Goal: Answer question/provide support: Share knowledge or assist other users

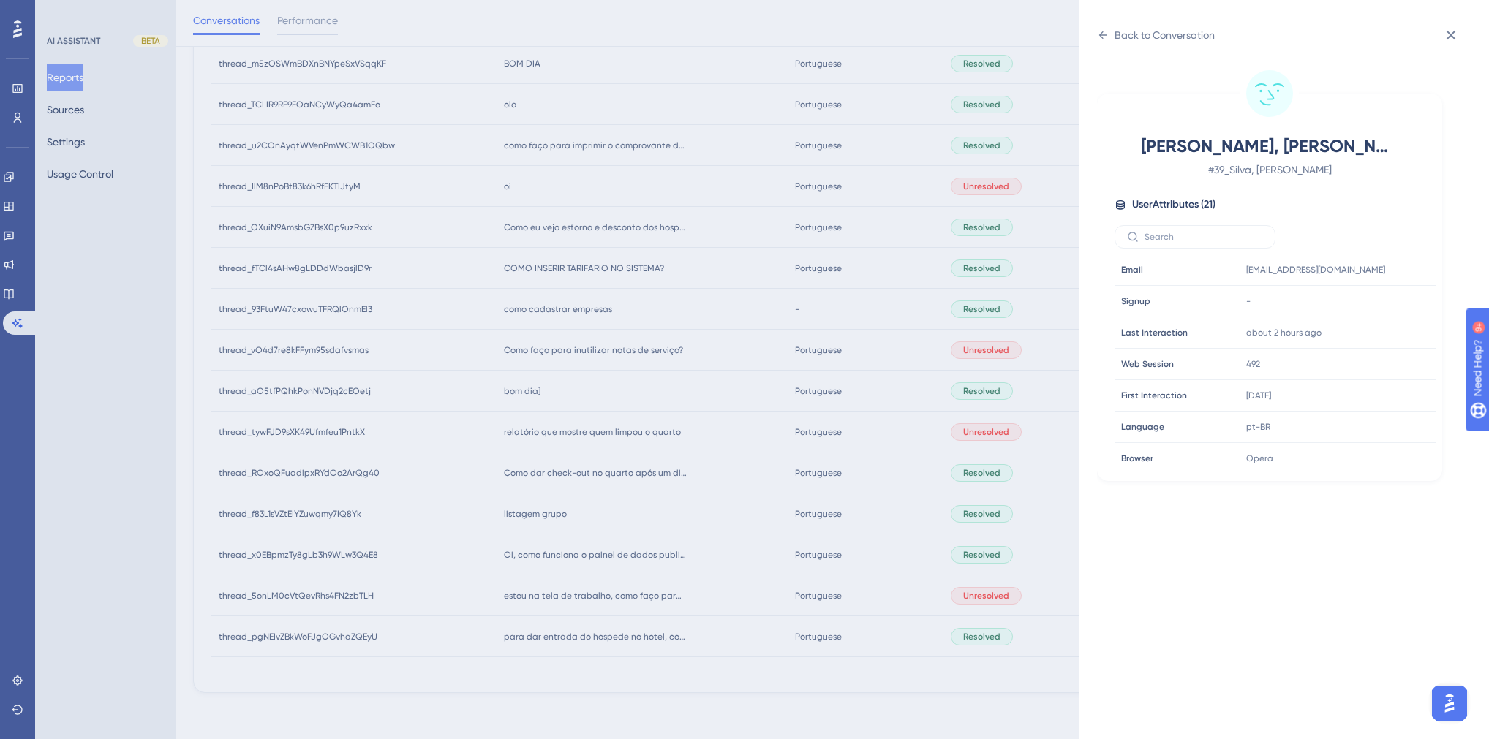
scroll to position [409, 0]
click at [670, 251] on div "Back to Conversation Silva, Reinaldo # 39_Silva, Reinaldo User Attributes ( 21 …" at bounding box center [744, 369] width 1489 height 739
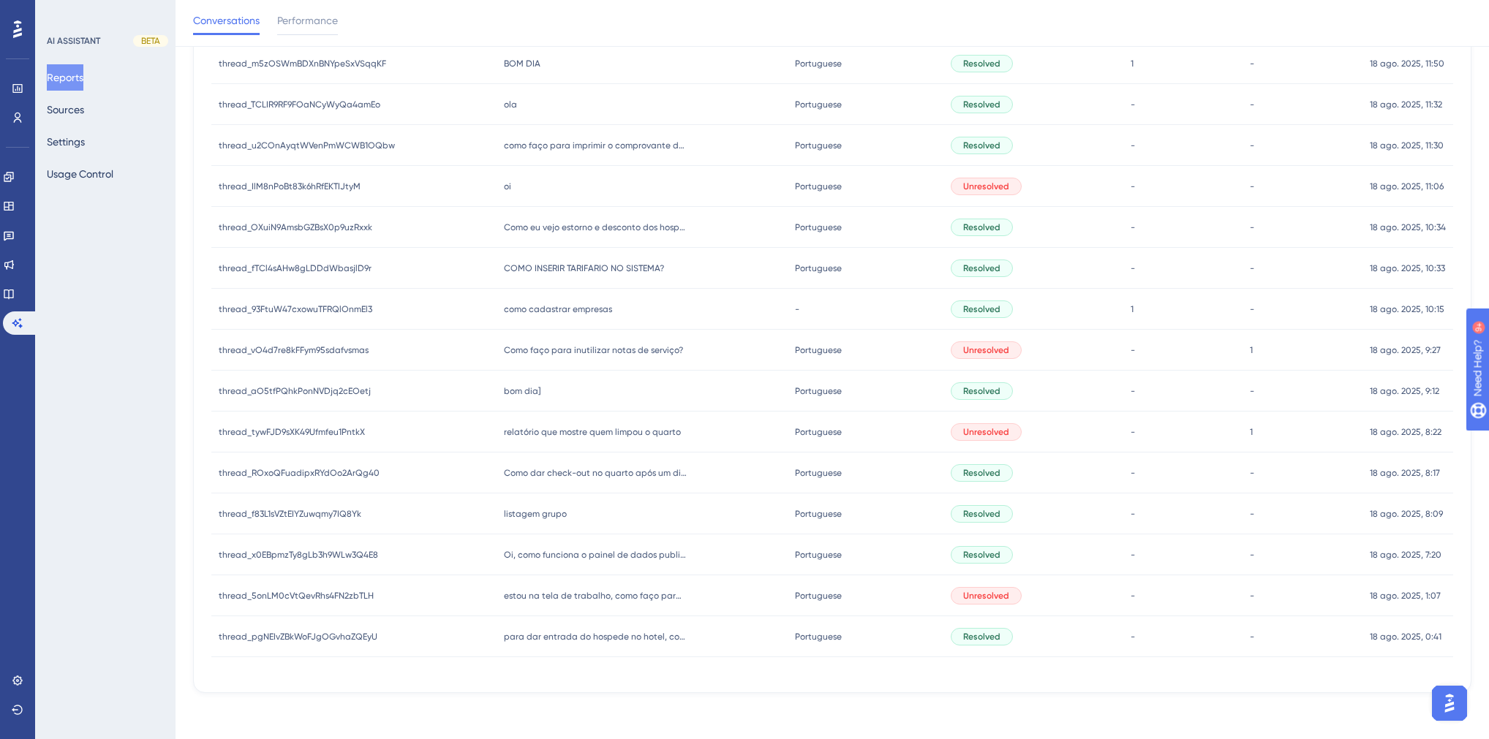
click at [534, 477] on span "Como dar check-out no quarto após um dia após o check-out dele?" at bounding box center [595, 473] width 183 height 12
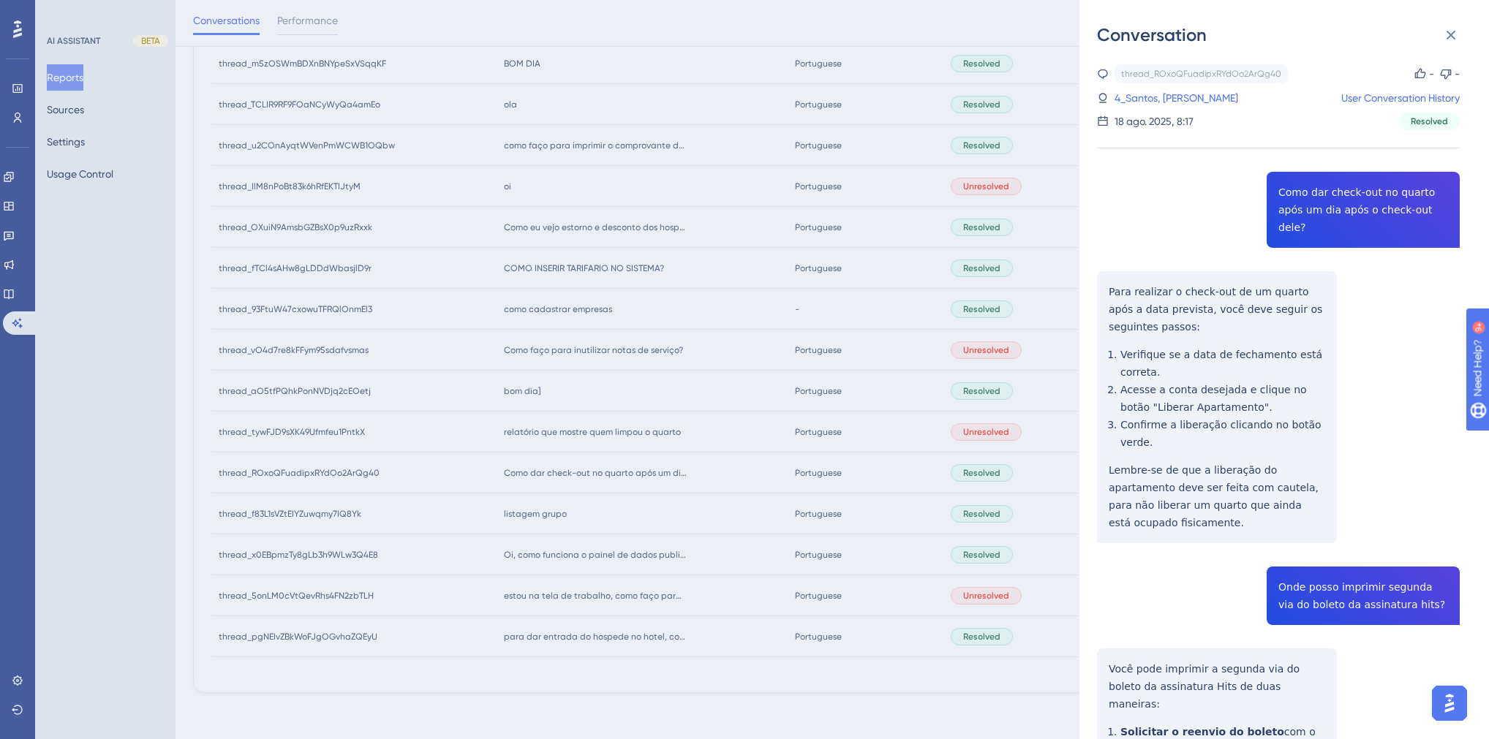
click at [1334, 192] on div "thread_ROxoQFuadipxRYdOo2ArQg40 Copy - - 4_Santos, Robenildo User Conversation …" at bounding box center [1278, 503] width 363 height 878
copy span "Como dar check-out no quarto após um dia após o check-out dele?"
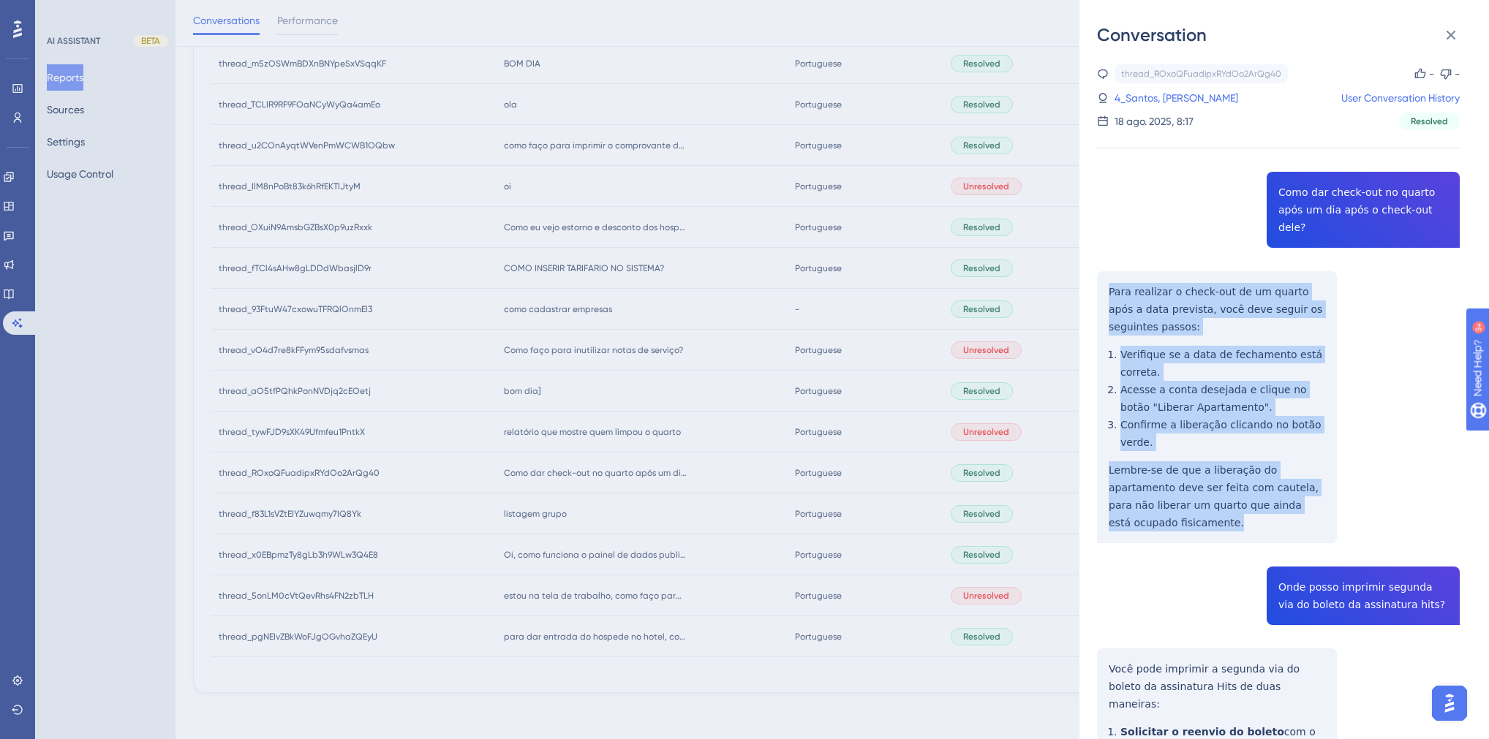
drag, startPoint x: 1315, startPoint y: 488, endPoint x: 1105, endPoint y: 276, distance: 298.8
click at [1105, 276] on div "thread_ROxoQFuadipxRYdOo2ArQg40 Copy - - 4_Santos, Robenildo User Conversation …" at bounding box center [1278, 503] width 363 height 878
copy div "Para realizar o check-out de um quarto após a data prevista, você deve seguir o…"
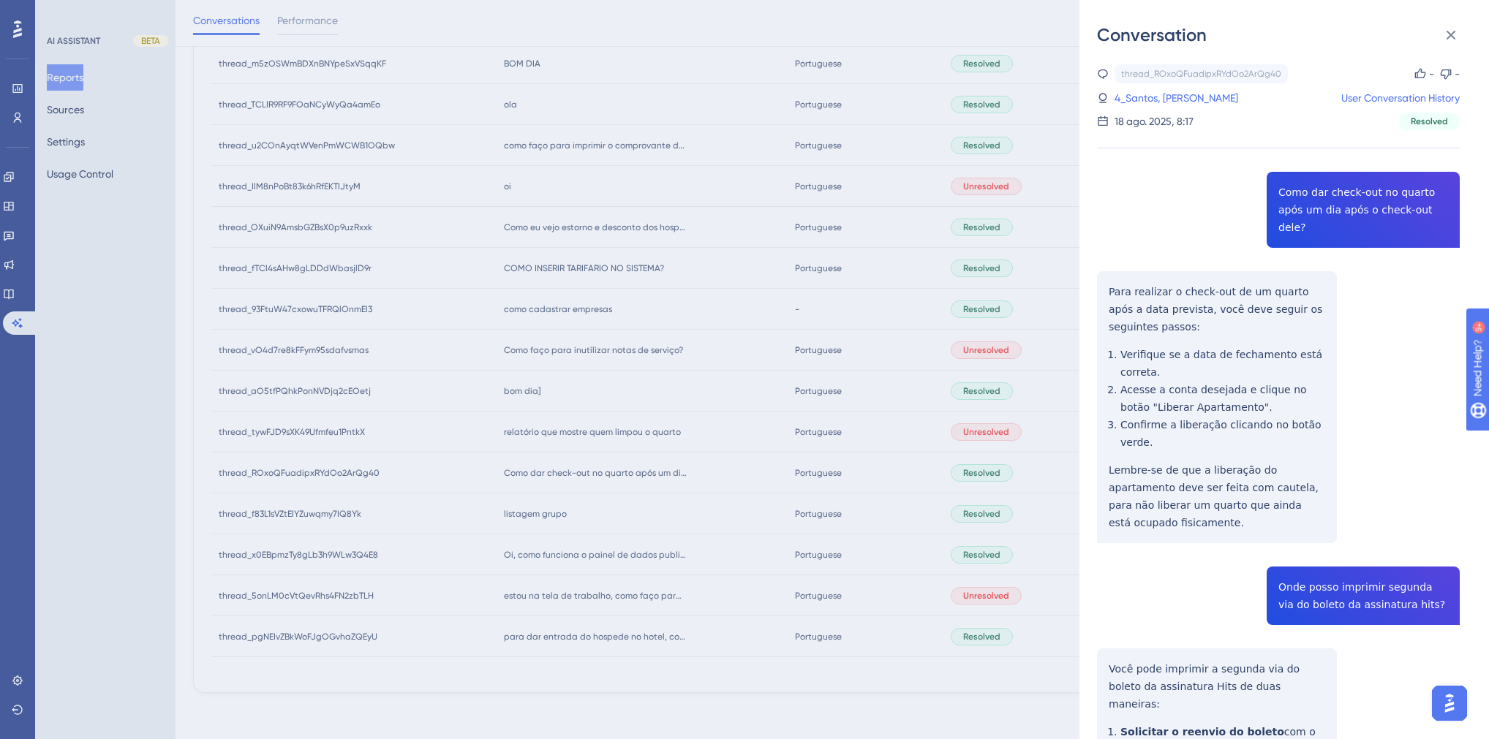
click at [1303, 546] on div "thread_ROxoQFuadipxRYdOo2ArQg40 Copy - - 4_Santos, Robenildo User Conversation …" at bounding box center [1278, 503] width 363 height 878
copy span "Onde posso imprimir segunda via do boleto da assinatura hits?"
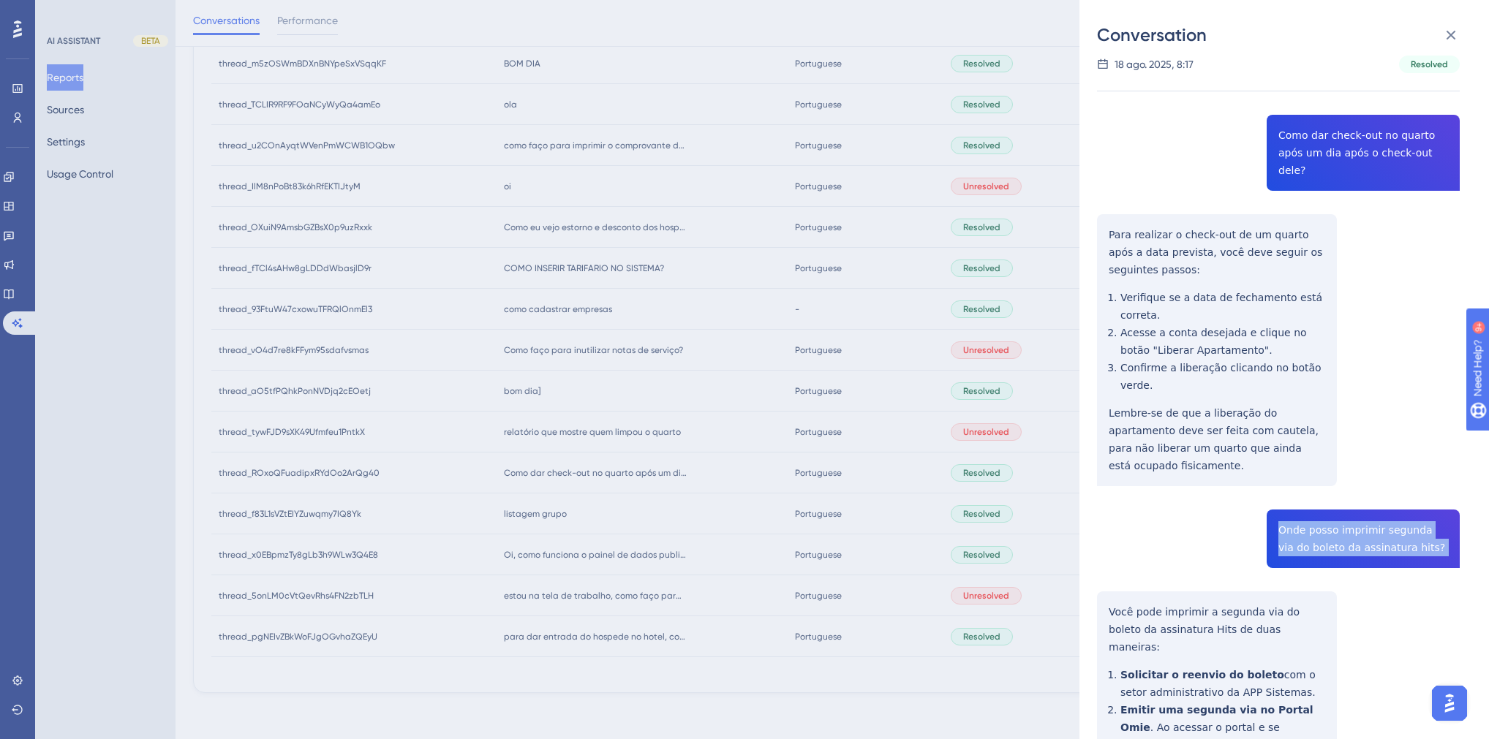
scroll to position [124, 0]
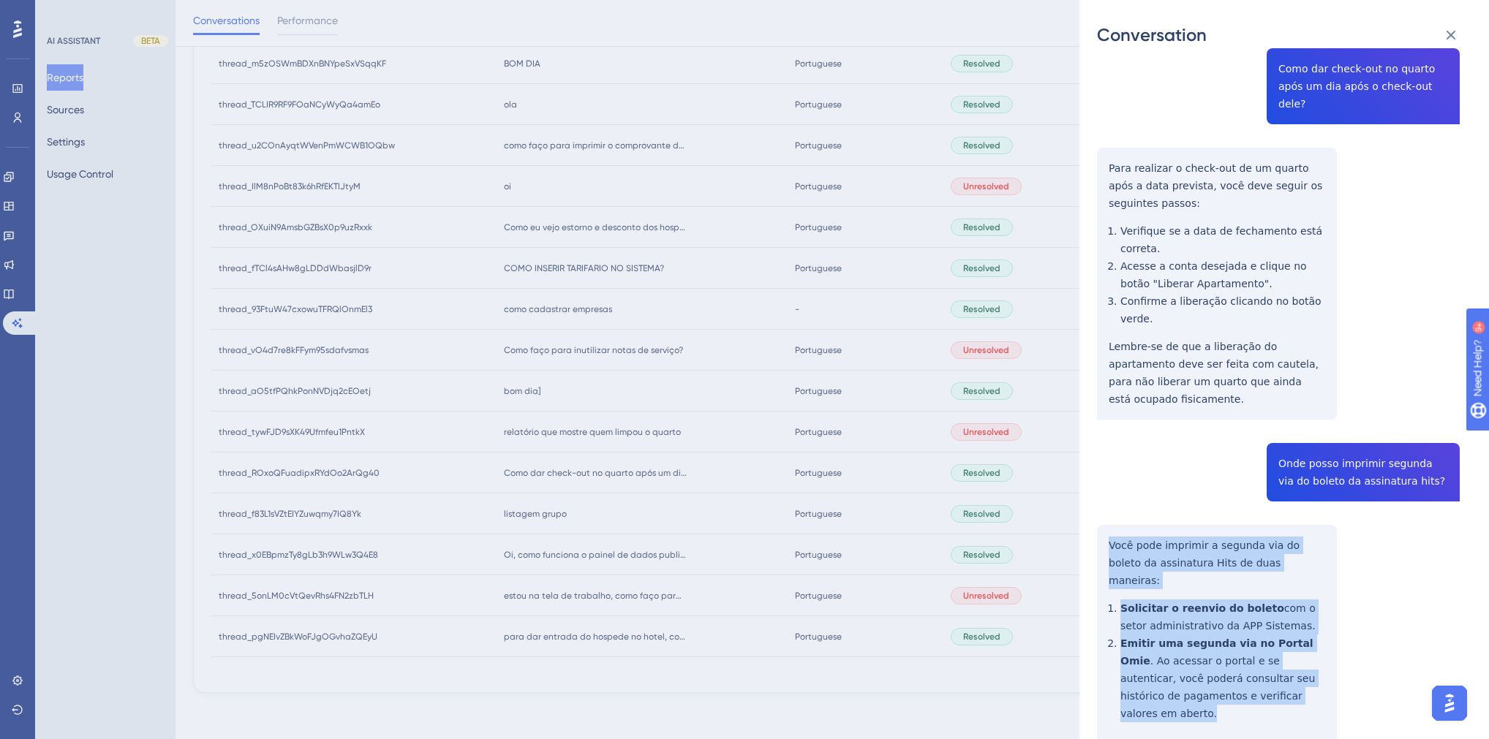
drag, startPoint x: 1315, startPoint y: 646, endPoint x: 1105, endPoint y: 508, distance: 250.2
click at [1105, 508] on div "thread_ROxoQFuadipxRYdOo2ArQg40 Copy - - 4_Santos, Robenildo User Conversation …" at bounding box center [1278, 380] width 363 height 878
copy div "Você pode imprimir a segunda via do boleto da assinatura Hits de duas maneiras:…"
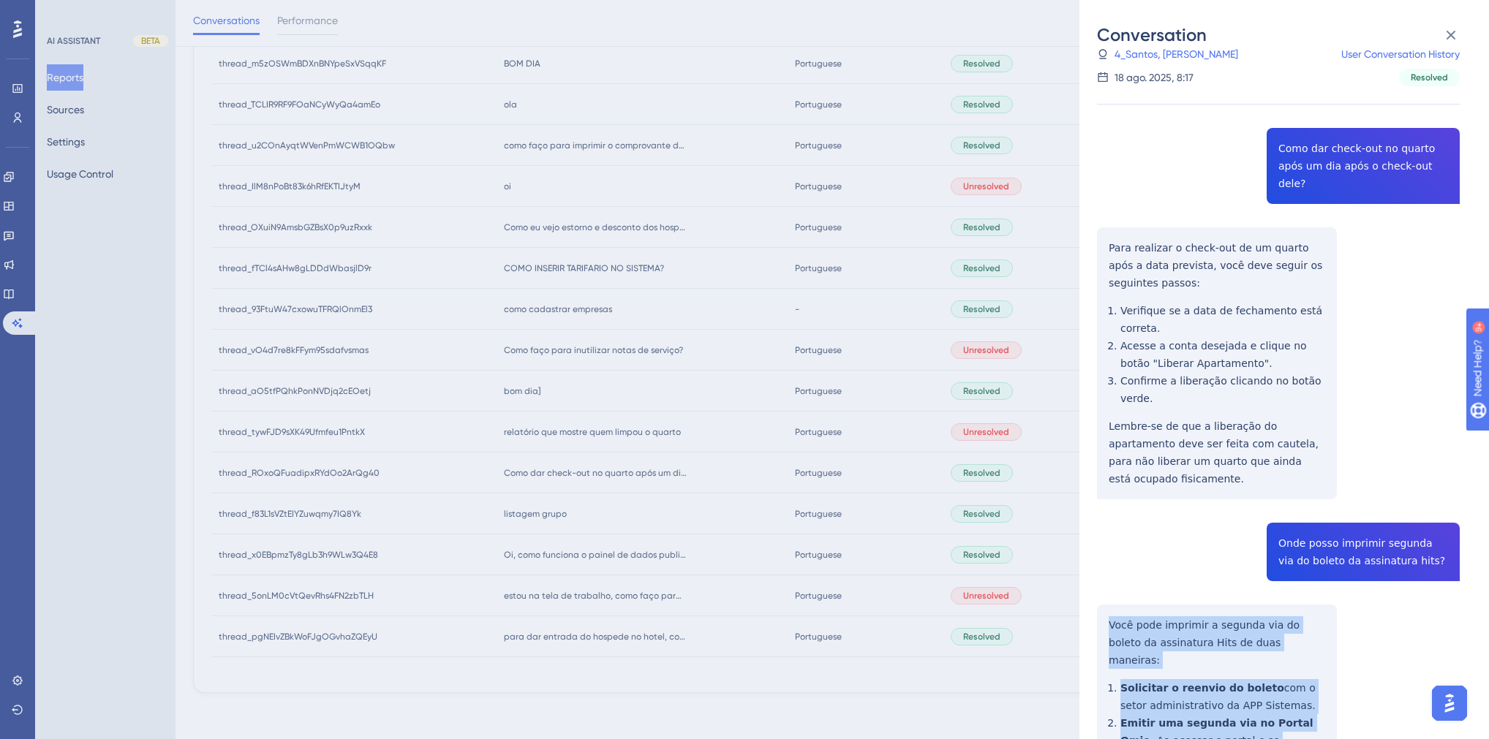
scroll to position [0, 0]
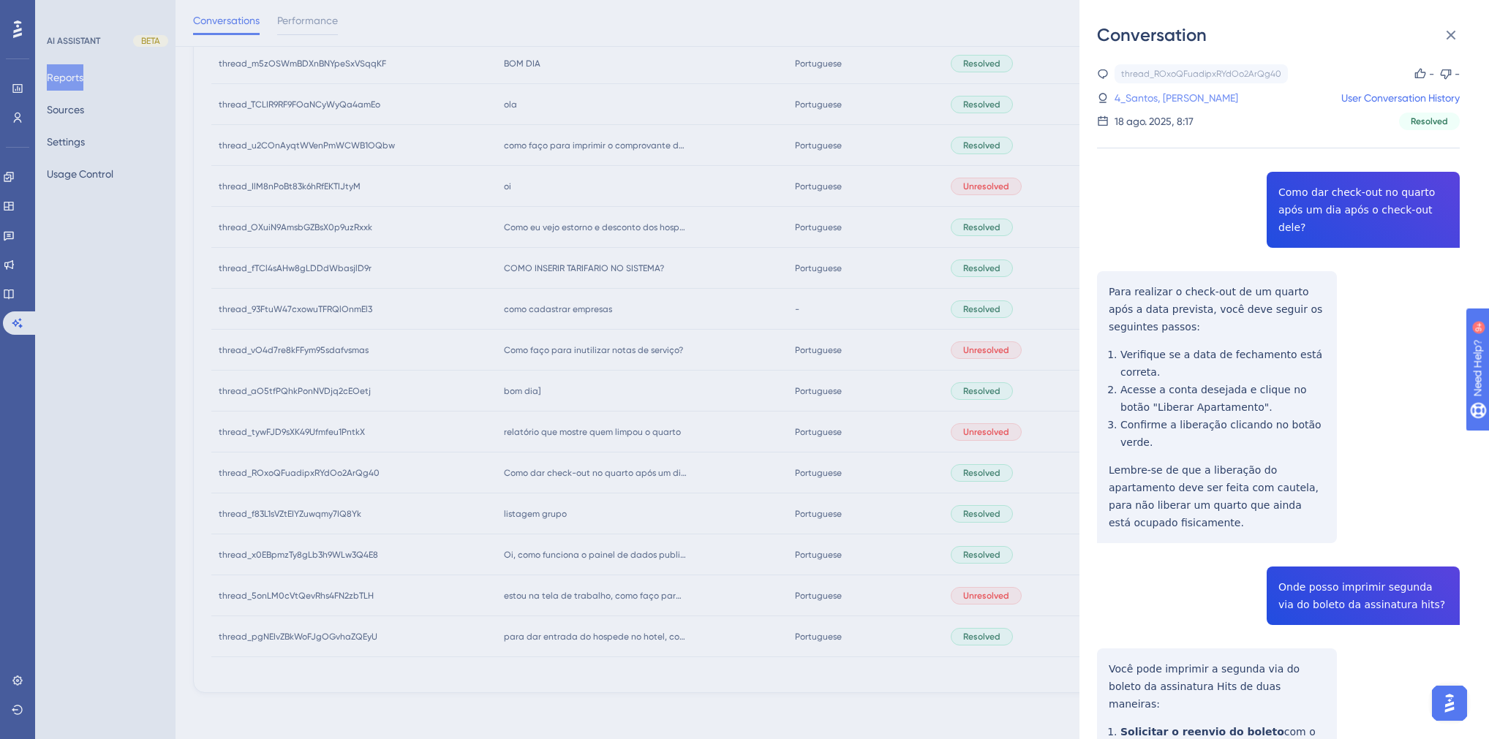
click at [1142, 91] on link "4_Santos, Robenildo" at bounding box center [1176, 98] width 124 height 18
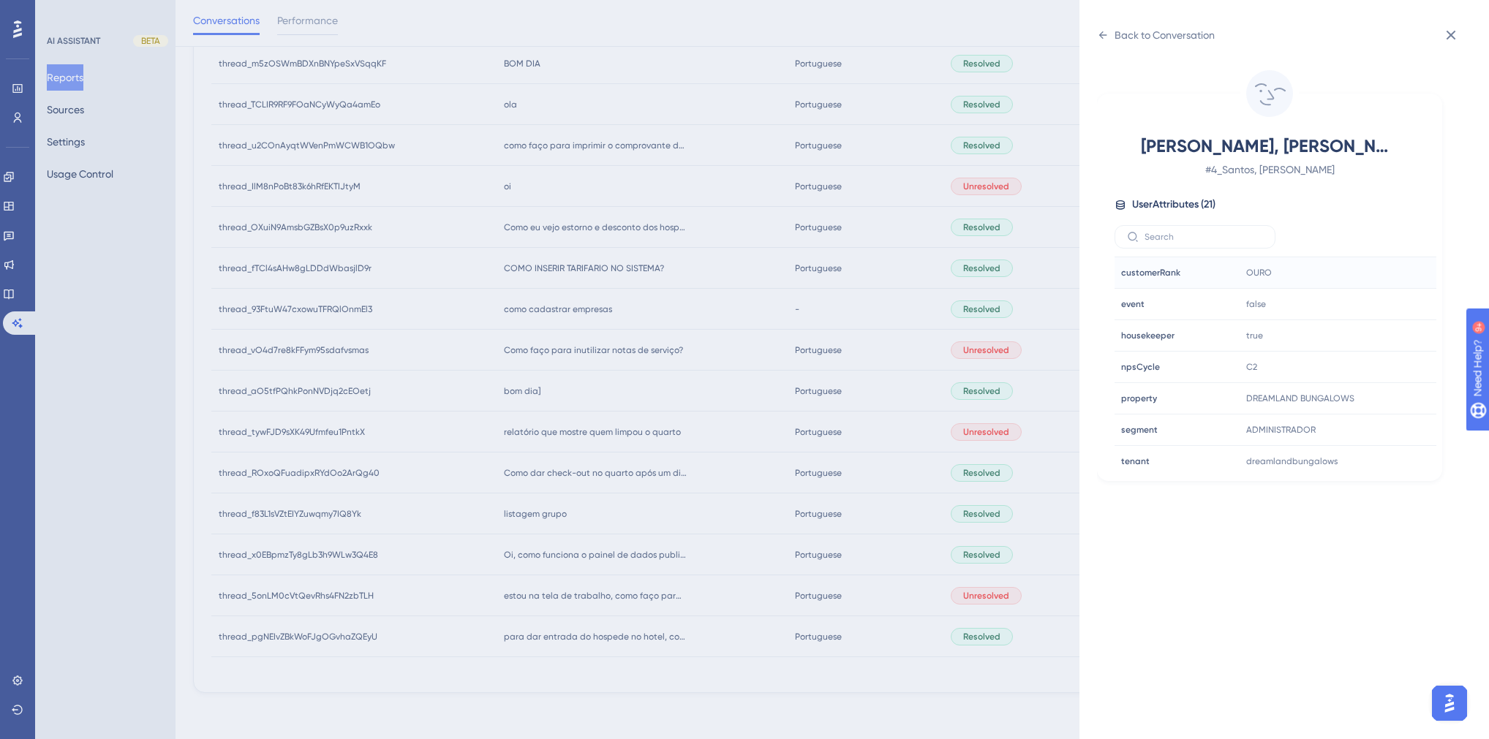
scroll to position [409, 0]
click at [652, 556] on div "Back to Conversation Santos, Robenildo # 4_Santos, Robenildo User Attributes ( …" at bounding box center [744, 369] width 1489 height 739
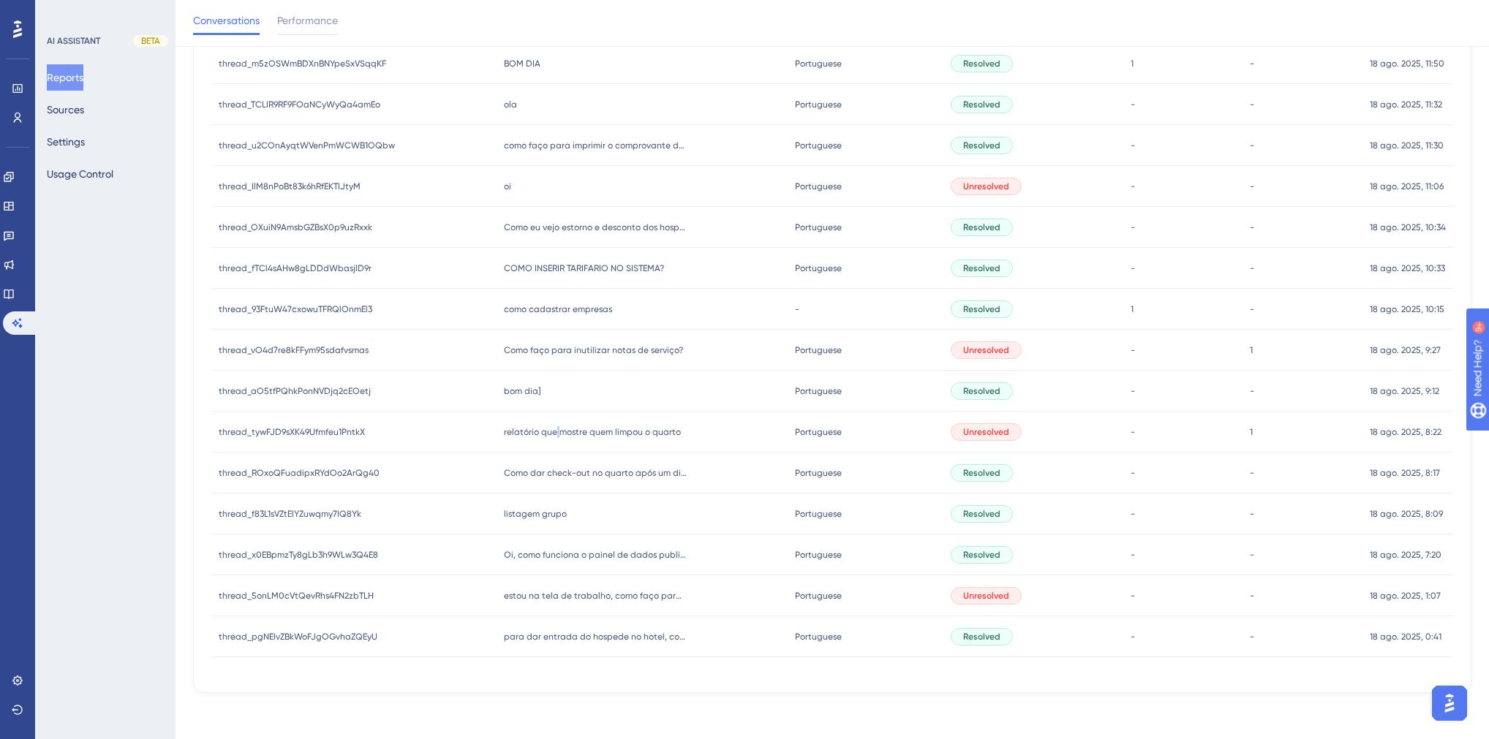
click at [557, 438] on div "relatório que mostre quem limpou o quarto relatório que mostre quem limpou o qu…" at bounding box center [642, 432] width 292 height 41
click at [551, 432] on span "relatório que mostre quem limpou o quarto" at bounding box center [592, 432] width 177 height 12
click at [547, 433] on span "relatório que mostre quem limpou o quarto" at bounding box center [592, 432] width 177 height 12
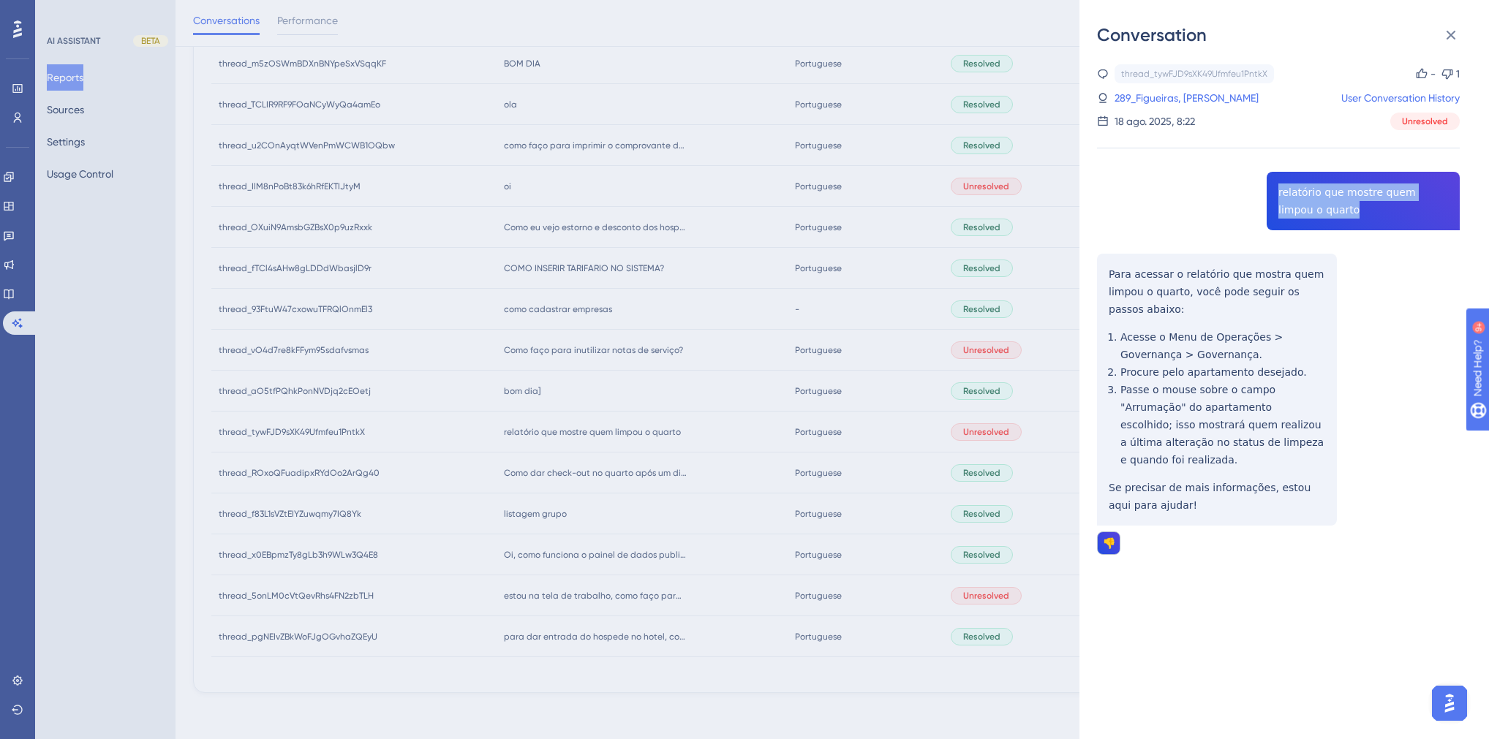
drag, startPoint x: 1309, startPoint y: 213, endPoint x: 1271, endPoint y: 195, distance: 41.9
click at [1271, 195] on div "thread_tywFJD9sXK49Ufmfeu1PntkX Copy - 1 289_Figueiras, Gabriel User Conversati…" at bounding box center [1278, 346] width 363 height 565
copy span "relatório que mostre quem limpou o quarto"
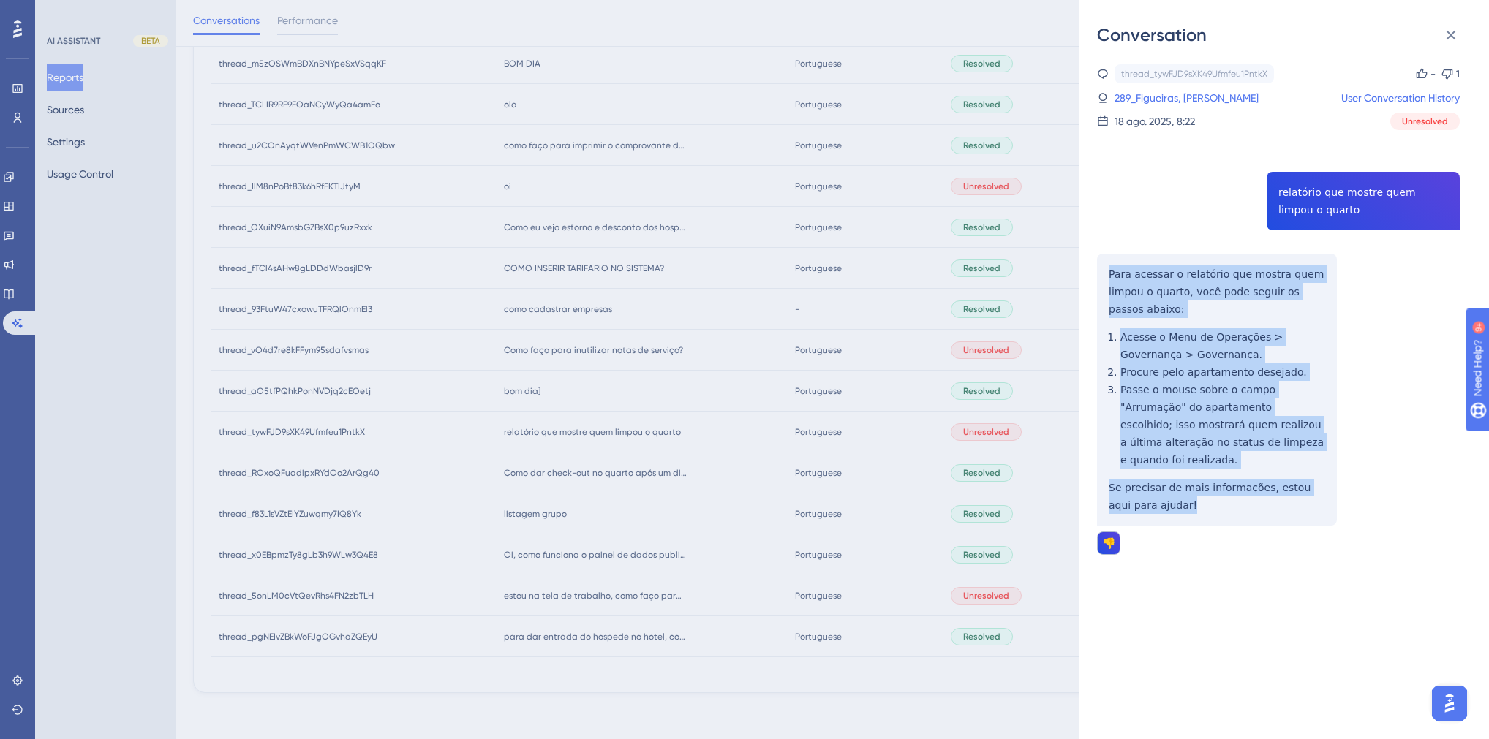
drag, startPoint x: 1178, startPoint y: 486, endPoint x: 1083, endPoint y: 275, distance: 231.7
click at [1083, 275] on div "Conversation thread_tywFJD9sXK49Ufmfeu1PntkX Copy - 1 289_Figueiras, Gabriel Us…" at bounding box center [1283, 369] width 409 height 739
copy div "Para acessar o relatório que mostra quem limpou o quarto, você pode seguir os p…"
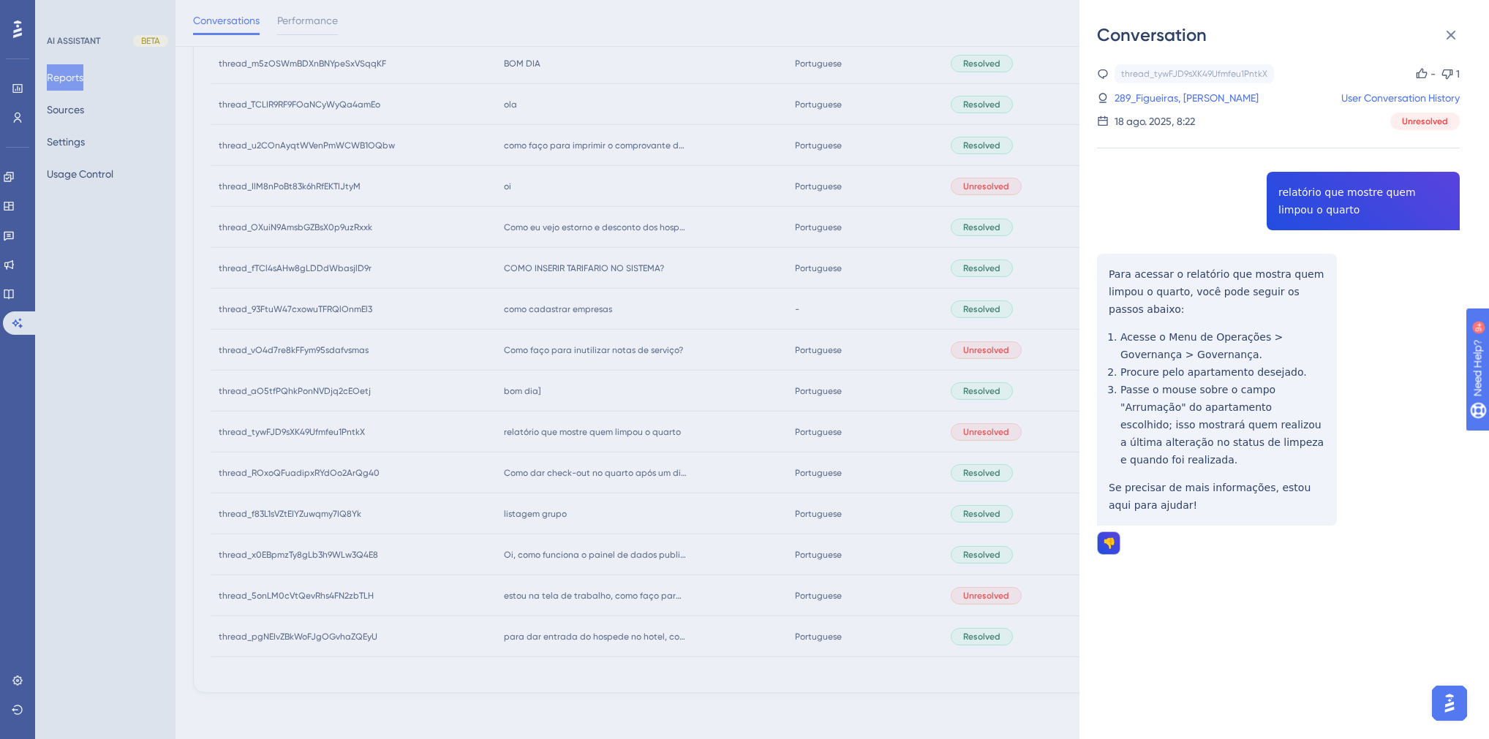
click at [1313, 192] on div "thread_tywFJD9sXK49Ufmfeu1PntkX Copy - 1 289_Figueiras, Gabriel User Conversati…" at bounding box center [1278, 346] width 363 height 565
copy span "relatório que mostre quem limpou o quarto"
click at [579, 510] on div "Conversation thread_tywFJD9sXK49Ufmfeu1PntkX Copy - 1 289_Figueiras, Gabriel Us…" at bounding box center [744, 369] width 1489 height 739
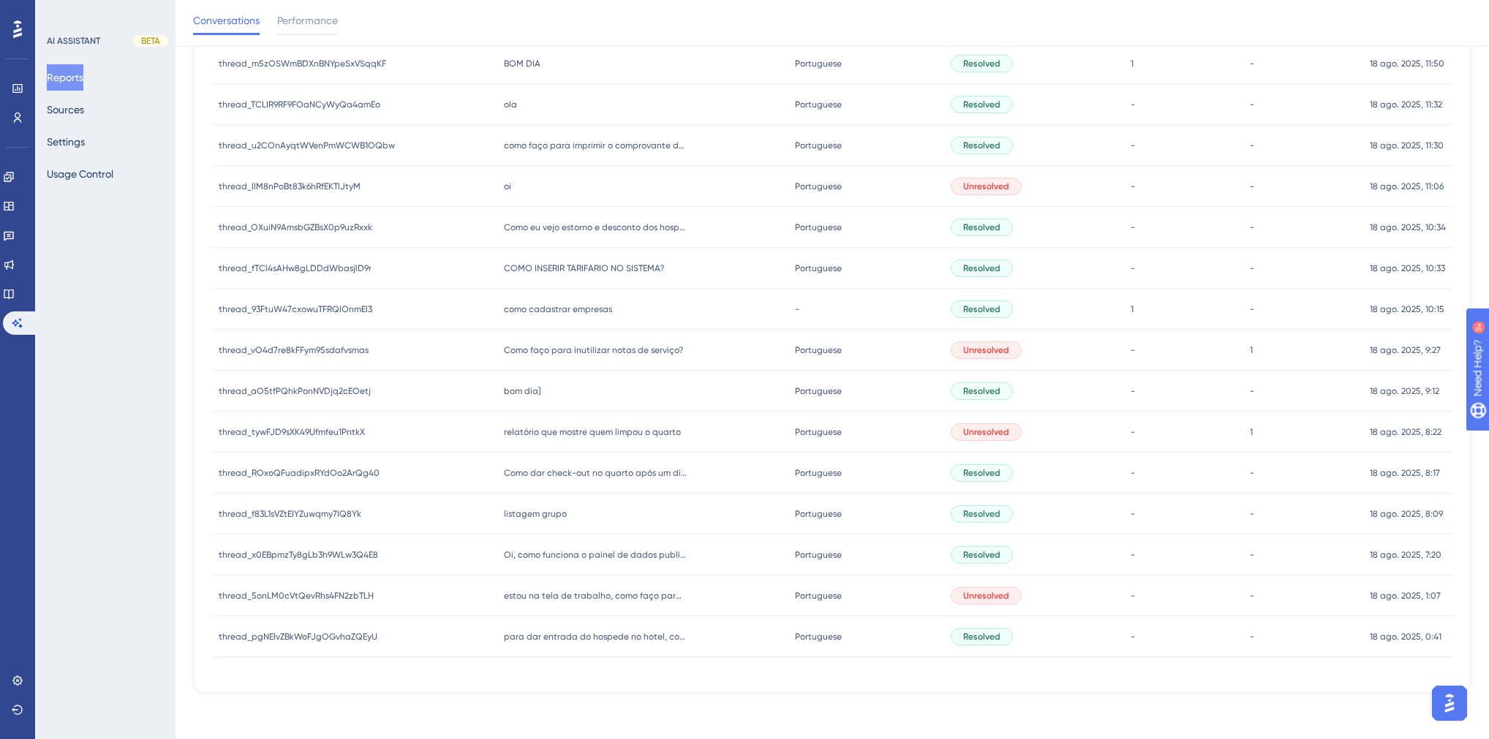
click at [518, 390] on span "bom dia]" at bounding box center [522, 391] width 37 height 12
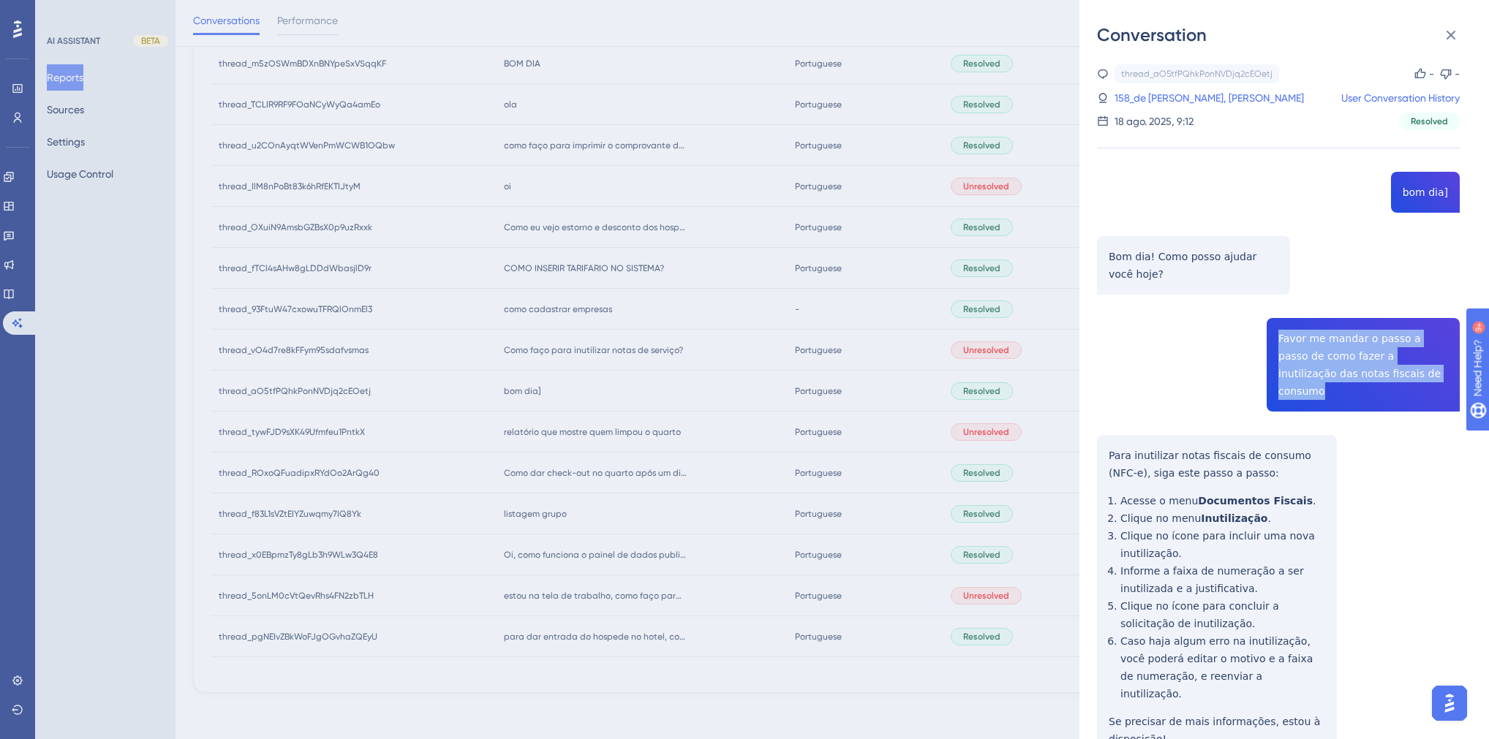
drag, startPoint x: 1374, startPoint y: 380, endPoint x: 1260, endPoint y: 334, distance: 123.0
click at [1260, 334] on div "thread_aO5tfPQhkPonNVDjq2cEOetj Copy - - 158_de Arruda Siqueira, Suzimar Cristi…" at bounding box center [1278, 449] width 363 height 770
copy span "Favor me mandar o passo a passo de como fazer a inutilização das notas fiscais …"
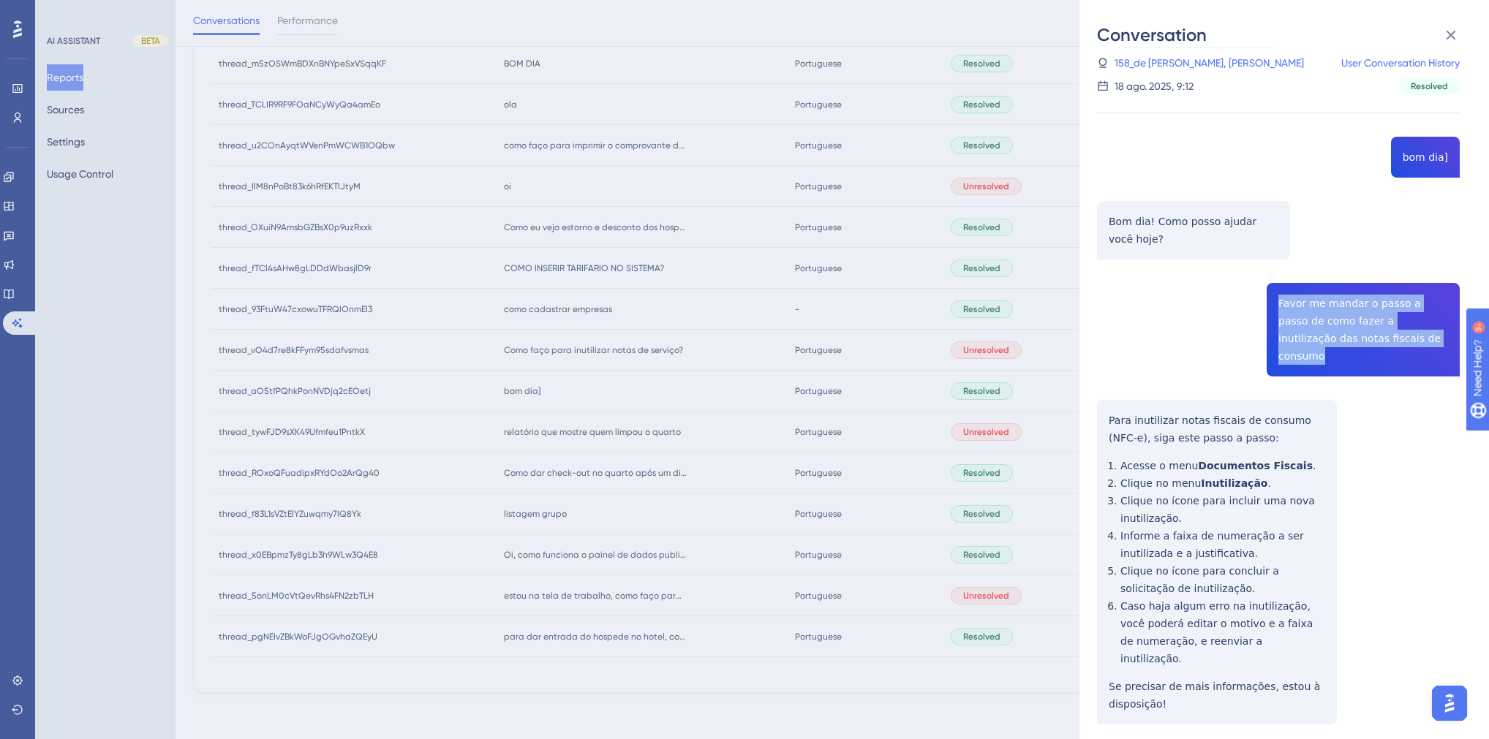
scroll to position [50, 0]
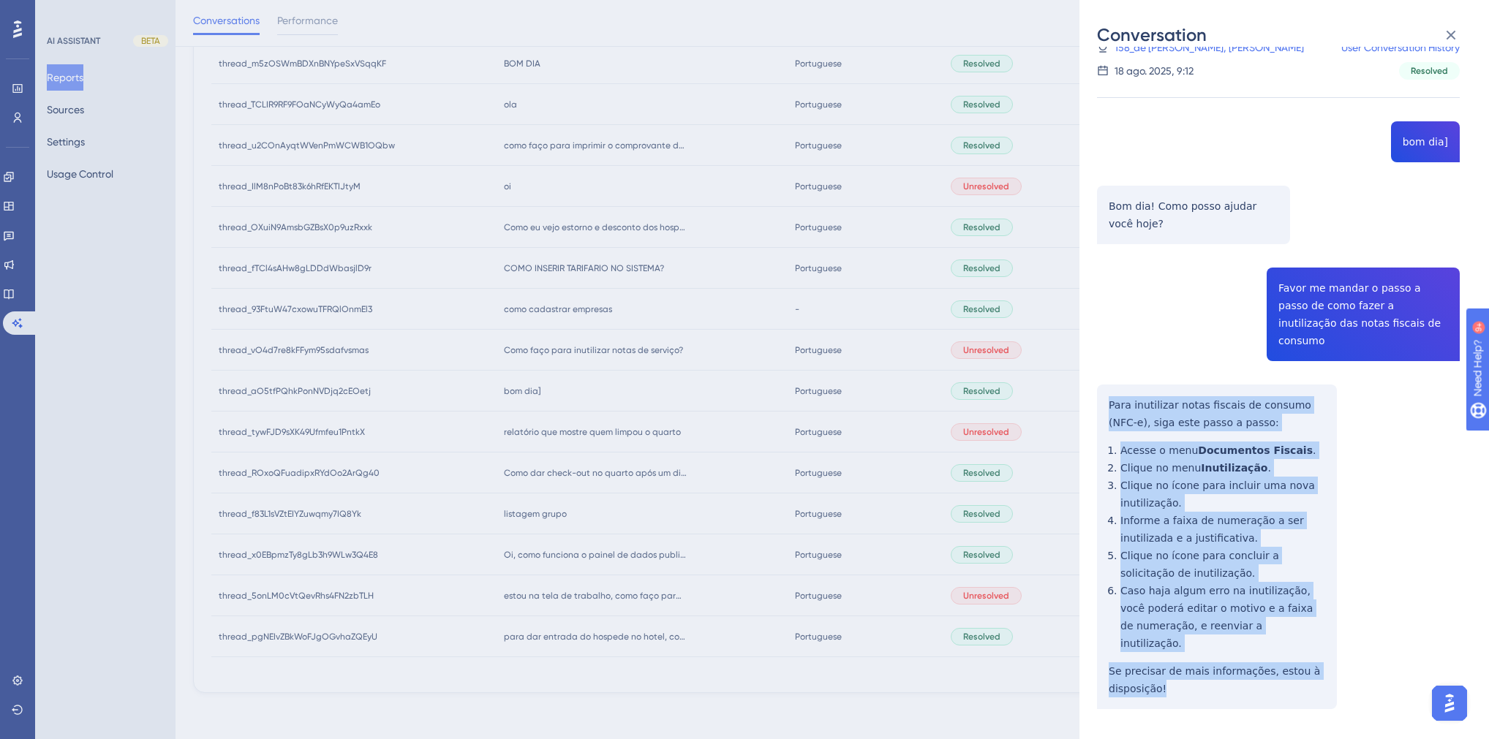
drag, startPoint x: 1176, startPoint y: 650, endPoint x: 1097, endPoint y: 392, distance: 269.7
click at [1097, 392] on div "thread_aO5tfPQhkPonNVDjq2cEOetj Copy - - 158_de Arruda Siqueira, Suzimar Cristi…" at bounding box center [1278, 399] width 363 height 770
copy div "Para inutilizar notas fiscais de consumo (NFC-e), siga este passo a passo: Aces…"
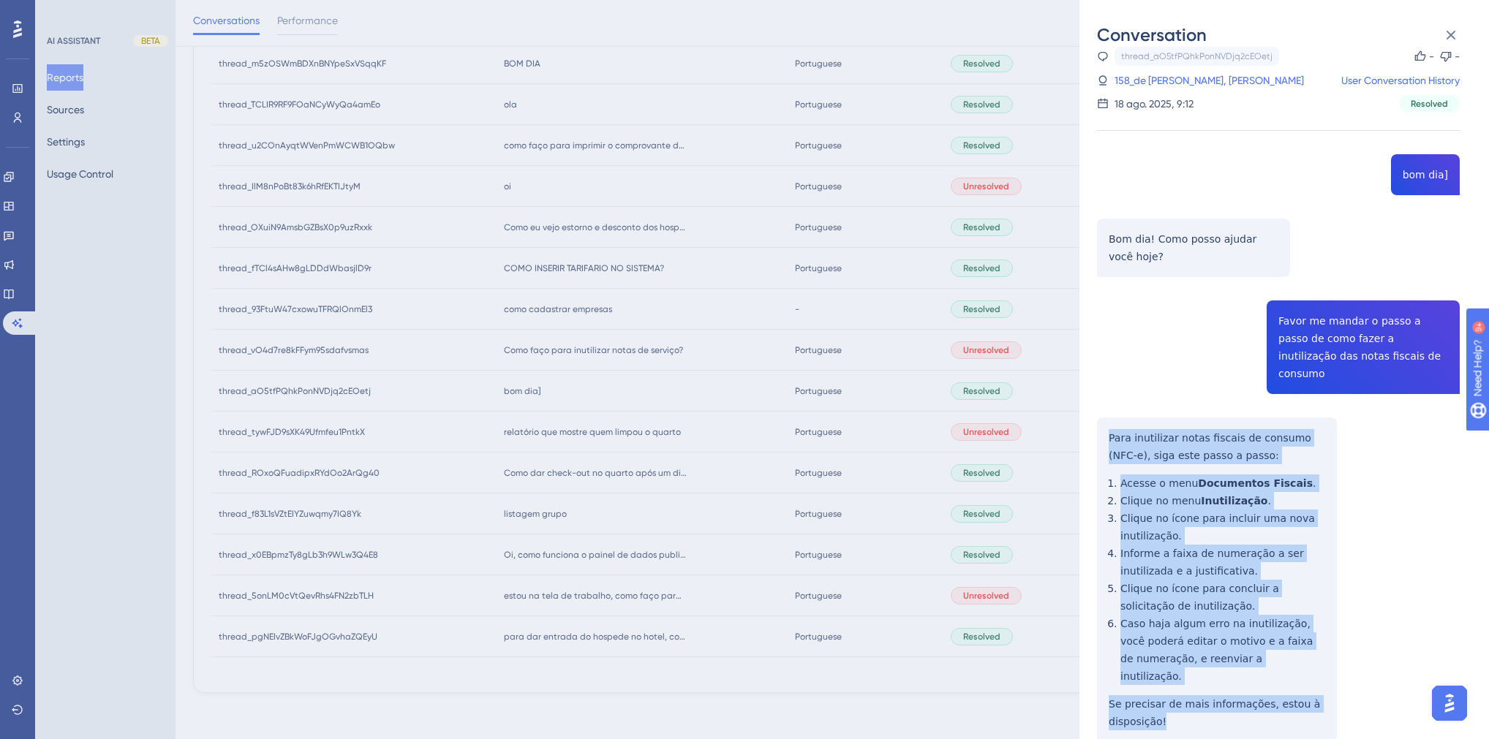
scroll to position [0, 0]
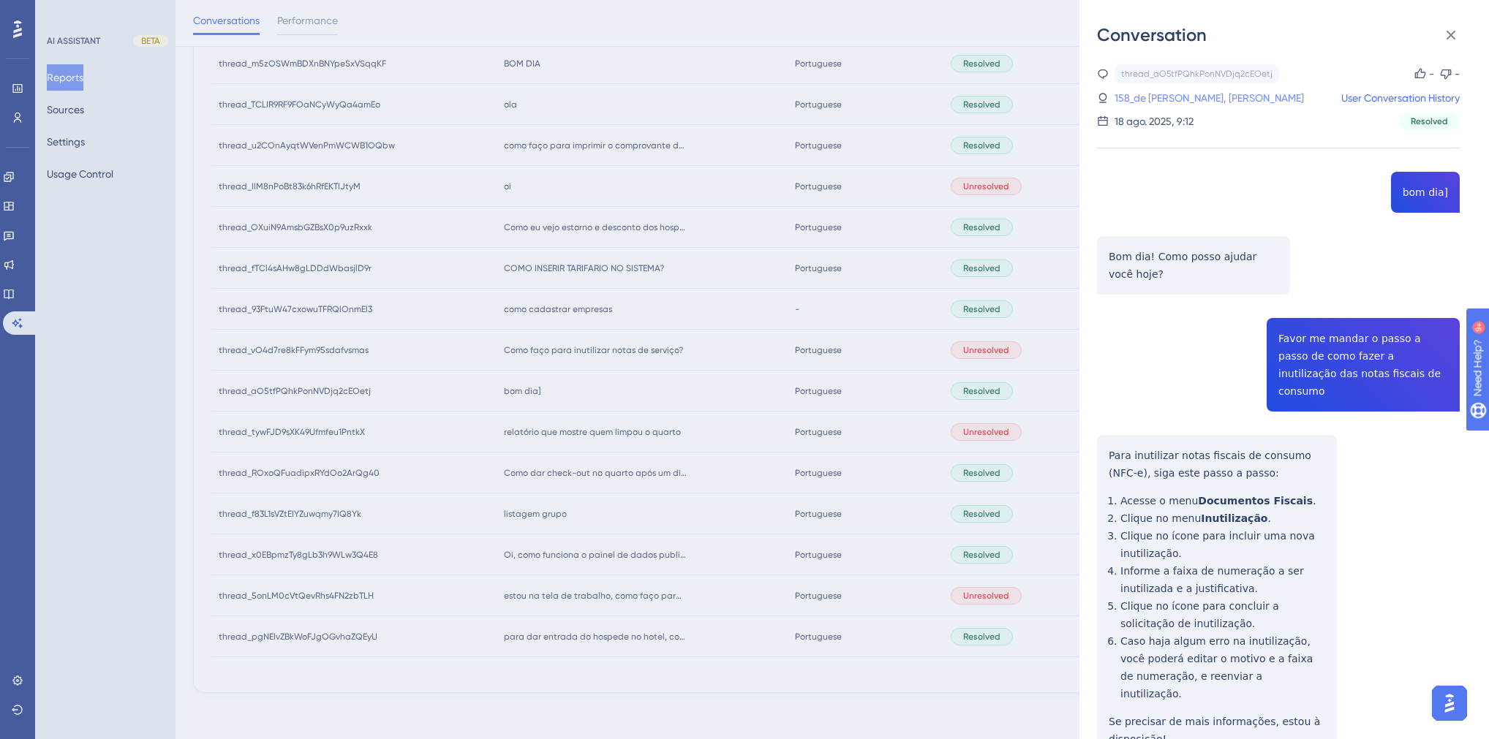
click at [1137, 94] on link "158_de Arruda Siqueira, Suzimar Cristina" at bounding box center [1208, 98] width 189 height 18
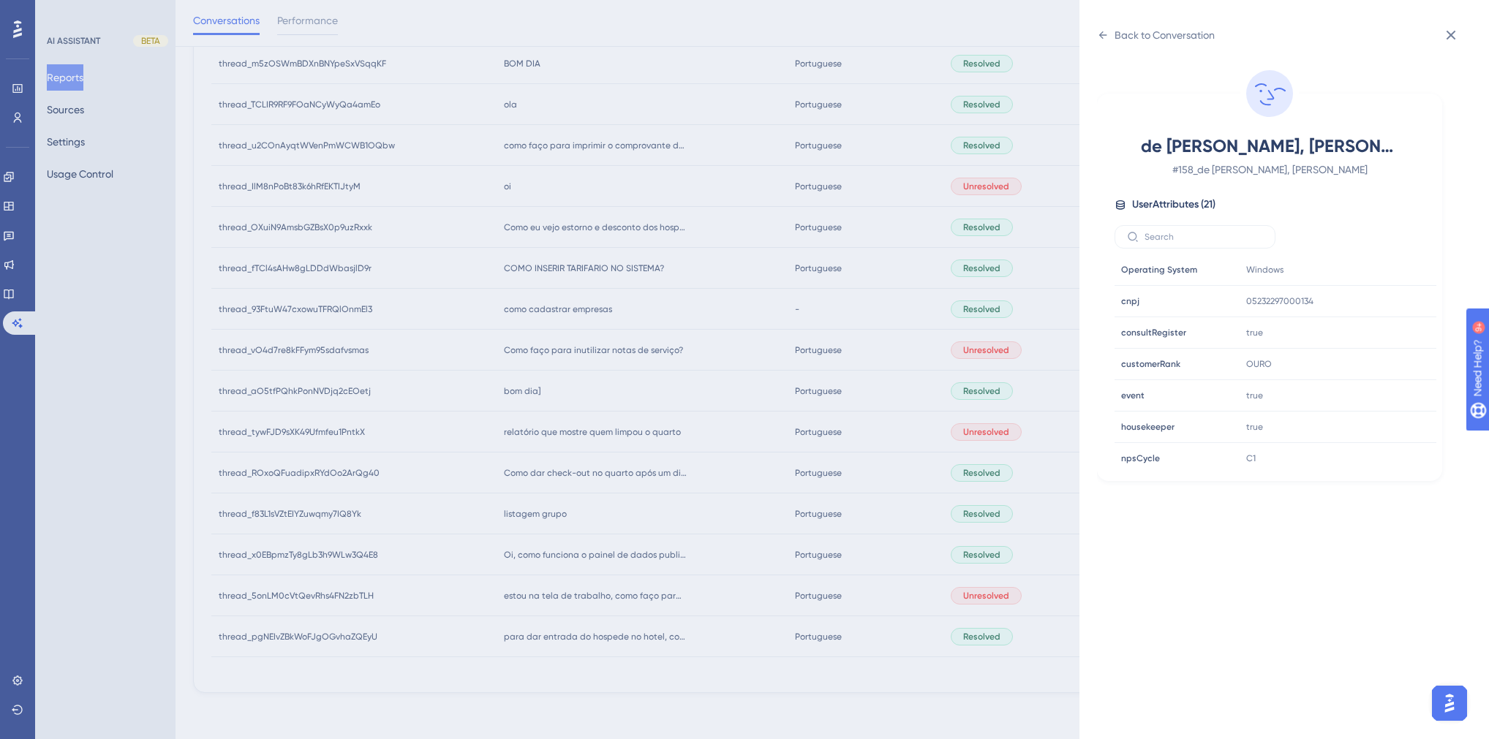
scroll to position [409, 0]
click at [612, 592] on div "Back to Conversation de Arruda Siqueira, Suzimar Cristina # 158_de Arruda Sique…" at bounding box center [744, 369] width 1489 height 739
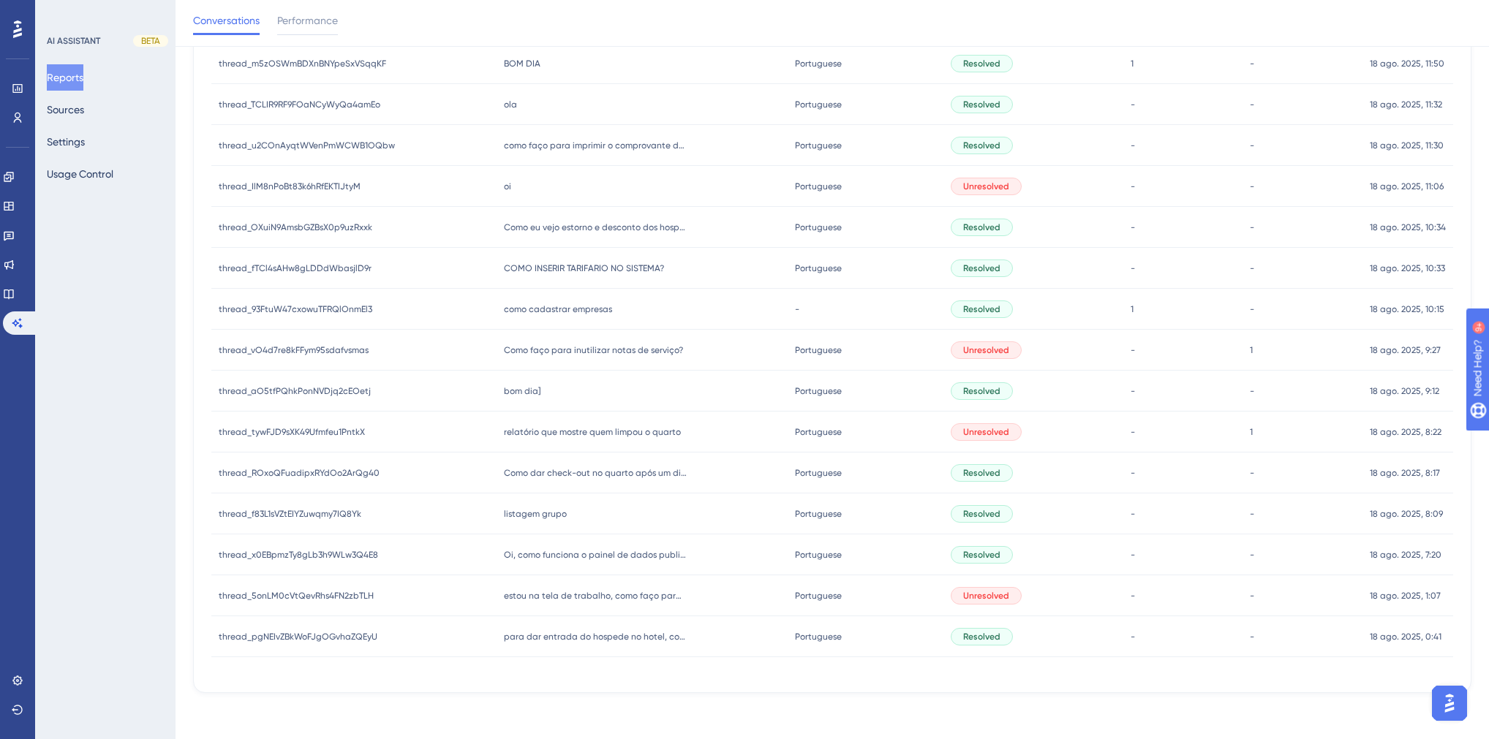
click at [529, 389] on span "bom dia]" at bounding box center [522, 391] width 37 height 12
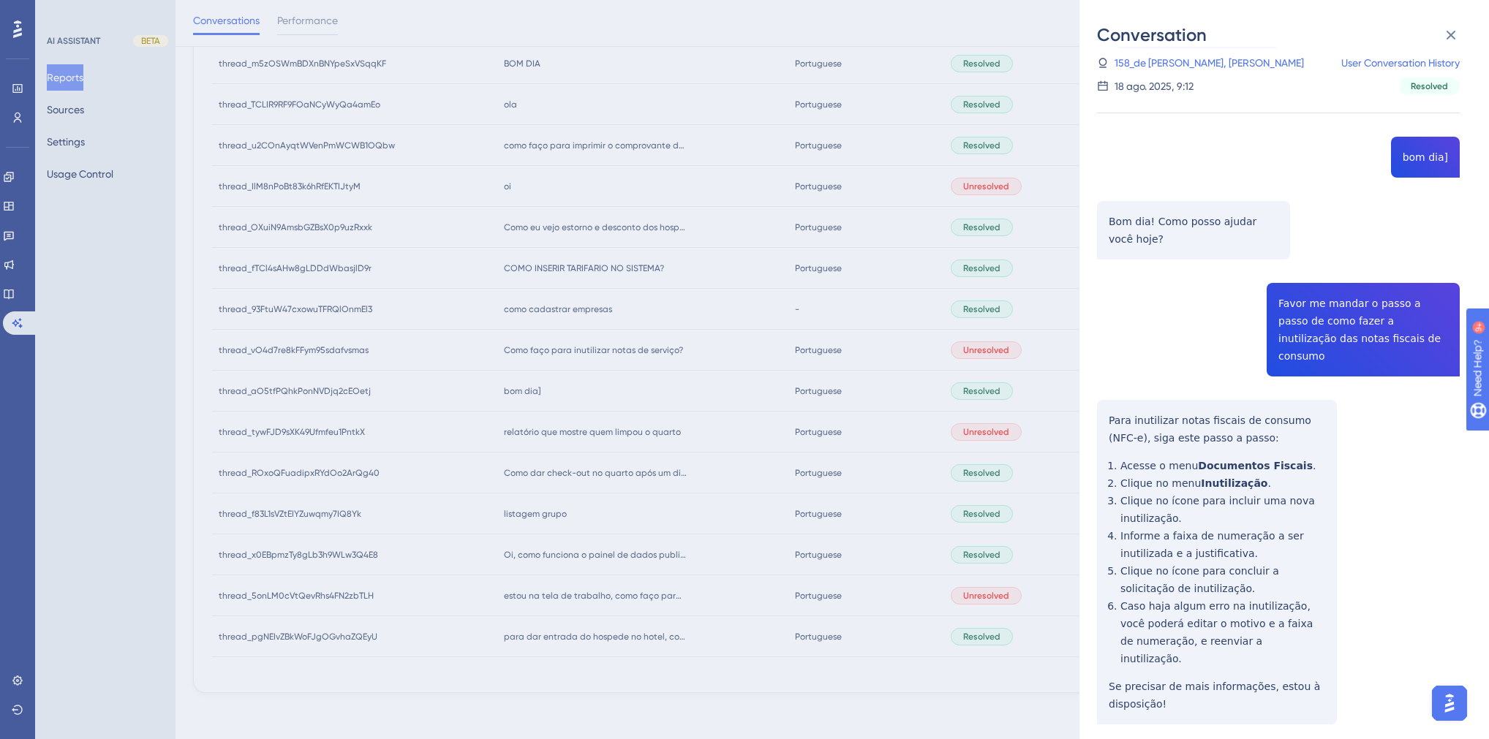
scroll to position [50, 0]
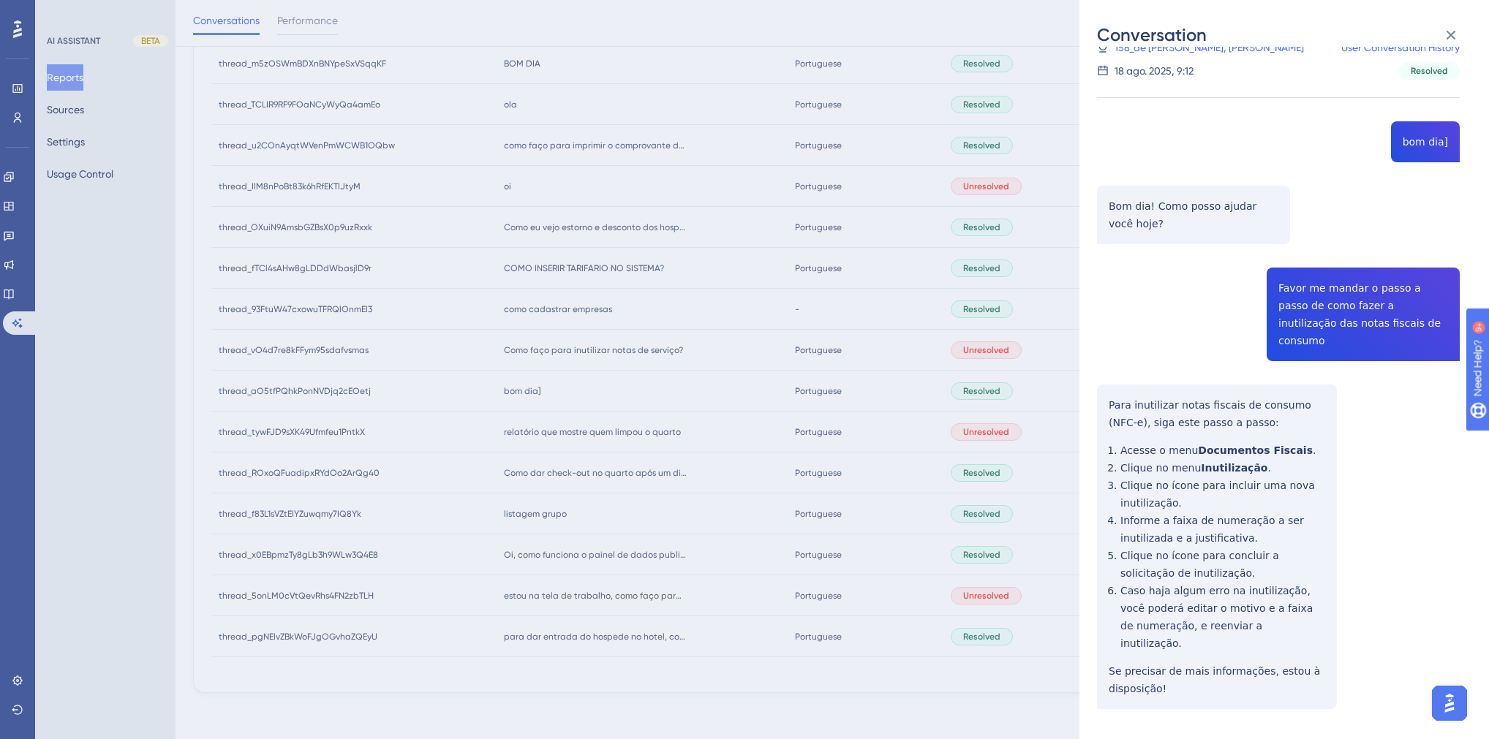
click at [576, 361] on div "Conversation thread_aO5tfPQhkPonNVDjq2cEOetj Copy - - 158_de Arruda Siqueira, S…" at bounding box center [744, 369] width 1489 height 739
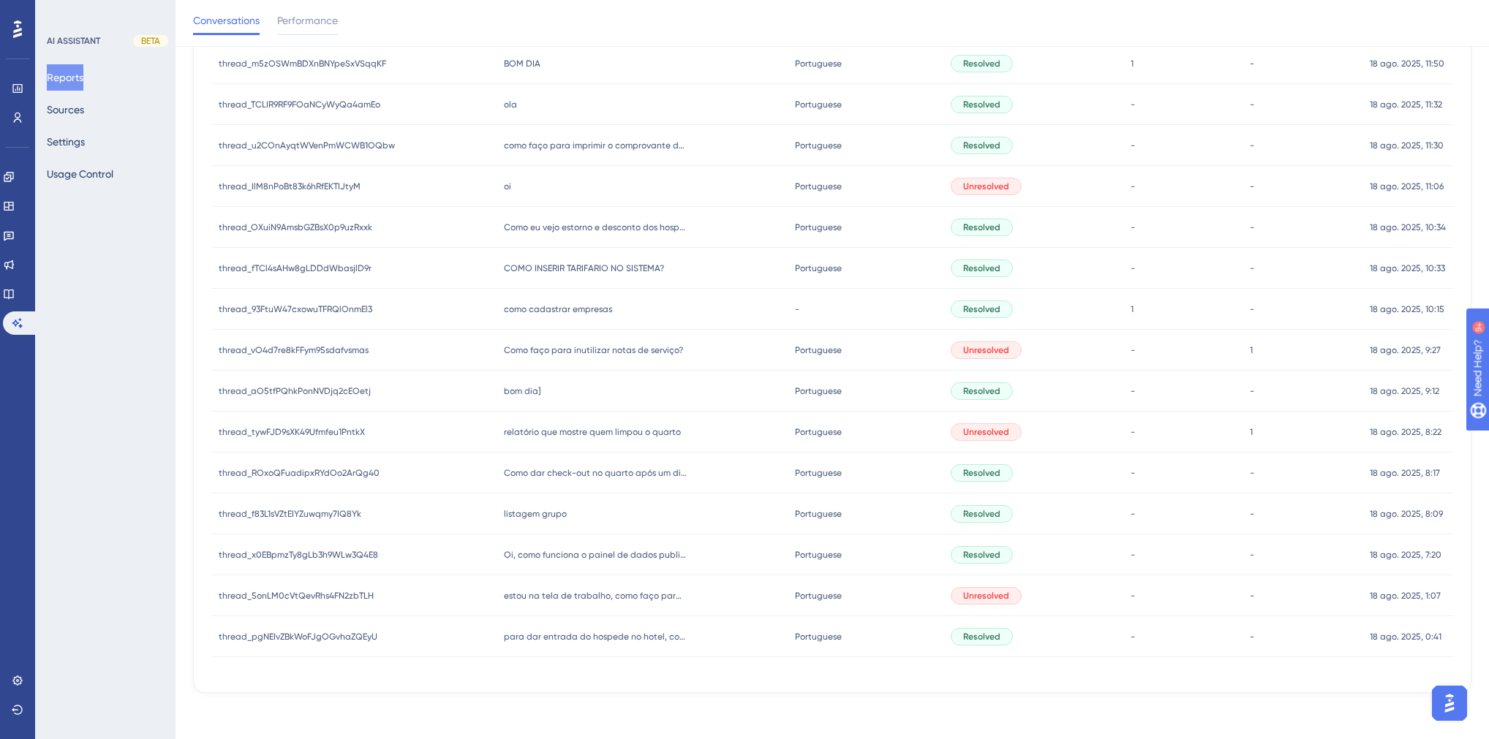
click at [578, 347] on span "Como faço para inutilizar notas de serviço?" at bounding box center [593, 350] width 179 height 12
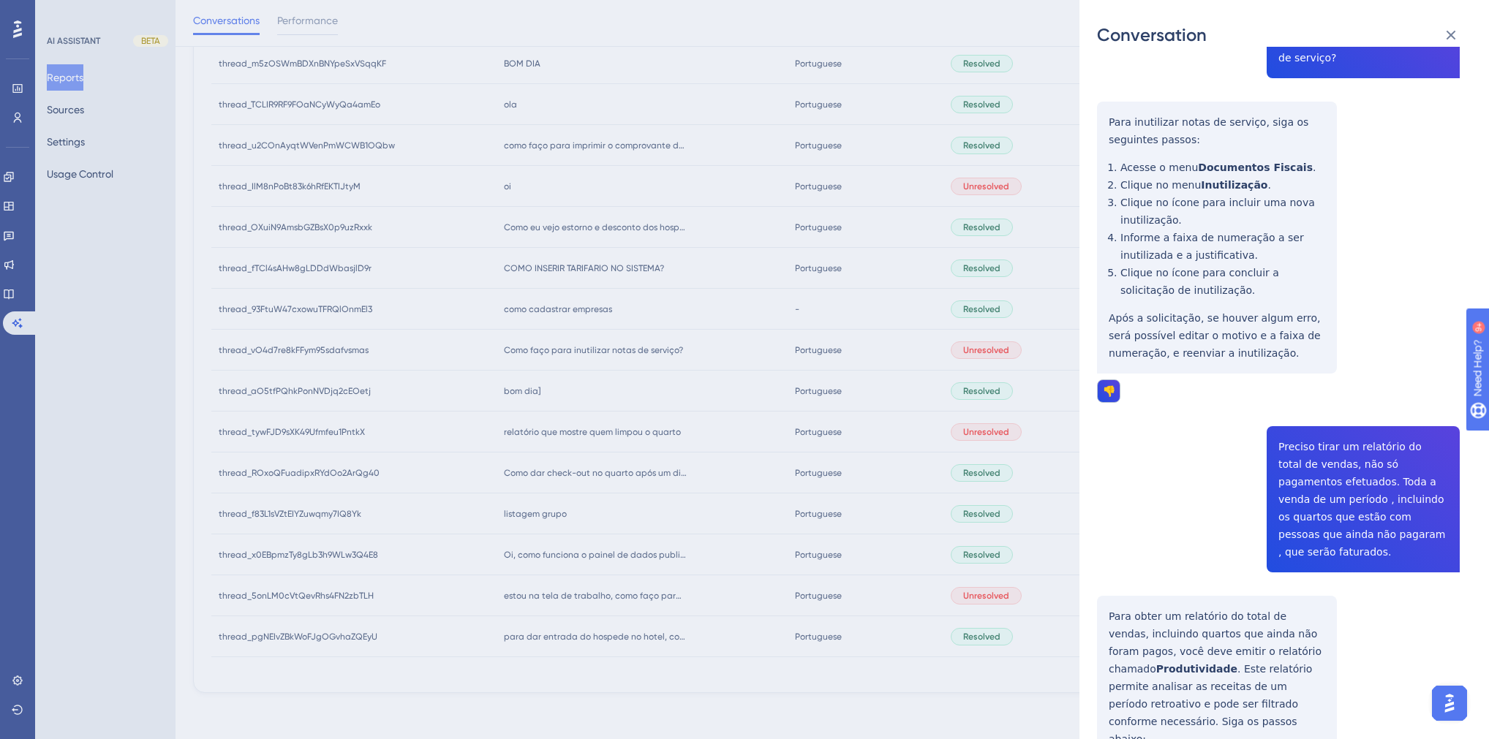
scroll to position [12, 0]
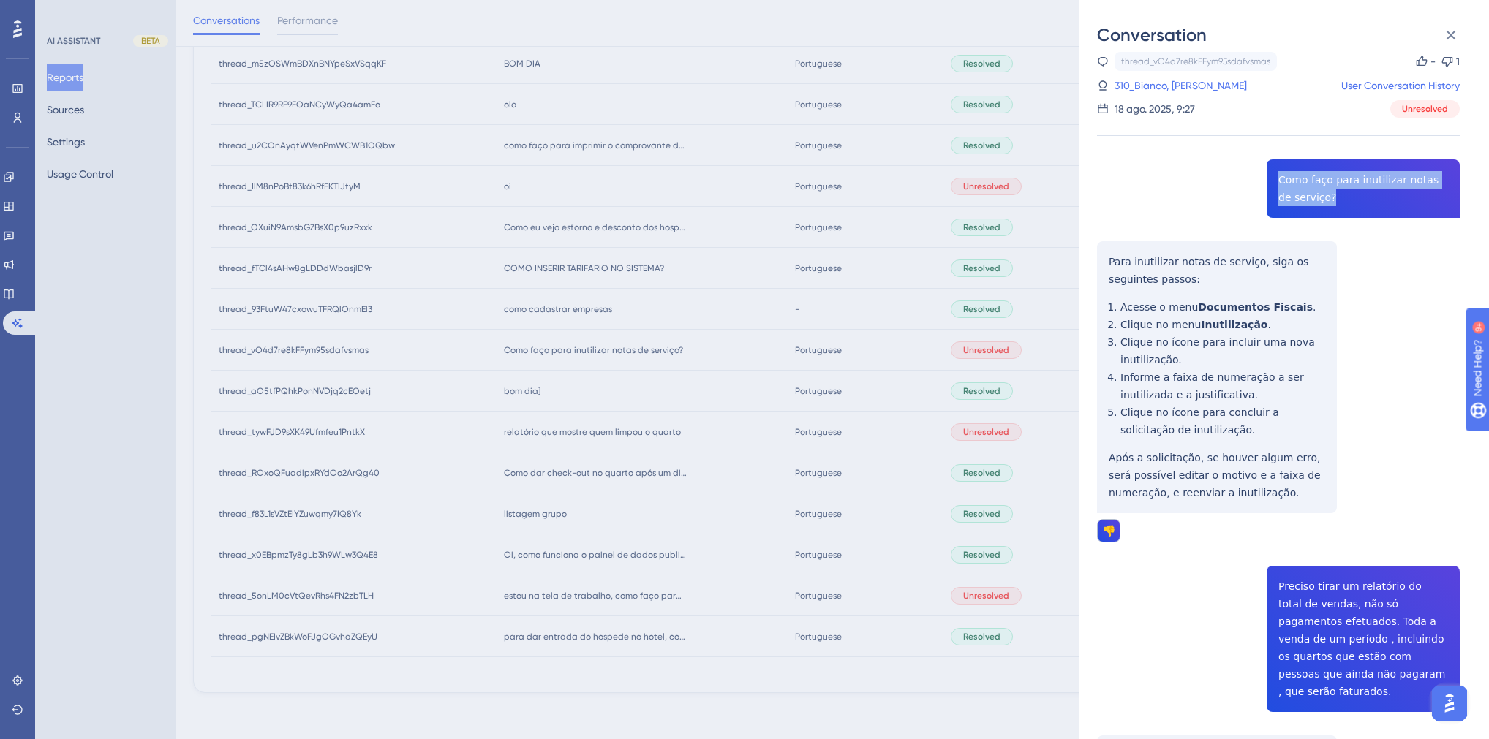
drag, startPoint x: 1320, startPoint y: 199, endPoint x: 1271, endPoint y: 180, distance: 53.2
click at [1271, 180] on div "thread_vO4d7re8kFFym95sdafvsmas Copy - 1 310_Bianco, Hugo User Conversation His…" at bounding box center [1278, 619] width 363 height 1135
copy span "Como faço para inutilizar notas de serviço?"
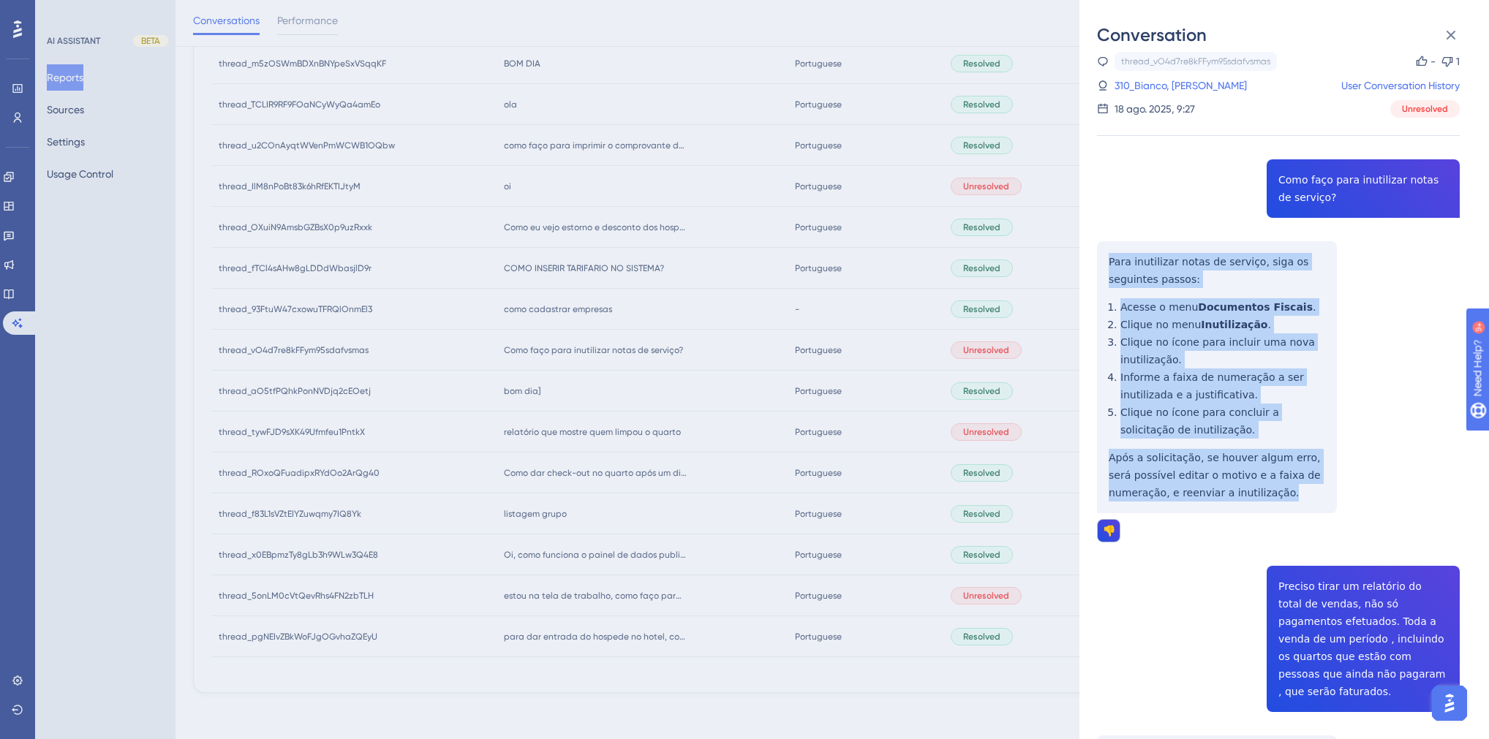
drag, startPoint x: 1274, startPoint y: 490, endPoint x: 1101, endPoint y: 255, distance: 291.3
click at [1101, 255] on div "thread_vO4d7re8kFFym95sdafvsmas Copy - 1 310_Bianco, Hugo User Conversation His…" at bounding box center [1278, 619] width 363 height 1135
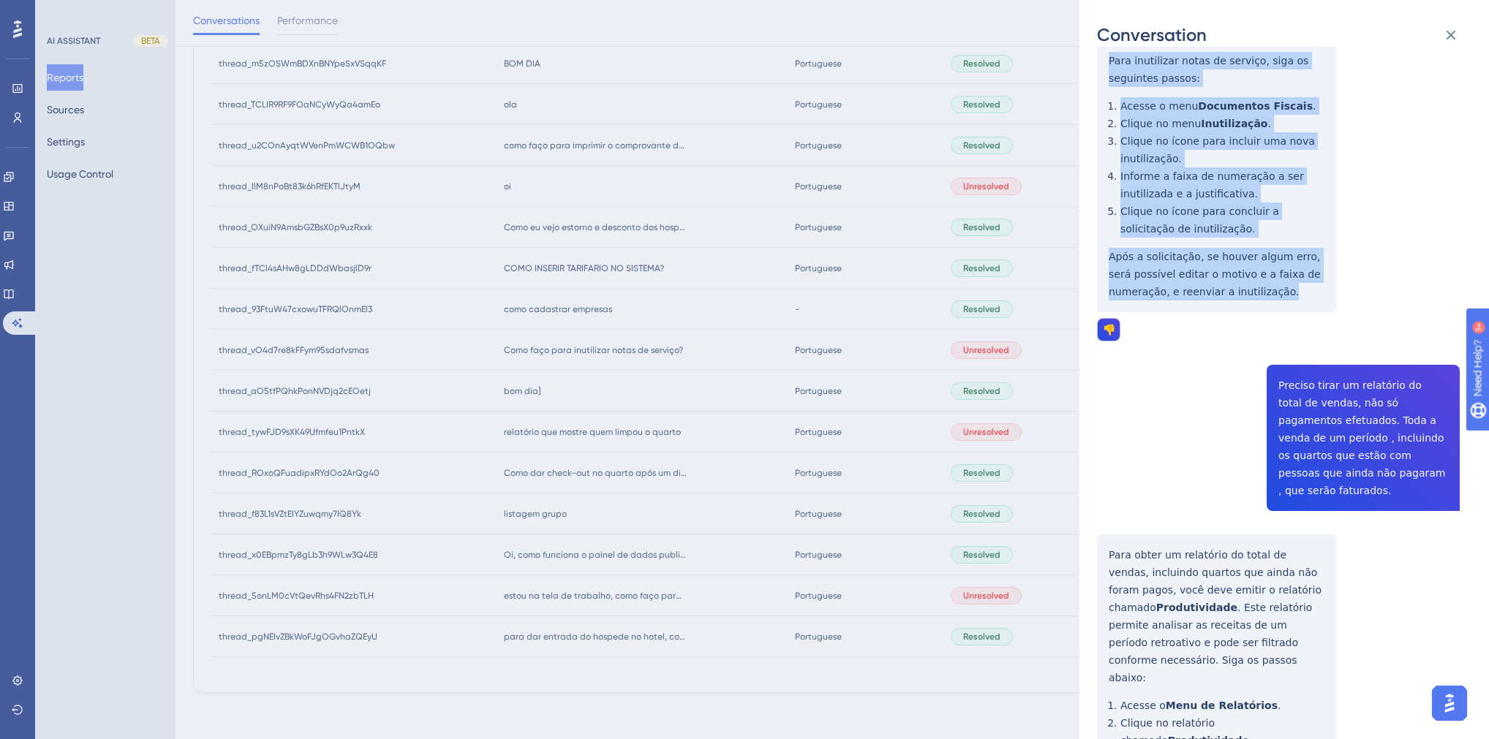
scroll to position [363, 0]
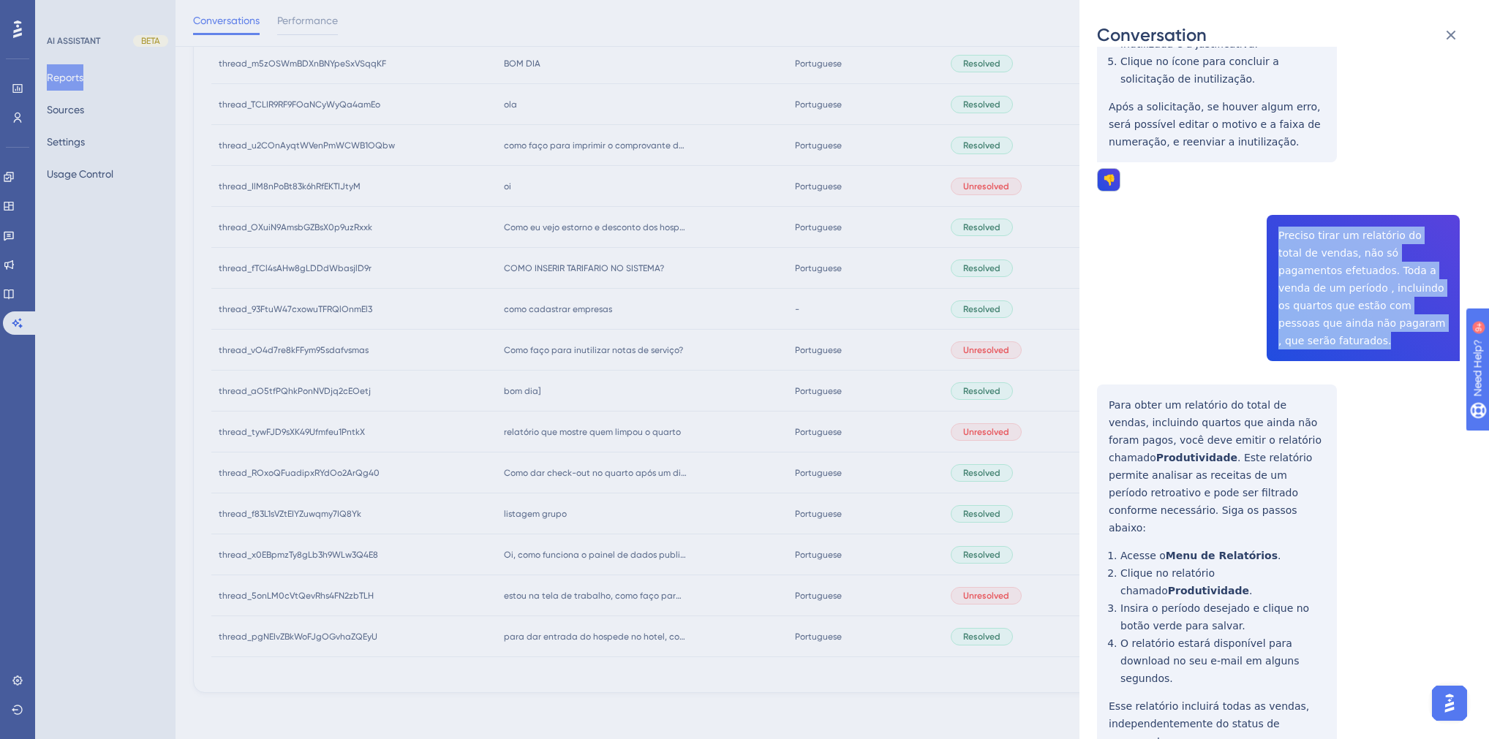
drag, startPoint x: 1424, startPoint y: 325, endPoint x: 1264, endPoint y: 228, distance: 186.9
click at [1264, 228] on div "thread_vO4d7re8kFFym95sdafvsmas Copy - 1 310_Bianco, Hugo User Conversation His…" at bounding box center [1278, 268] width 363 height 1135
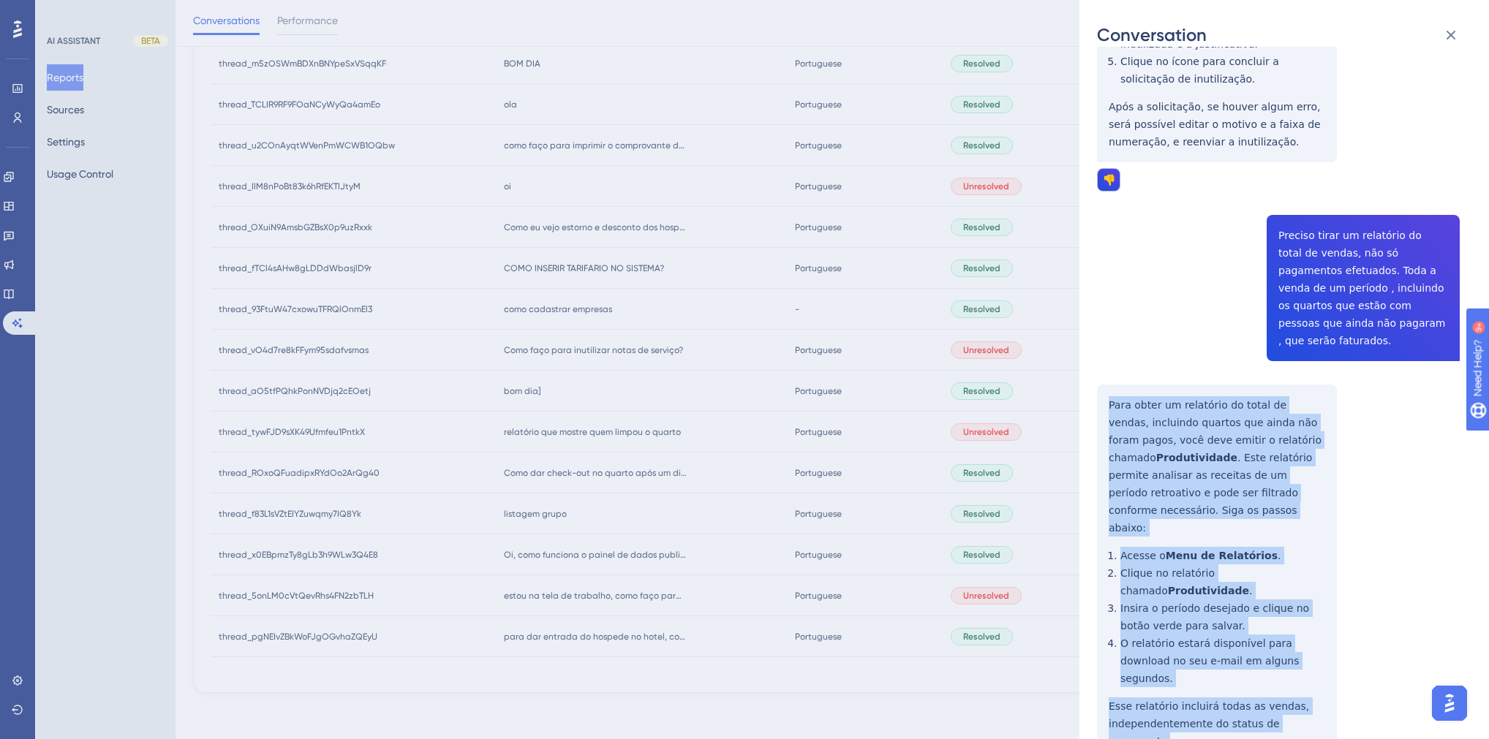
drag, startPoint x: 1321, startPoint y: 655, endPoint x: 1105, endPoint y: 383, distance: 347.6
click at [1105, 383] on div "thread_vO4d7re8kFFym95sdafvsmas Copy - 1 310_Bianco, Hugo User Conversation His…" at bounding box center [1278, 268] width 363 height 1135
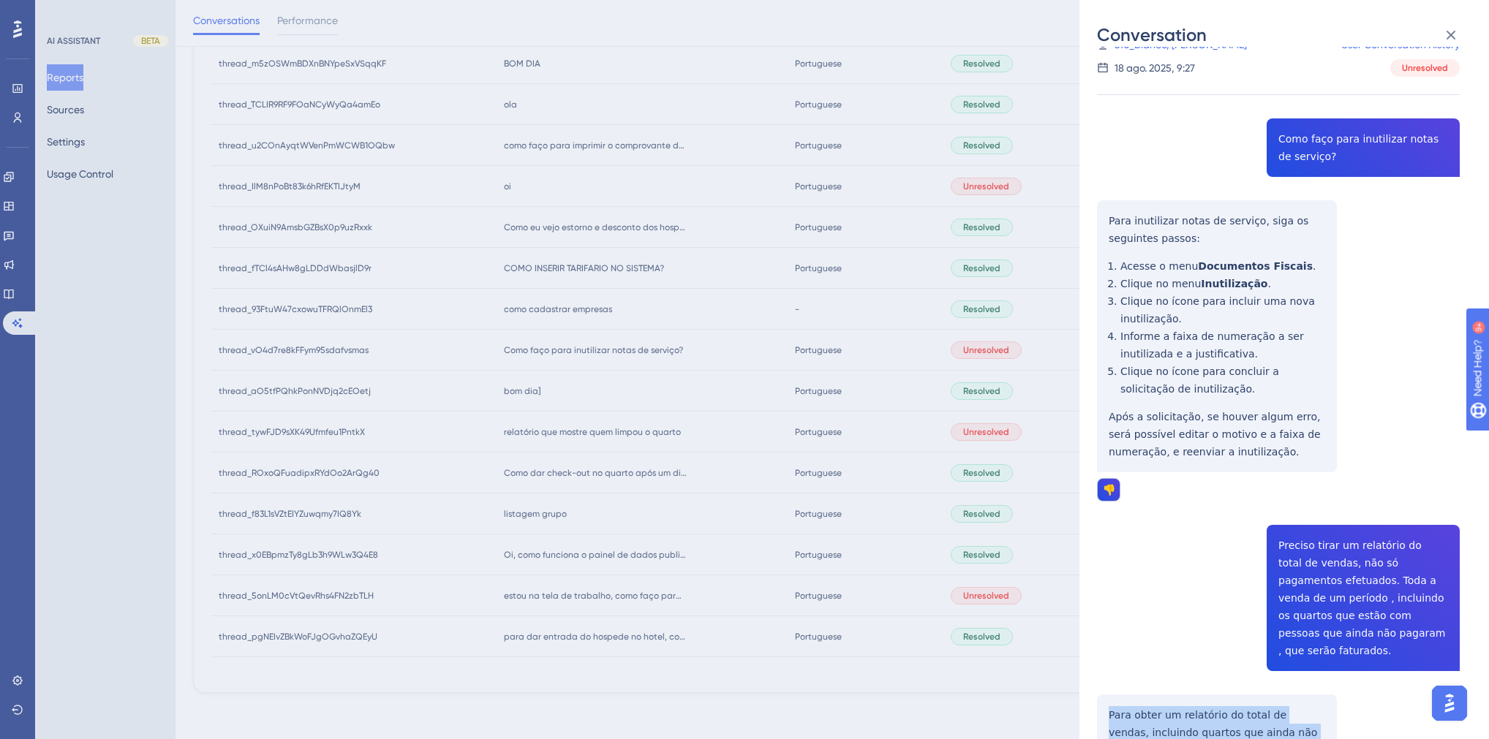
scroll to position [0, 0]
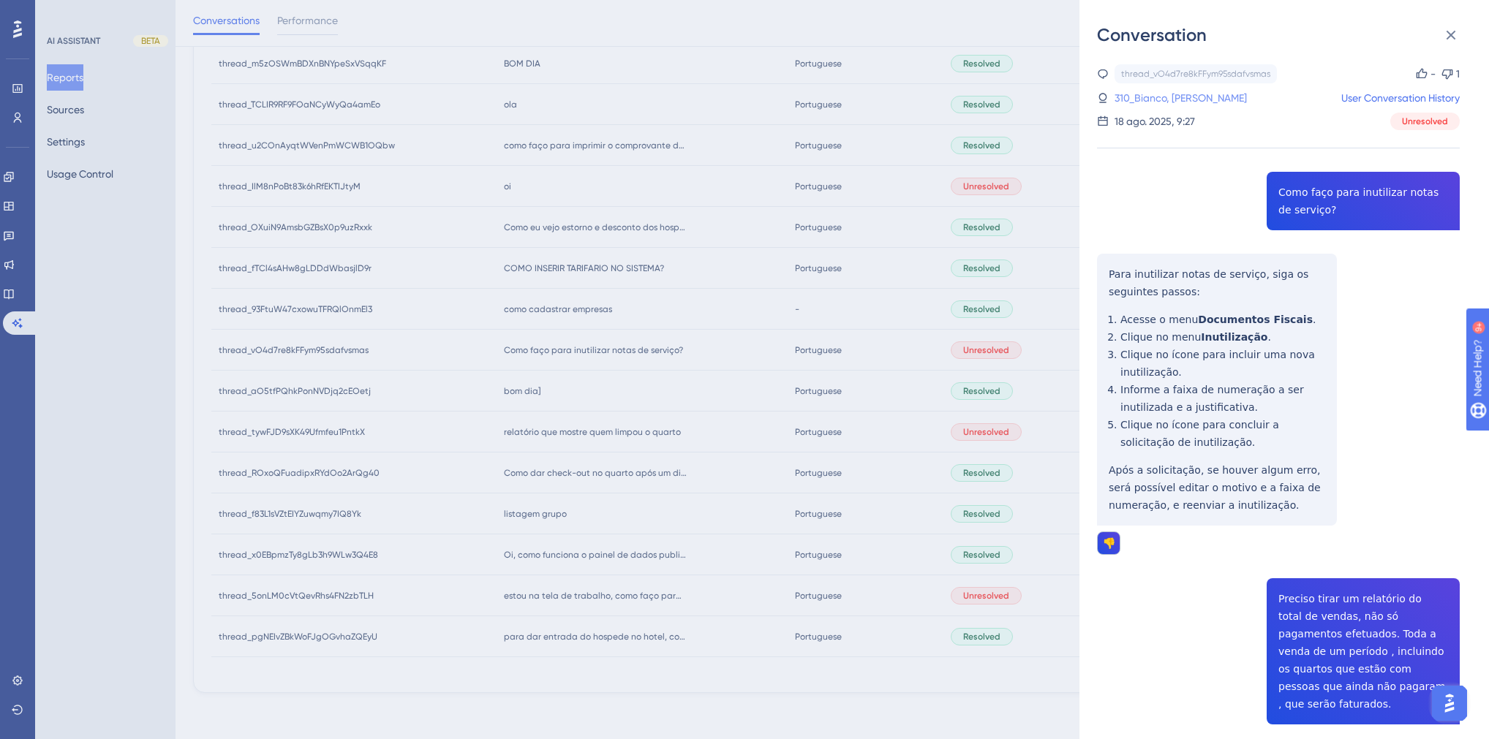
click at [1129, 102] on link "310_Bianco, Hugo" at bounding box center [1180, 98] width 132 height 18
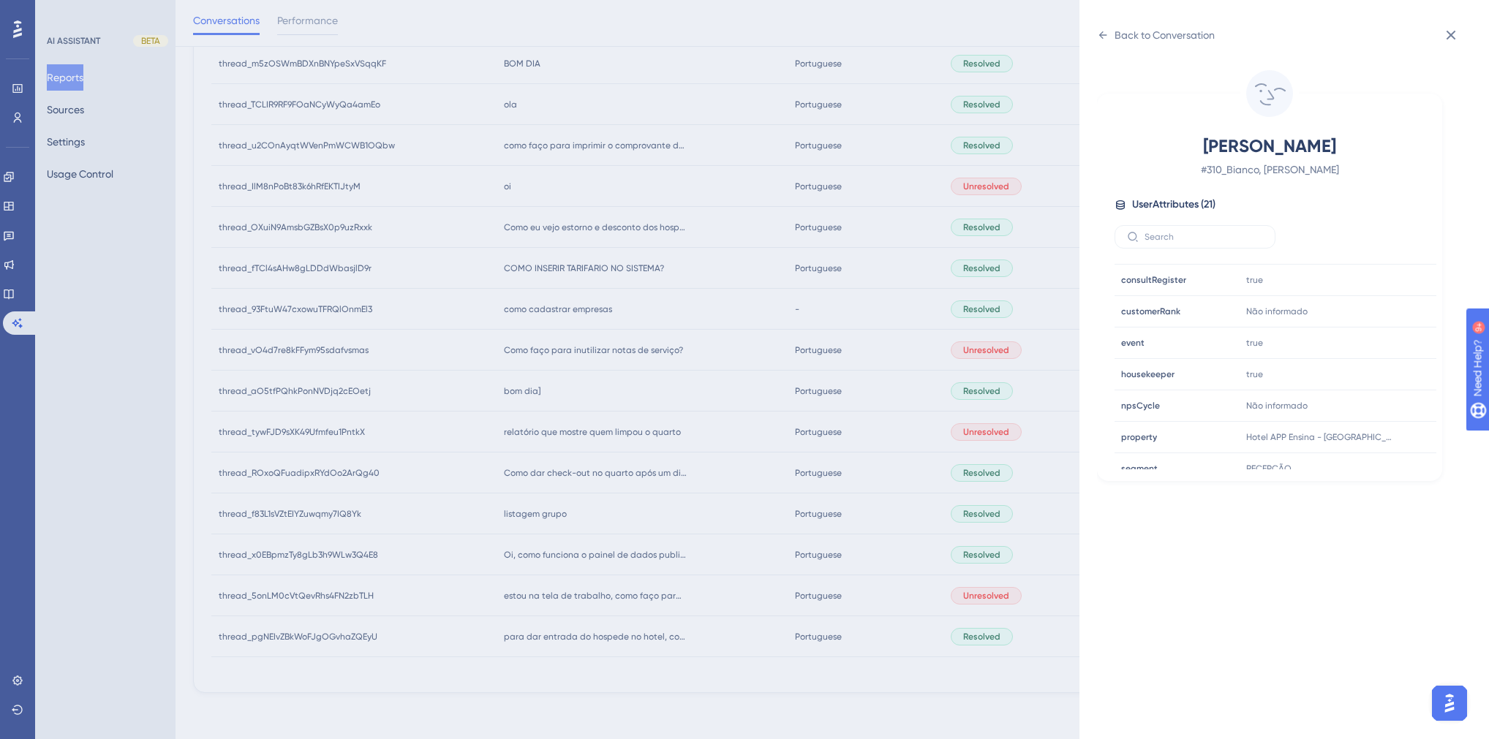
scroll to position [442, 0]
click at [534, 404] on div "Back to Conversation Bianco, Hugo # 310_Bianco, Hugo User Attributes ( 21 ) Ema…" at bounding box center [744, 369] width 1489 height 739
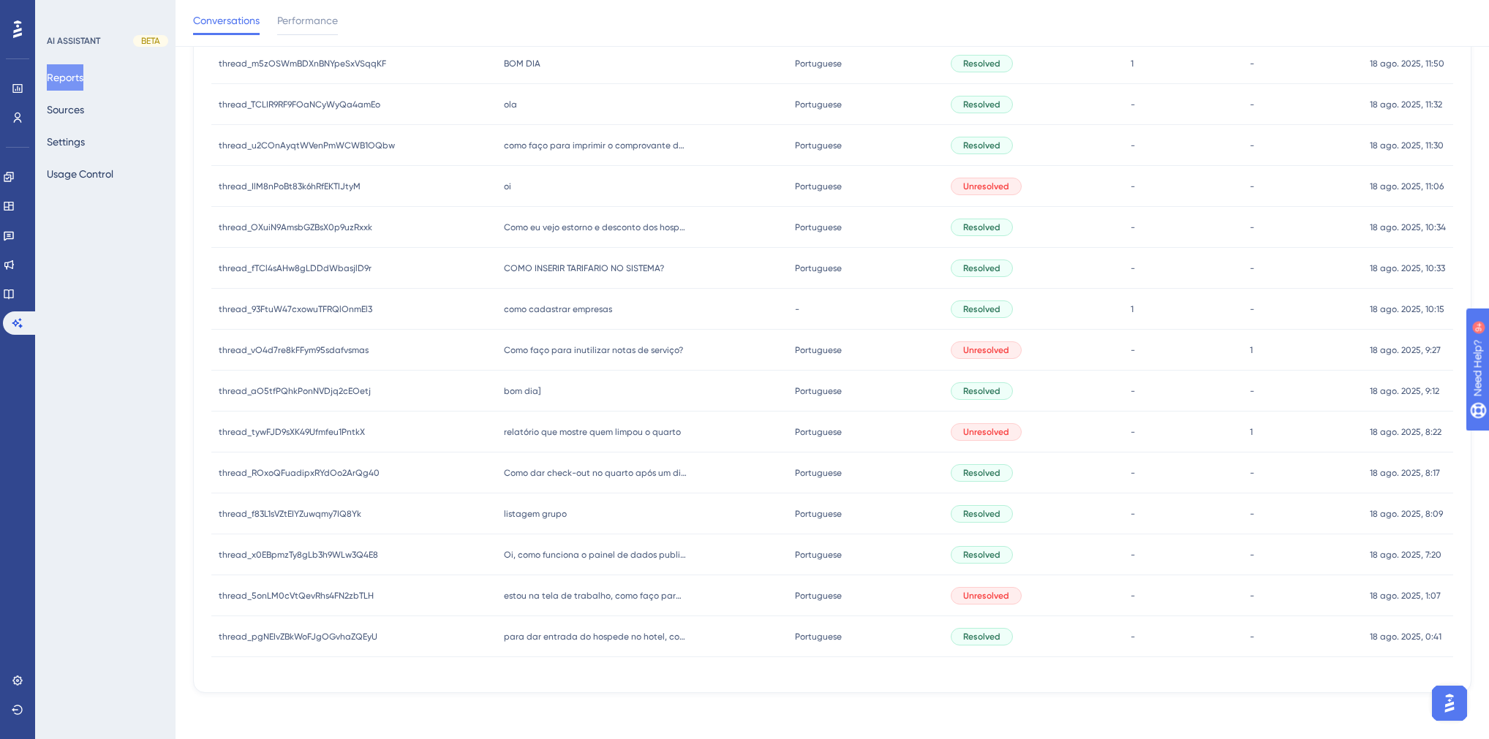
click at [541, 313] on span "como cadastrar empresas" at bounding box center [558, 309] width 108 height 12
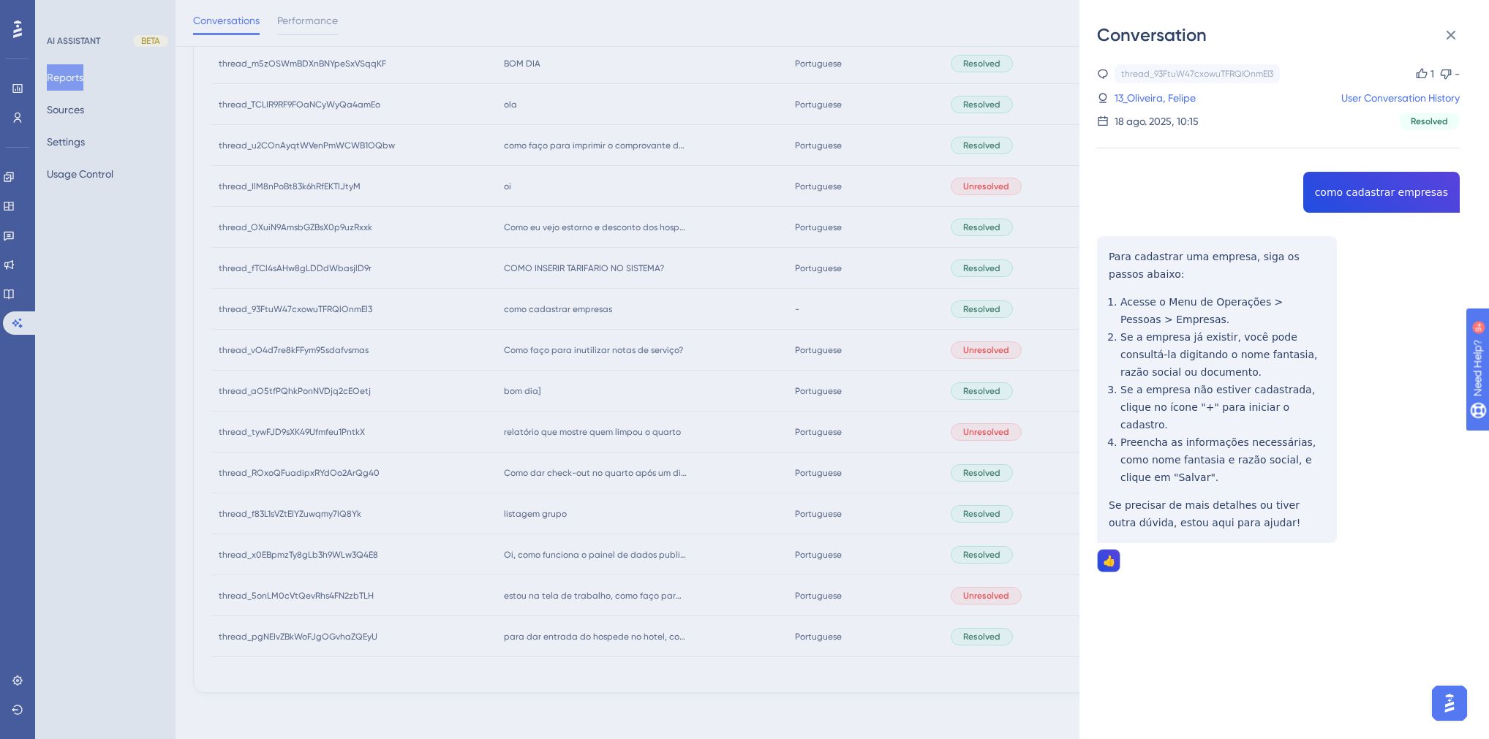
click at [1413, 189] on div "thread_93FtuW47cxowuTFRQlOnmEl3 Copy 1 - 13_Oliveira, Felipe User Conversation …" at bounding box center [1278, 355] width 363 height 583
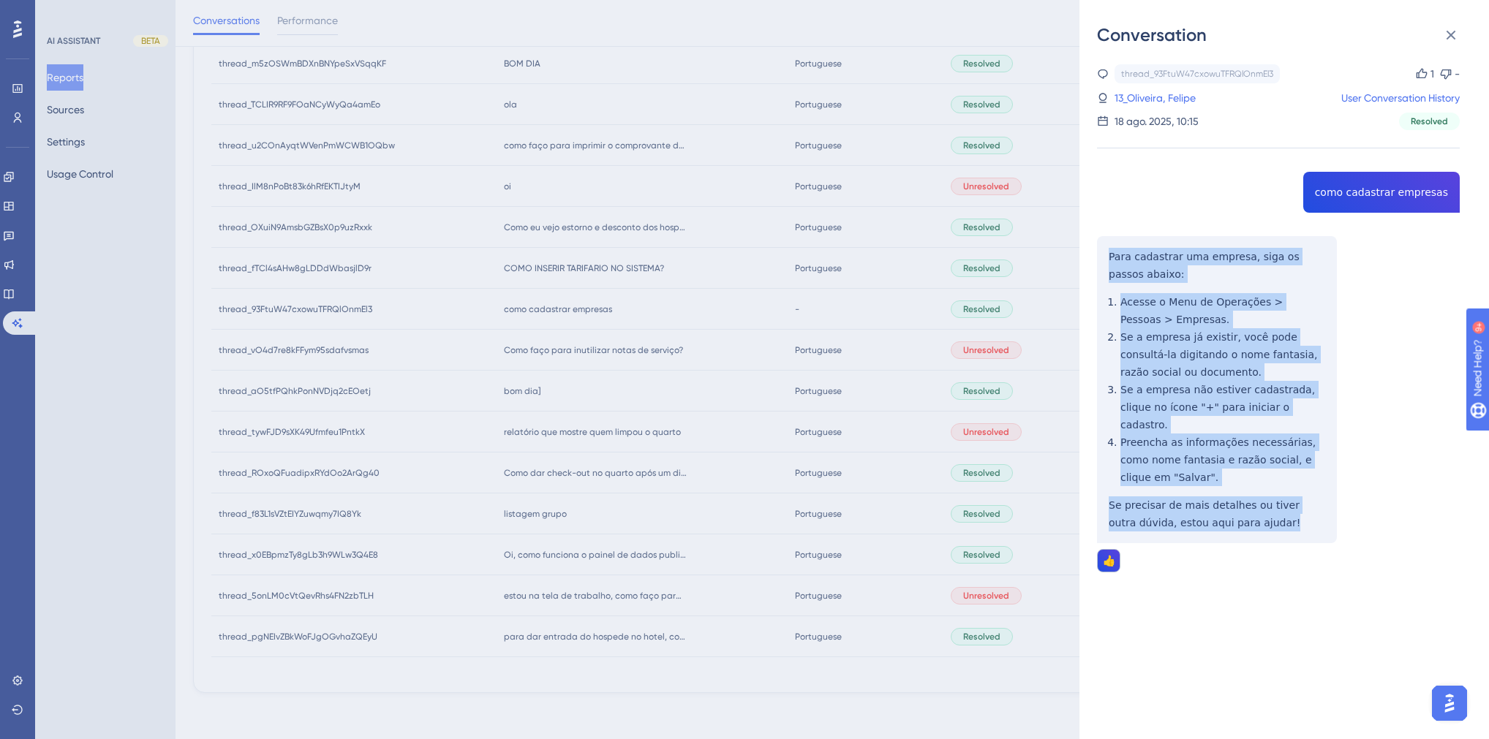
drag, startPoint x: 1262, startPoint y: 502, endPoint x: 1104, endPoint y: 252, distance: 296.4
click at [1104, 252] on div "thread_93FtuW47cxowuTFRQlOnmEl3 Copy 1 - 13_Oliveira, Felipe User Conversation …" at bounding box center [1278, 355] width 363 height 583
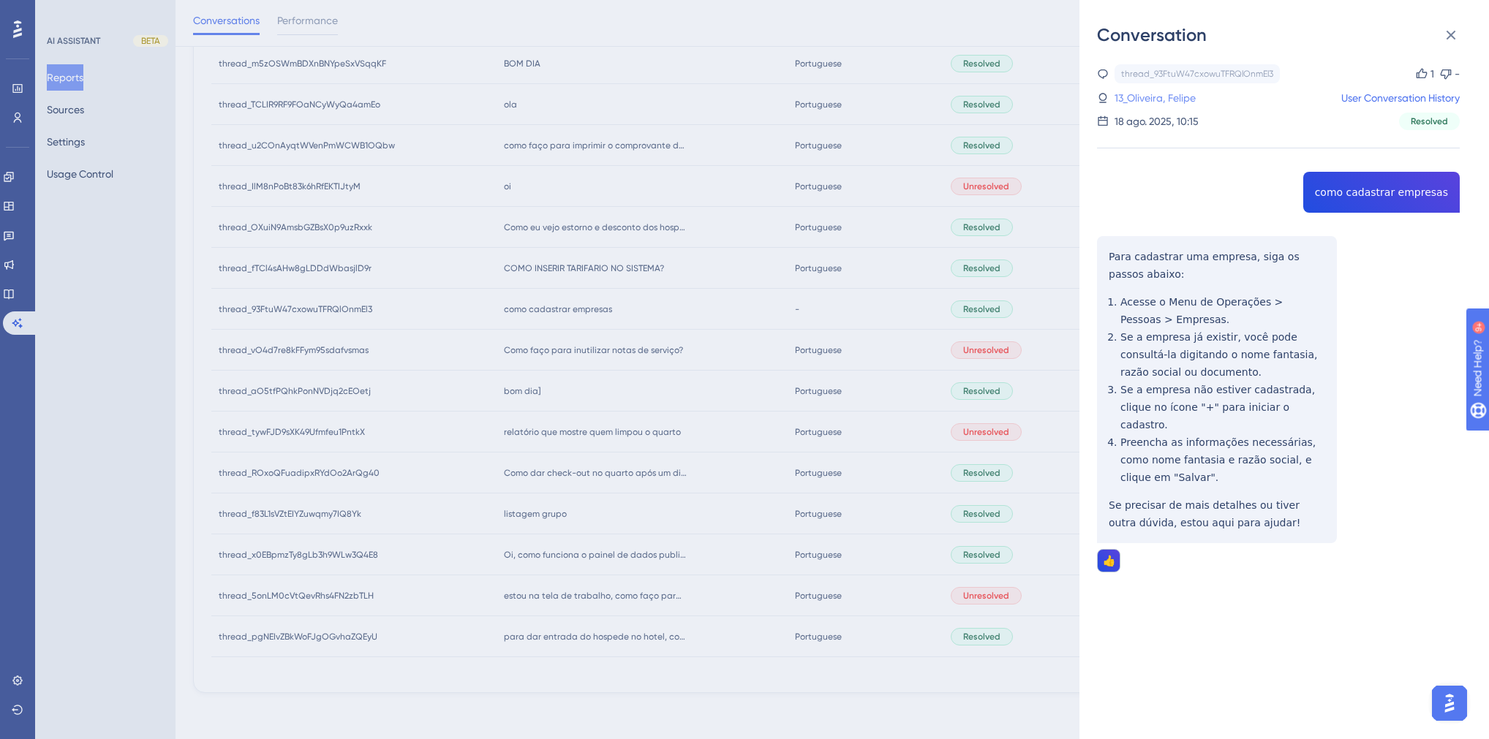
click at [1187, 88] on div "thread_93FtuW47cxowuTFRQlOnmEl3 Copy 1 - 13_Oliveira, Felipe User Conversation …" at bounding box center [1278, 97] width 363 height 66
click at [1184, 94] on link "13_Oliveira, Felipe" at bounding box center [1154, 98] width 81 height 18
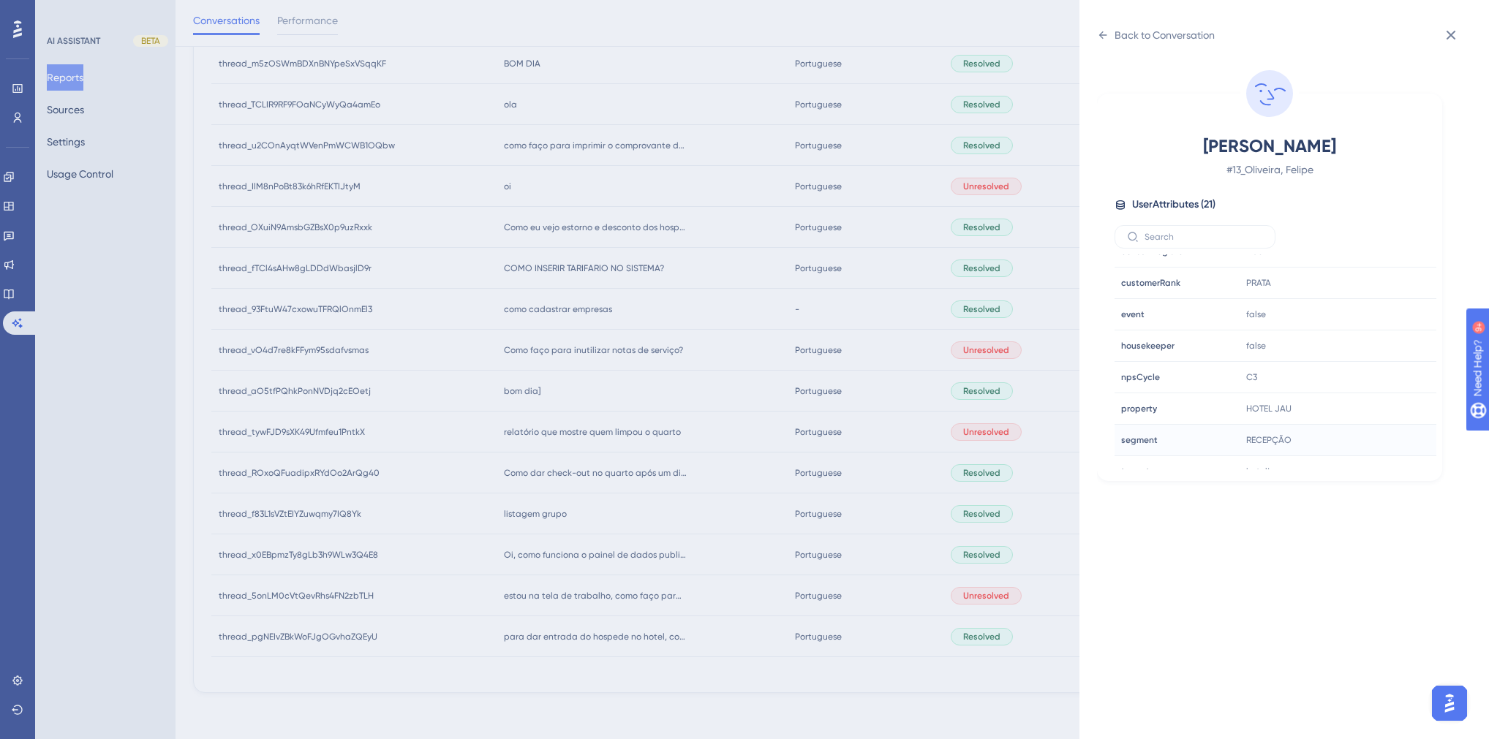
scroll to position [351, 0]
click at [673, 454] on div "Back to Conversation Oliveira, Felipe # 13_Oliveira, Felipe User Attributes ( 2…" at bounding box center [744, 369] width 1489 height 739
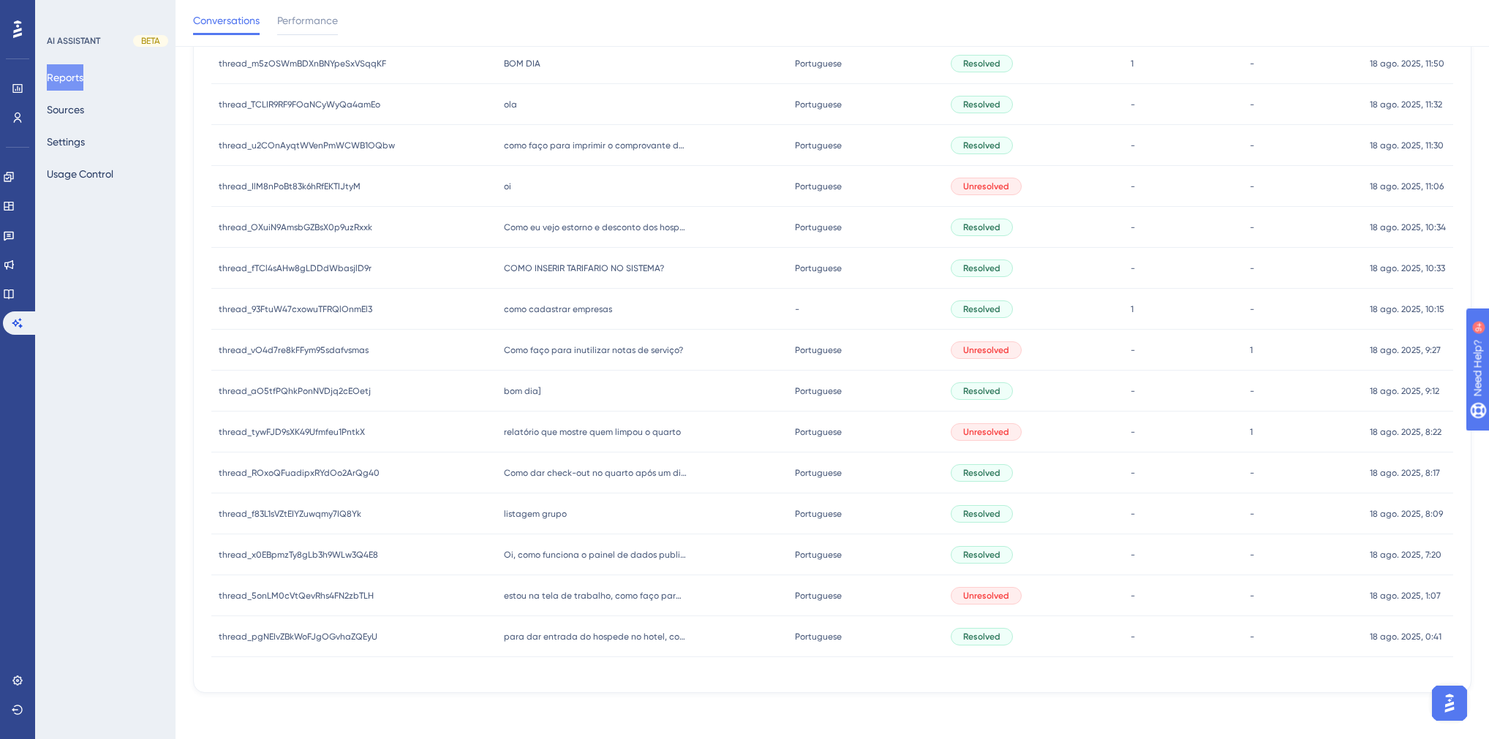
click at [553, 267] on span "COMO INSERIR TARIFARIO NO SISTEMA?" at bounding box center [584, 268] width 160 height 12
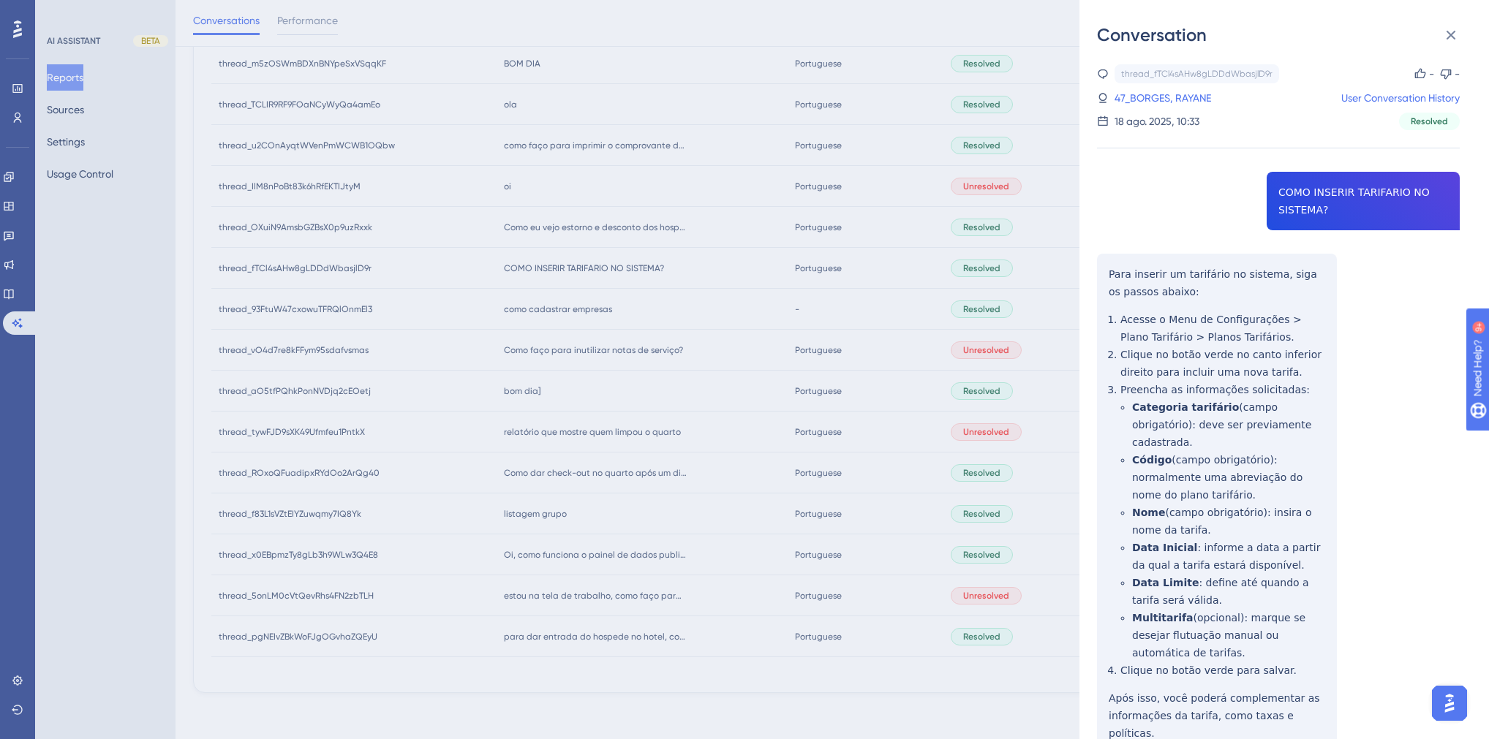
click at [1312, 200] on div "thread_fTCl4sAHw8gLDDdWbasjlD9r Copy - - 47_BORGES, RAYANE User Conversation Hi…" at bounding box center [1278, 446] width 363 height 764
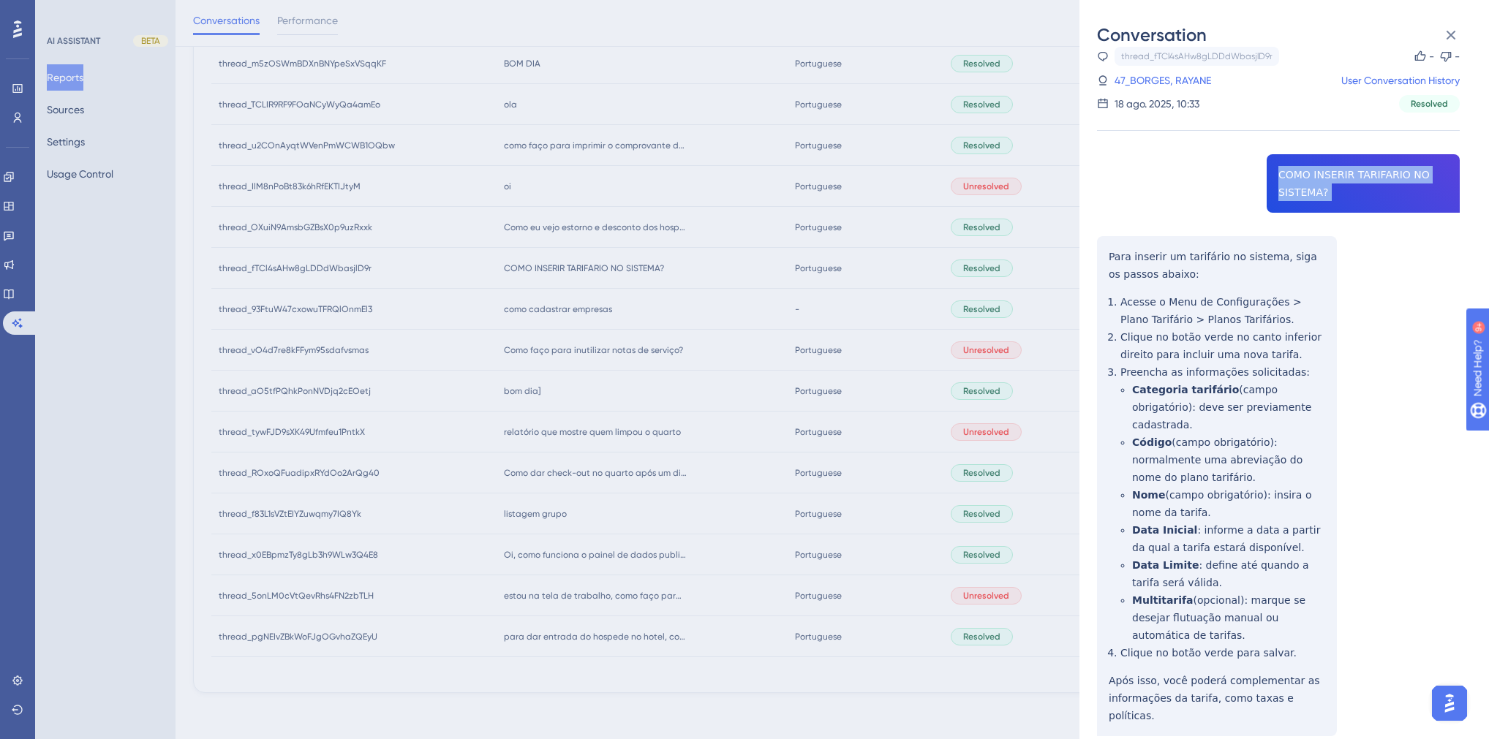
scroll to position [27, 0]
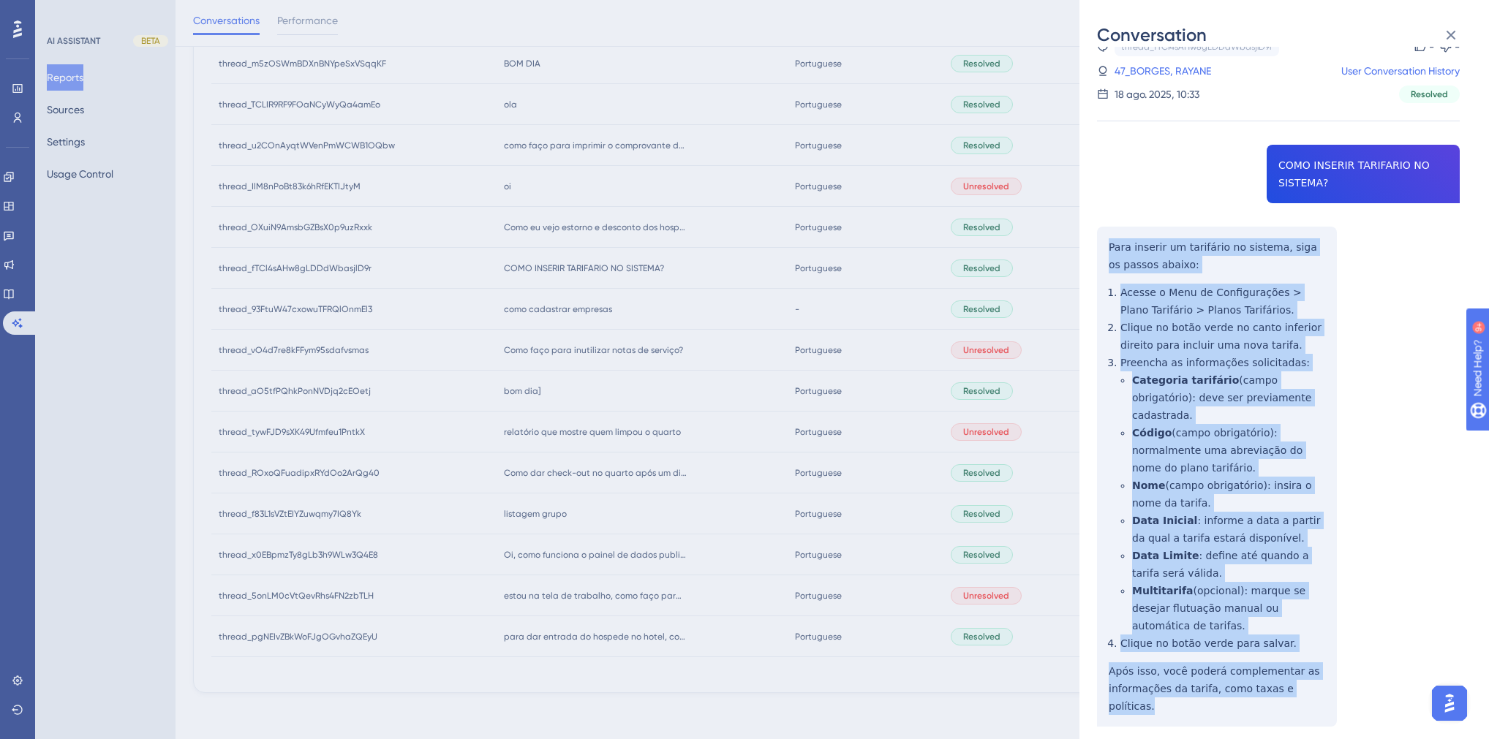
drag, startPoint x: 1315, startPoint y: 653, endPoint x: 1108, endPoint y: 254, distance: 449.6
click at [1108, 254] on div "thread_fTCl4sAHw8gLDDdWbasjlD9r Copy - - 47_BORGES, RAYANE User Conversation Hi…" at bounding box center [1278, 419] width 363 height 764
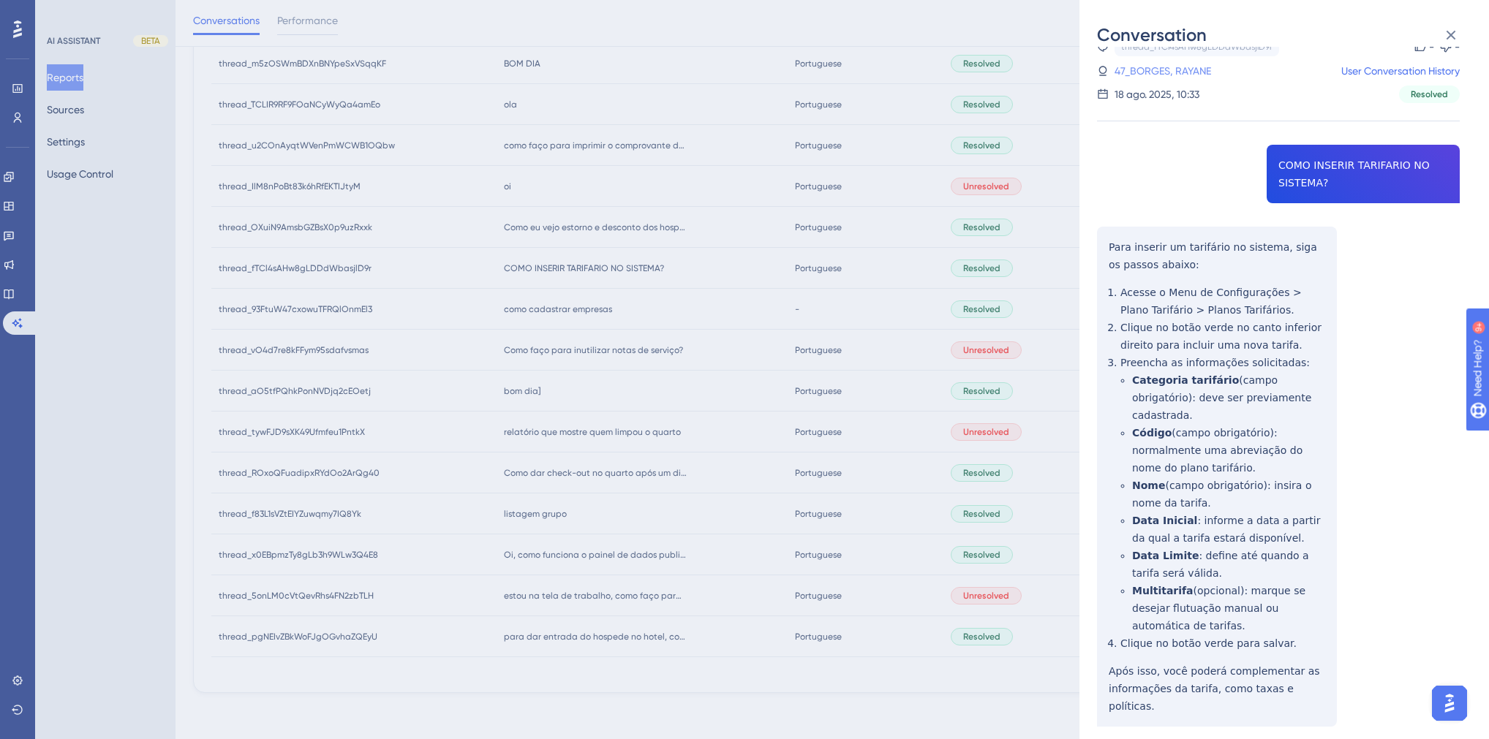
click at [1146, 78] on link "47_BORGES, RAYANE" at bounding box center [1162, 71] width 97 height 18
click at [1143, 74] on link "47_BORGES, RAYANE" at bounding box center [1162, 71] width 97 height 18
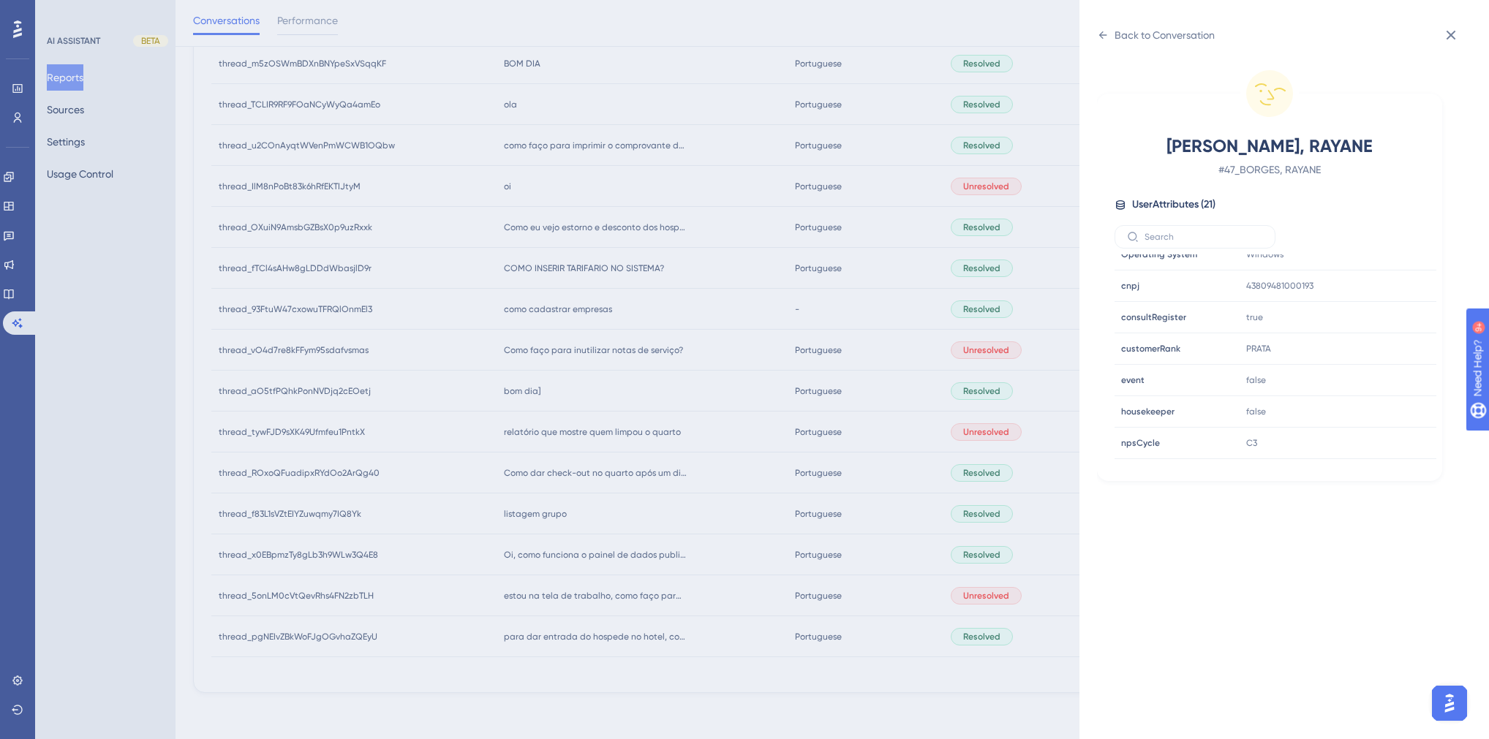
scroll to position [409, 0]
click at [1373, 394] on icon at bounding box center [1380, 394] width 15 height 15
click at [526, 386] on div "Back to Conversation BORGES, RAYANE # 47_BORGES, RAYANE User Attributes ( 21 ) …" at bounding box center [744, 369] width 1489 height 739
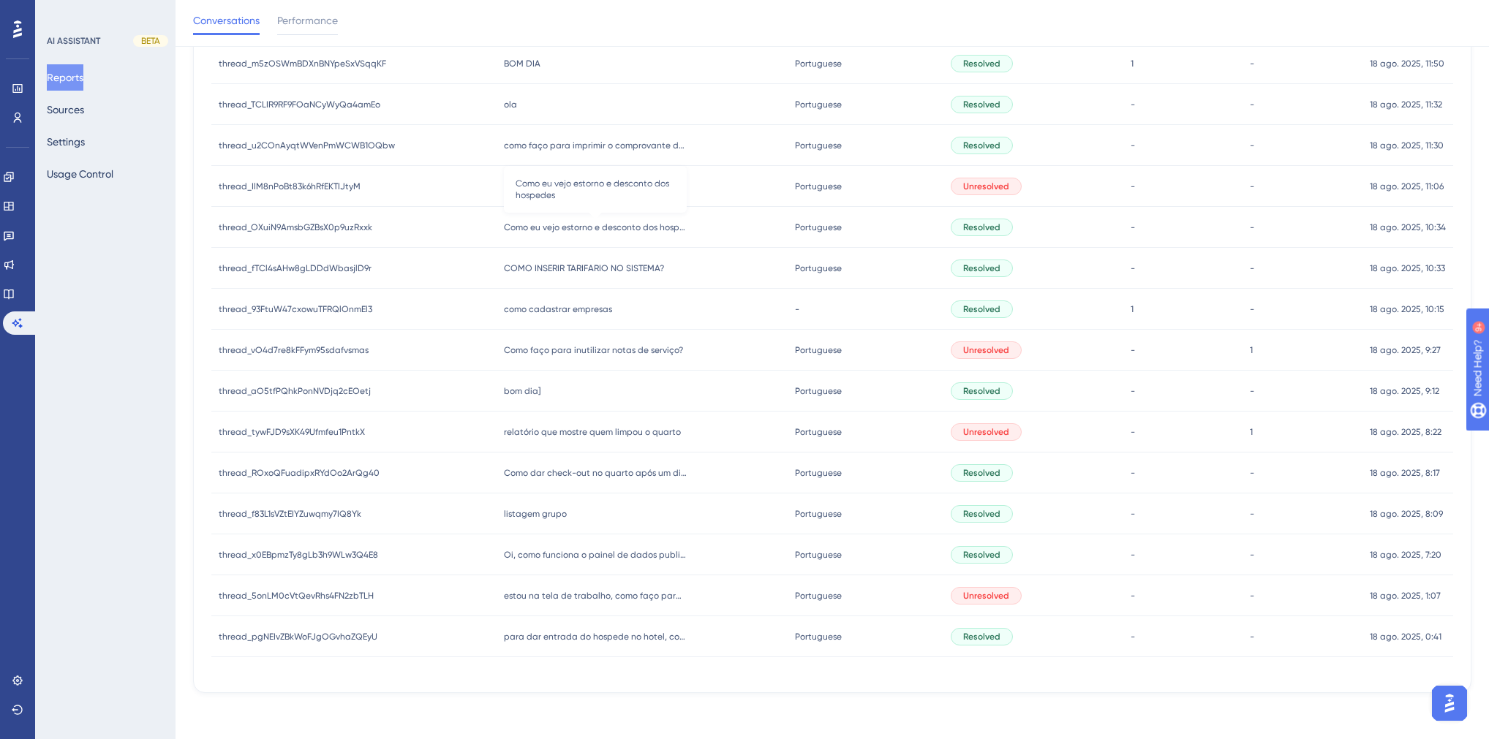
click at [541, 230] on span "Como eu vejo estorno e desconto dos hospedes" at bounding box center [595, 228] width 183 height 12
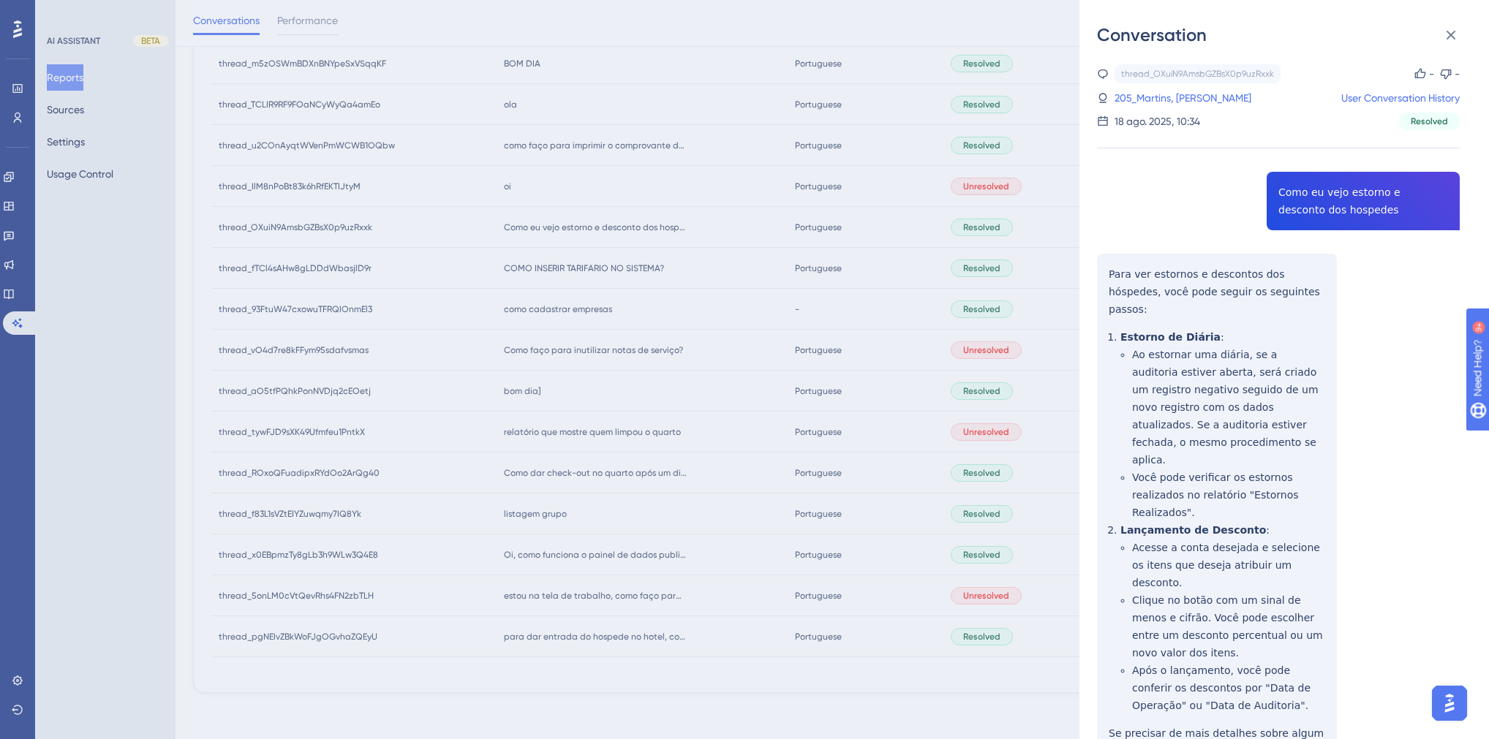
click at [1317, 193] on div "thread_OXuiN9AmsbGZBsX0p9uzRxxk Copy - - 205_Martins, Murilo Marangoni User Con…" at bounding box center [1278, 455] width 363 height 782
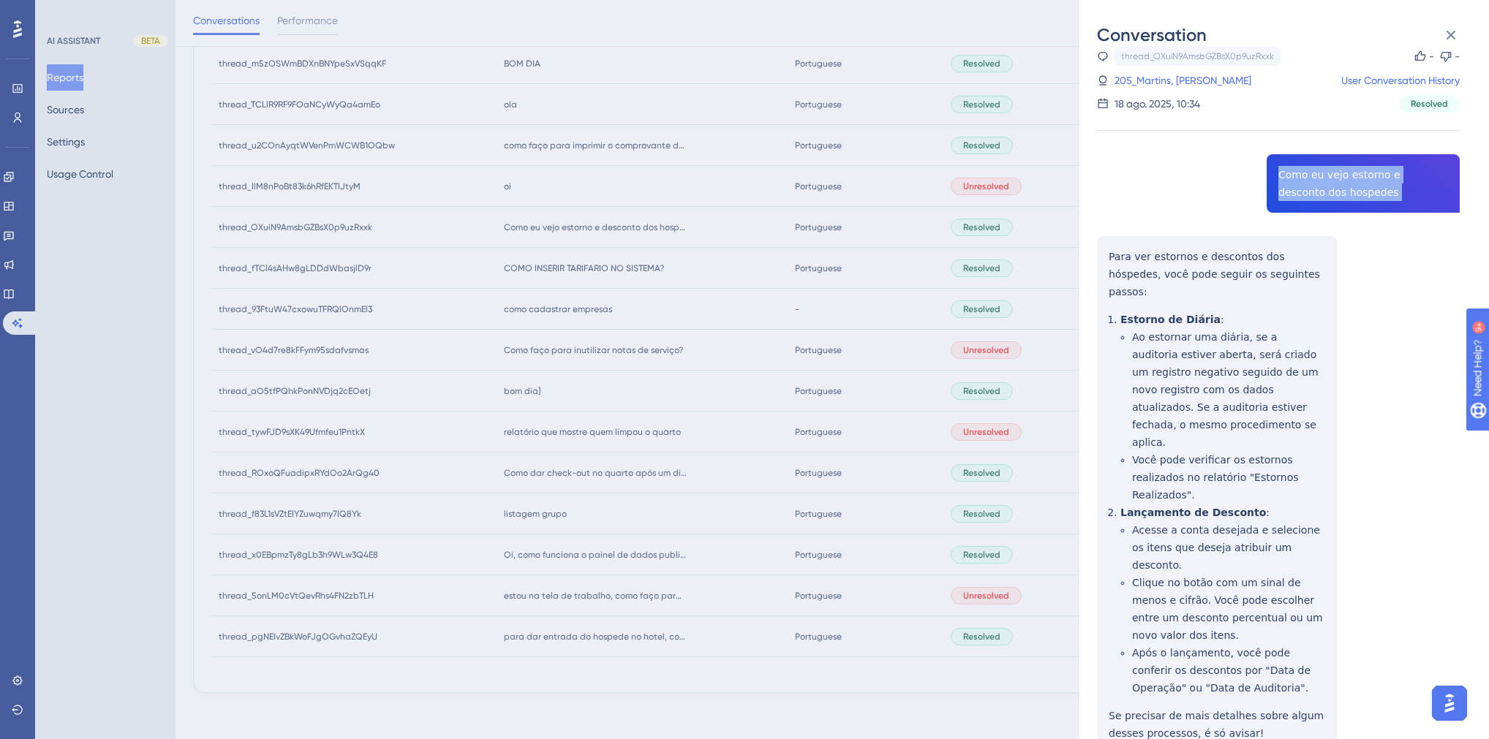
scroll to position [27, 0]
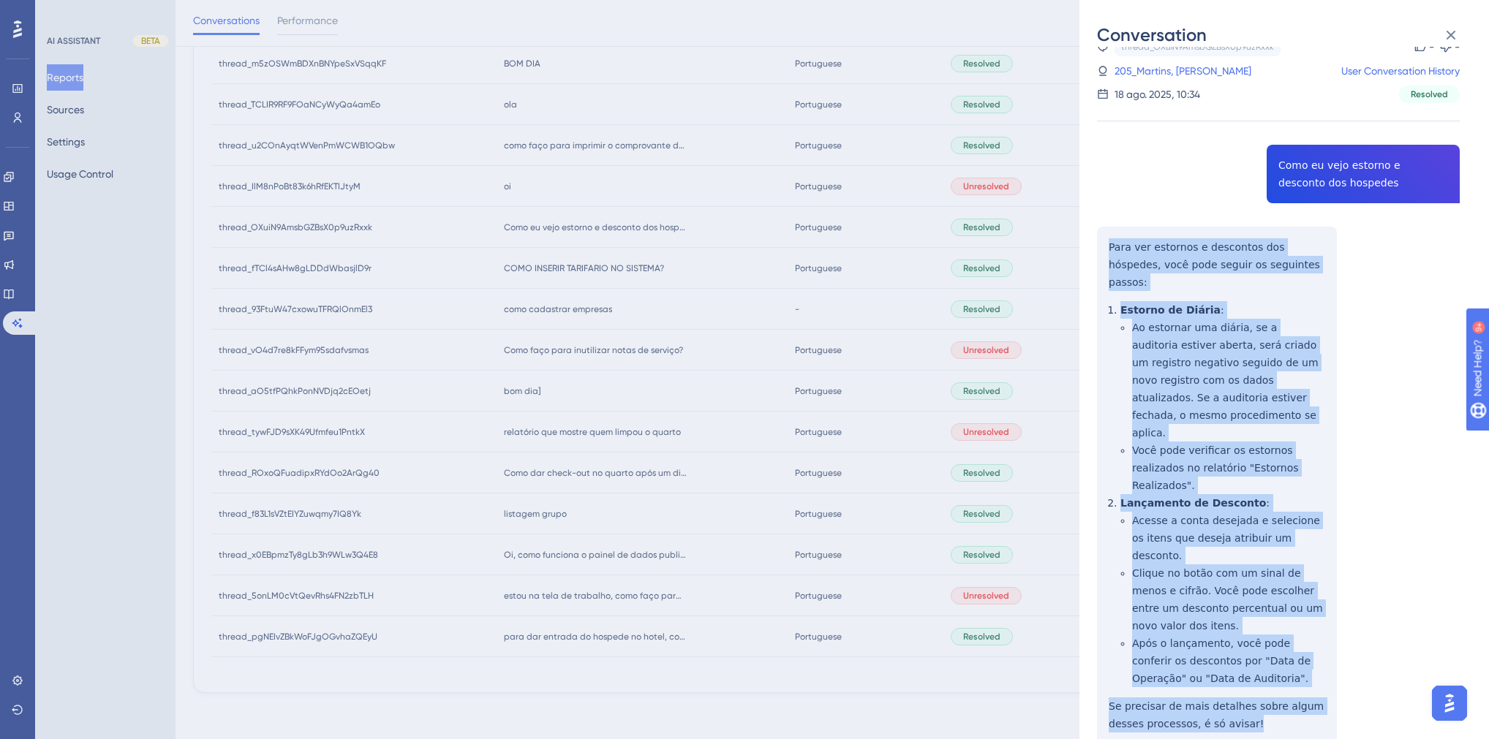
drag, startPoint x: 1254, startPoint y: 657, endPoint x: 1108, endPoint y: 249, distance: 434.1
click at [1108, 249] on div "thread_OXuiN9AmsbGZBsX0p9uzRxxk Copy - - 205_Martins, Murilo Marangoni User Con…" at bounding box center [1278, 428] width 363 height 782
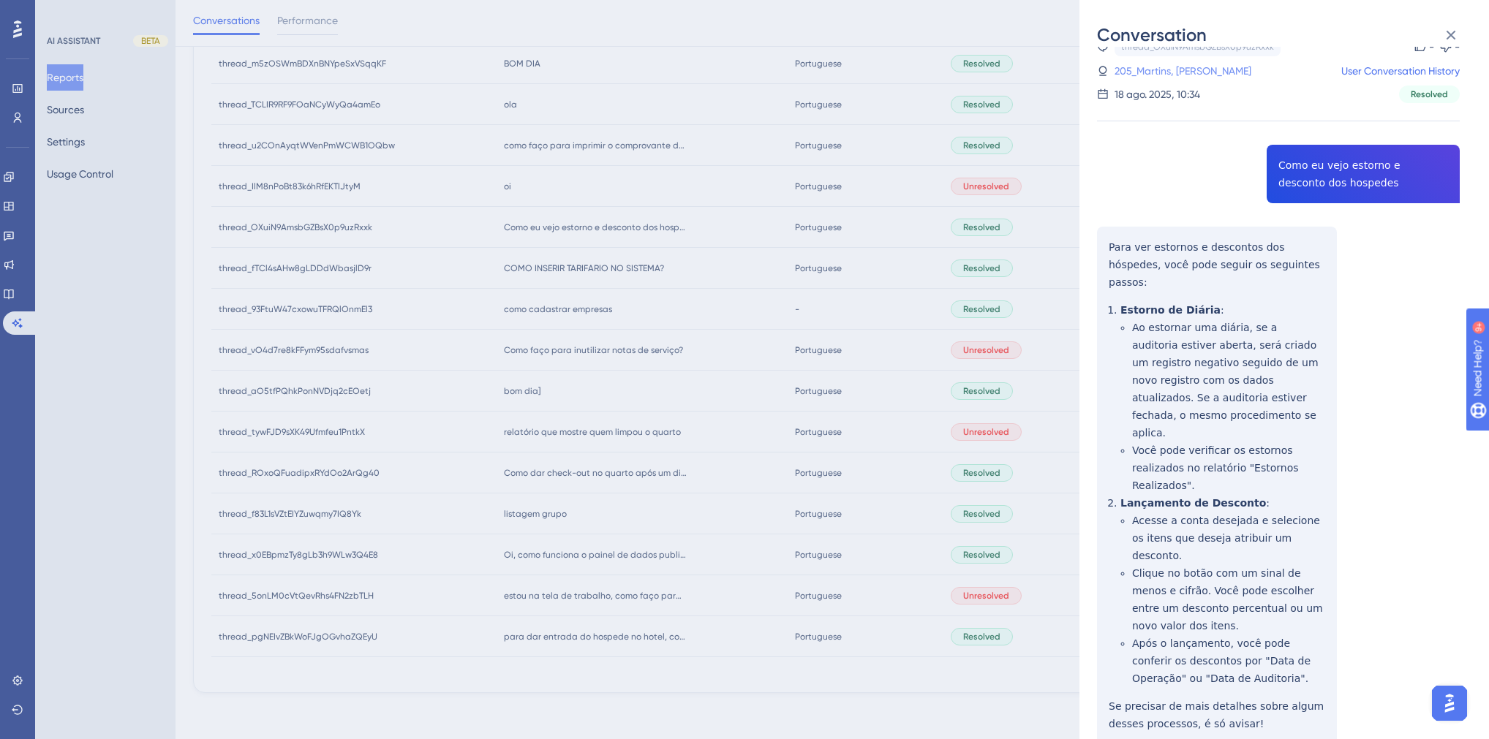
click at [1208, 70] on link "205_Martins, Murilo Marangoni" at bounding box center [1182, 71] width 137 height 18
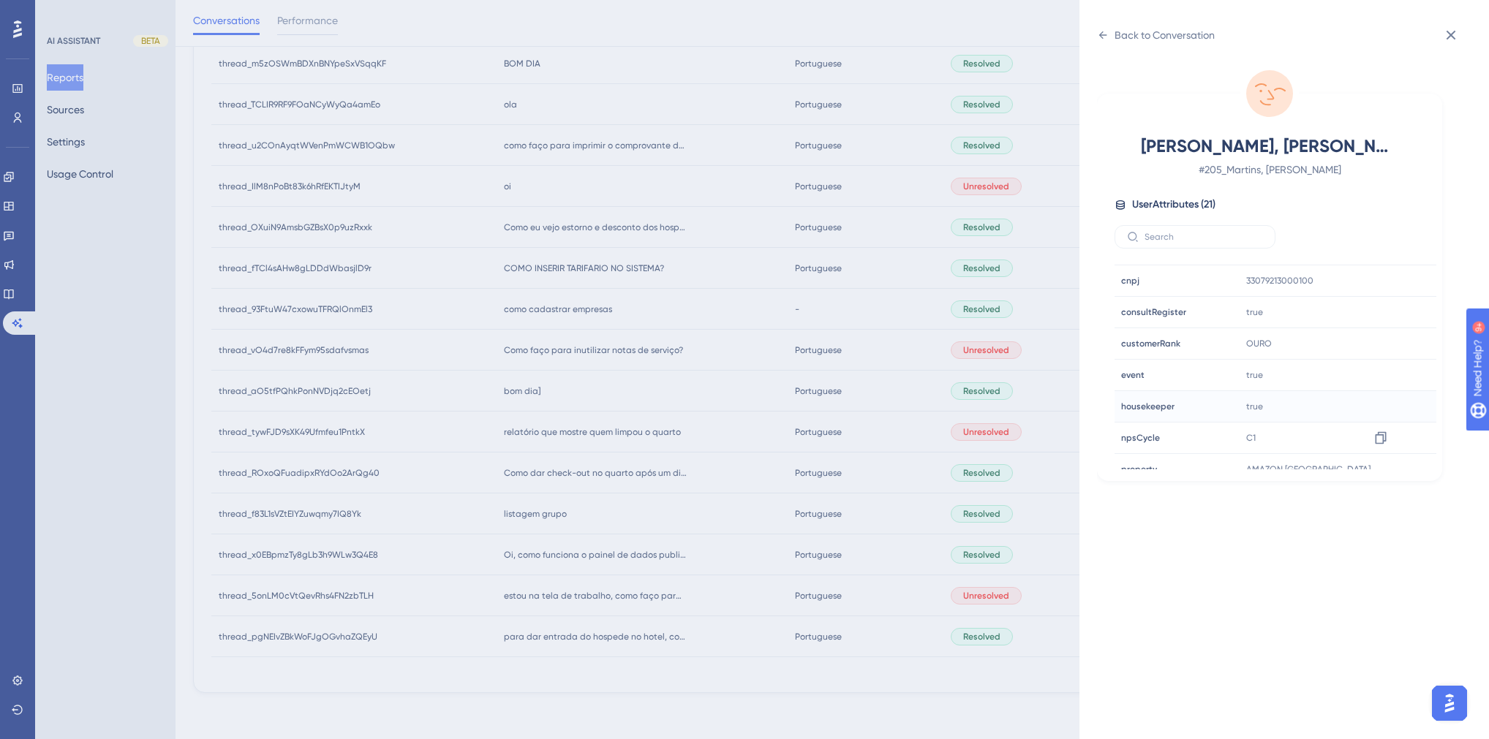
scroll to position [351, 0]
click at [1377, 447] on icon at bounding box center [1379, 453] width 11 height 12
click at [1374, 298] on icon at bounding box center [1379, 300] width 11 height 12
click at [1110, 40] on div "Back to Conversation" at bounding box center [1156, 34] width 118 height 23
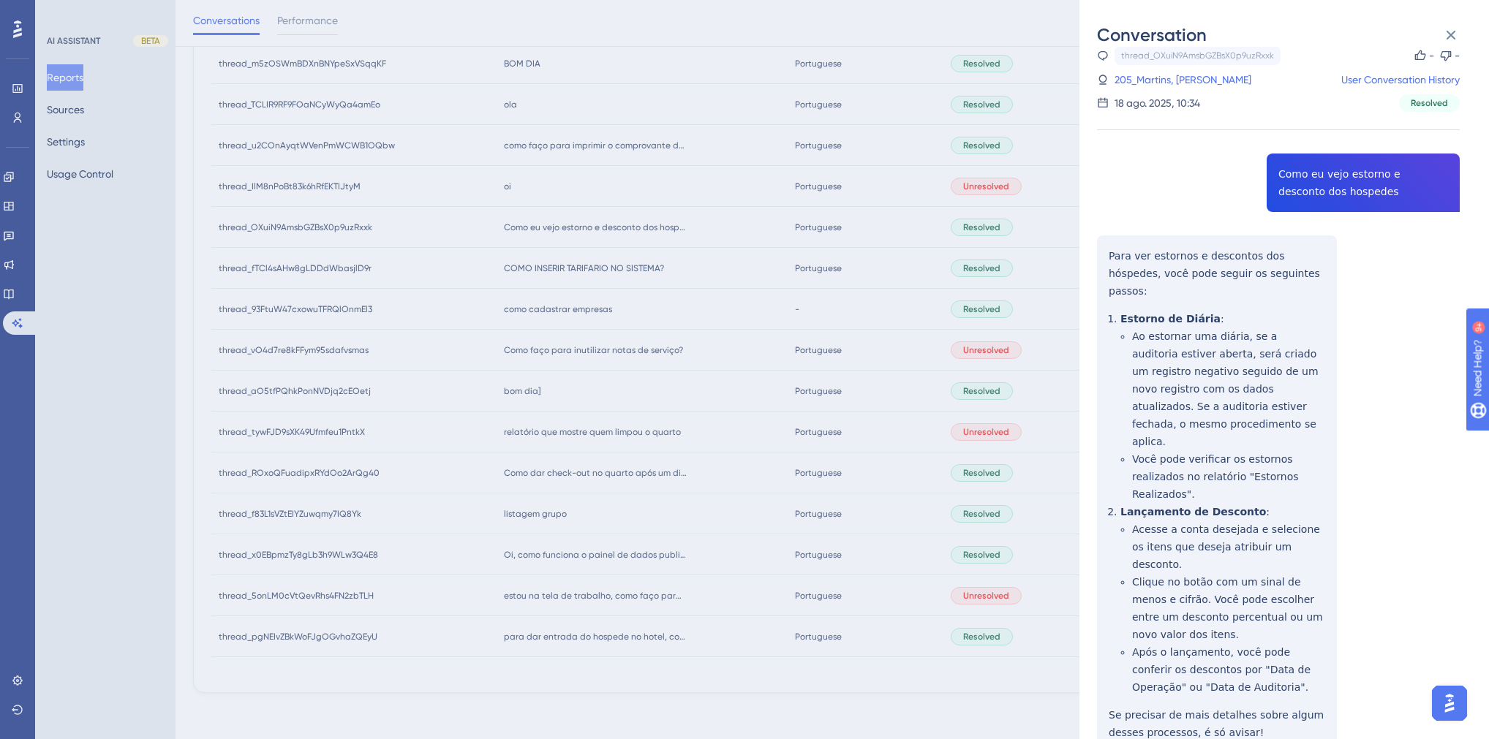
scroll to position [27, 0]
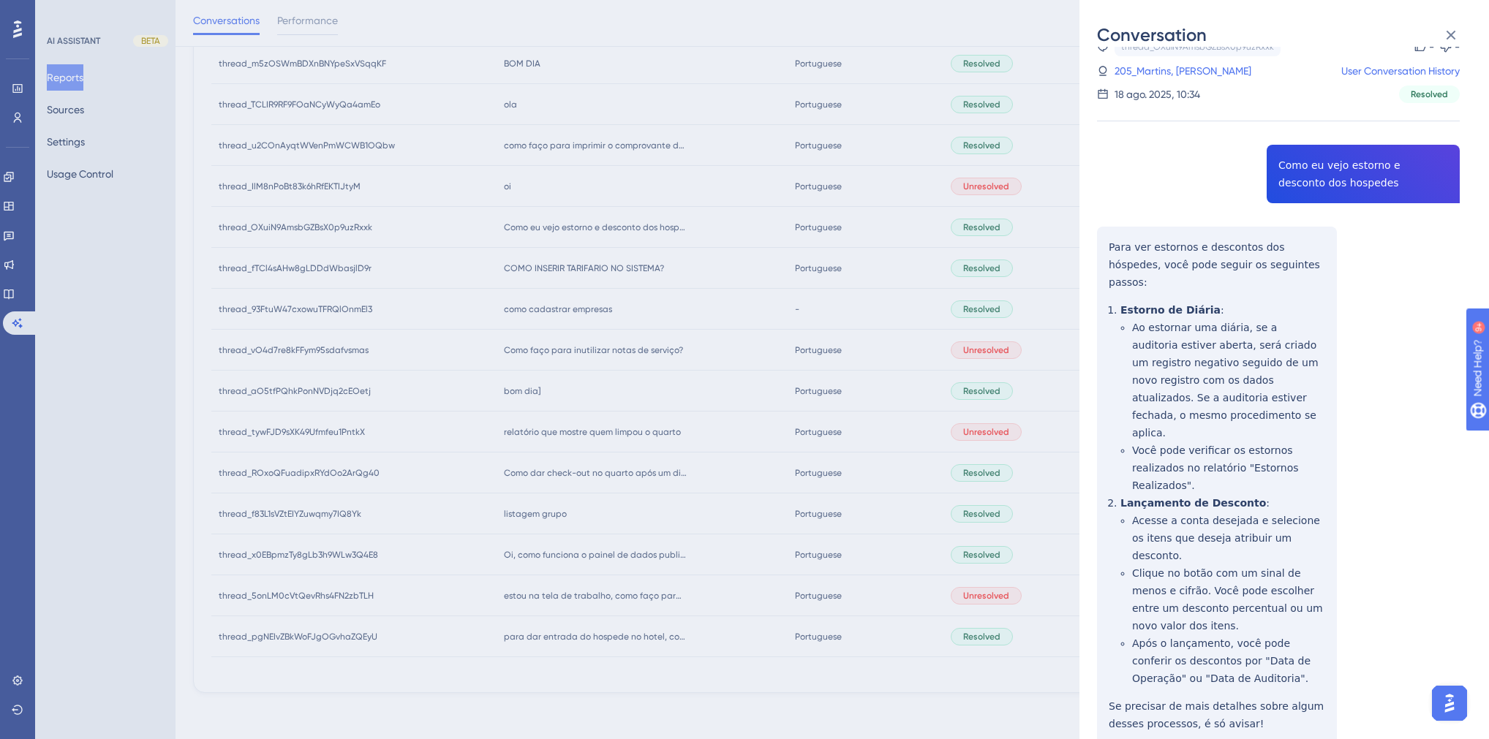
click at [567, 453] on div "Conversation thread_OXuiN9AmsbGZBsX0p9uzRxxk Copy - - 205_Martins, Murilo Maran…" at bounding box center [744, 369] width 1489 height 739
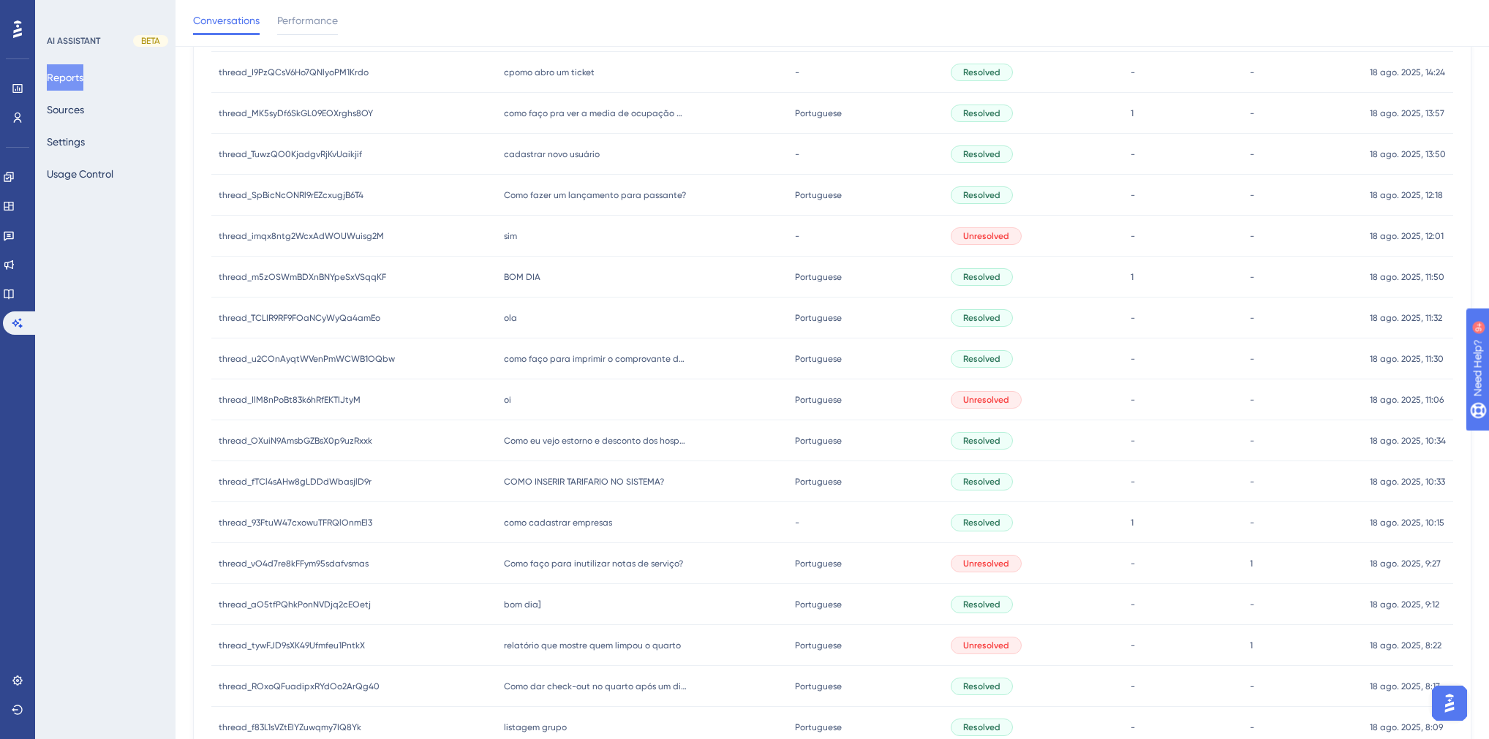
scroll to position [946, 0]
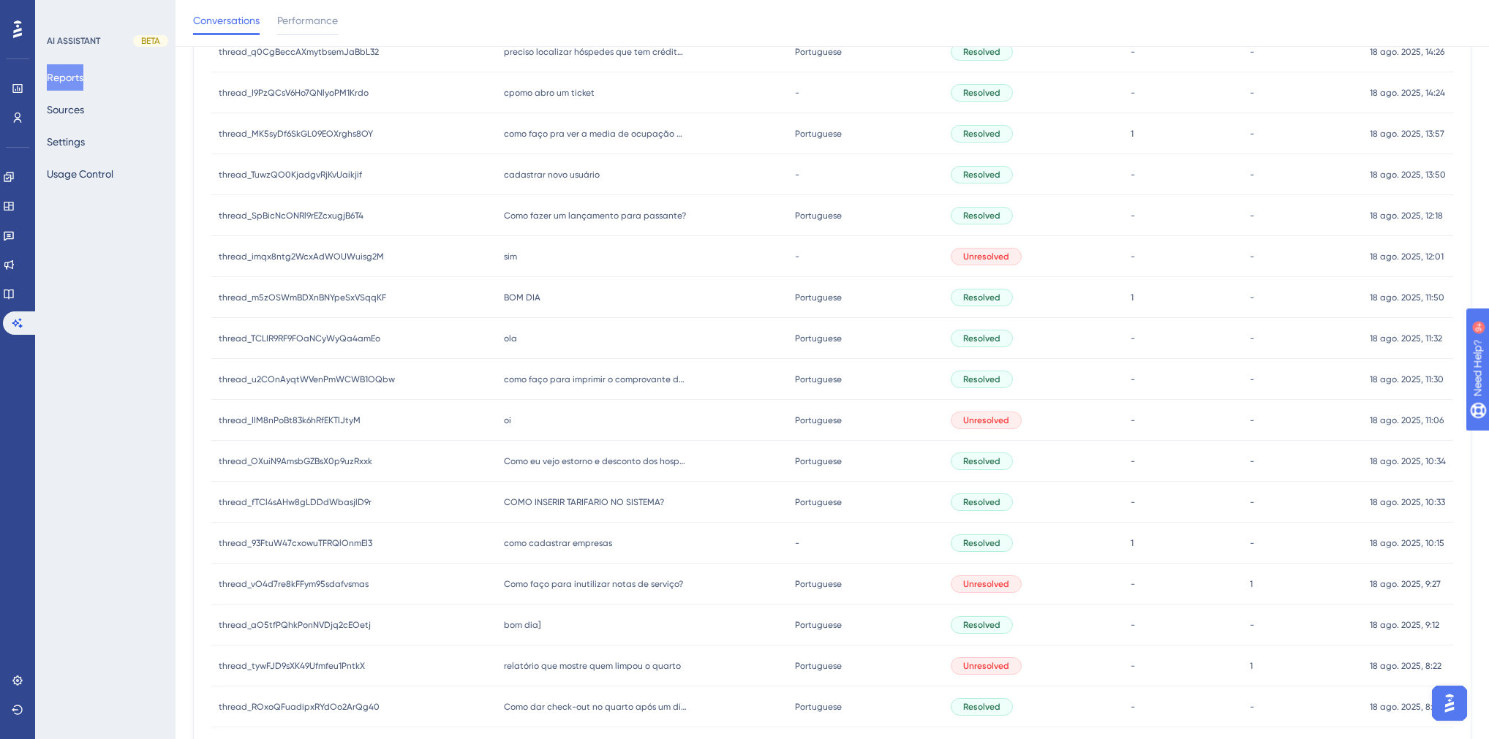
click at [513, 417] on div "oi oi" at bounding box center [642, 420] width 292 height 41
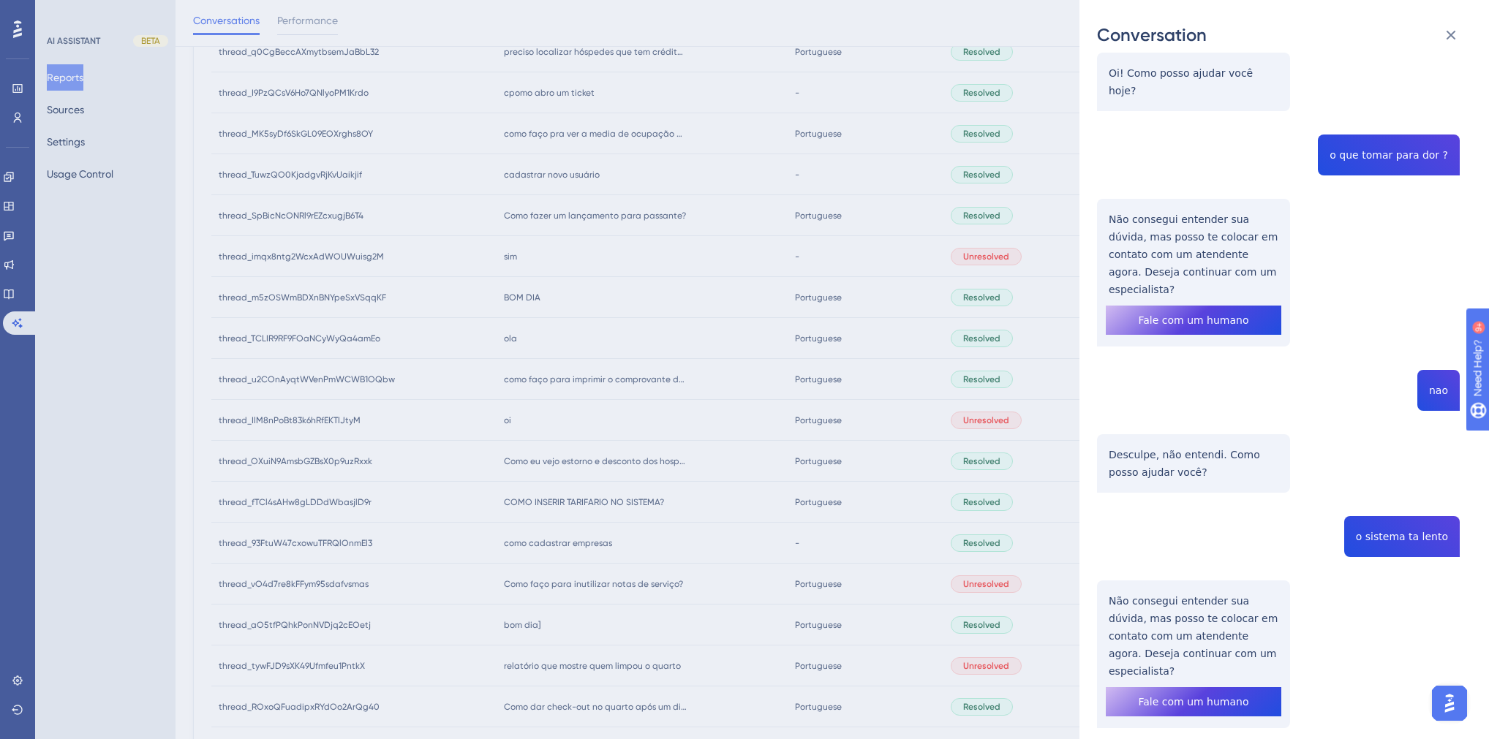
scroll to position [185, 0]
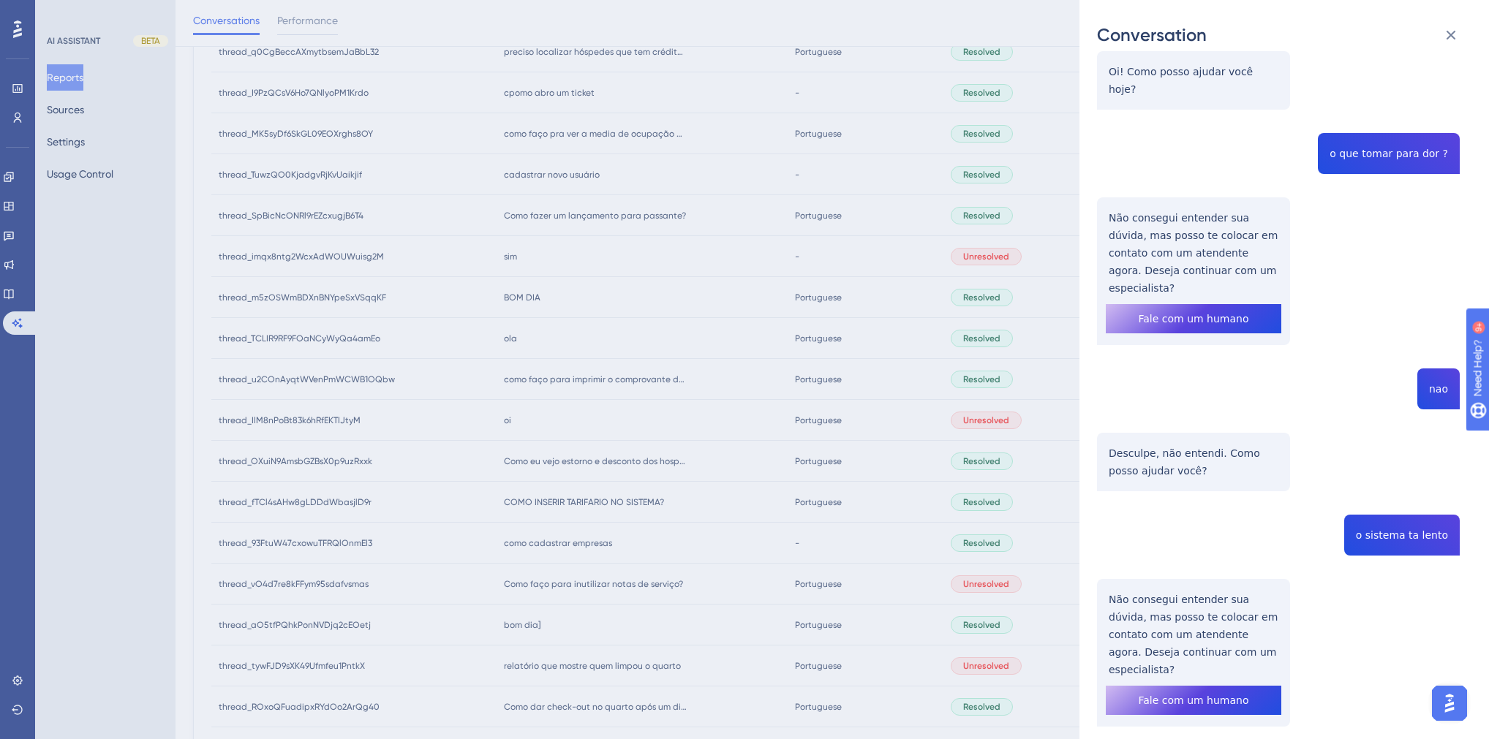
click at [583, 347] on div "Conversation thread_IlM8nPoBt83k6hRfEKTIJtyM Copy - - 376_Barbosa, Joseane User…" at bounding box center [744, 369] width 1489 height 739
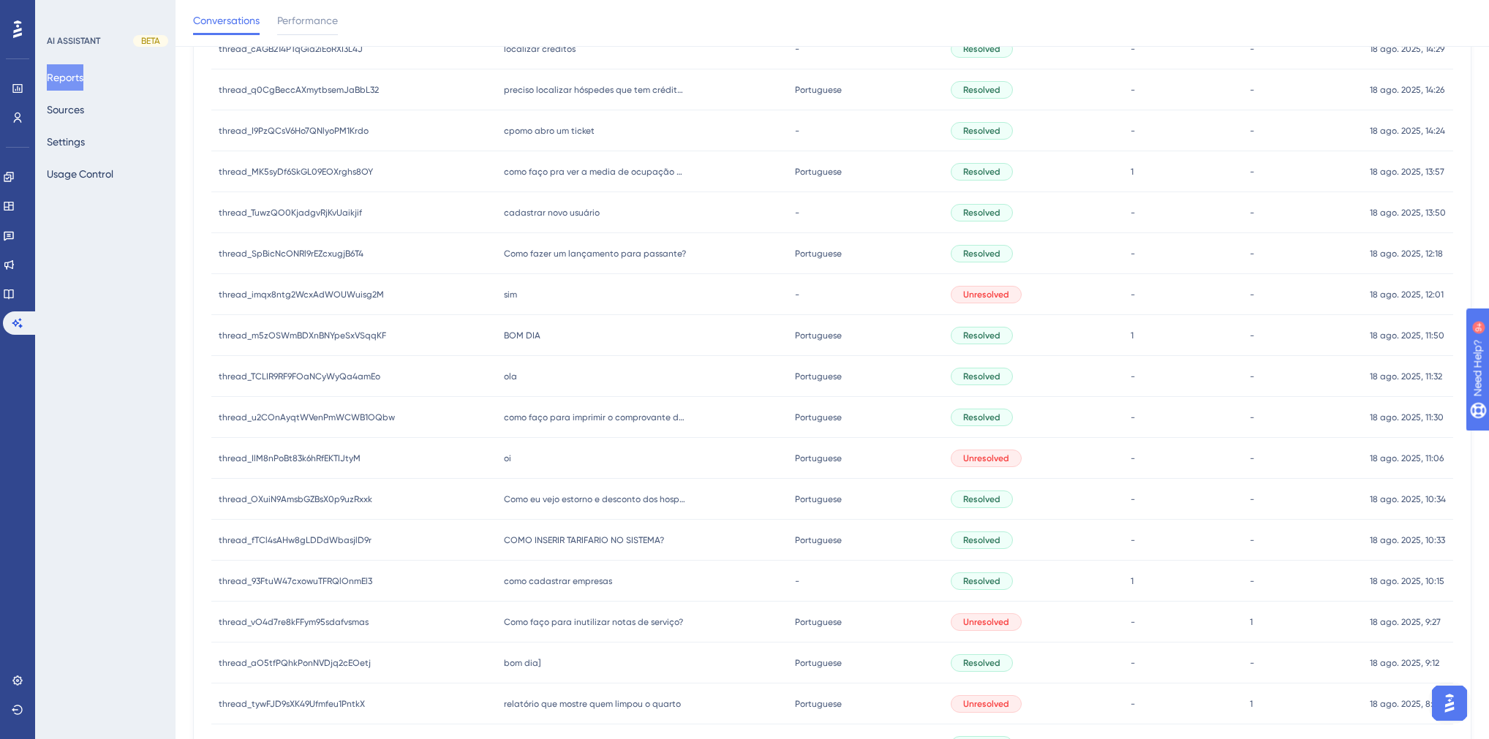
scroll to position [829, 0]
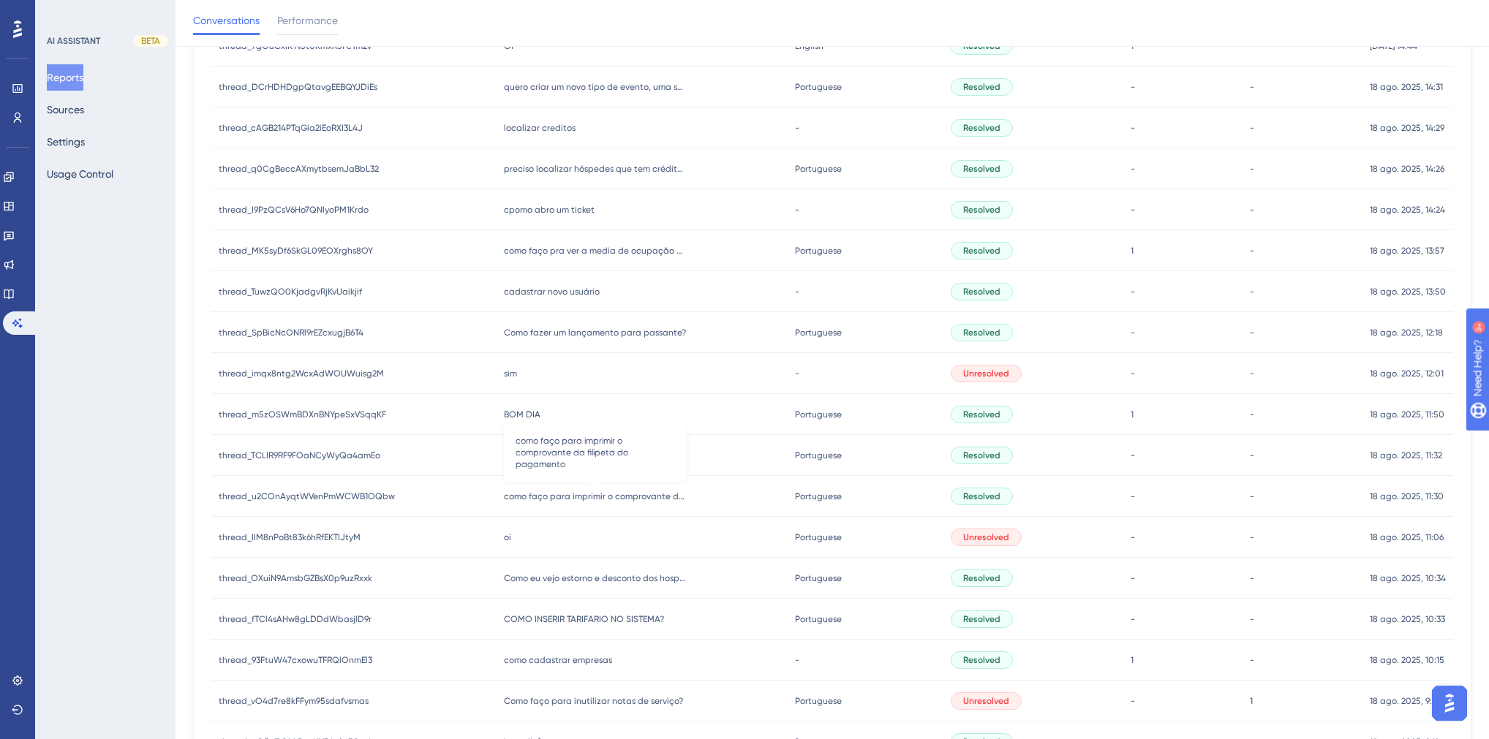
click at [538, 497] on span "como faço para imprimir o comprovante da filipeta do pagamento" at bounding box center [595, 497] width 183 height 12
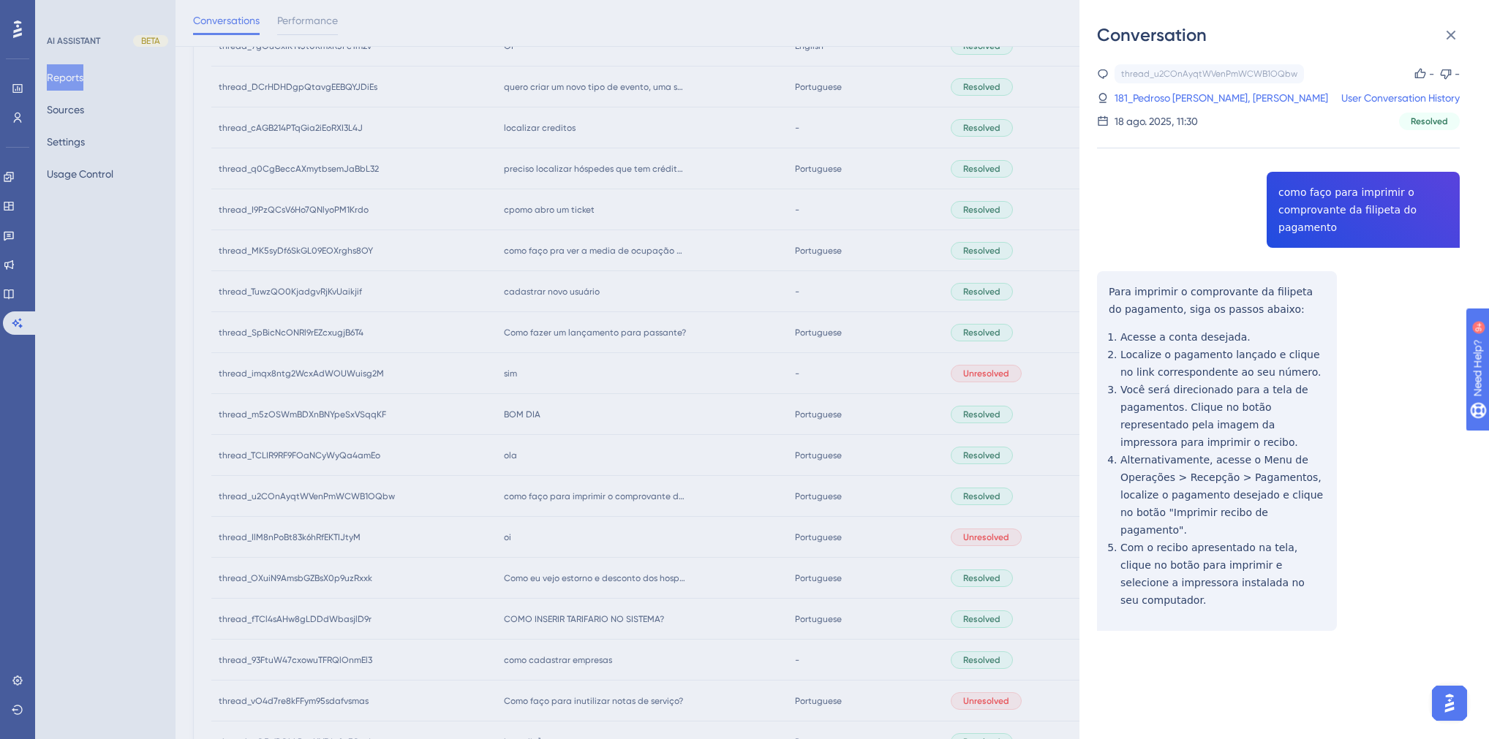
click at [1290, 203] on div "thread_u2COnAyqtWVenPmWCWB1OQbw Copy - - 181_Pedroso de Melo, Fabiane User Conv…" at bounding box center [1278, 384] width 363 height 641
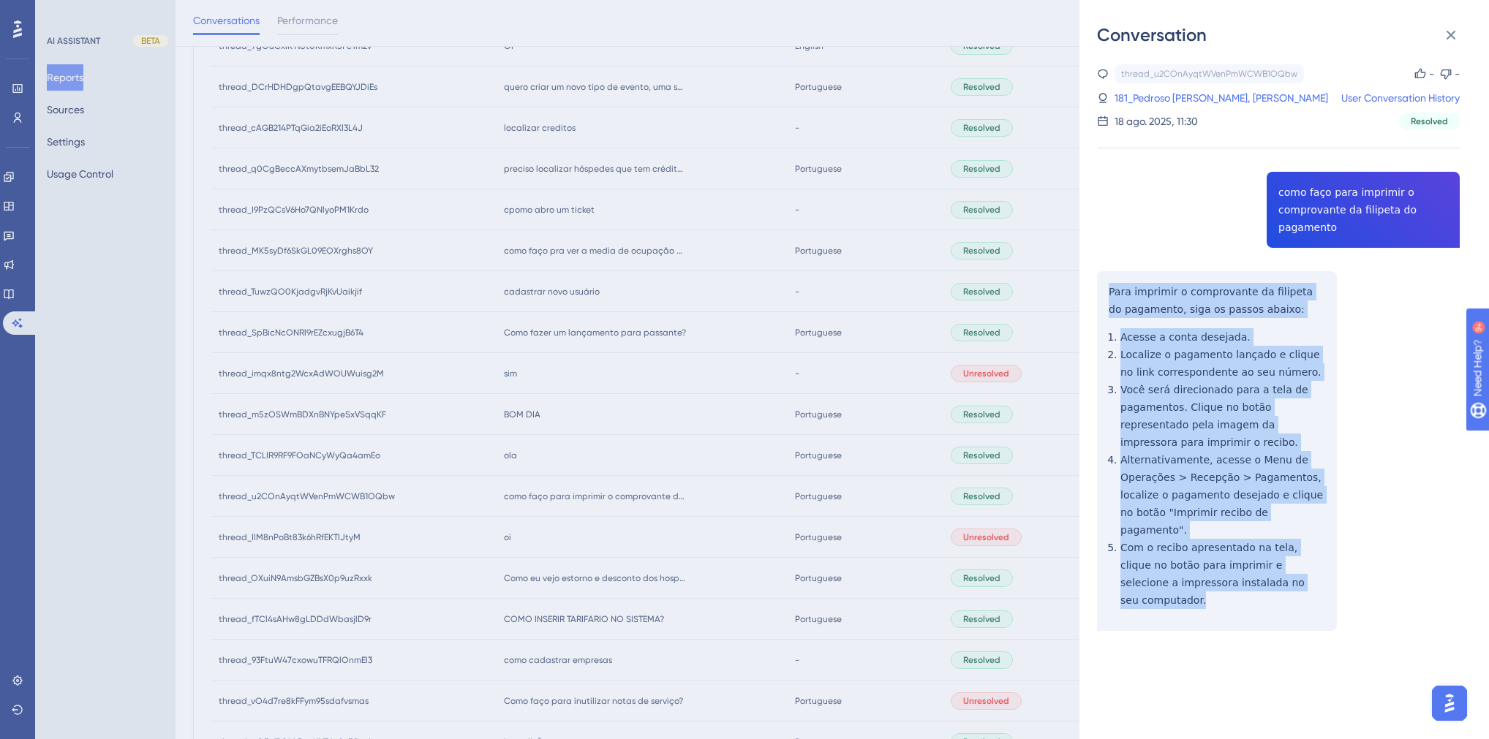
drag, startPoint x: 1249, startPoint y: 565, endPoint x: 1103, endPoint y: 280, distance: 320.8
click at [1103, 280] on div "thread_u2COnAyqtWVenPmWCWB1OQbw Copy - - 181_Pedroso de Melo, Fabiane User Conv…" at bounding box center [1278, 384] width 363 height 641
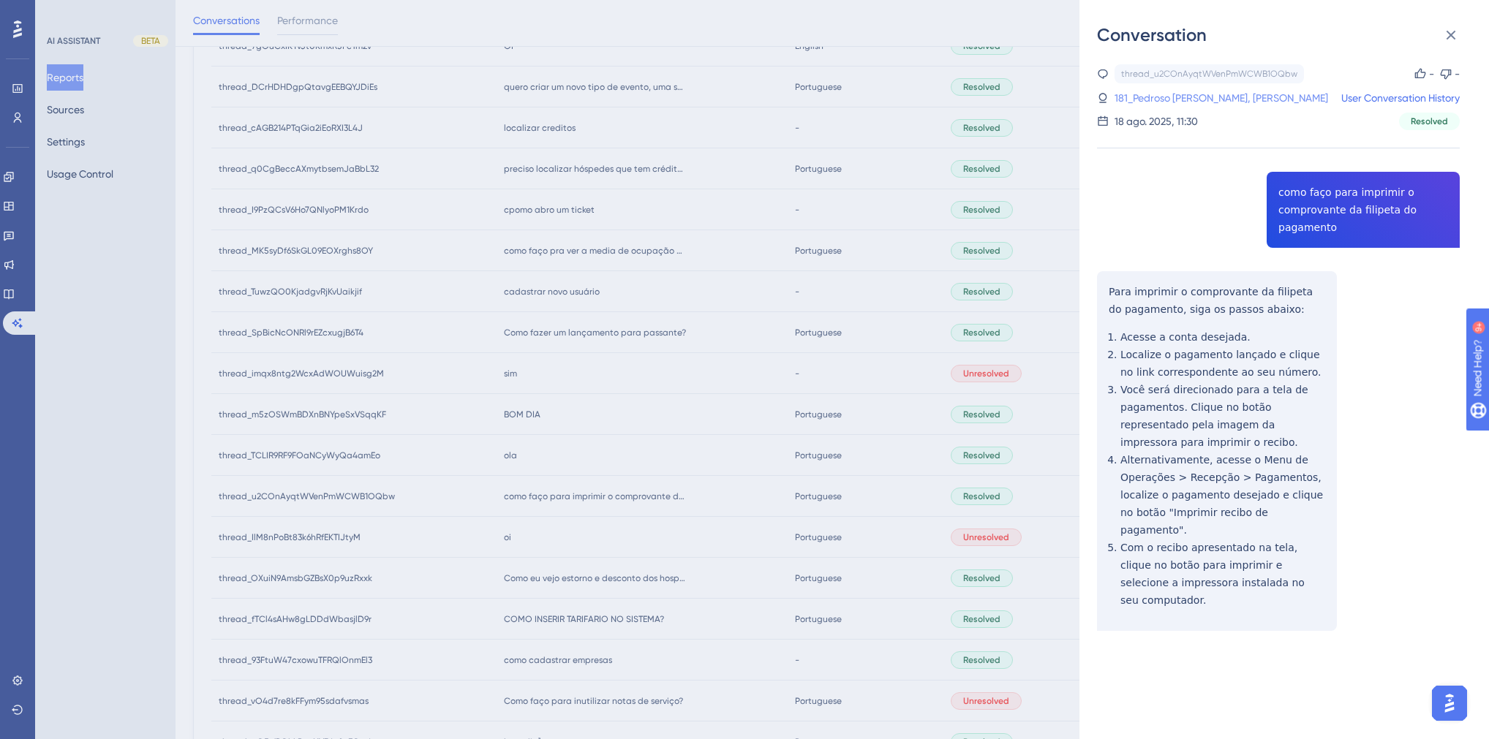
click at [1248, 99] on link "181_Pedroso de Melo, Fabiane" at bounding box center [1220, 98] width 213 height 18
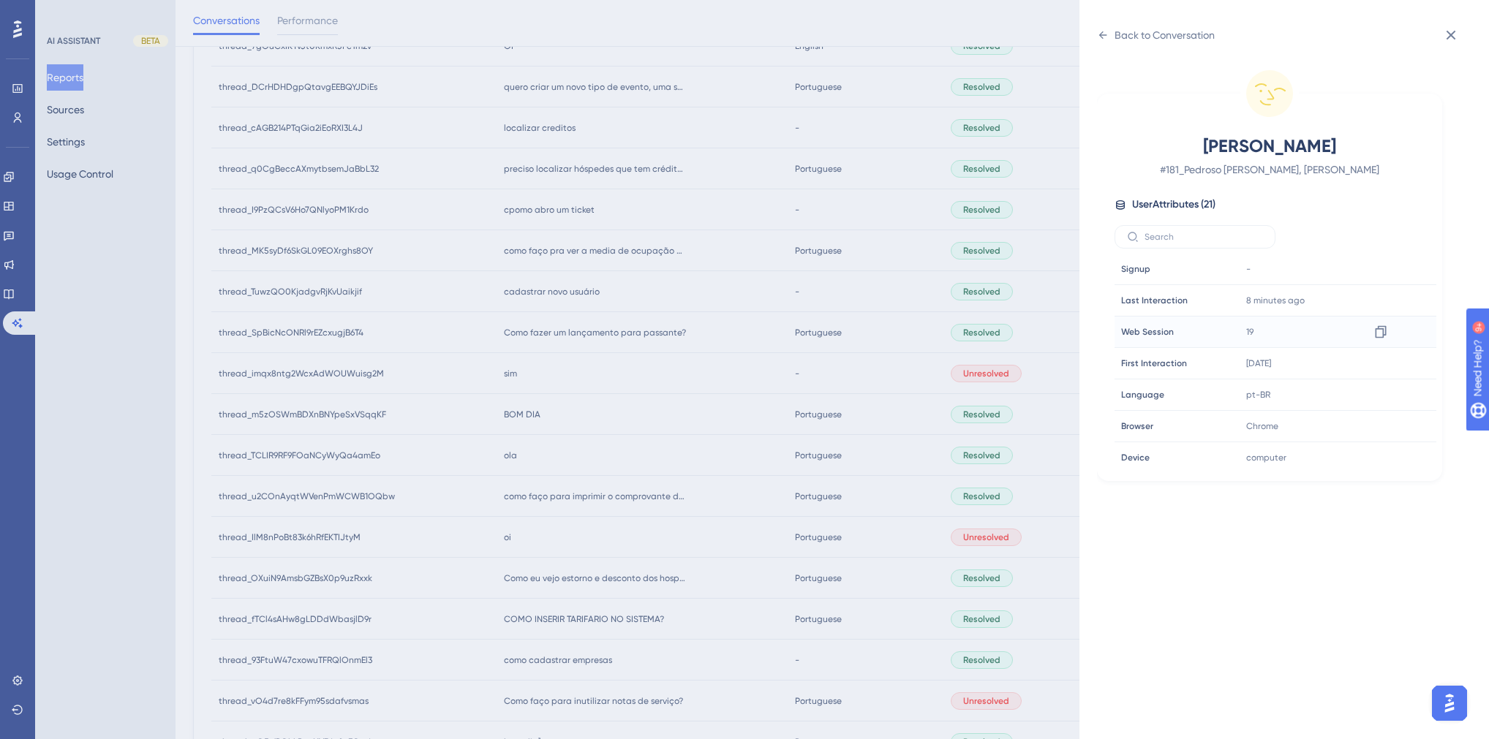
scroll to position [351, 0]
click at [640, 424] on div "Back to Conversation Pedroso de Melo, Fabiane # 181_Pedroso de Melo, Fabiane Us…" at bounding box center [744, 369] width 1489 height 739
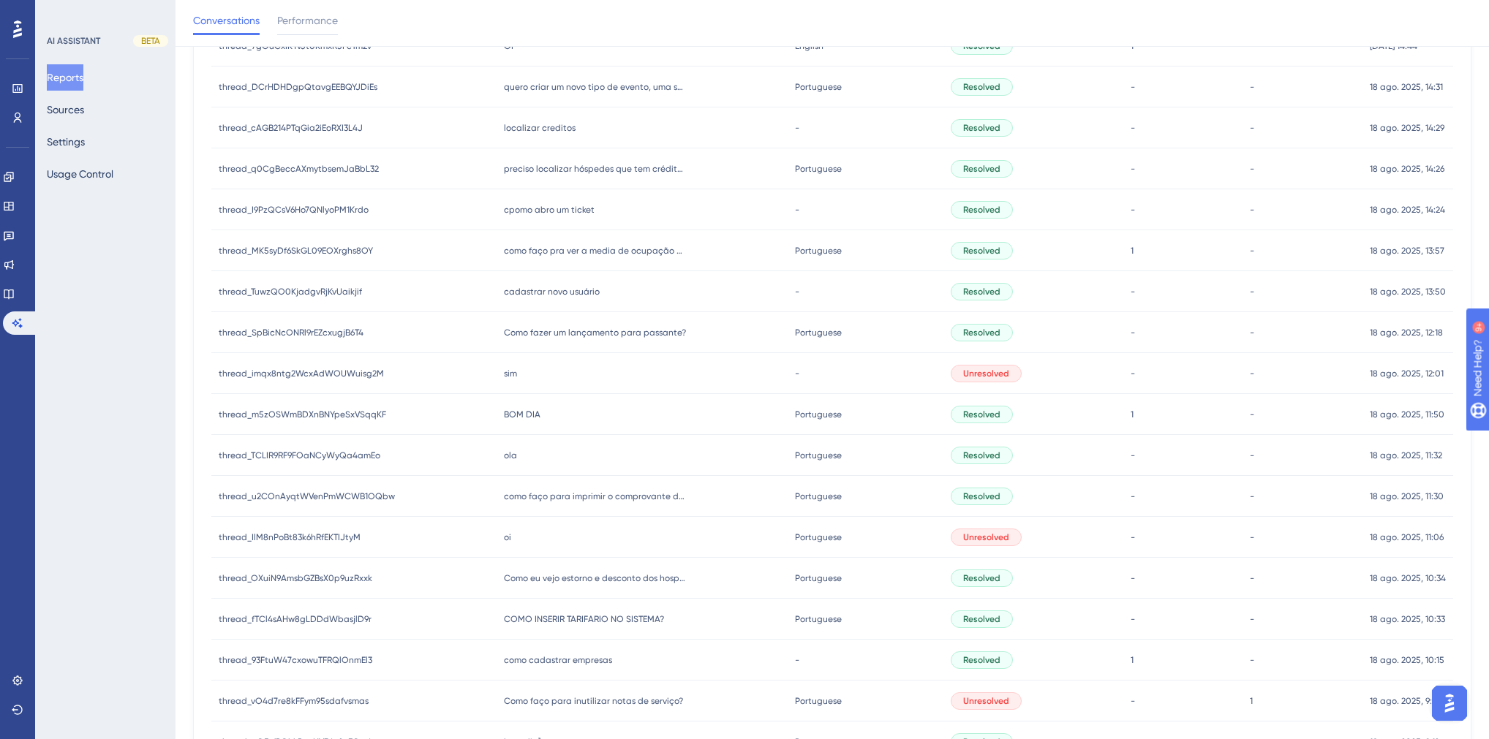
click at [507, 457] on span "ola" at bounding box center [510, 456] width 13 height 12
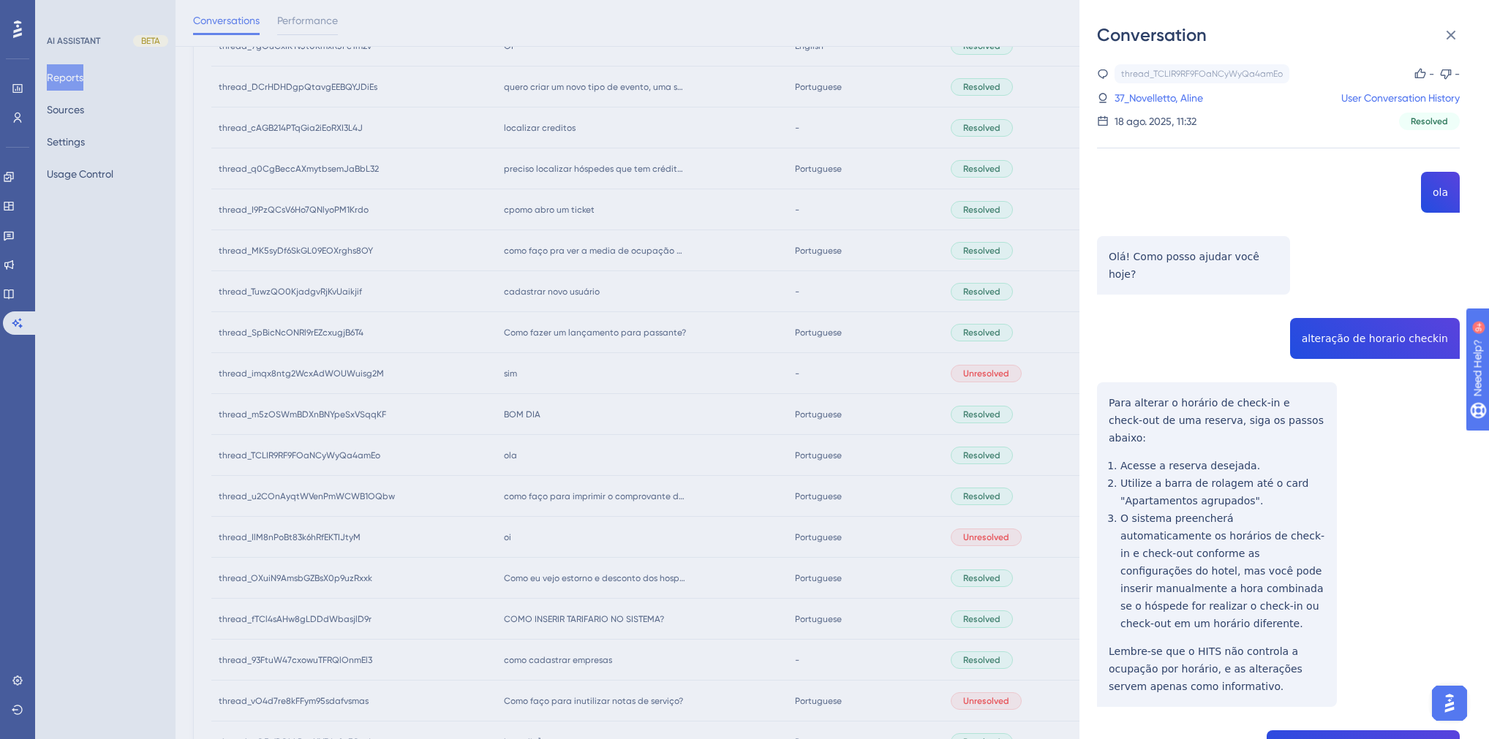
click at [1353, 316] on div "thread_TCLIR9RF9FOaNCyWyQa4amEo Copy - - 37_Novelletto, Aline User Conversation…" at bounding box center [1278, 637] width 363 height 1147
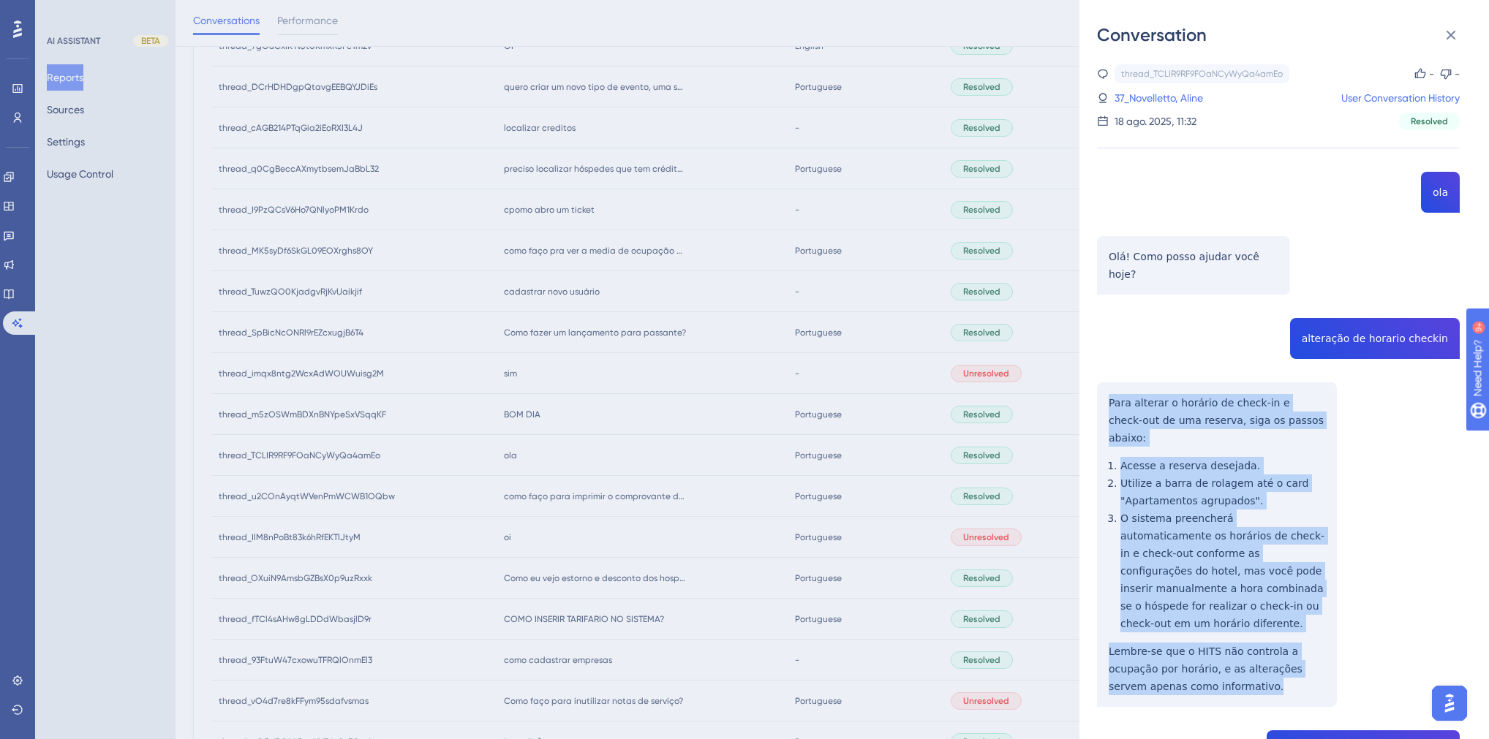
drag, startPoint x: 1204, startPoint y: 630, endPoint x: 1105, endPoint y: 385, distance: 264.7
click at [1105, 385] on div "thread_TCLIR9RF9FOaNCyWyQa4amEo Copy - - 37_Novelletto, Aline User Conversation…" at bounding box center [1278, 637] width 363 height 1147
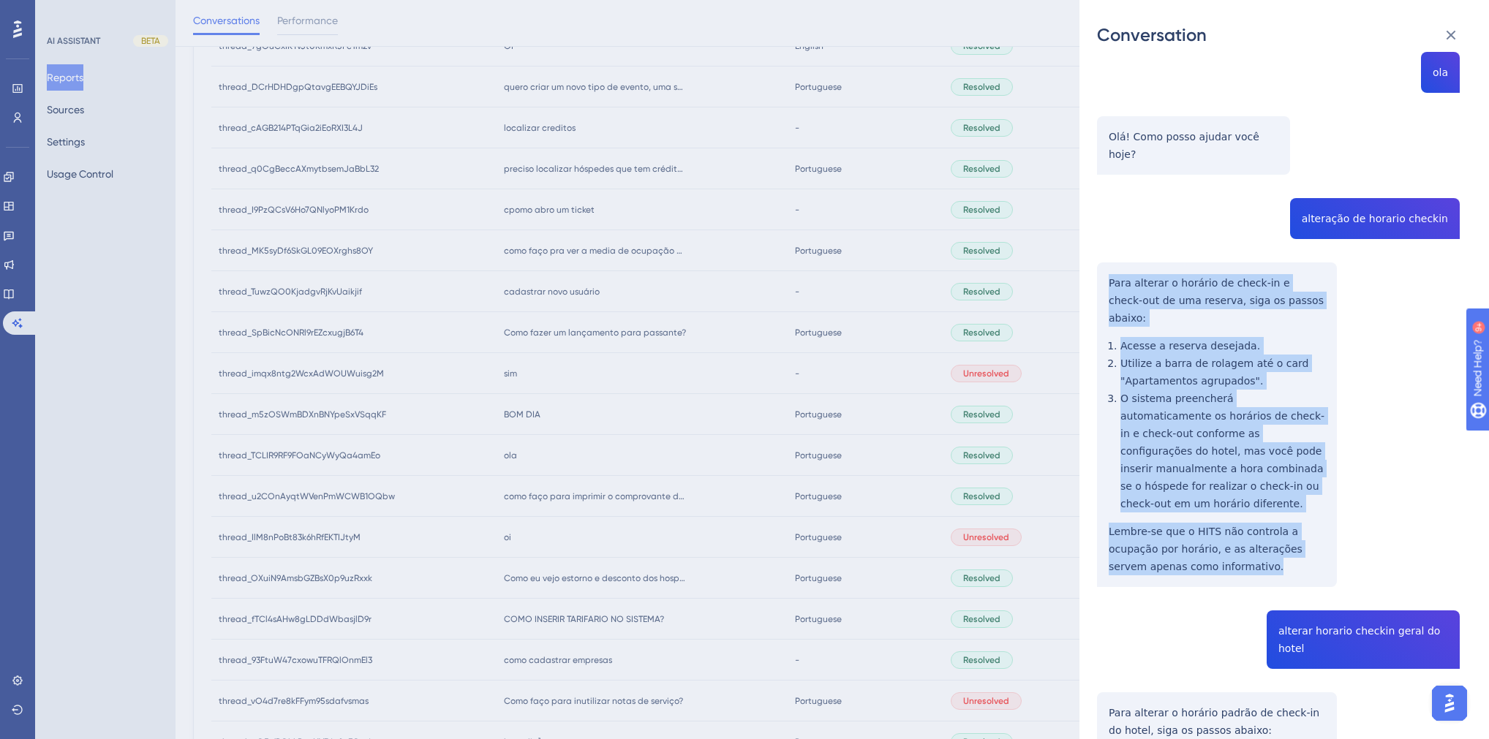
scroll to position [292, 0]
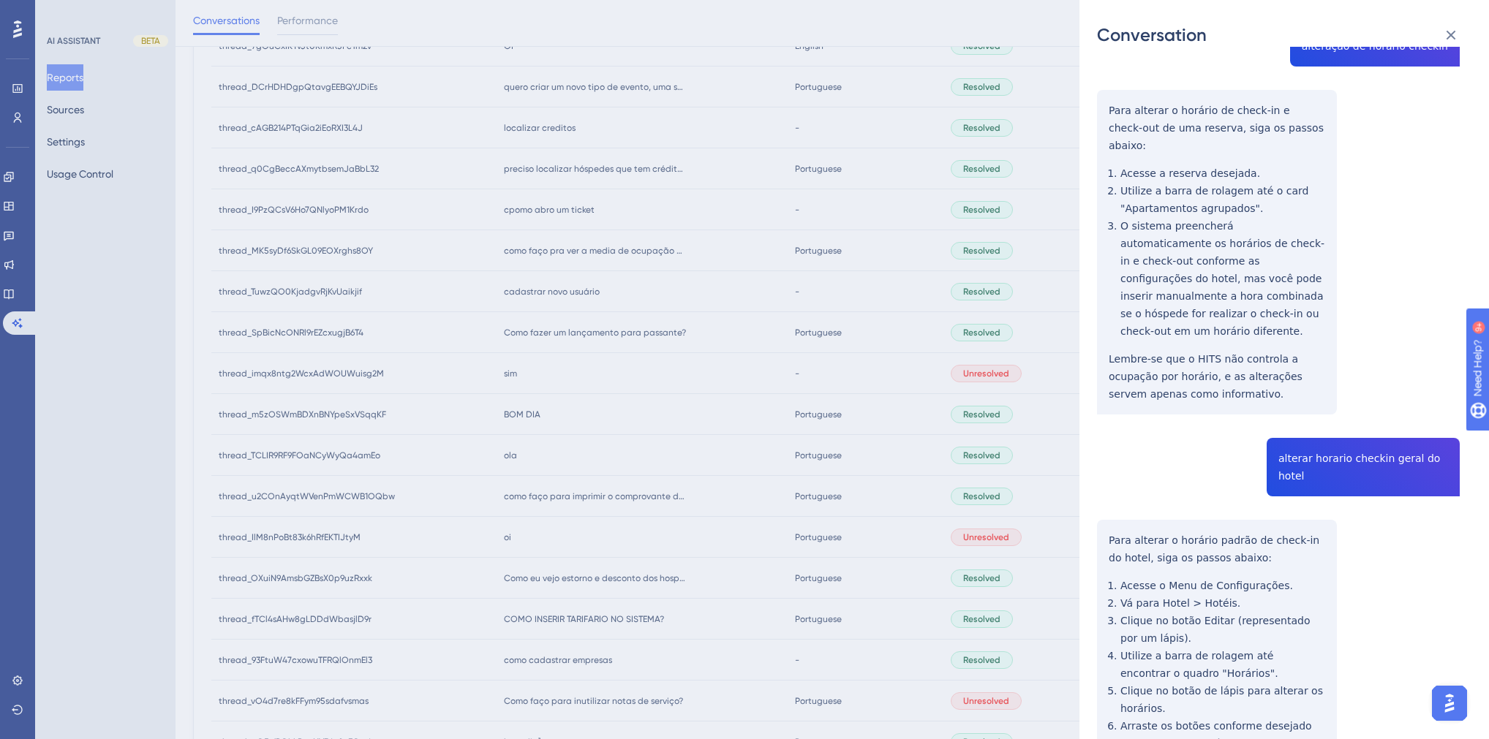
click at [1296, 411] on div "thread_TCLIR9RF9FOaNCyWyQa4amEo Copy - - 37_Novelletto, Aline User Conversation…" at bounding box center [1278, 345] width 363 height 1147
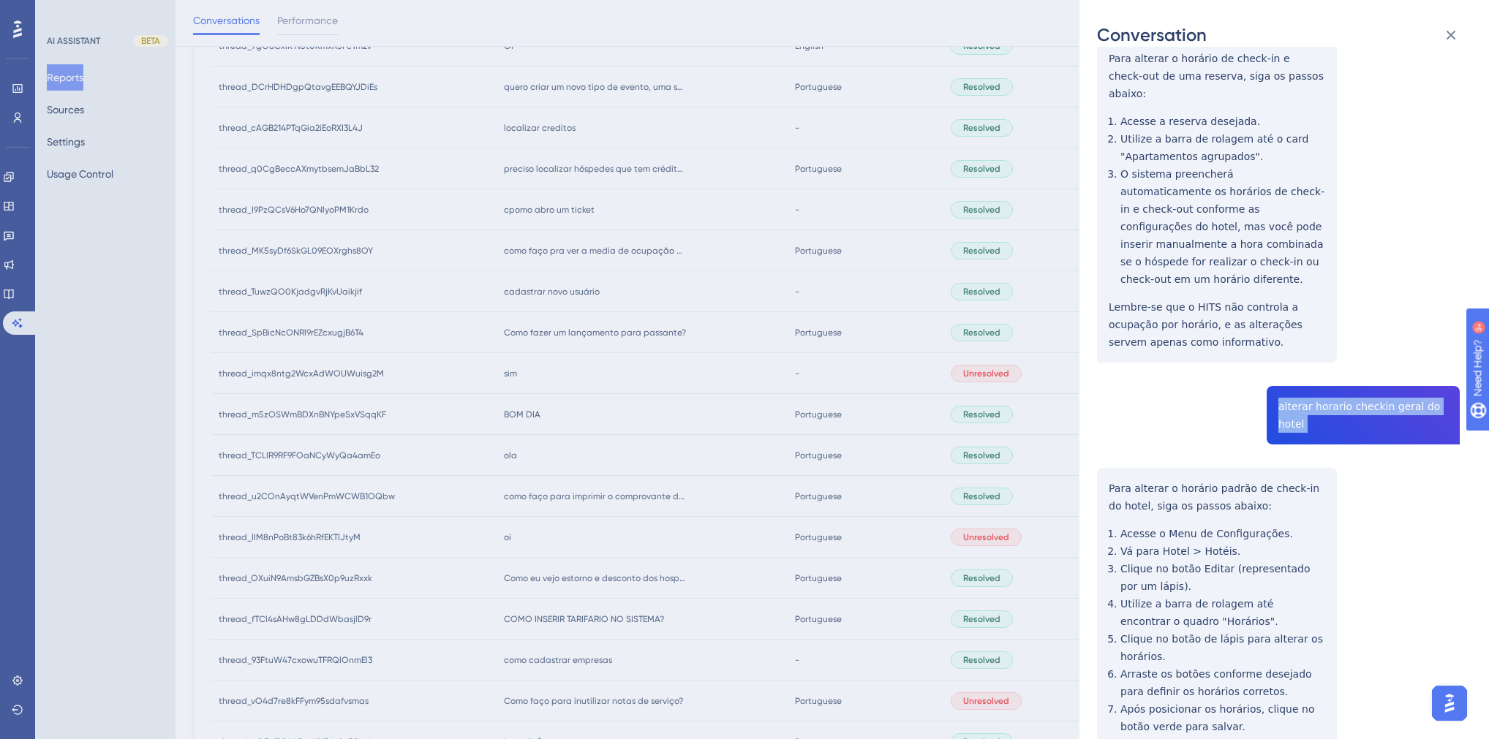
scroll to position [393, 0]
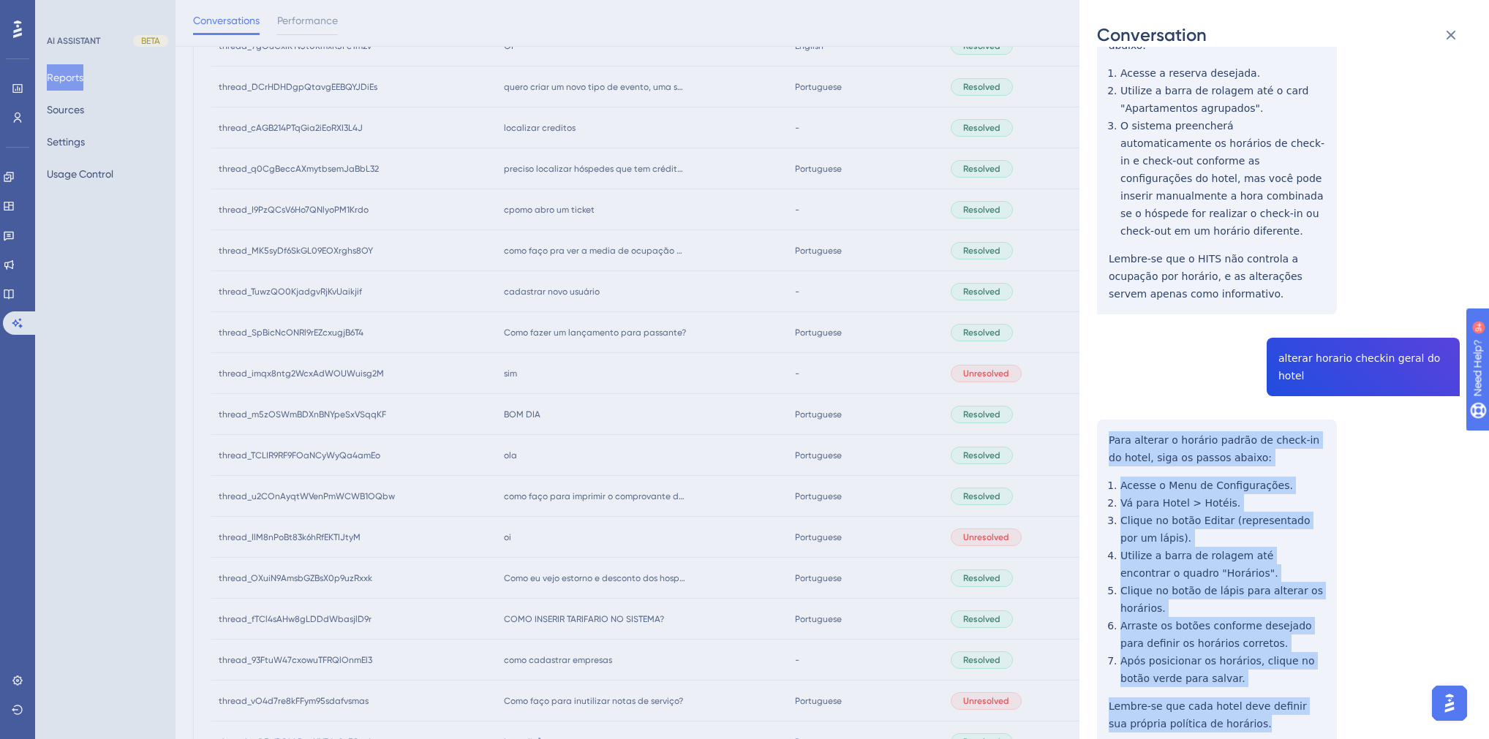
drag, startPoint x: 1243, startPoint y: 658, endPoint x: 1103, endPoint y: 355, distance: 334.3
click at [1103, 355] on div "thread_TCLIR9RF9FOaNCyWyQa4amEo Copy - - 37_Novelletto, Aline User Conversation…" at bounding box center [1278, 245] width 363 height 1147
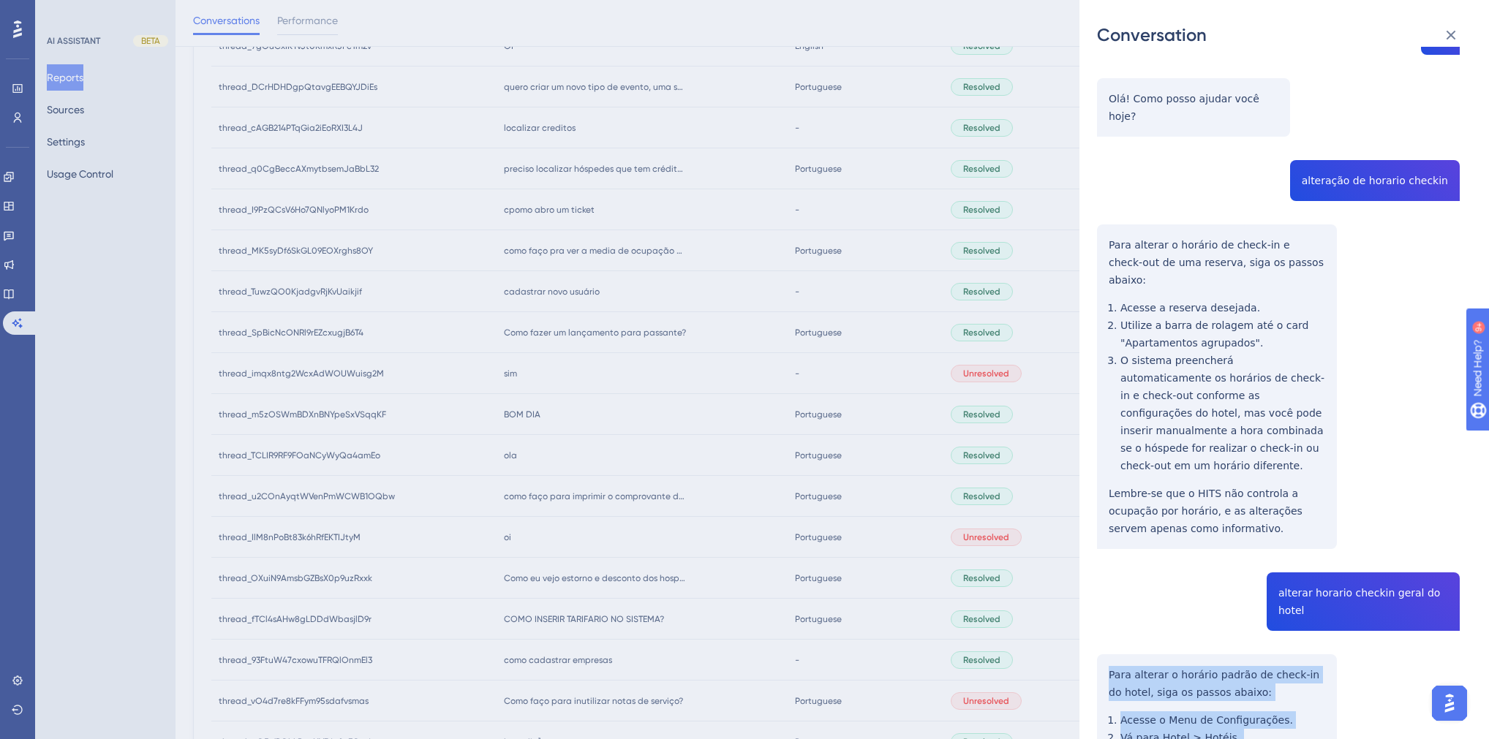
scroll to position [0, 0]
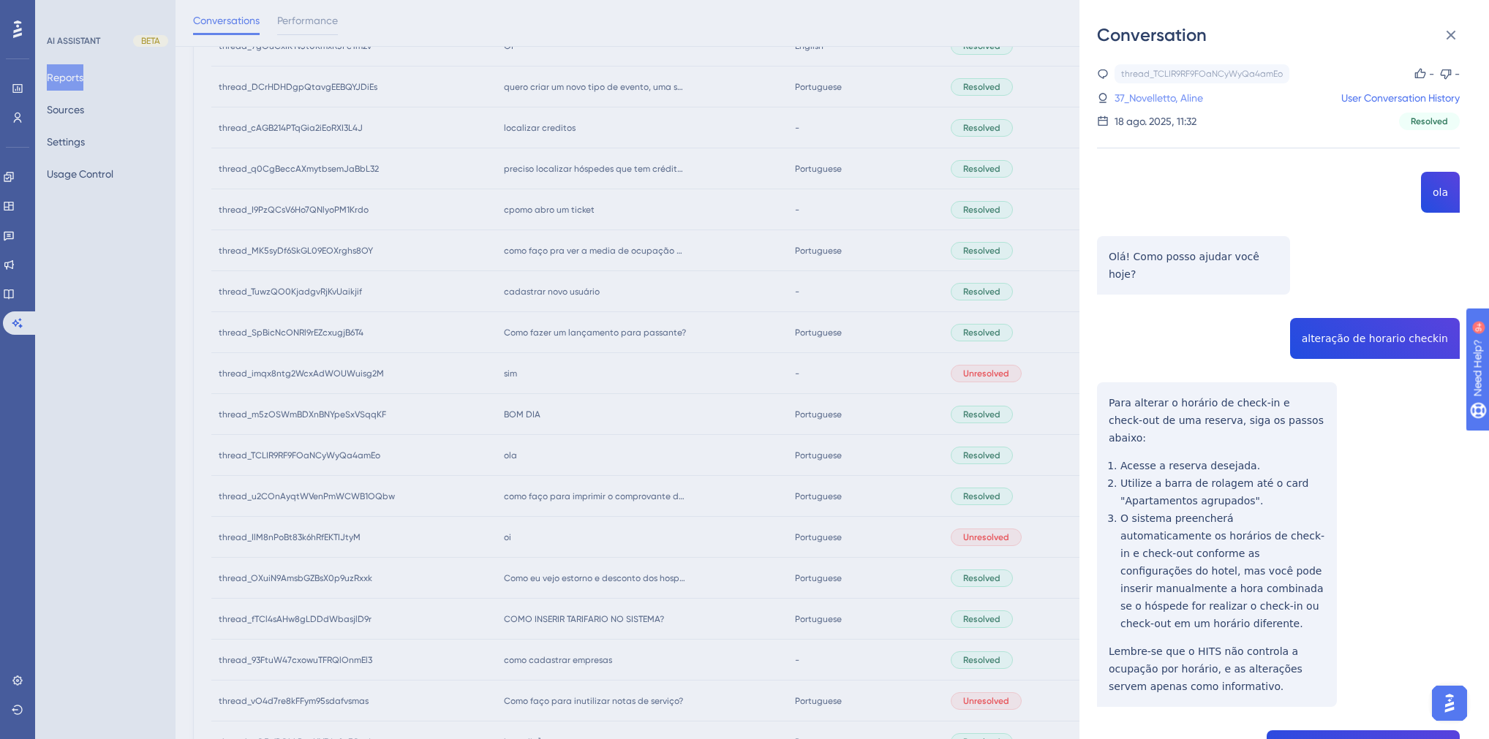
click at [1168, 101] on link "37_Novelletto, Aline" at bounding box center [1158, 98] width 88 height 18
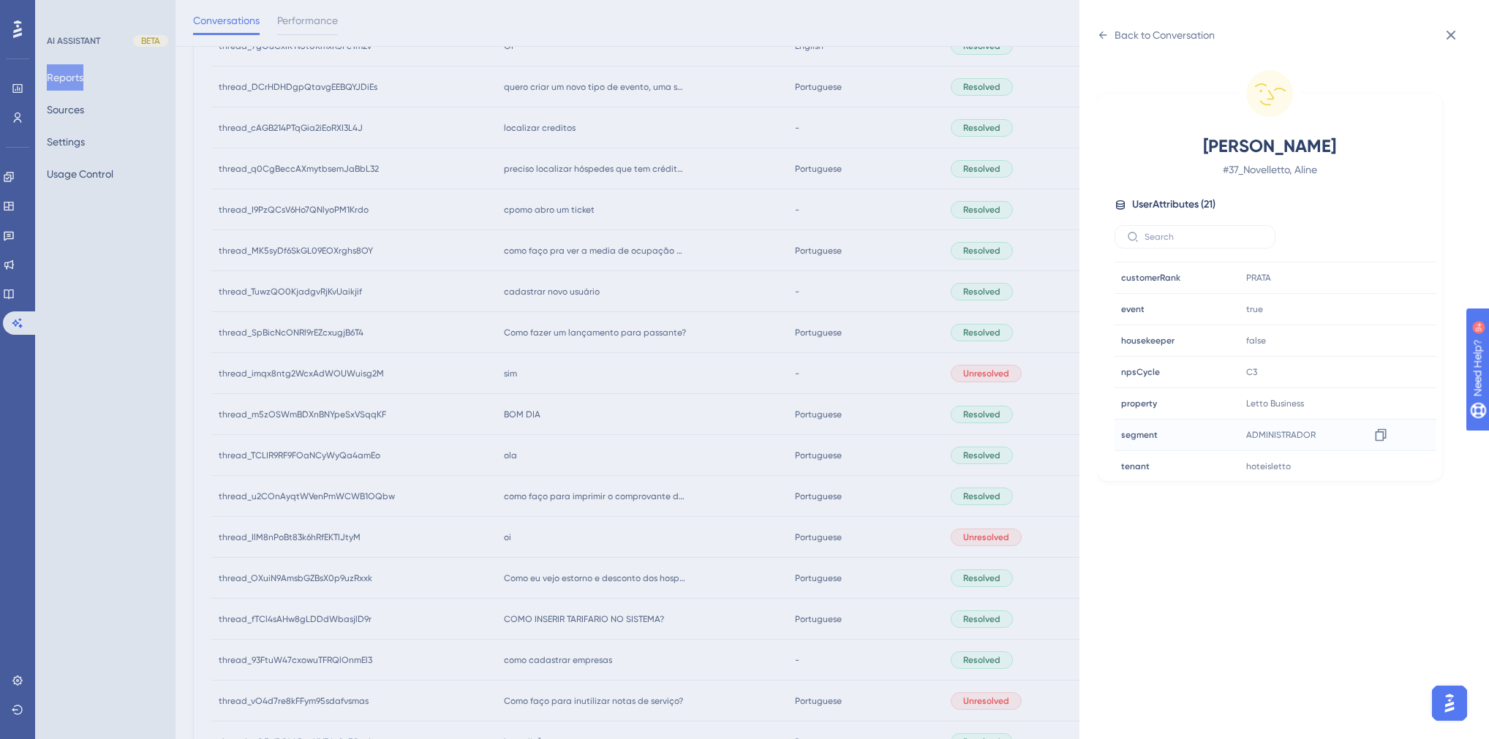
scroll to position [351, 0]
click at [1114, 34] on div "Back to Conversation" at bounding box center [1164, 35] width 100 height 18
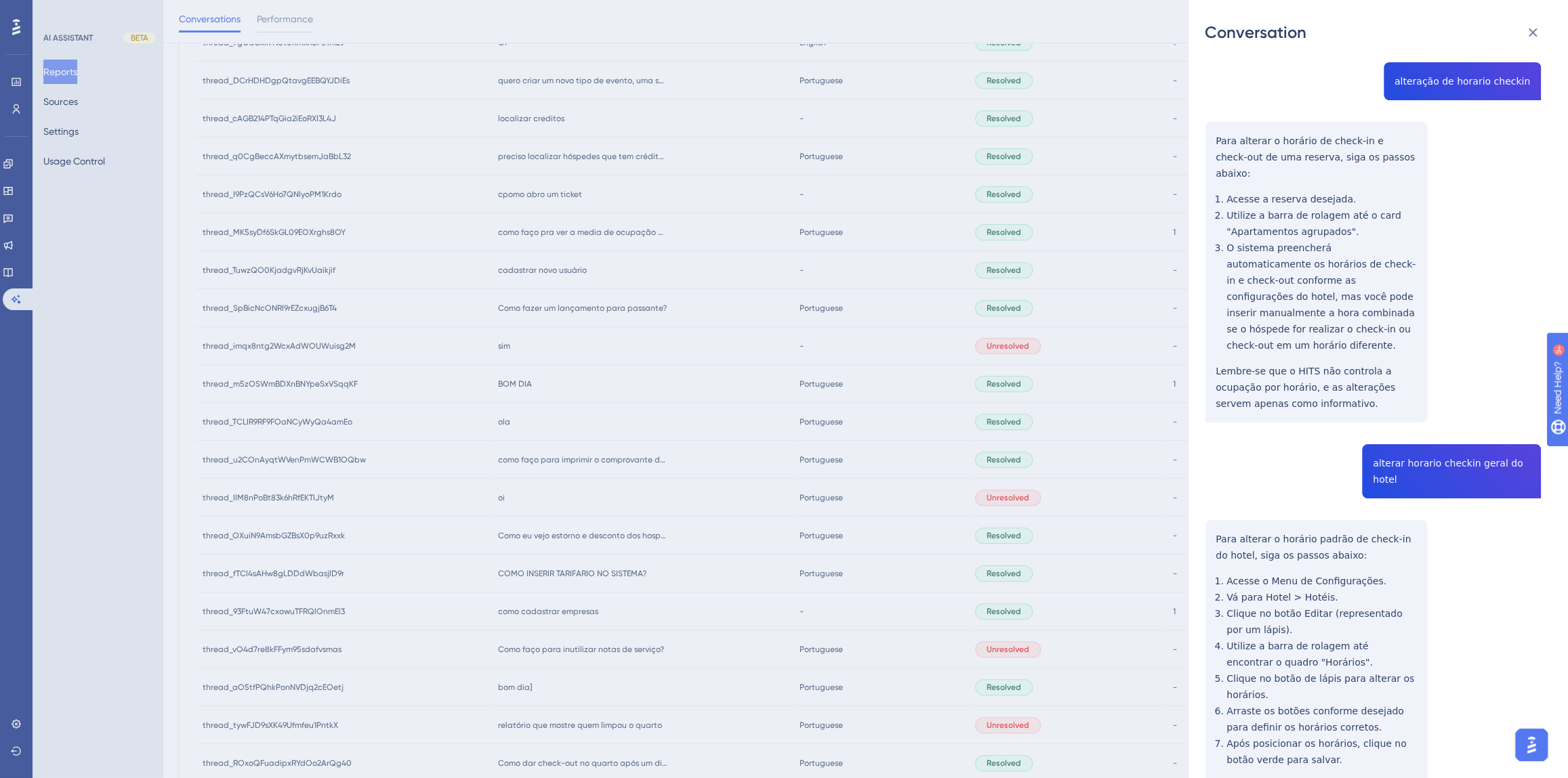
scroll to position [231, 0]
click at [563, 440] on div "Conversation thread_TCLIR9RF9FOaNCyWyQa4amEo Copy - - 37_Novelletto, Aline User…" at bounding box center [784, 389] width 1568 height 778
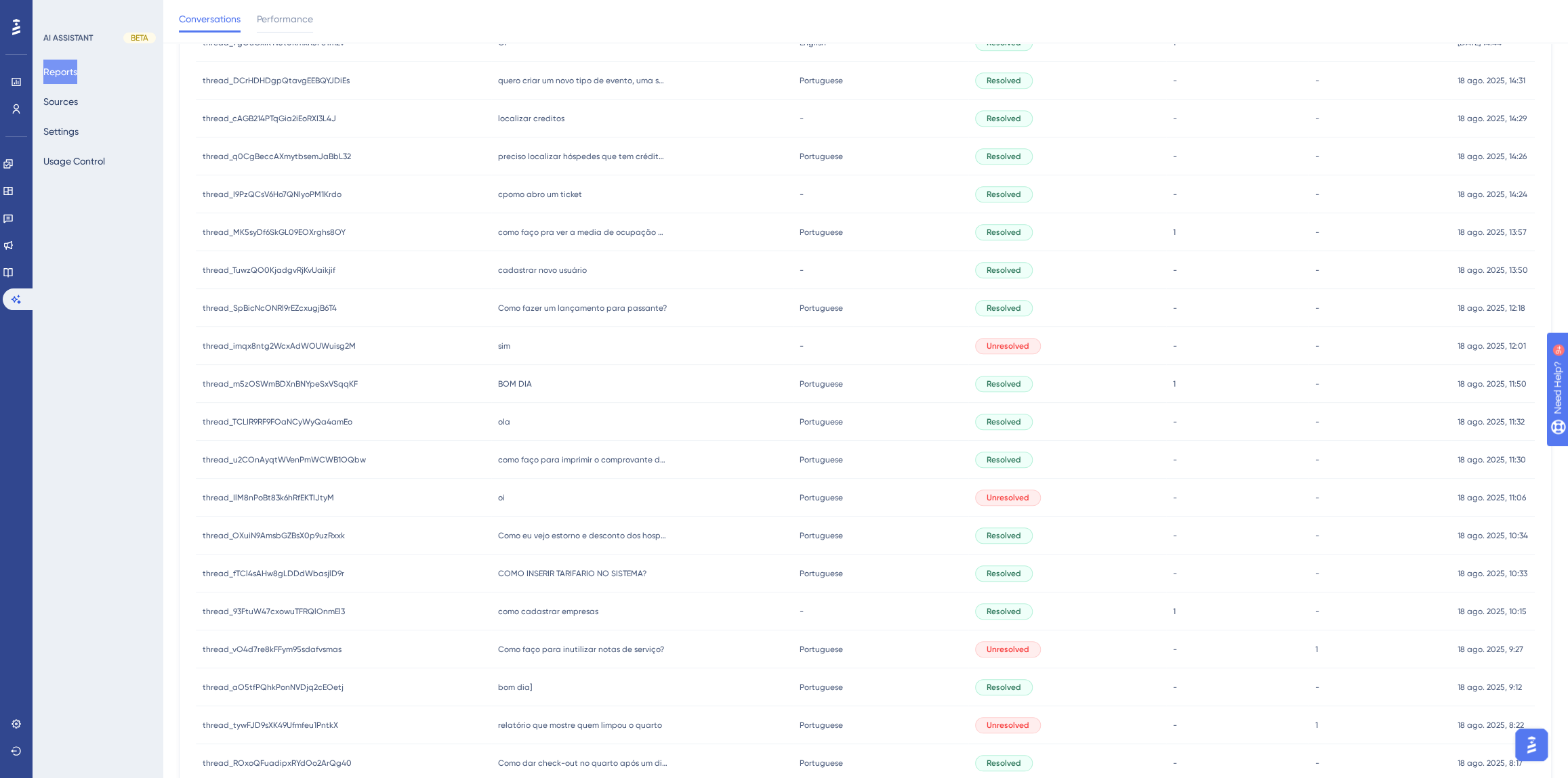
click at [505, 386] on span "BOM DIA" at bounding box center [514, 384] width 34 height 11
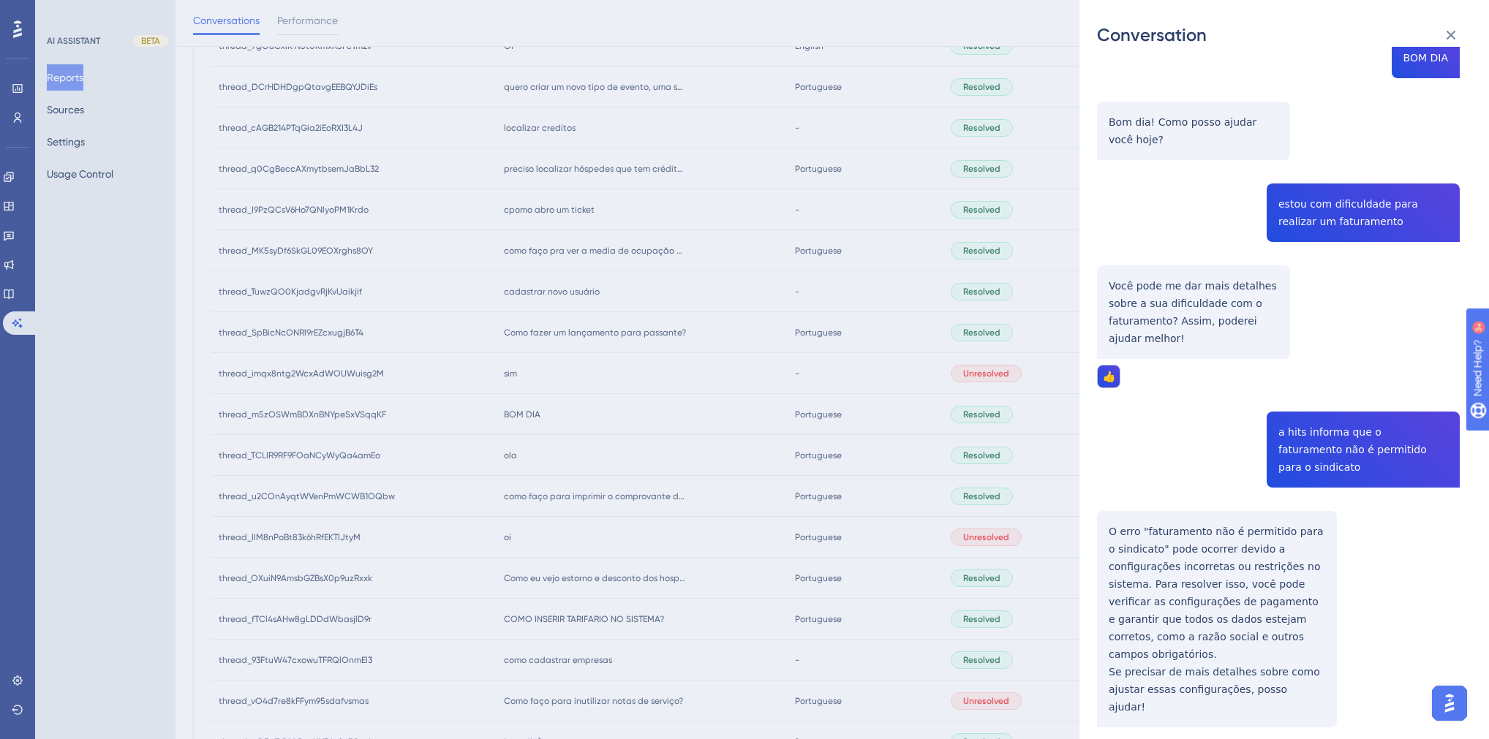
scroll to position [135, 0]
click at [1311, 213] on div "thread_m5zOSWmBDXnBNYpeSxVSqqKF Copy 1 - 401_Barboza, Ana Flávia User Conversat…" at bounding box center [1278, 365] width 363 height 872
click at [1198, 303] on div "thread_m5zOSWmBDXnBNYpeSxVSqqKF Copy 1 - 401_Barboza, Ana Flávia User Conversat…" at bounding box center [1278, 365] width 363 height 872
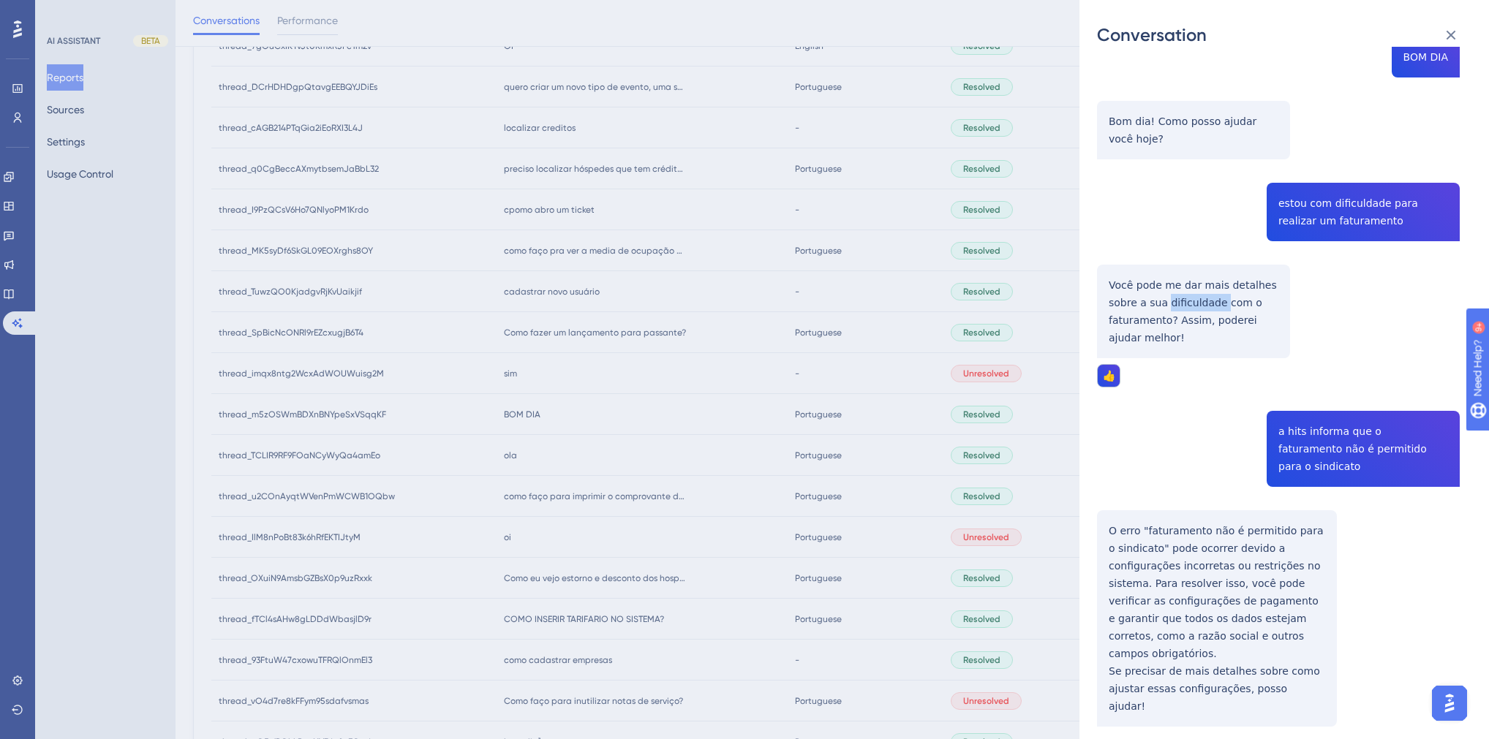
click at [1198, 303] on div "thread_m5zOSWmBDXnBNYpeSxVSqqKF Copy 1 - 401_Barboza, Ana Flávia User Conversat…" at bounding box center [1278, 365] width 363 height 872
click at [1330, 445] on div "thread_m5zOSWmBDXnBNYpeSxVSqqKF Copy 1 - 401_Barboza, Ana Flávia User Conversat…" at bounding box center [1278, 365] width 363 height 872
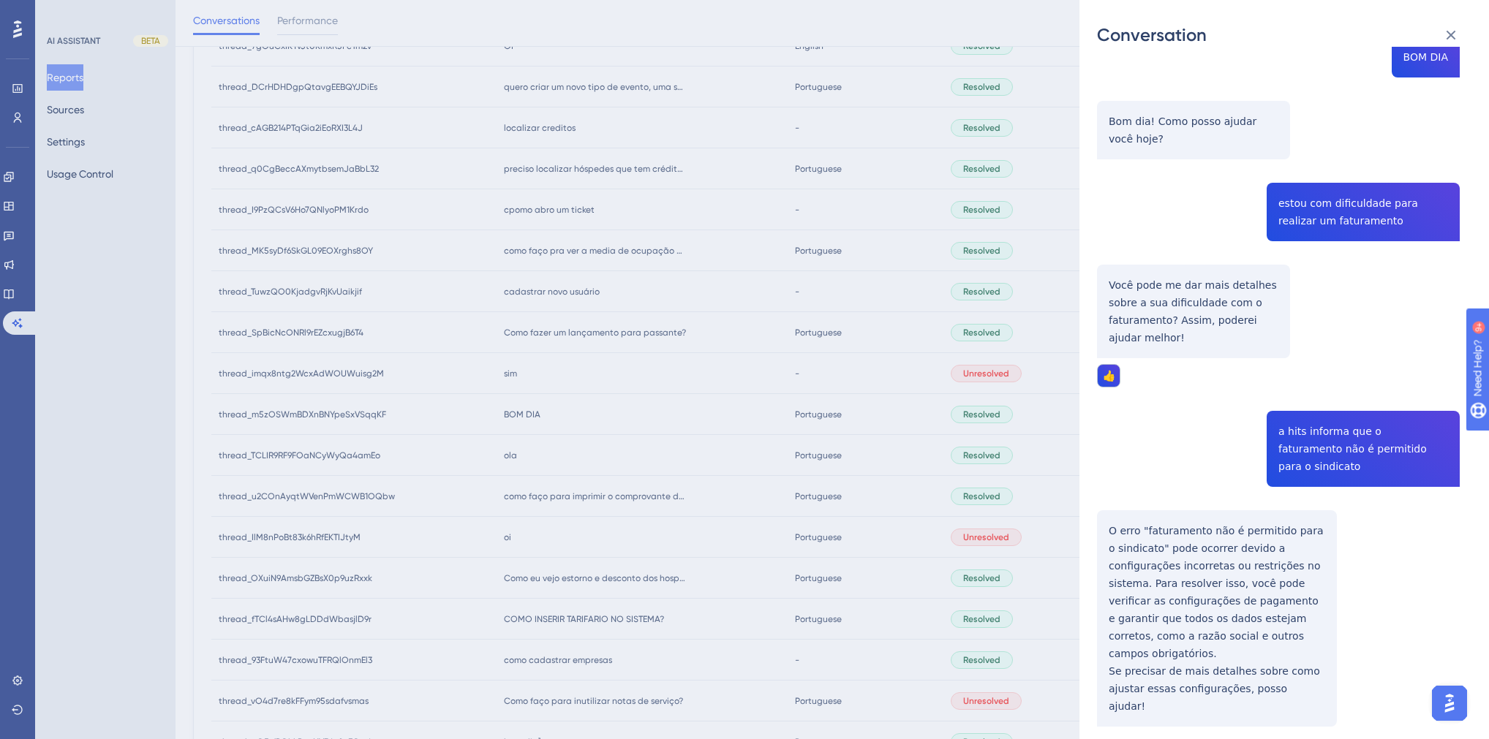
click at [1111, 567] on div "thread_m5zOSWmBDXnBNYpeSxVSqqKF Copy 1 - 401_Barboza, Ana Flávia User Conversat…" at bounding box center [1278, 365] width 363 height 872
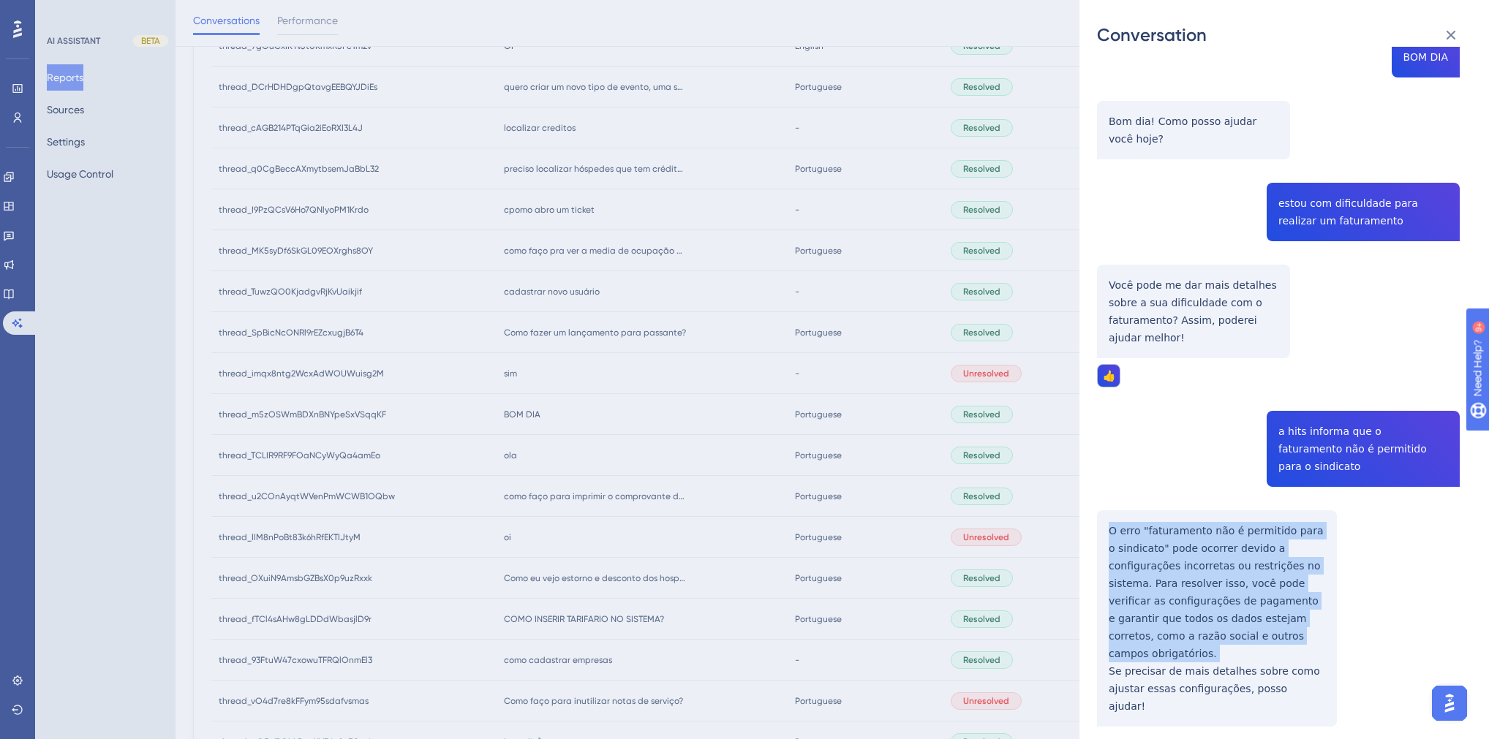
click at [1111, 567] on div "thread_m5zOSWmBDXnBNYpeSxVSqqKF Copy 1 - 401_Barboza, Ana Flávia User Conversat…" at bounding box center [1278, 365] width 363 height 872
click at [1235, 594] on div "thread_m5zOSWmBDXnBNYpeSxVSqqKF Copy 1 - 401_Barboza, Ana Flávia User Conversat…" at bounding box center [1278, 365] width 363 height 872
drag, startPoint x: 1297, startPoint y: 657, endPoint x: 1109, endPoint y: 515, distance: 235.4
click at [1109, 515] on div "thread_m5zOSWmBDXnBNYpeSxVSqqKF Copy 1 - 401_Barboza, Ana Flávia User Conversat…" at bounding box center [1278, 365] width 363 height 872
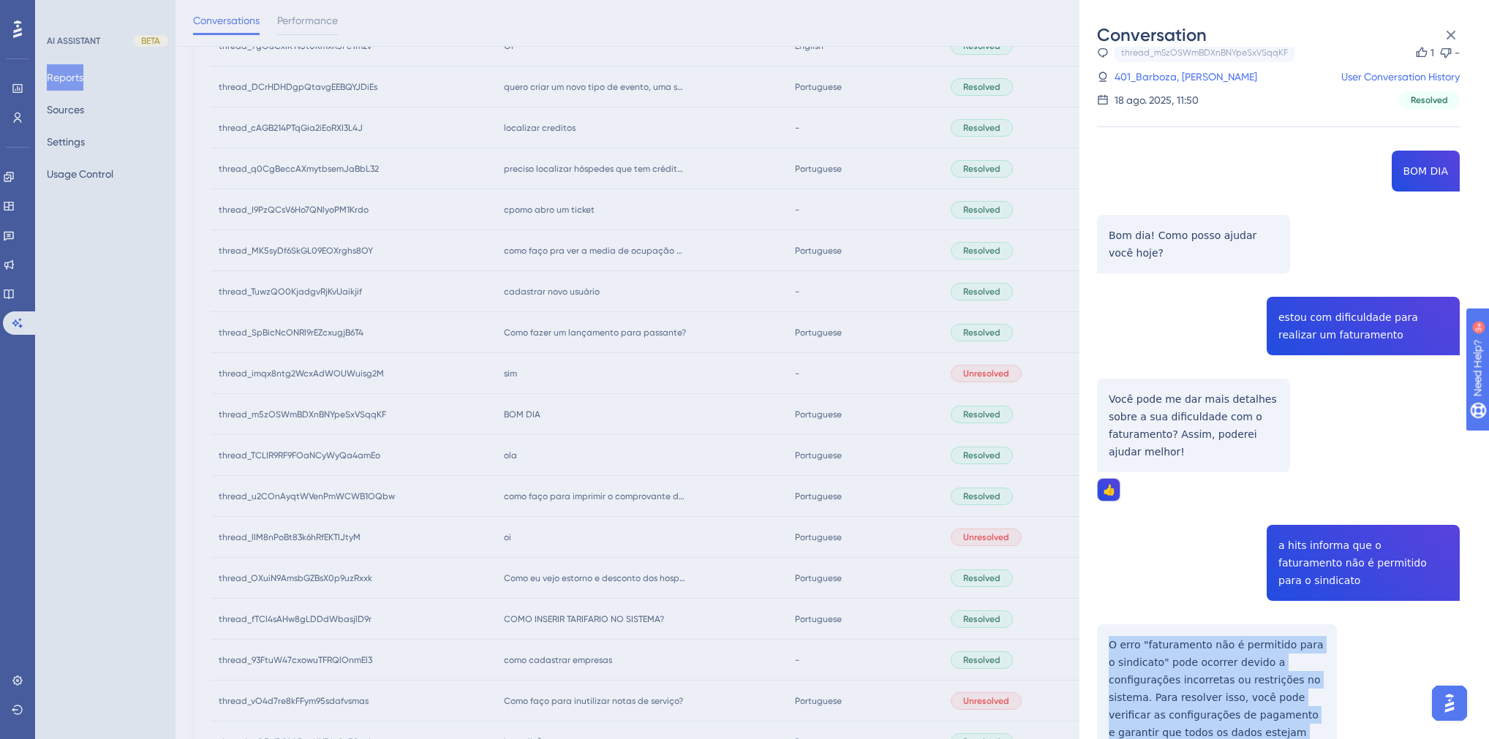
scroll to position [0, 0]
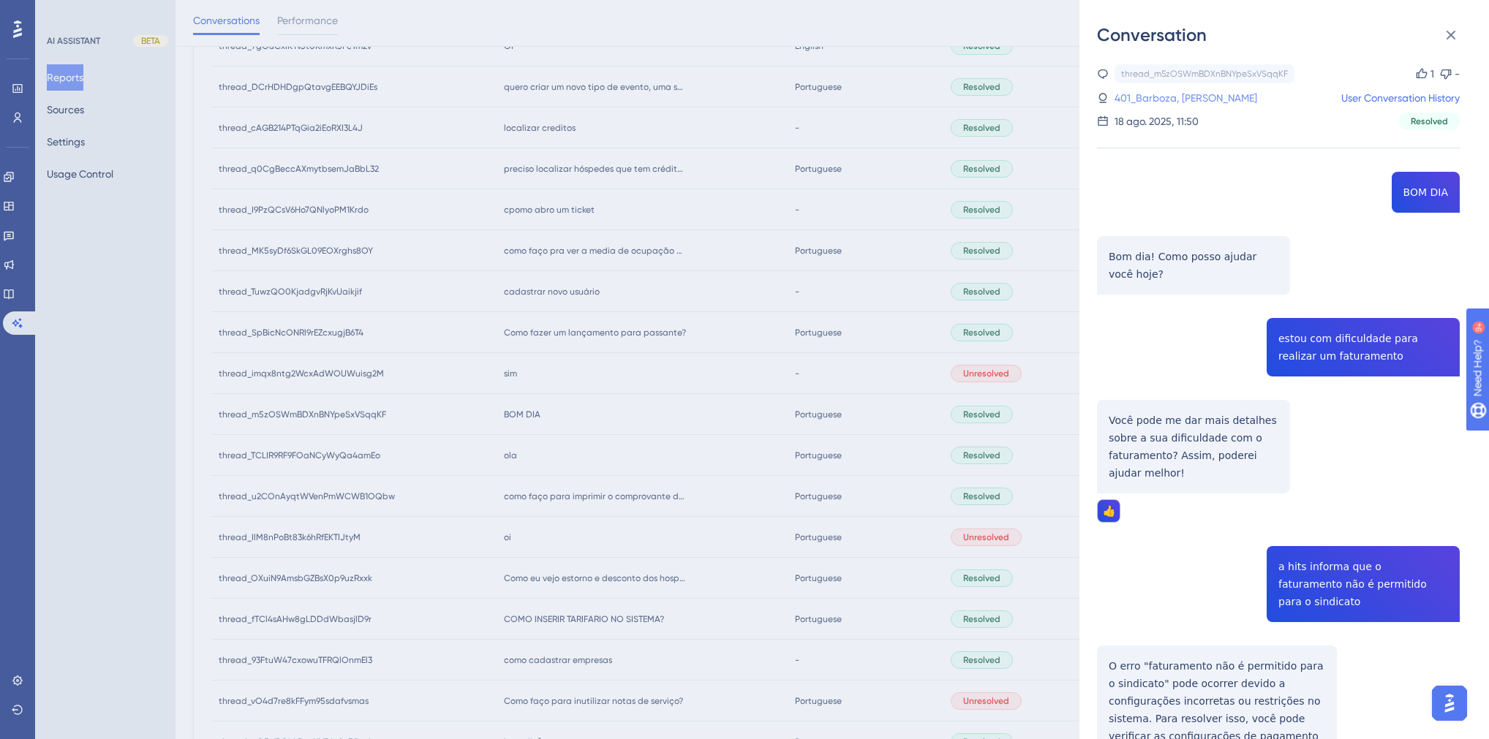
click at [1145, 102] on link "401_Barboza, Ana Flávia" at bounding box center [1185, 98] width 143 height 18
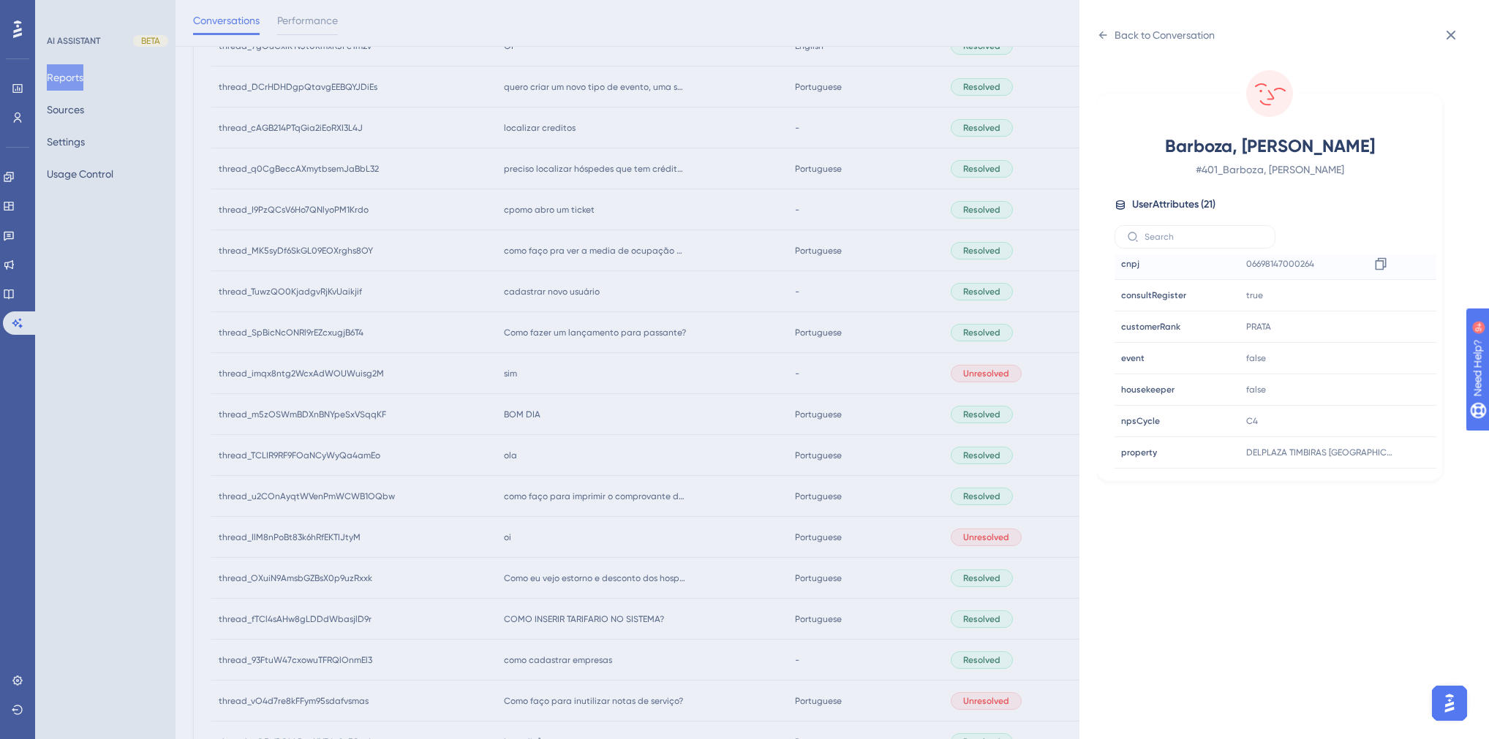
scroll to position [351, 0]
click at [1385, 387] on icon at bounding box center [1380, 390] width 15 height 15
click at [1099, 34] on icon at bounding box center [1103, 35] width 12 height 12
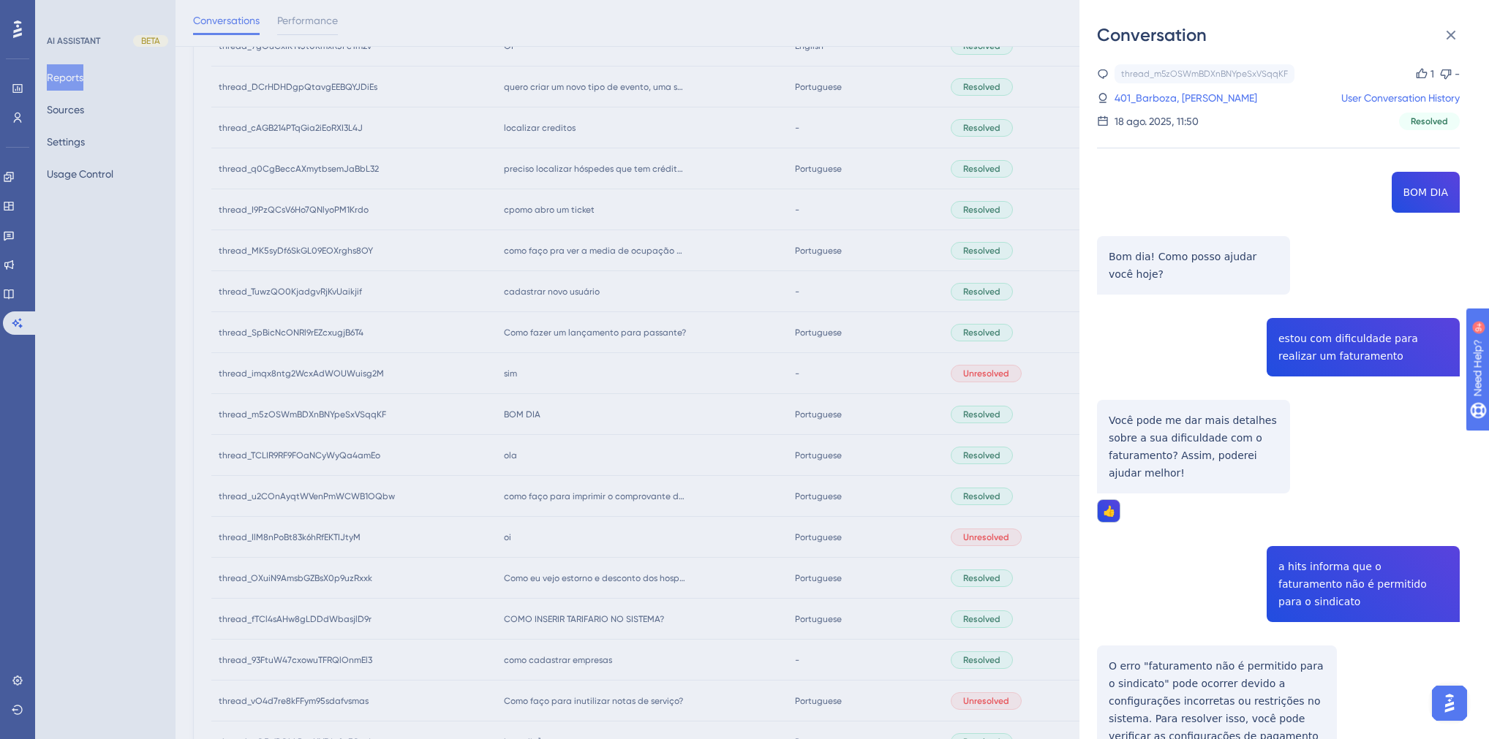
click at [643, 534] on div "Conversation thread_m5zOSWmBDXnBNYpeSxVSqqKF Copy 1 - 401_Barboza, Ana Flávia U…" at bounding box center [744, 369] width 1489 height 739
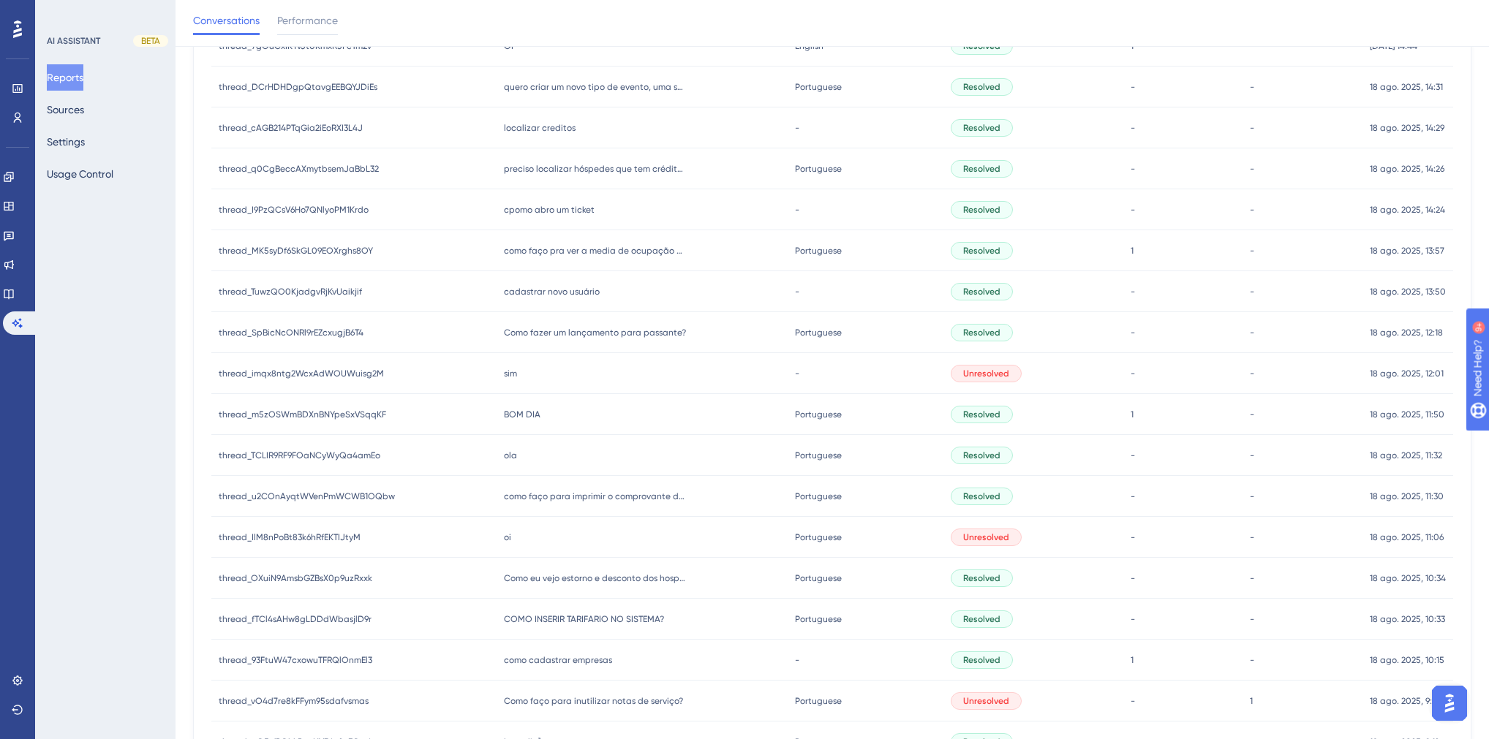
click at [510, 412] on span "BOM DIA" at bounding box center [522, 415] width 37 height 12
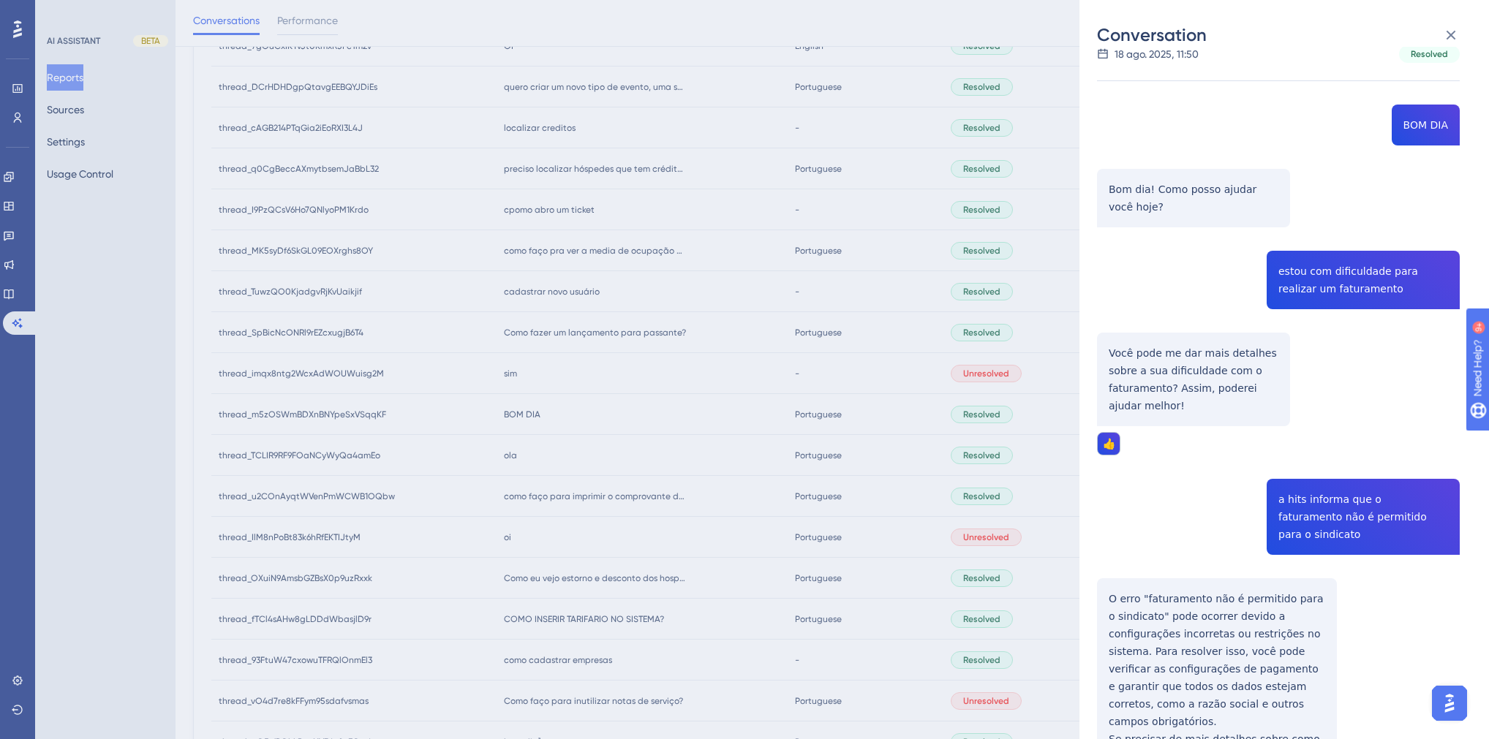
scroll to position [135, 0]
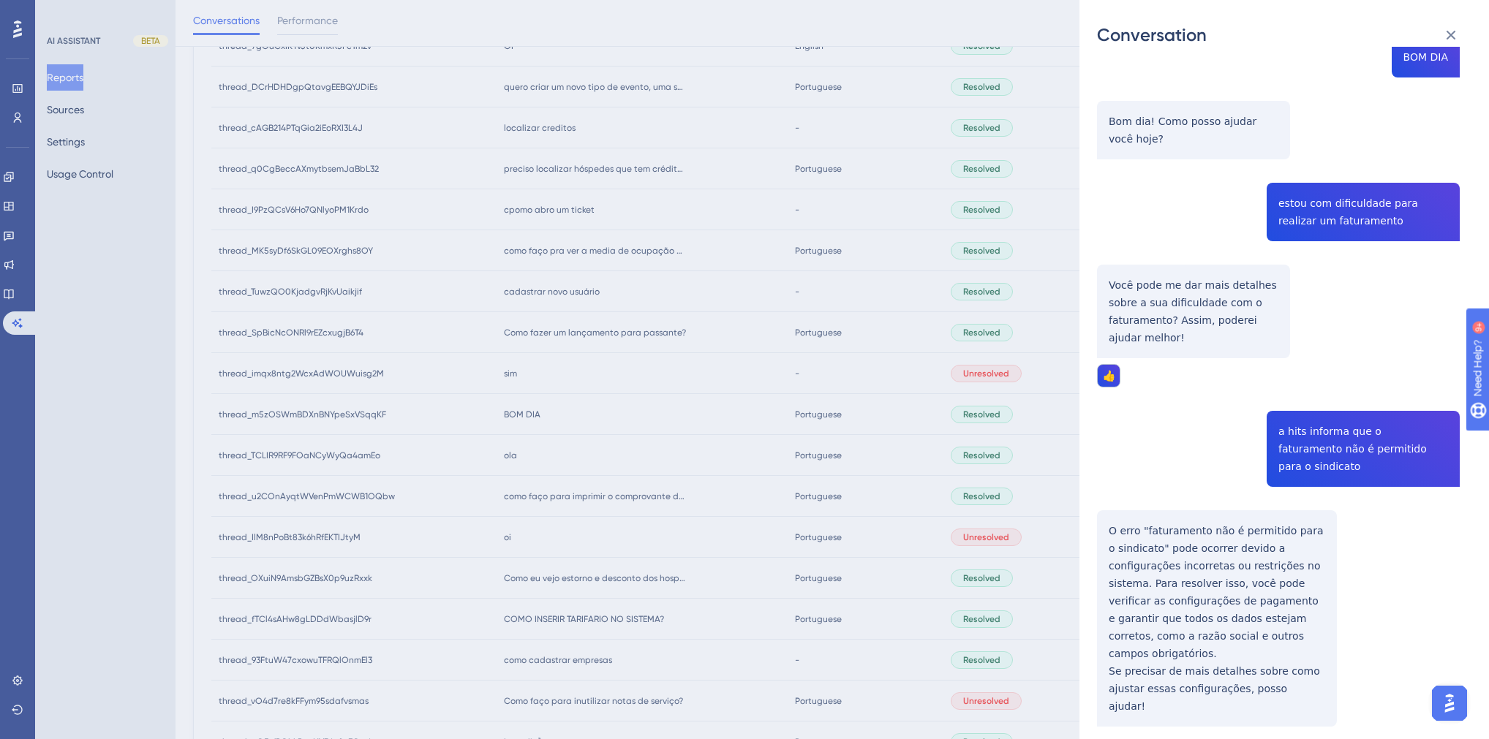
click at [605, 458] on div "Conversation thread_m5zOSWmBDXnBNYpeSxVSqqKF Copy 1 - 401_Barboza, Ana Flávia U…" at bounding box center [744, 369] width 1489 height 739
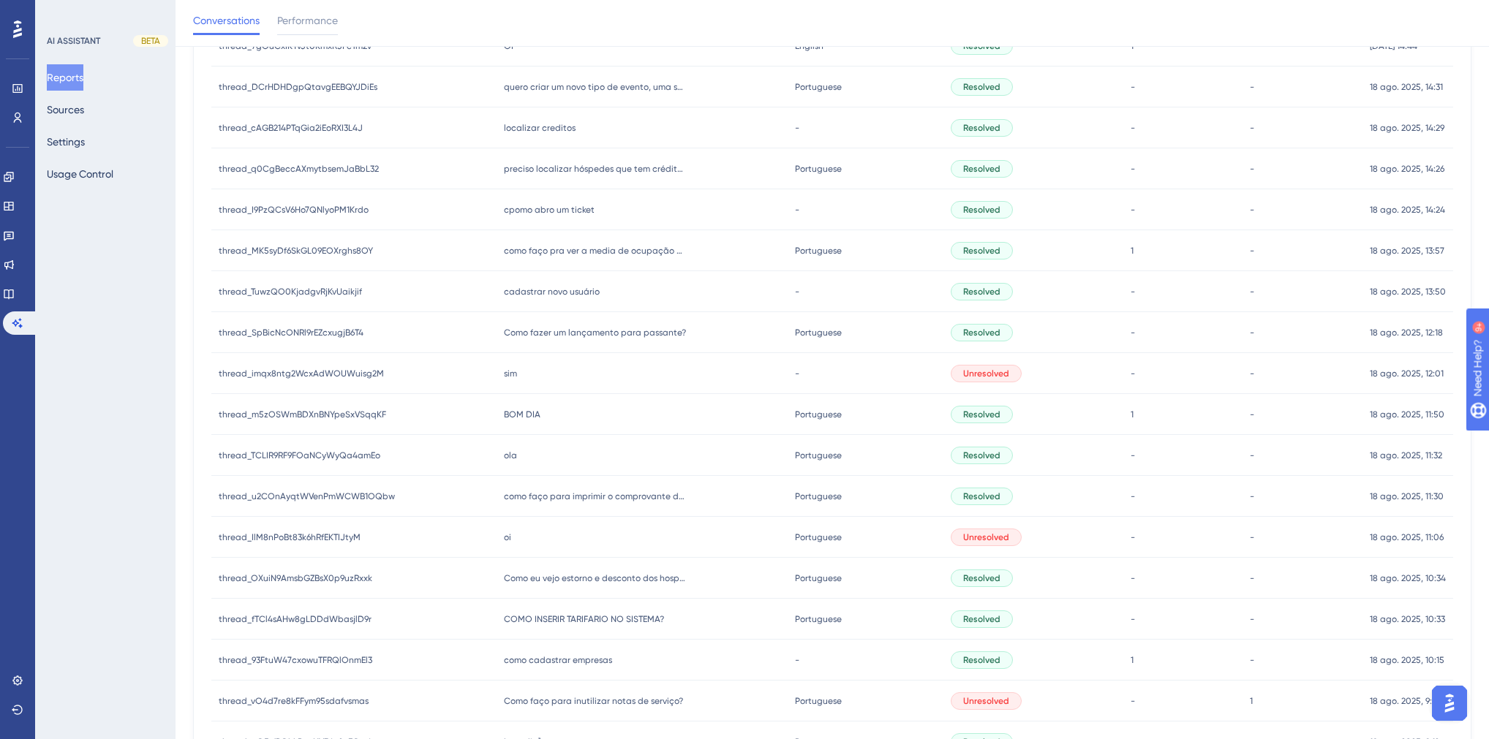
click at [526, 371] on div "sim sim" at bounding box center [642, 373] width 292 height 41
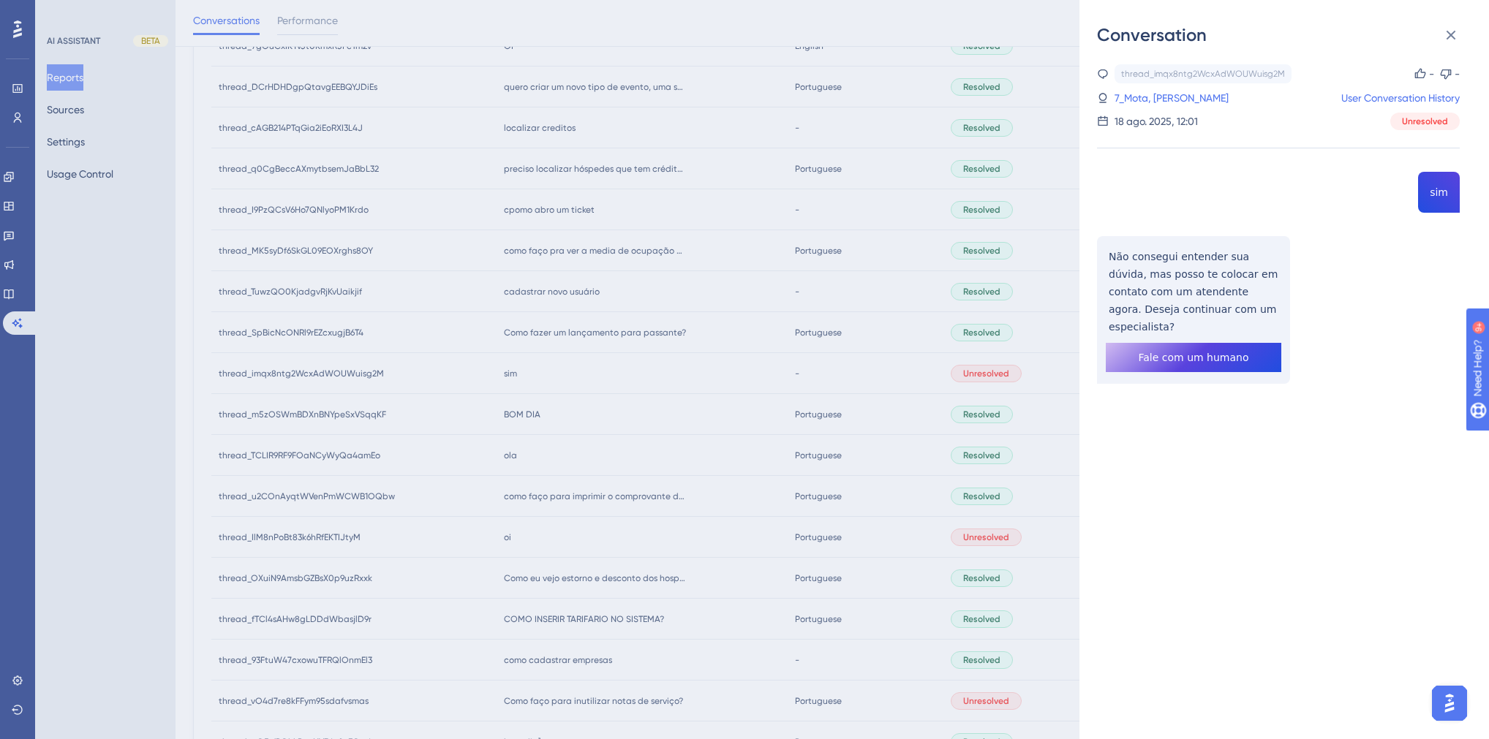
click at [643, 345] on div "Conversation thread_imqx8ntg2WcxAdWOUWuisg2M Copy - - 7_Mota, Gledson User Conv…" at bounding box center [744, 369] width 1489 height 739
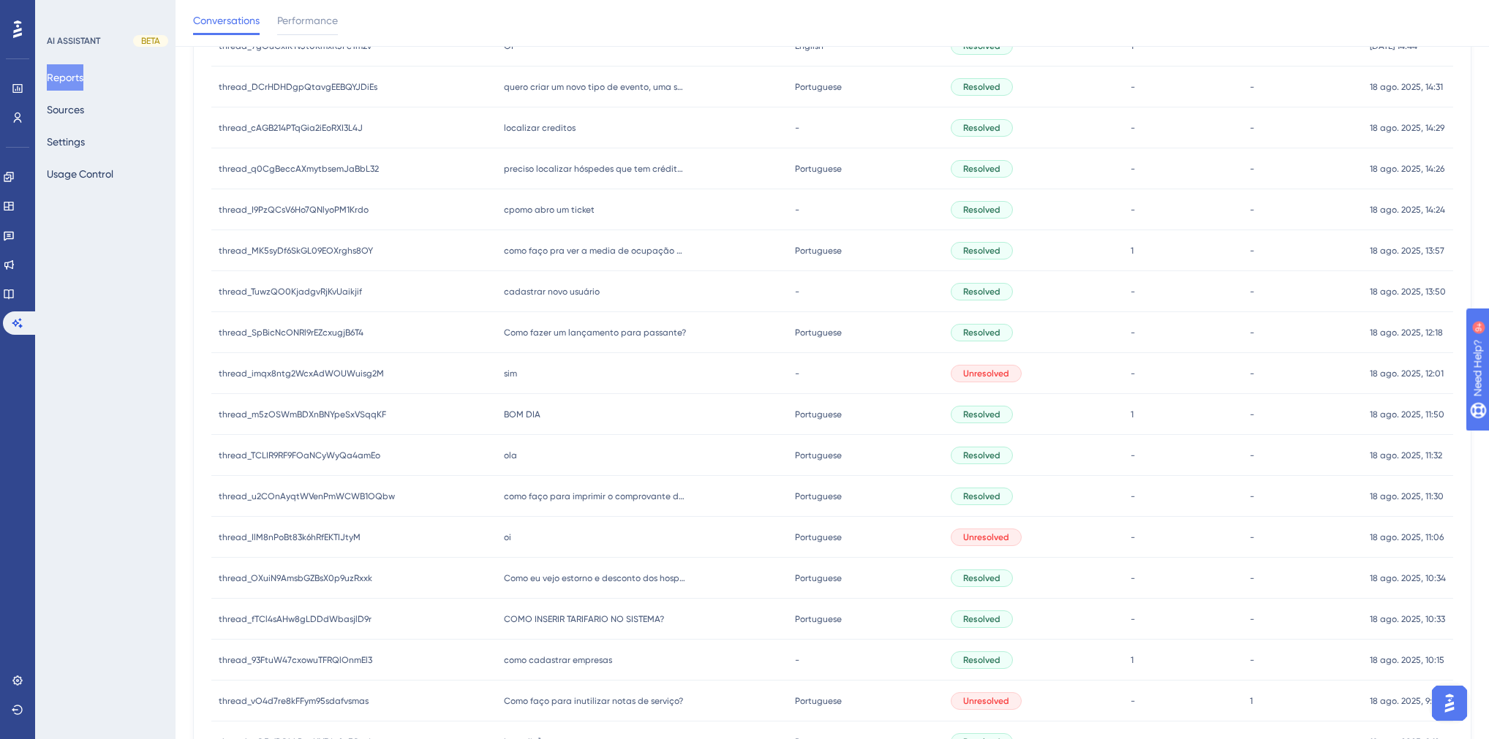
click at [611, 325] on div "Como fazer um lançamento para passante? Como fazer um lançamento para passante?" at bounding box center [642, 332] width 292 height 41
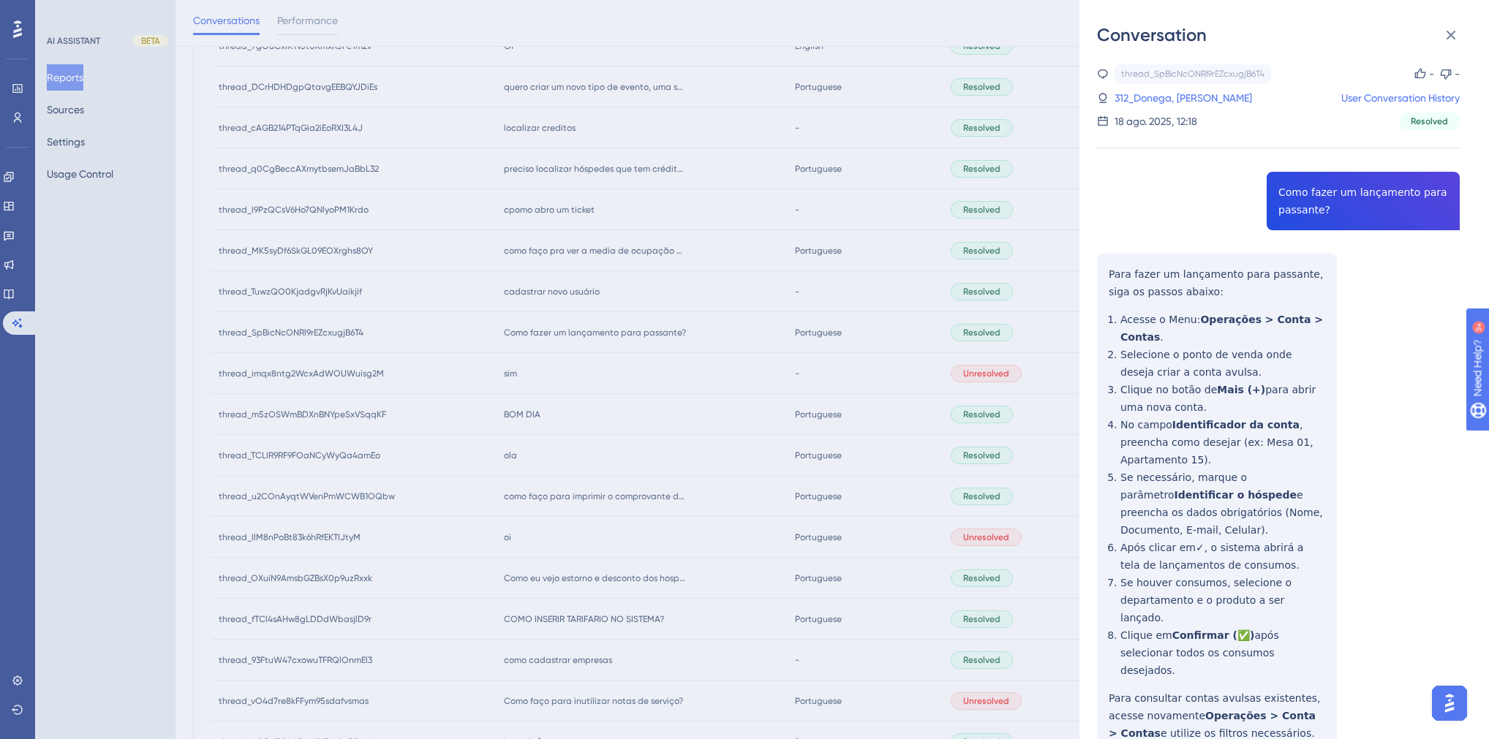
click at [1304, 208] on div "thread_SpBicNcONRl9rEZcxugjB6T4 Copy - - 312_Donega, Joao User Conversation His…" at bounding box center [1278, 446] width 363 height 764
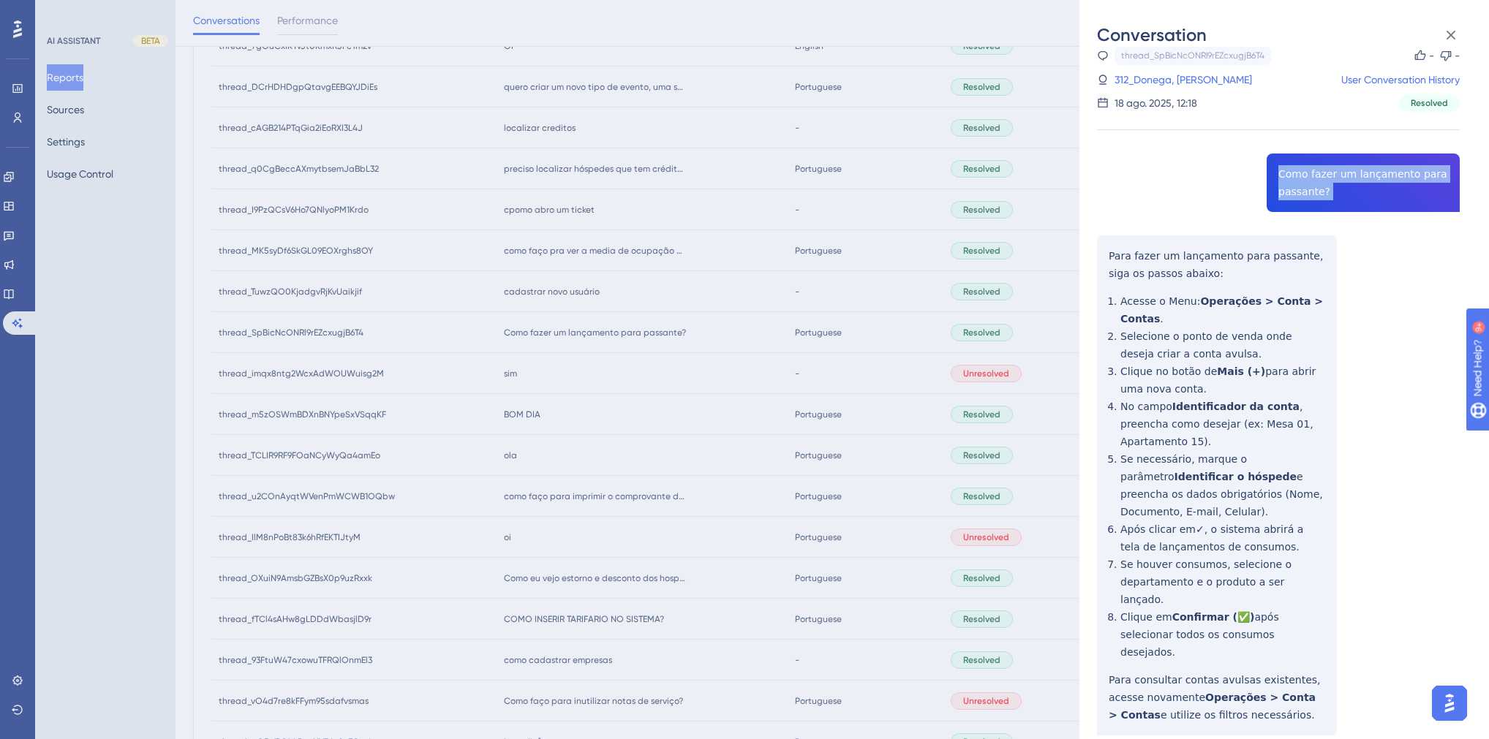
scroll to position [27, 0]
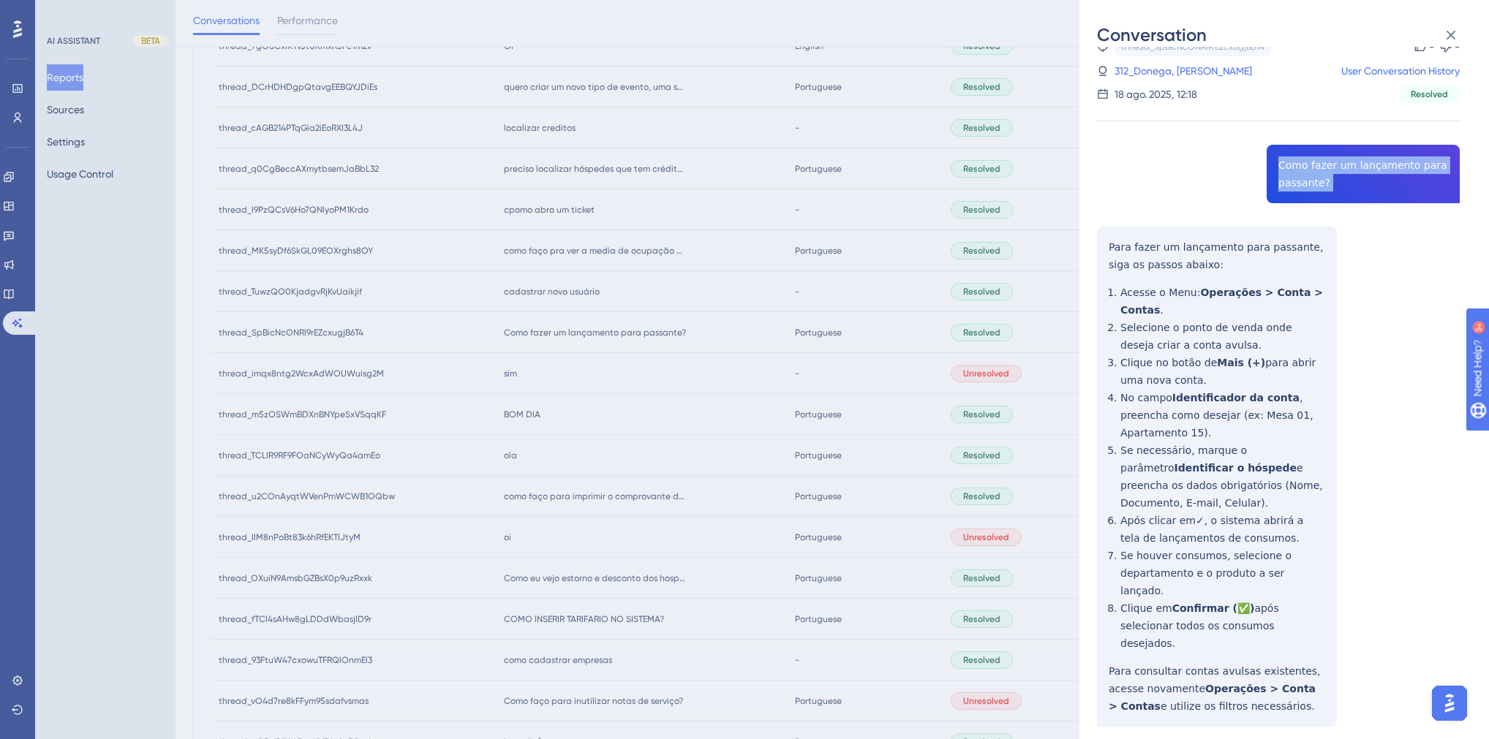
drag, startPoint x: 1249, startPoint y: 650, endPoint x: 1105, endPoint y: 237, distance: 437.5
click at [1105, 237] on div "thread_SpBicNcONRl9rEZcxugjB6T4 Copy - - 312_Donega, Joao User Conversation His…" at bounding box center [1278, 419] width 363 height 764
click at [635, 411] on div "Conversation thread_SpBicNcONRl9rEZcxugjB6T4 Copy - - 312_Donega, Joao User Con…" at bounding box center [744, 369] width 1489 height 739
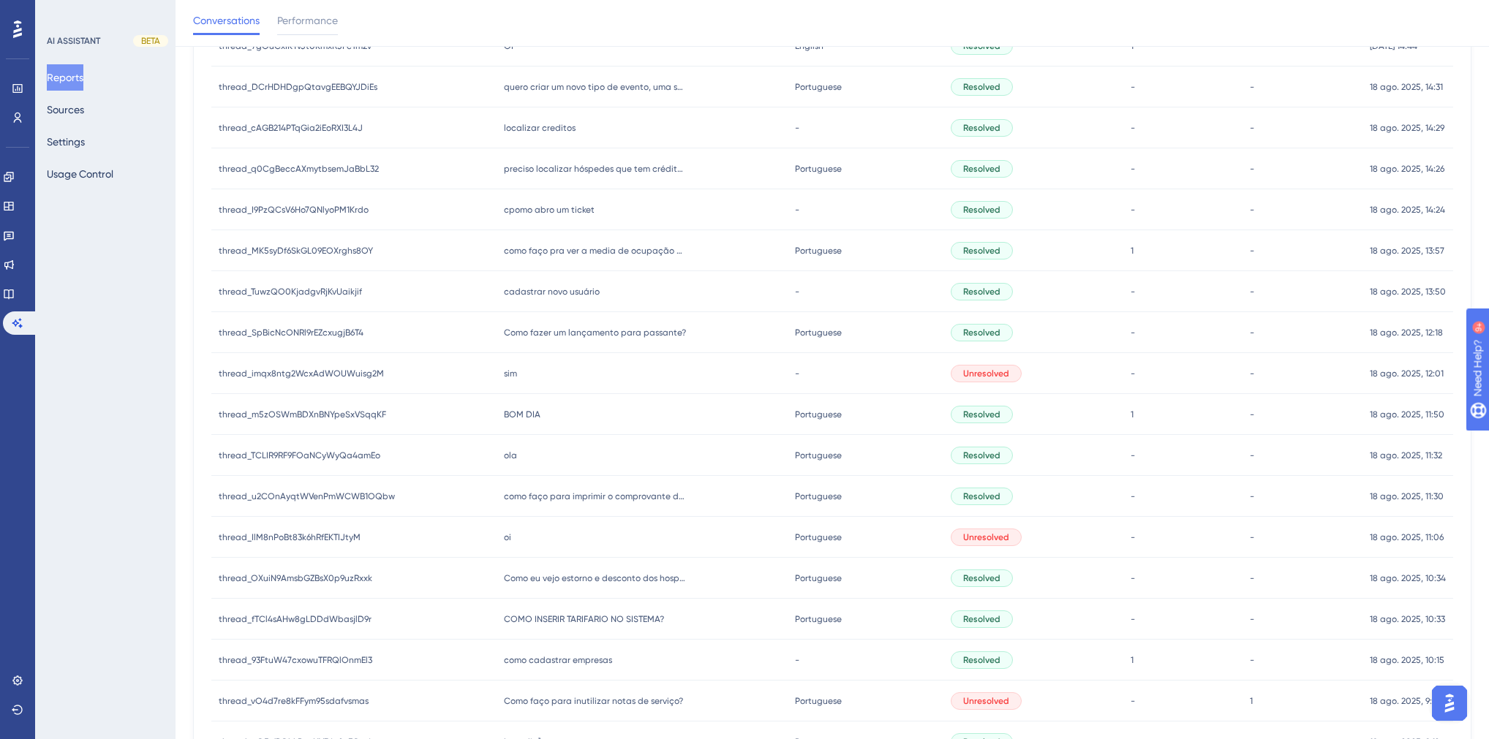
click at [550, 289] on span "cadastrar novo usuário" at bounding box center [552, 292] width 96 height 12
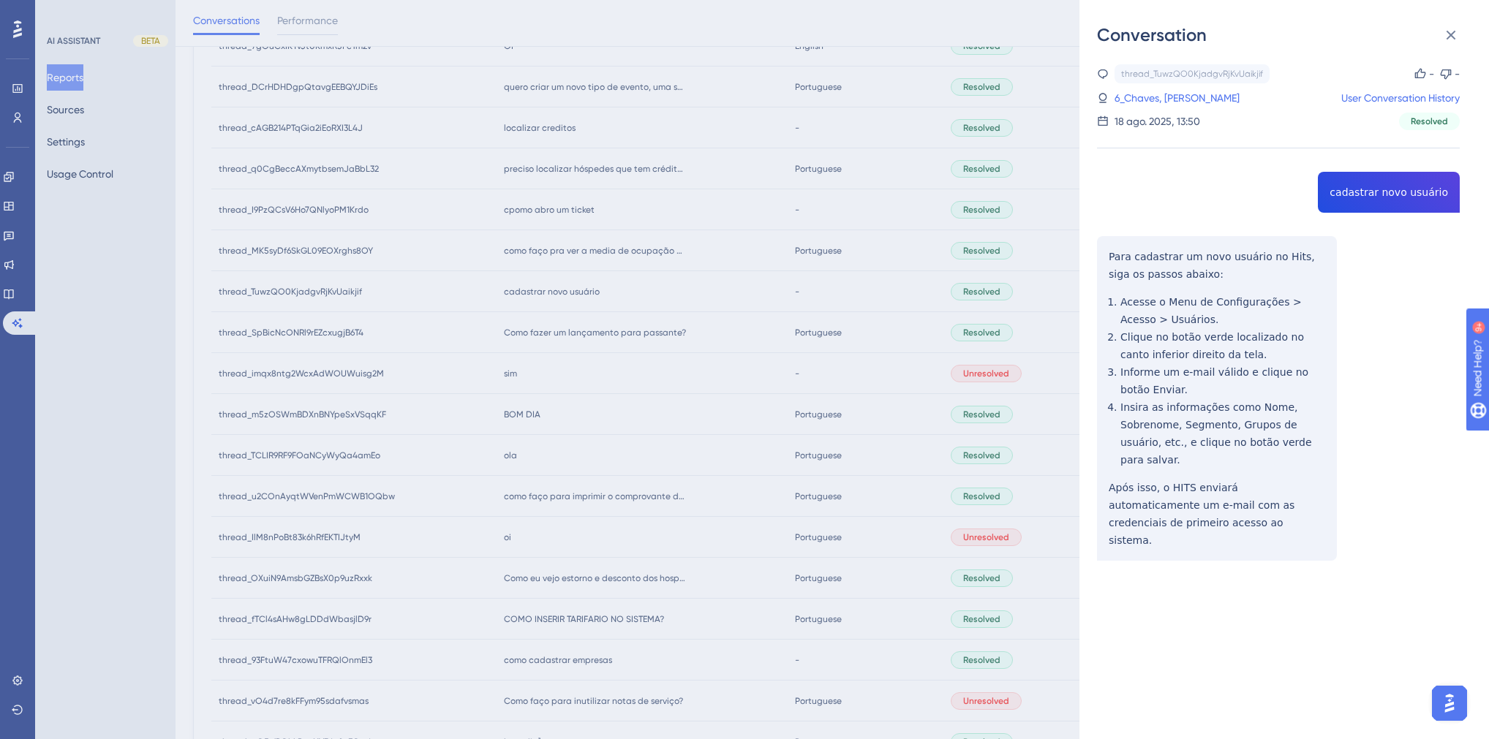
click at [1349, 190] on div "thread_TuwzQO0KjadgvRjKvUaikjif Copy - - 6_Chaves, Jeferson User Conversation H…" at bounding box center [1278, 349] width 363 height 571
click at [1137, 92] on link "6_Chaves, Jeferson" at bounding box center [1176, 98] width 125 height 18
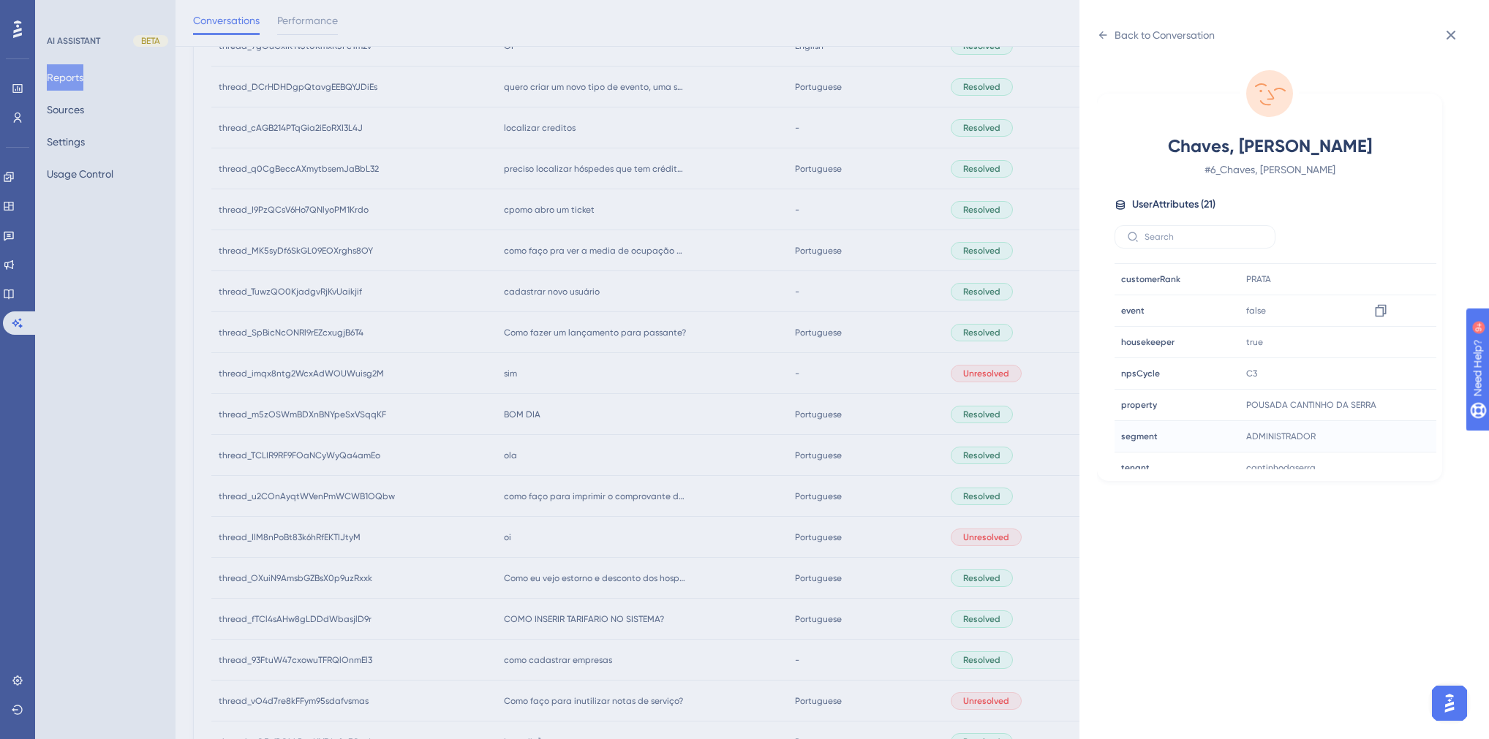
scroll to position [409, 0]
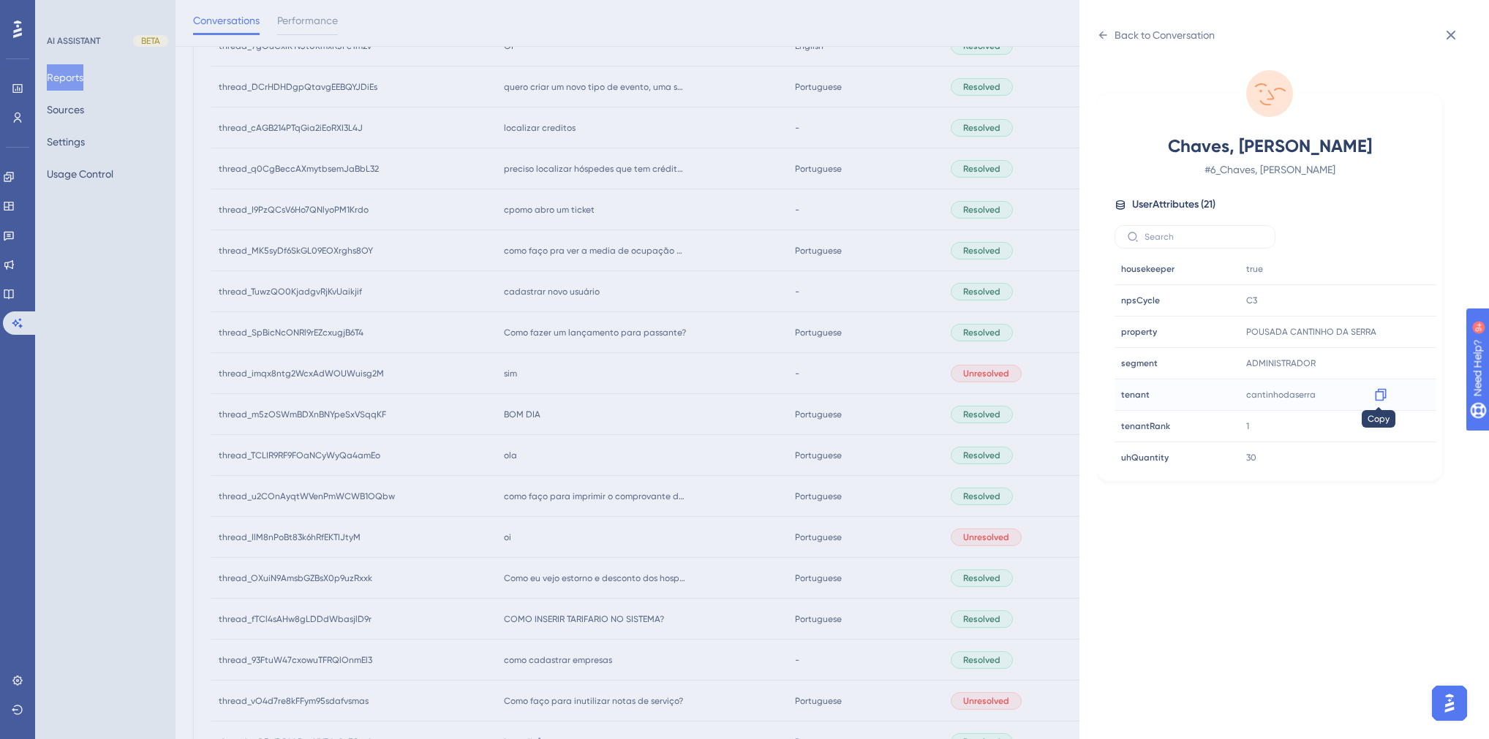
click at [1377, 395] on icon at bounding box center [1380, 394] width 15 height 15
click at [1100, 52] on div "Chaves, Jeferson # 6_Chaves, Jeferson User Attributes ( 21 ) Email Email jheffc…" at bounding box center [1290, 393] width 386 height 692
click at [1100, 41] on div "Back to Conversation" at bounding box center [1156, 34] width 118 height 23
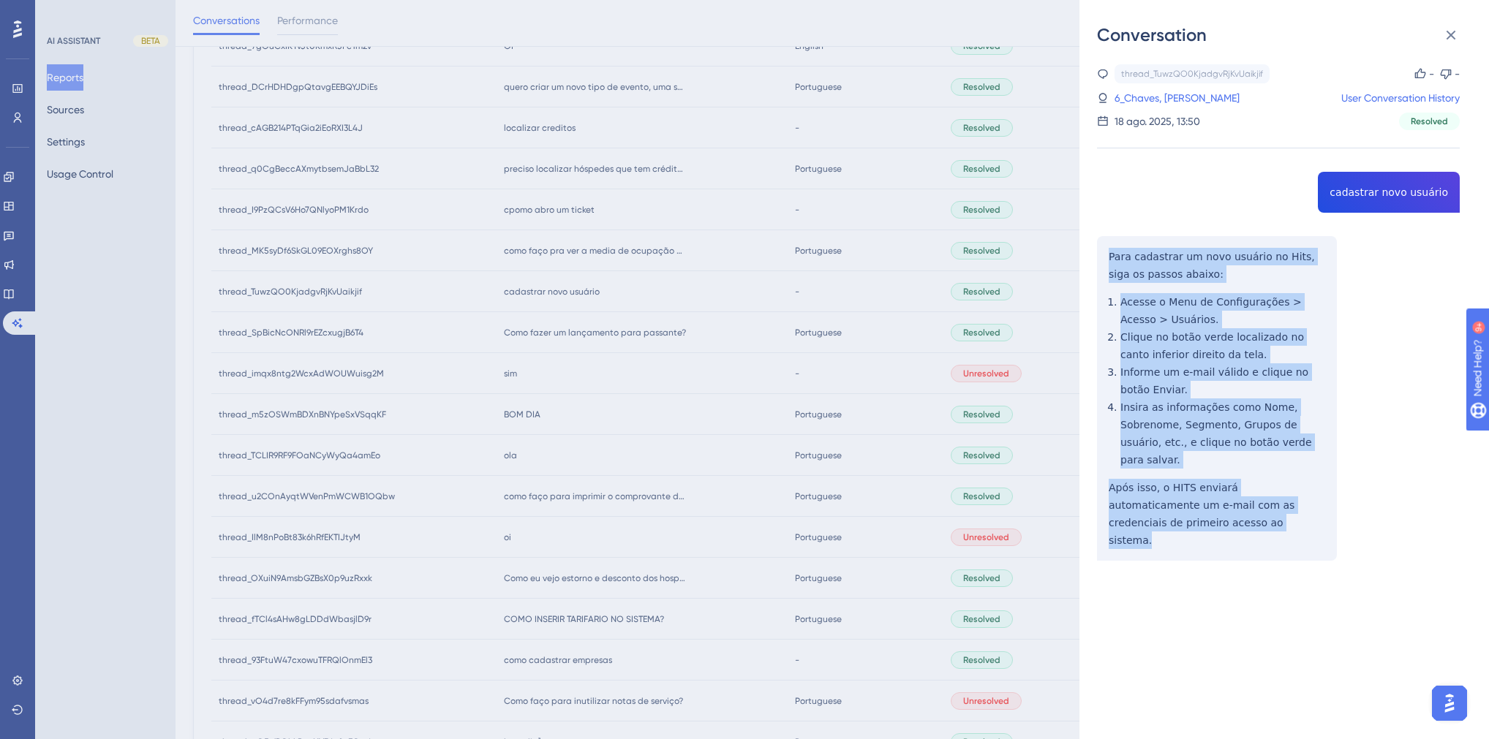
drag, startPoint x: 1170, startPoint y: 493, endPoint x: 1088, endPoint y: 254, distance: 252.0
click at [1088, 254] on div "Conversation thread_TuwzQO0KjadgvRjKvUaikjif Copy - - 6_Chaves, Jeferson User C…" at bounding box center [1283, 369] width 409 height 739
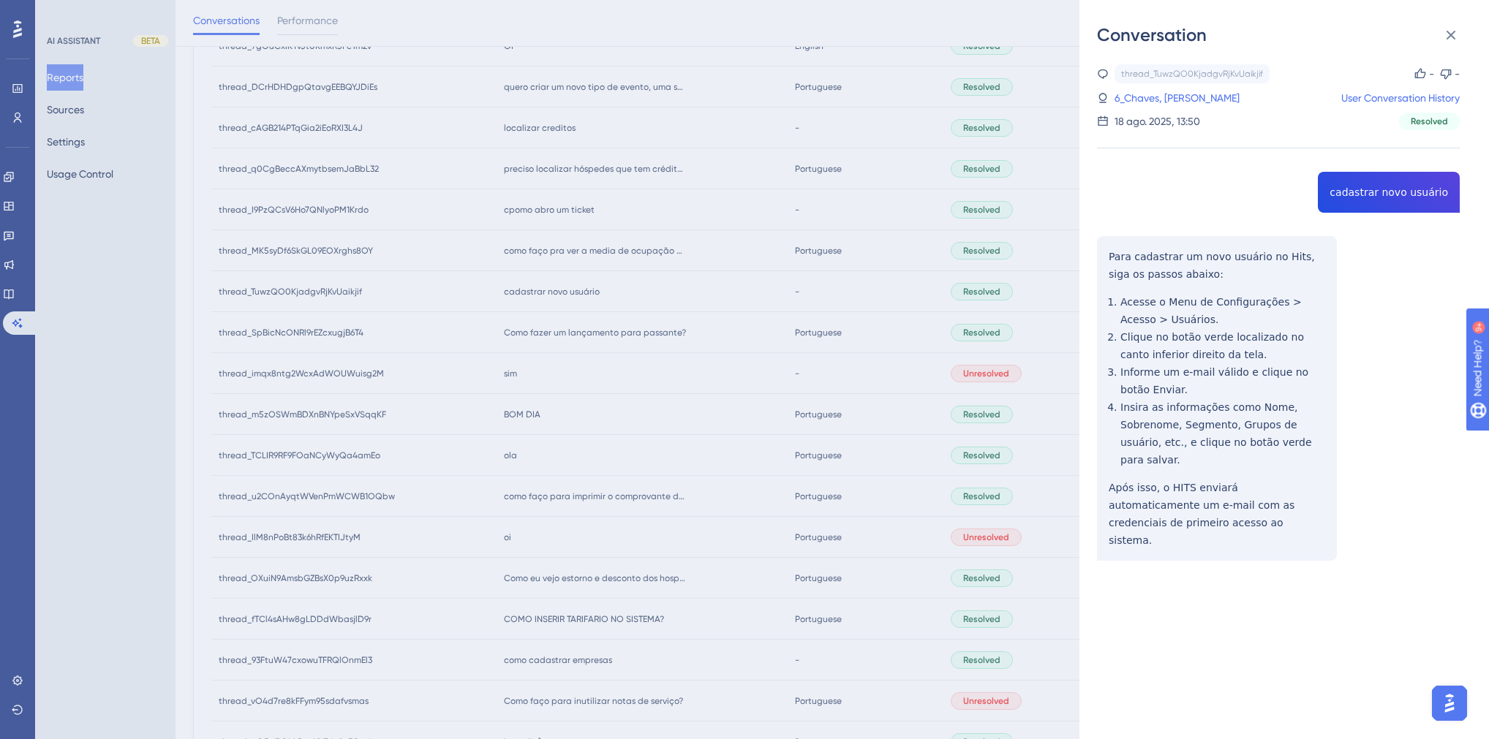
click at [569, 366] on div "Conversation thread_TuwzQO0KjadgvRjKvUaikjif Copy - - 6_Chaves, Jeferson User C…" at bounding box center [744, 369] width 1489 height 739
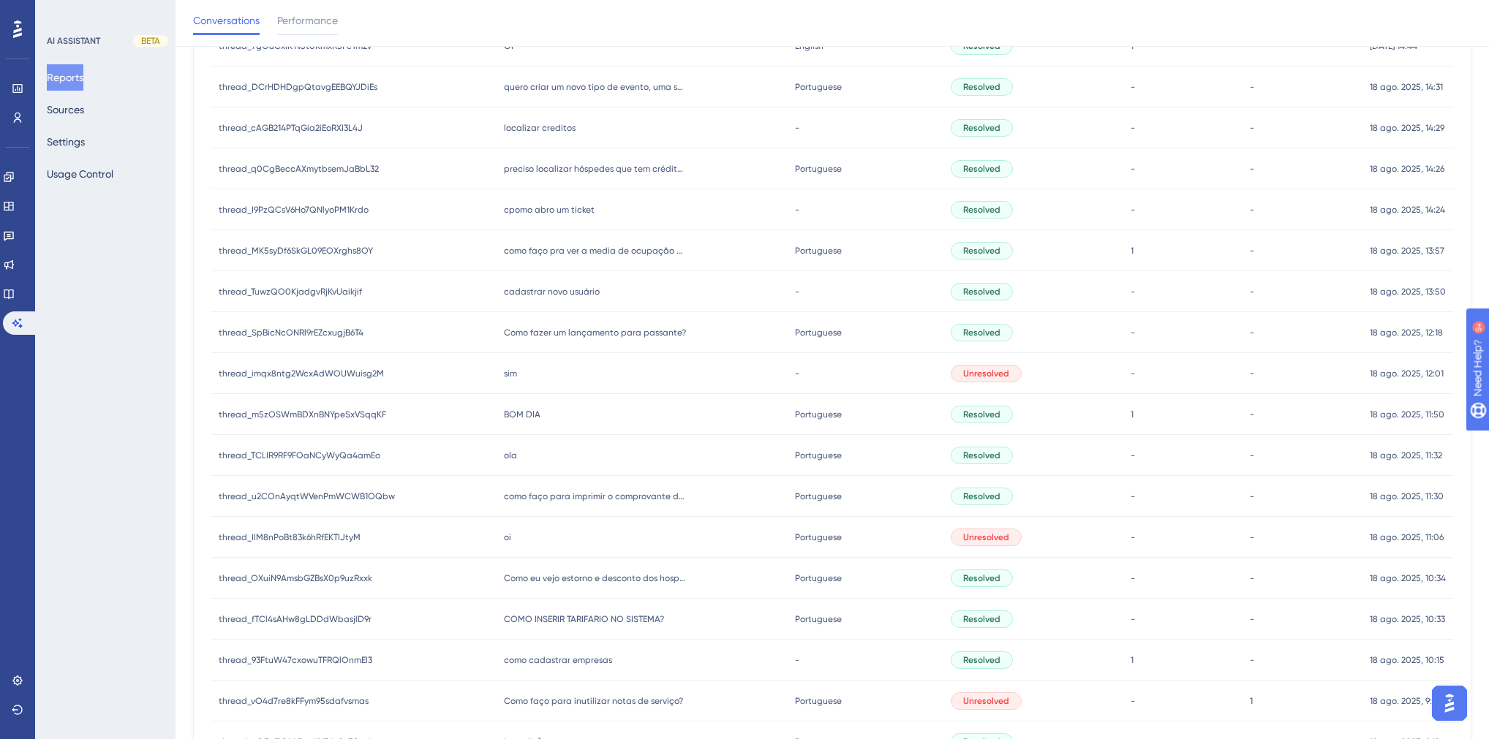
click at [555, 290] on span "cadastrar novo usuário" at bounding box center [552, 292] width 96 height 12
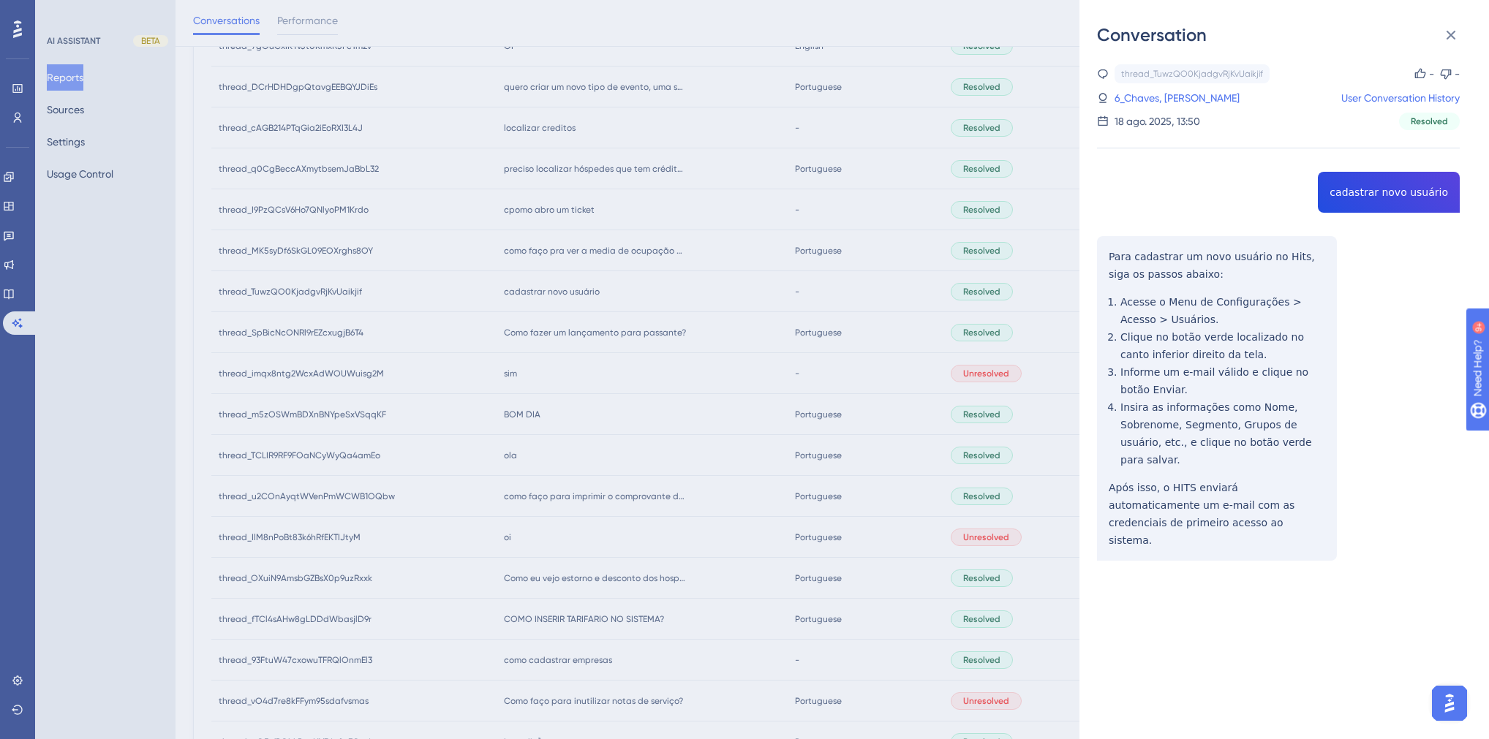
click at [575, 313] on div "Conversation thread_TuwzQO0KjadgvRjKvUaikjif Copy - - 6_Chaves, Jeferson User C…" at bounding box center [744, 369] width 1489 height 739
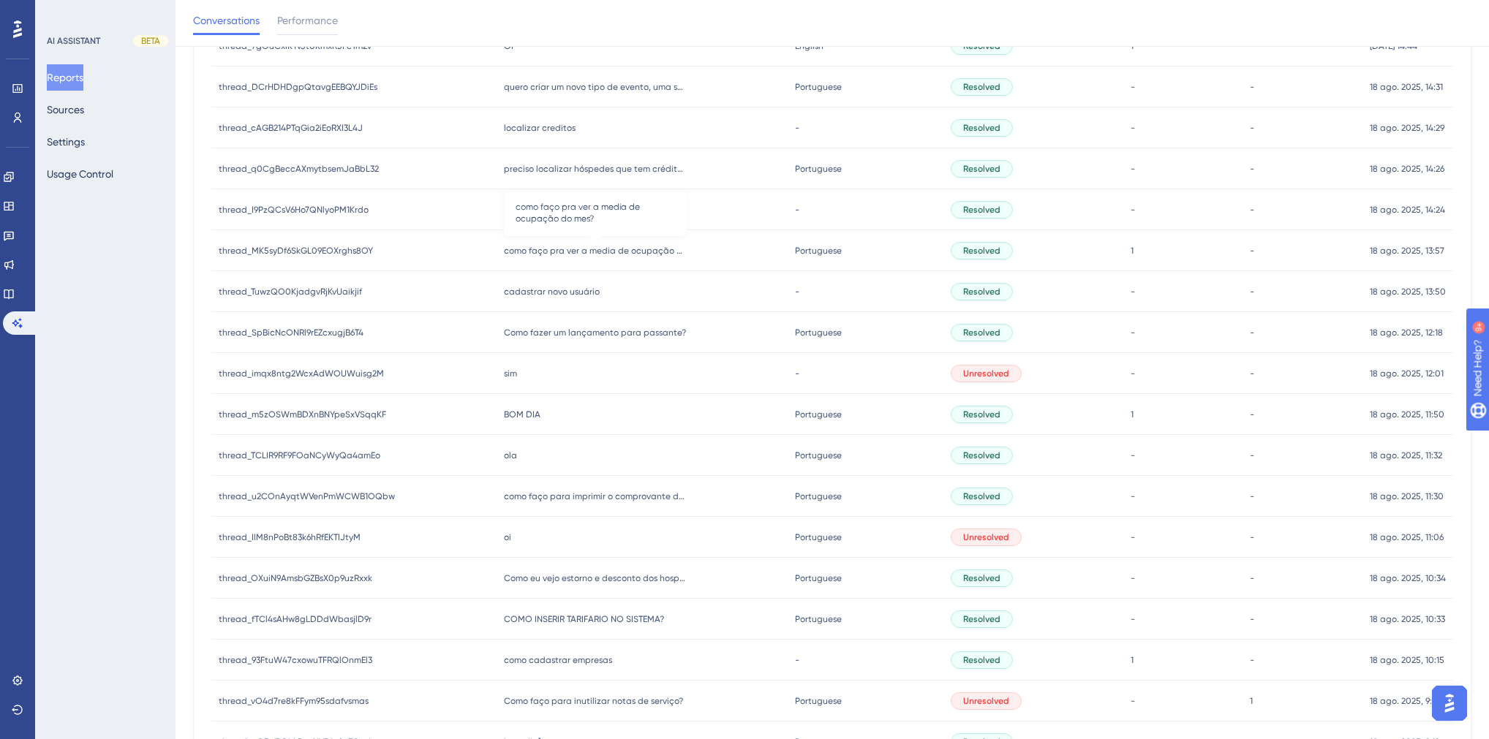
click at [575, 253] on span "como faço pra ver a media de ocupação do mes?" at bounding box center [595, 251] width 183 height 12
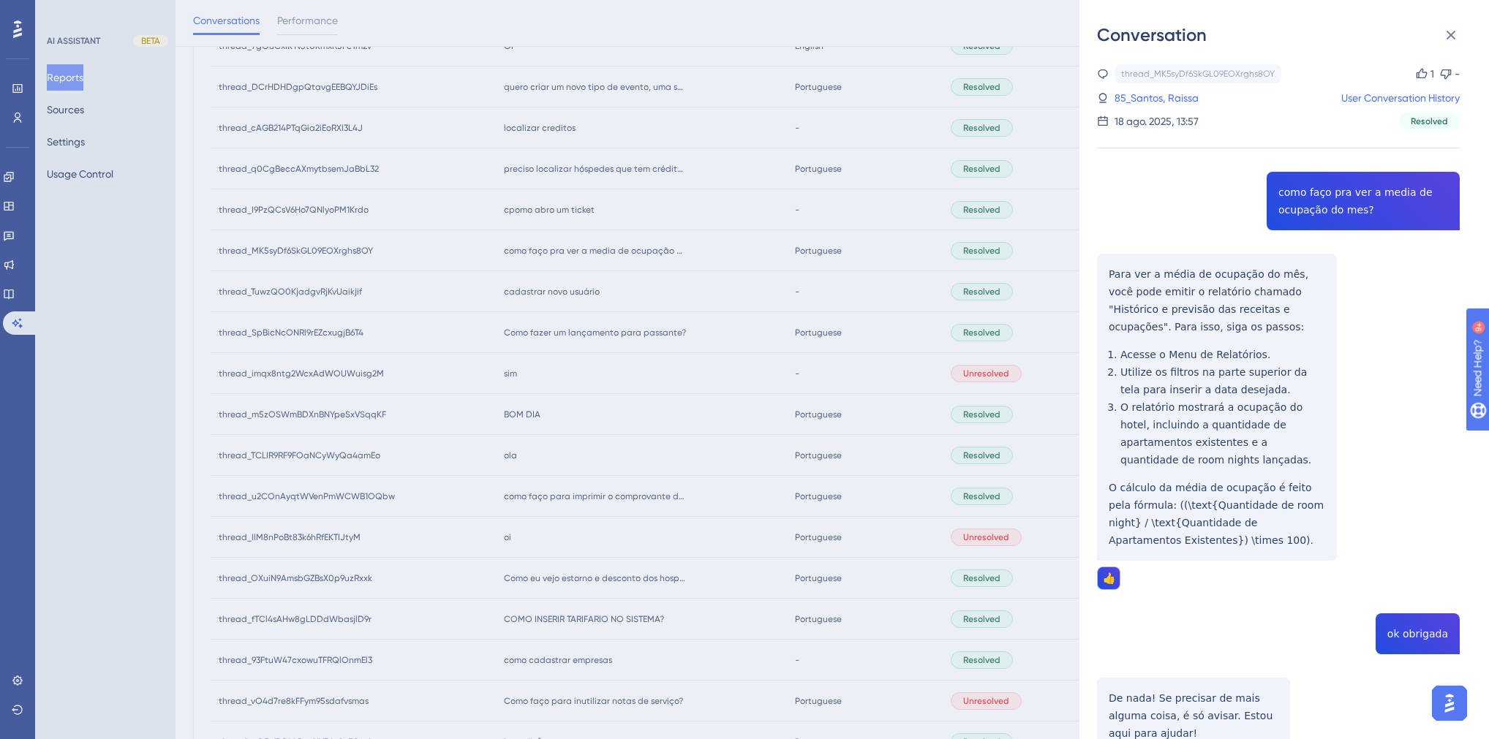
click at [1332, 184] on div "thread_MK5syDf6SkGL09EOXrghs8OY Copy 1 - 85_Santos, Raissa User Conversation Hi…" at bounding box center [1278, 662] width 363 height 1197
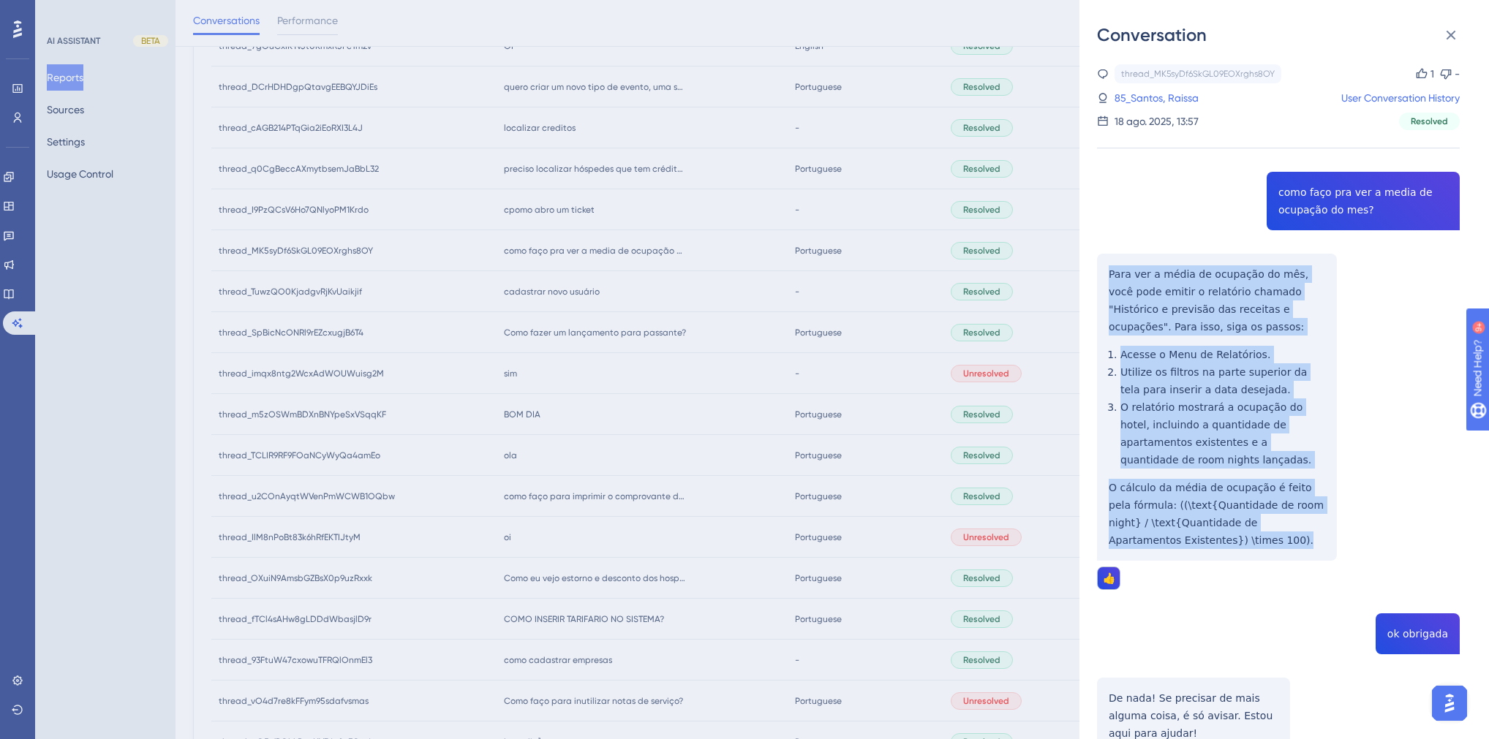
drag, startPoint x: 1171, startPoint y: 536, endPoint x: 1101, endPoint y: 277, distance: 268.0
click at [1101, 277] on div "thread_MK5syDf6SkGL09EOXrghs8OY Copy 1 - 85_Santos, Raissa User Conversation Hi…" at bounding box center [1278, 662] width 363 height 1197
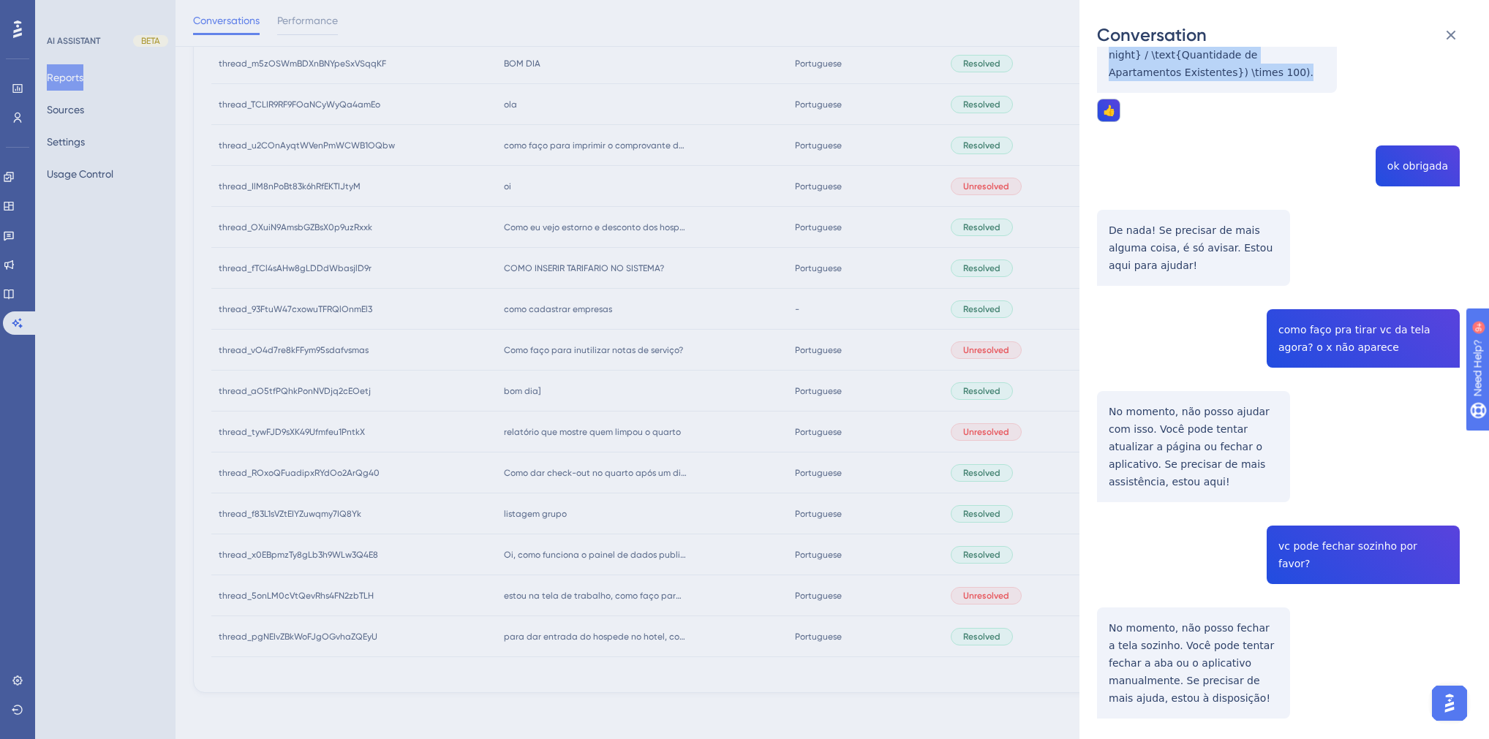
scroll to position [495, 0]
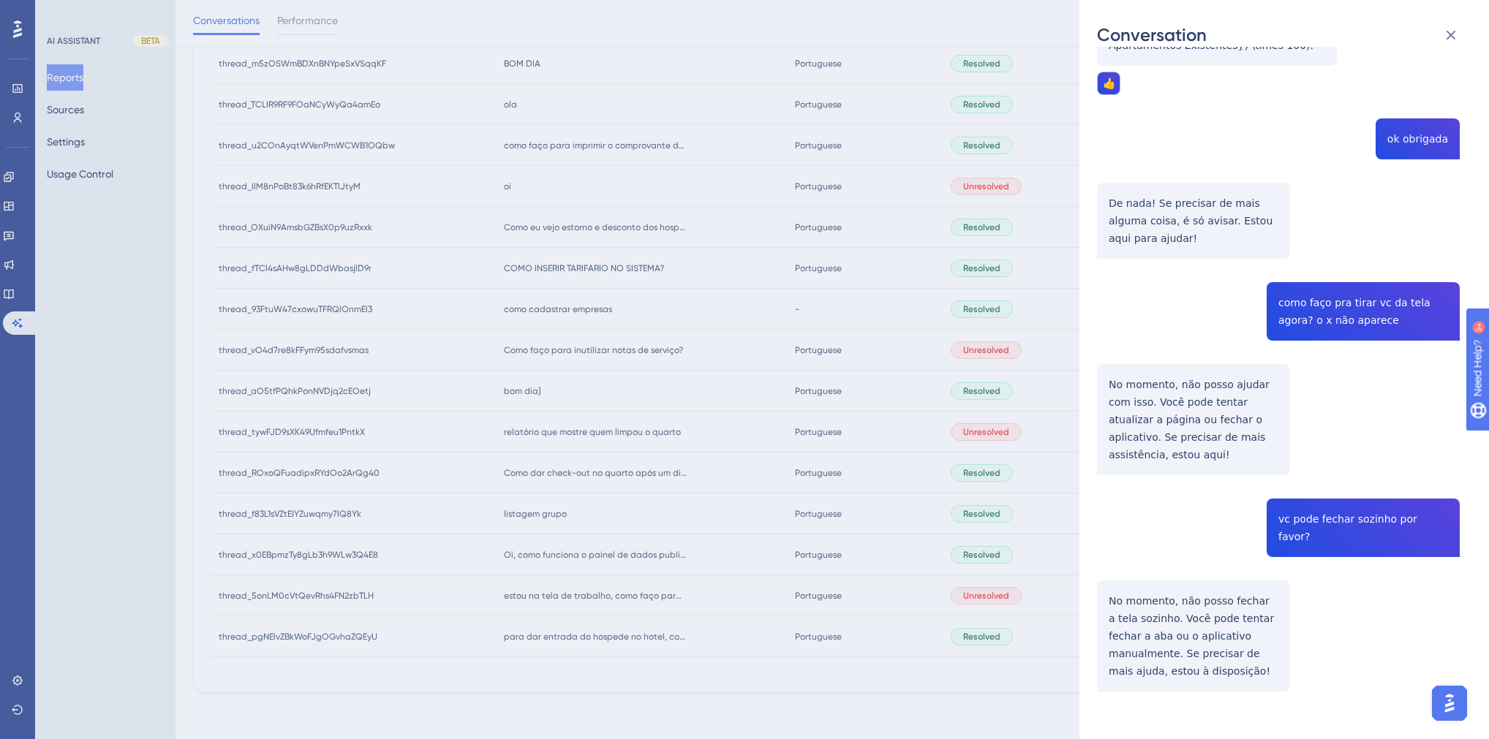
click at [1331, 437] on div "thread_MK5syDf6SkGL09EOXrghs8OY Copy 1 - 85_Santos, Raissa User Conversation Hi…" at bounding box center [1278, 167] width 363 height 1197
click at [1319, 313] on div "thread_MK5syDf6SkGL09EOXrghs8OY Copy 1 - 85_Santos, Raissa User Conversation Hi…" at bounding box center [1278, 167] width 363 height 1197
click at [1339, 393] on div "thread_MK5syDf6SkGL09EOXrghs8OY Copy 1 - 85_Santos, Raissa User Conversation Hi…" at bounding box center [1278, 167] width 363 height 1197
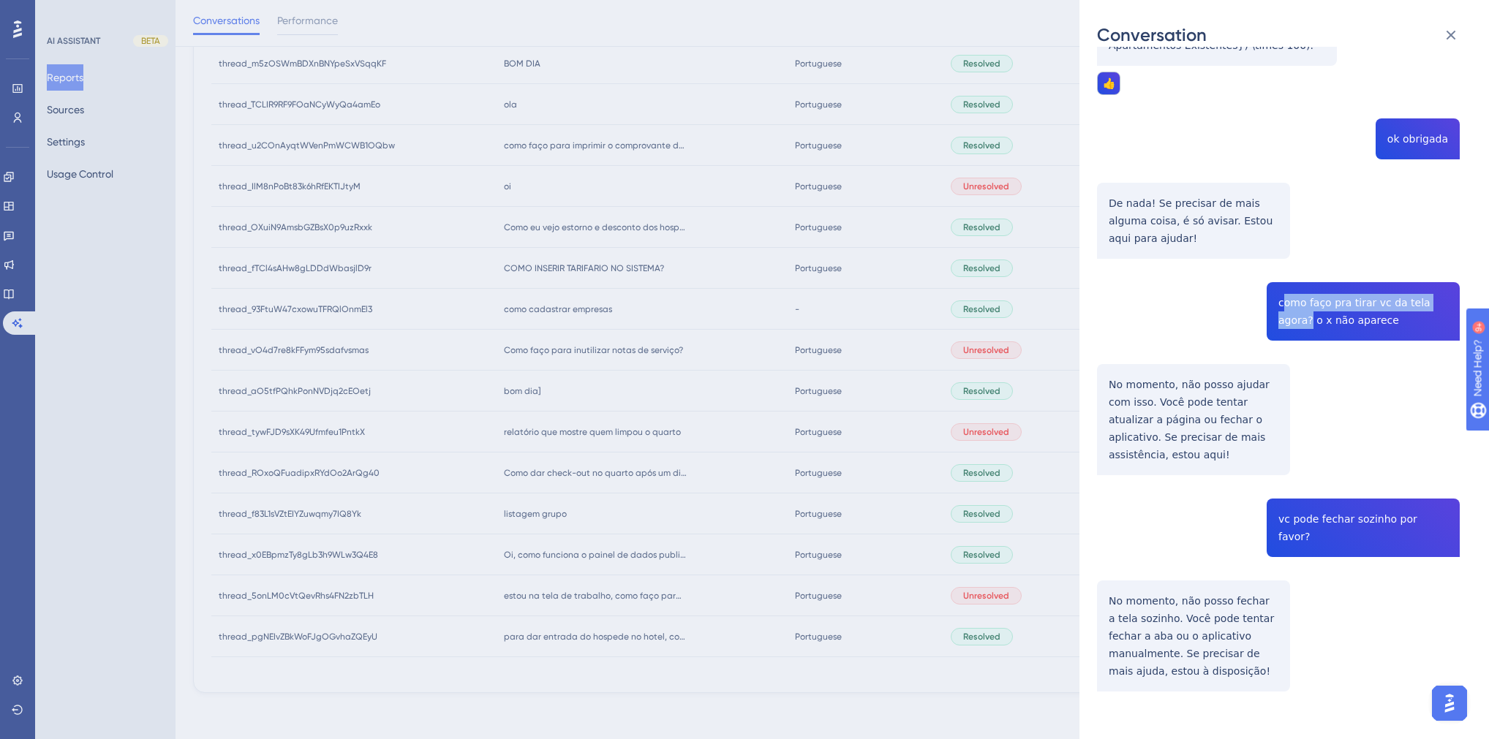
drag, startPoint x: 1281, startPoint y: 302, endPoint x: 1439, endPoint y: 307, distance: 158.0
click at [1439, 307] on div "thread_MK5syDf6SkGL09EOXrghs8OY Copy 1 - 85_Santos, Raissa User Conversation Hi…" at bounding box center [1278, 167] width 363 height 1197
click at [114, 222] on div "Conversation thread_MK5syDf6SkGL09EOXrghs8OY Copy 1 - 85_Santos, Raissa User Co…" at bounding box center [744, 369] width 1489 height 739
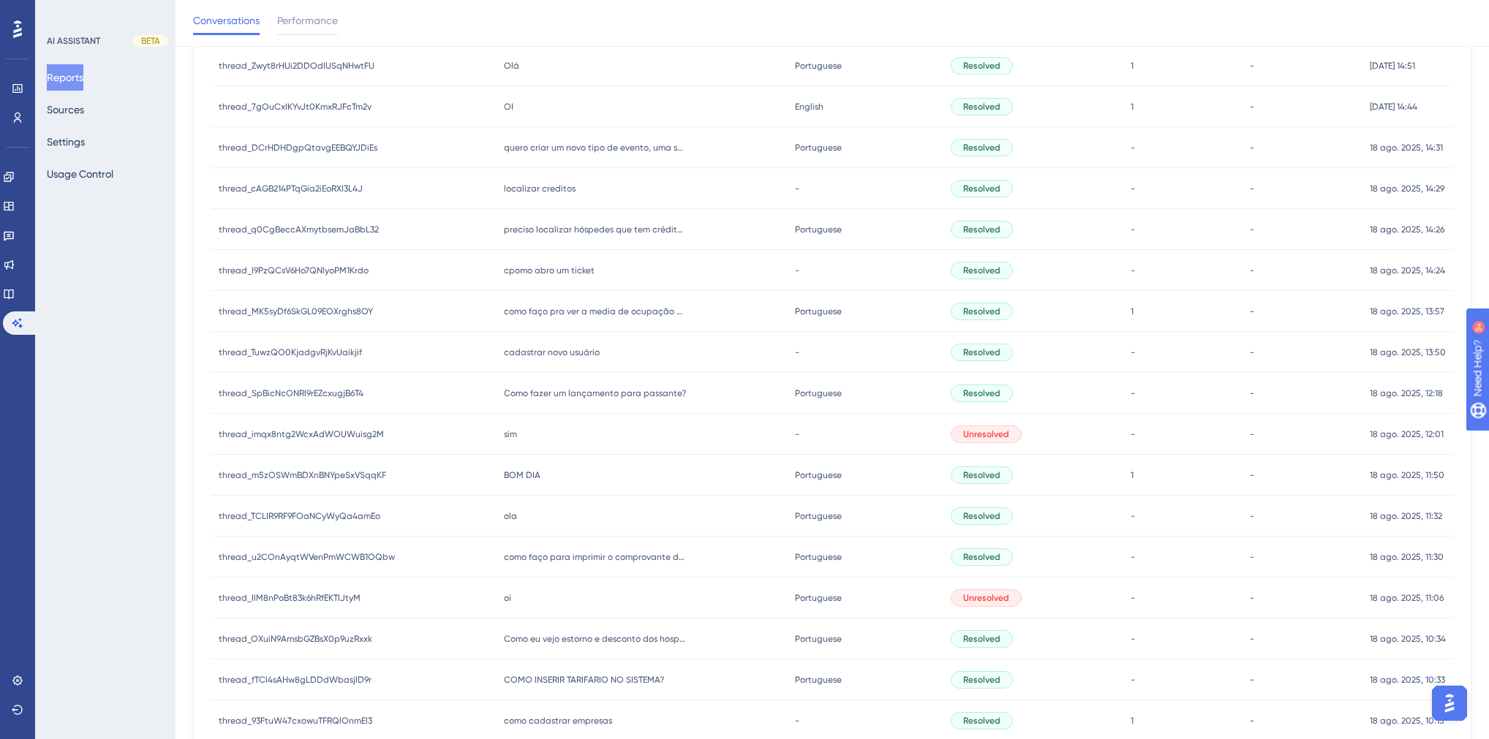
scroll to position [712, 0]
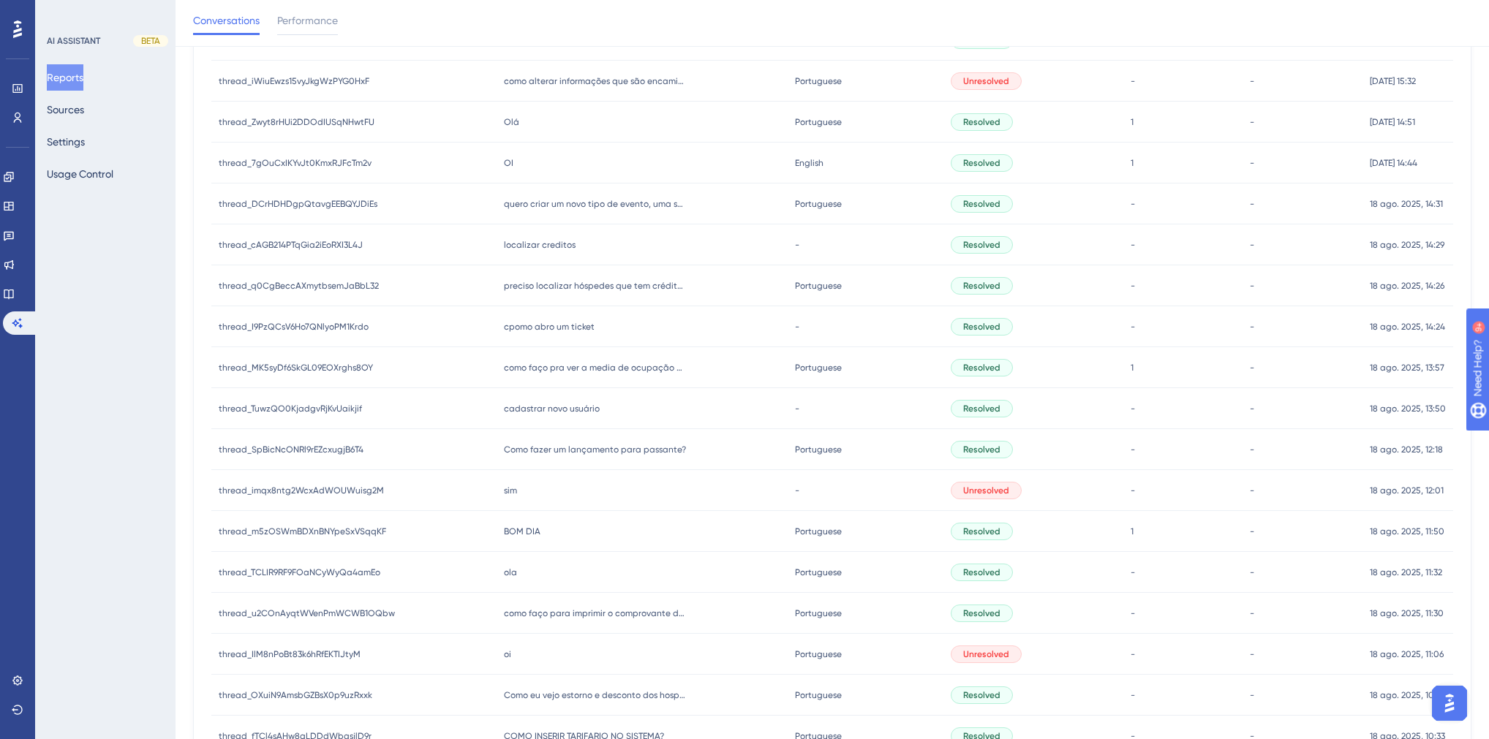
click at [578, 358] on div "como faço pra ver a media de ocupação do mes? como faço pra ver a media de ocup…" at bounding box center [642, 367] width 292 height 41
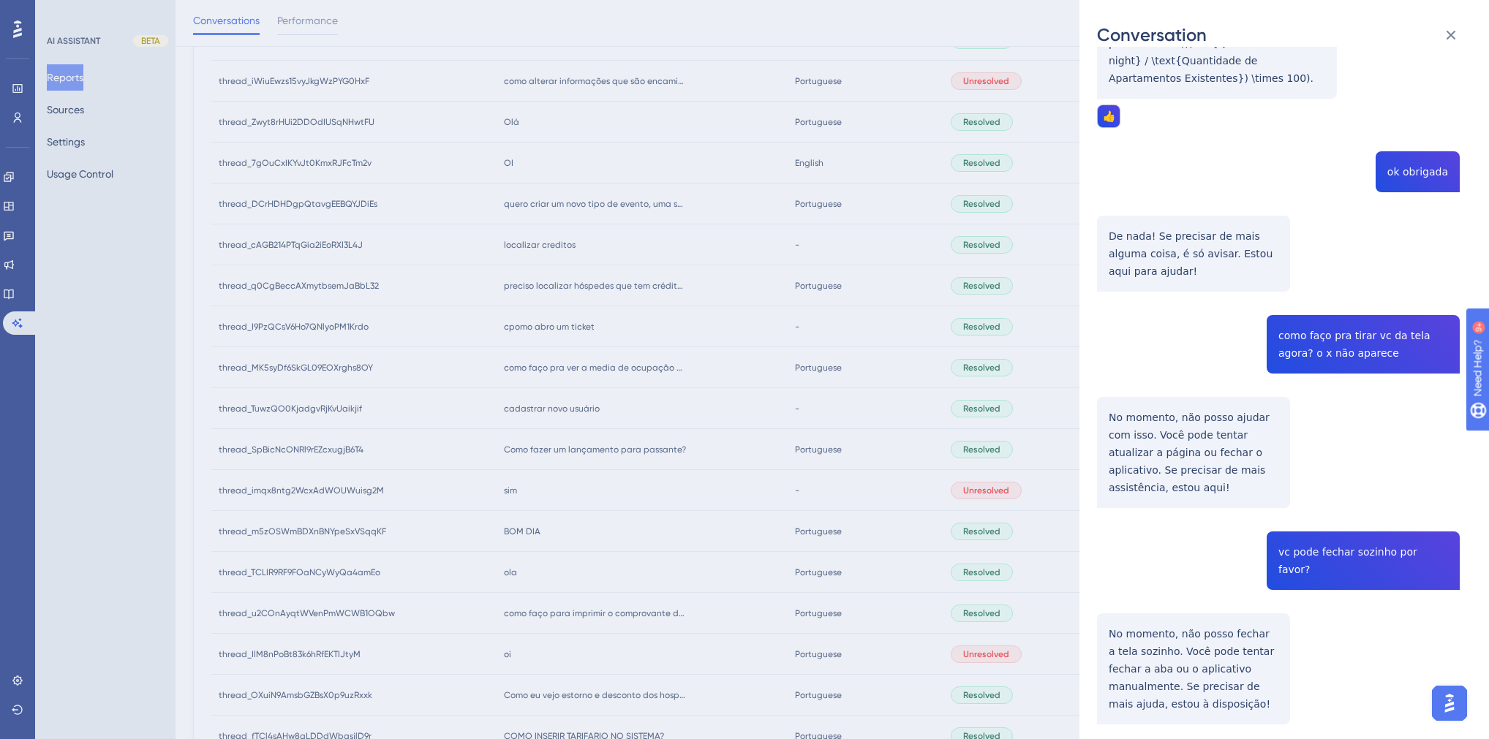
scroll to position [495, 0]
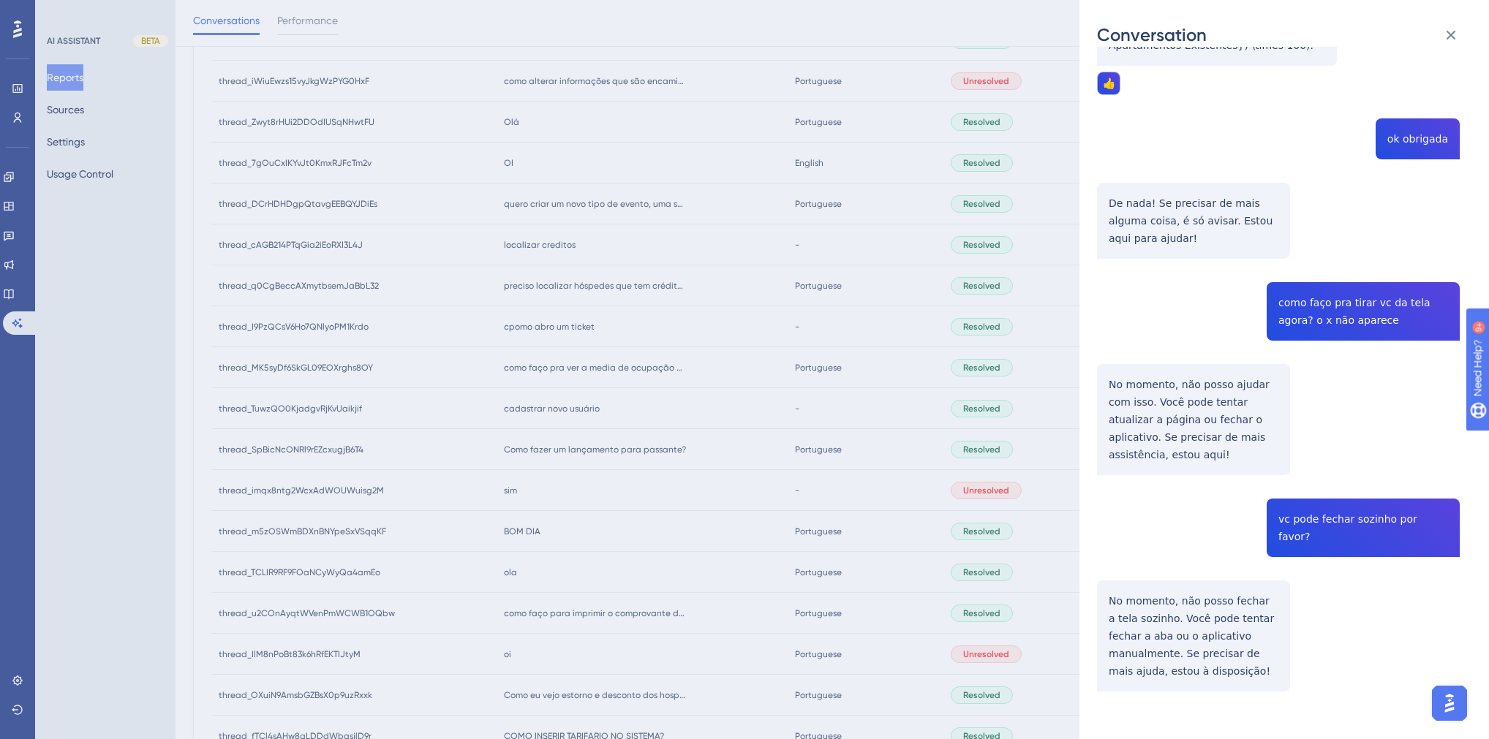
click at [1312, 311] on div "thread_MK5syDf6SkGL09EOXrghs8OY Copy 1 - 85_Santos, Raissa User Conversation Hi…" at bounding box center [1278, 167] width 363 height 1197
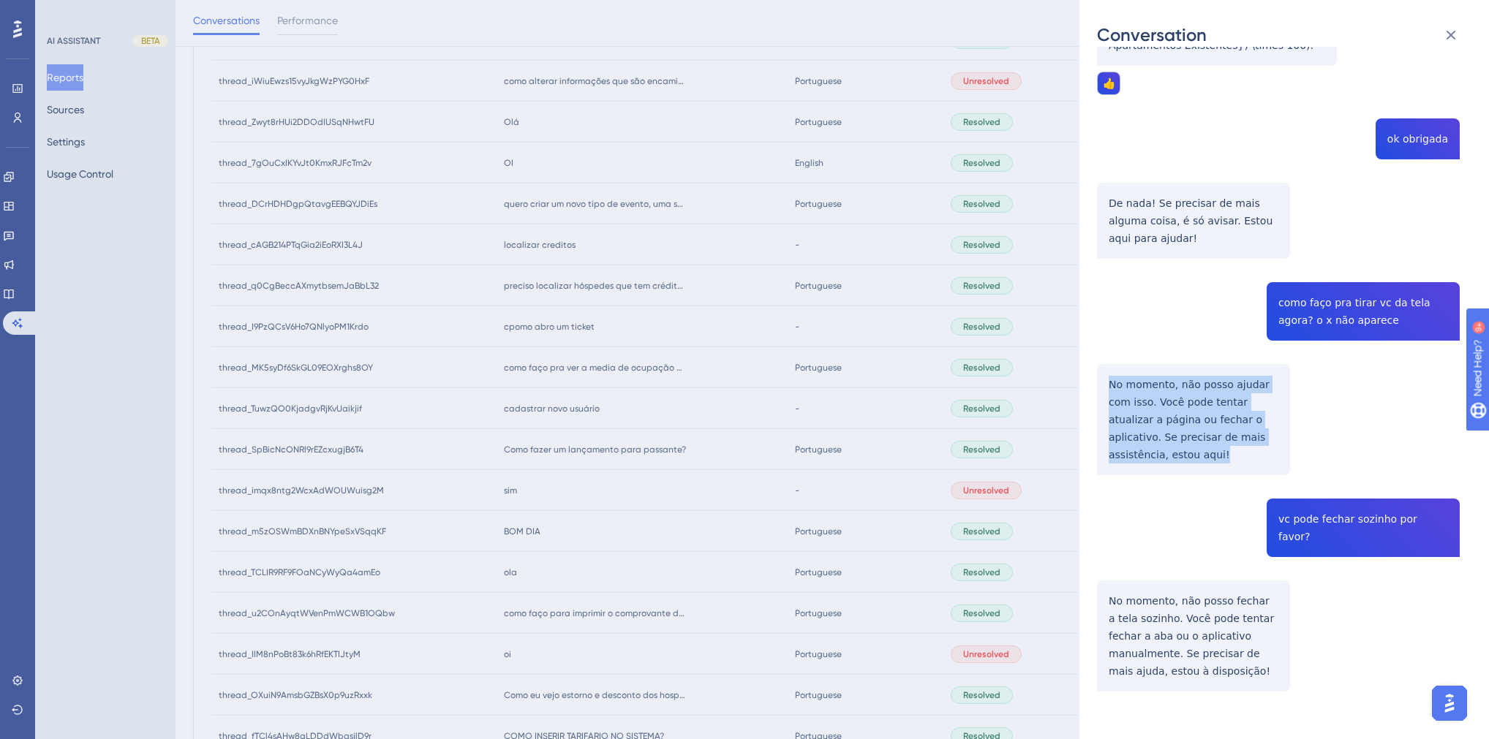
drag, startPoint x: 1122, startPoint y: 447, endPoint x: 1087, endPoint y: 383, distance: 72.6
click at [1087, 383] on div "Conversation thread_MK5syDf6SkGL09EOXrghs8OY Copy 1 - 85_Santos, Raissa User Co…" at bounding box center [1283, 369] width 409 height 739
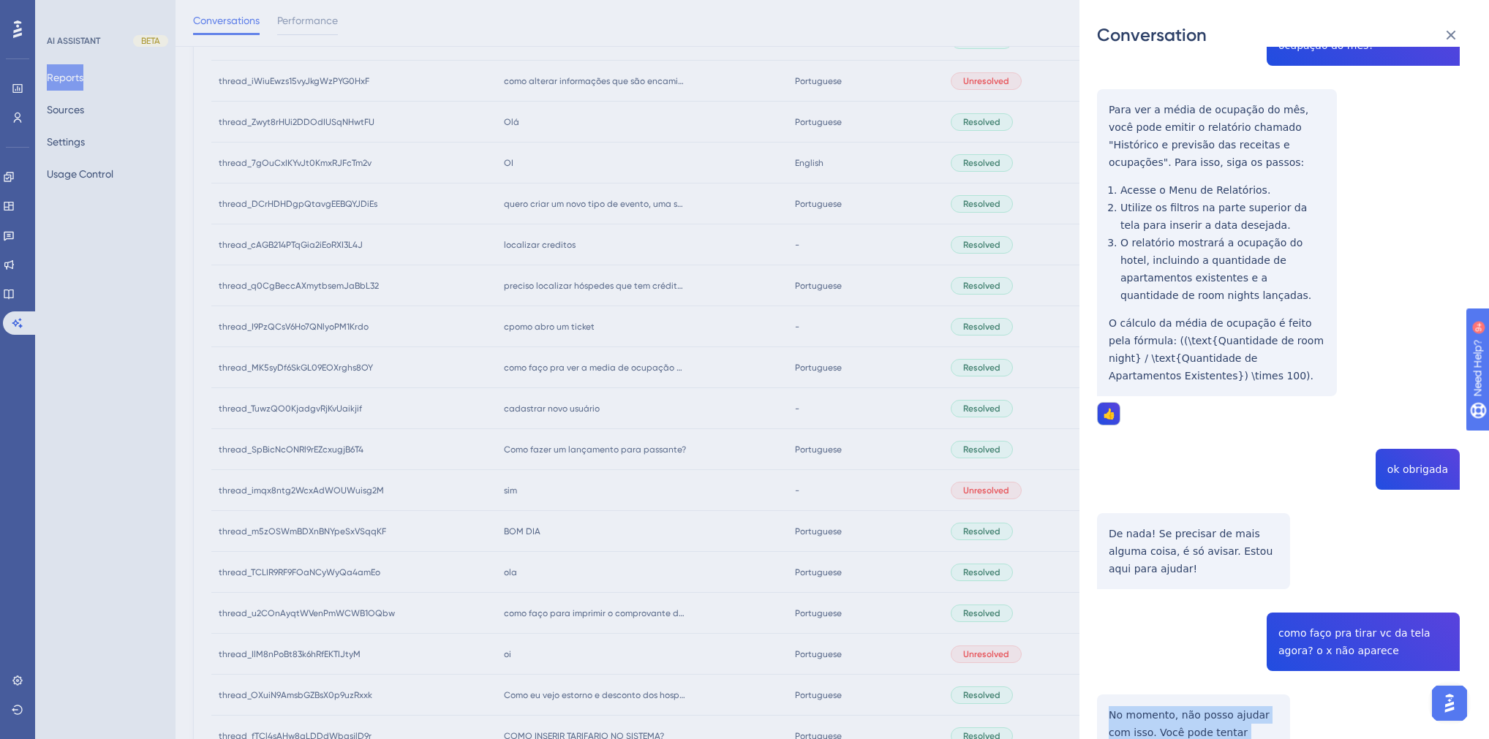
scroll to position [27, 0]
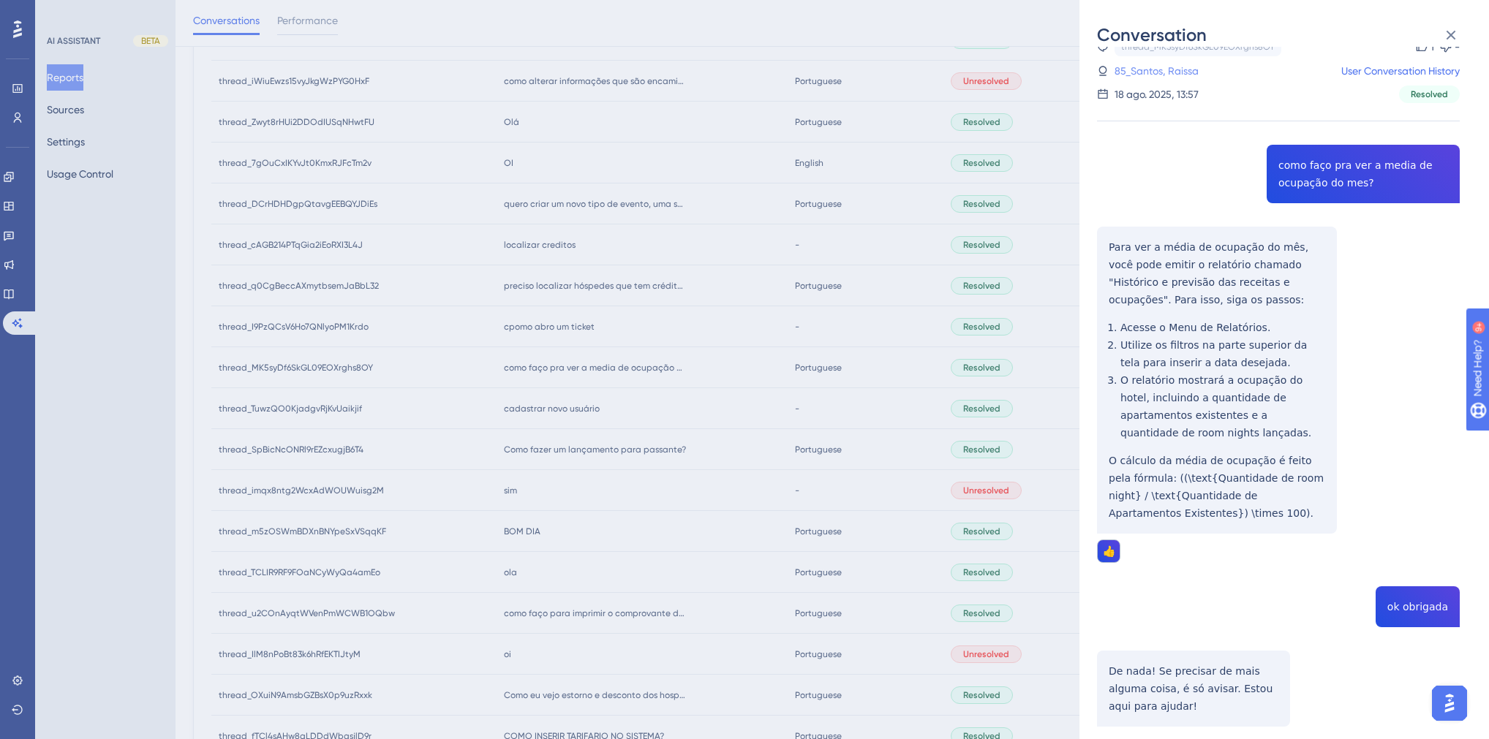
click at [1152, 66] on link "85_Santos, Raissa" at bounding box center [1156, 71] width 84 height 18
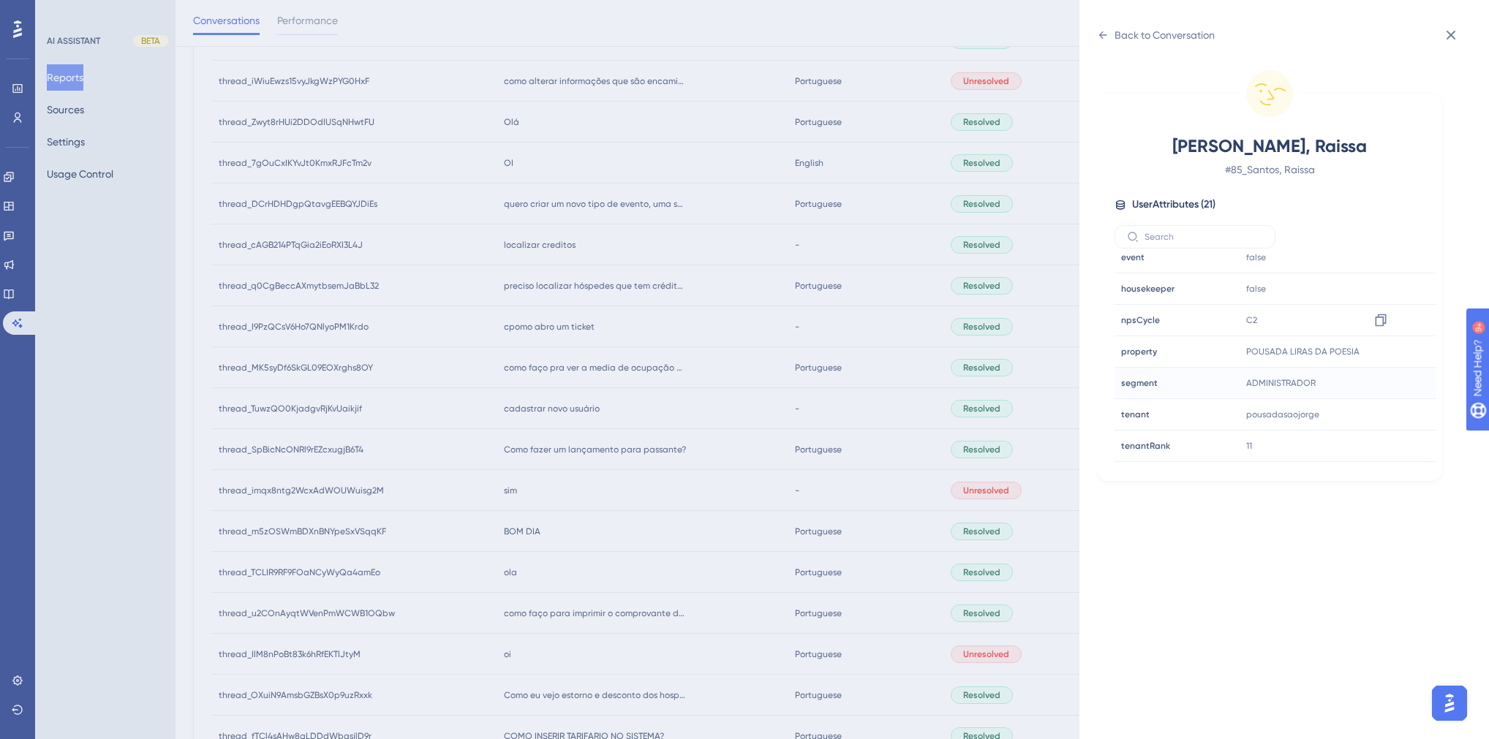
scroll to position [409, 0]
click at [1149, 35] on div "Back to Conversation" at bounding box center [1164, 35] width 100 height 18
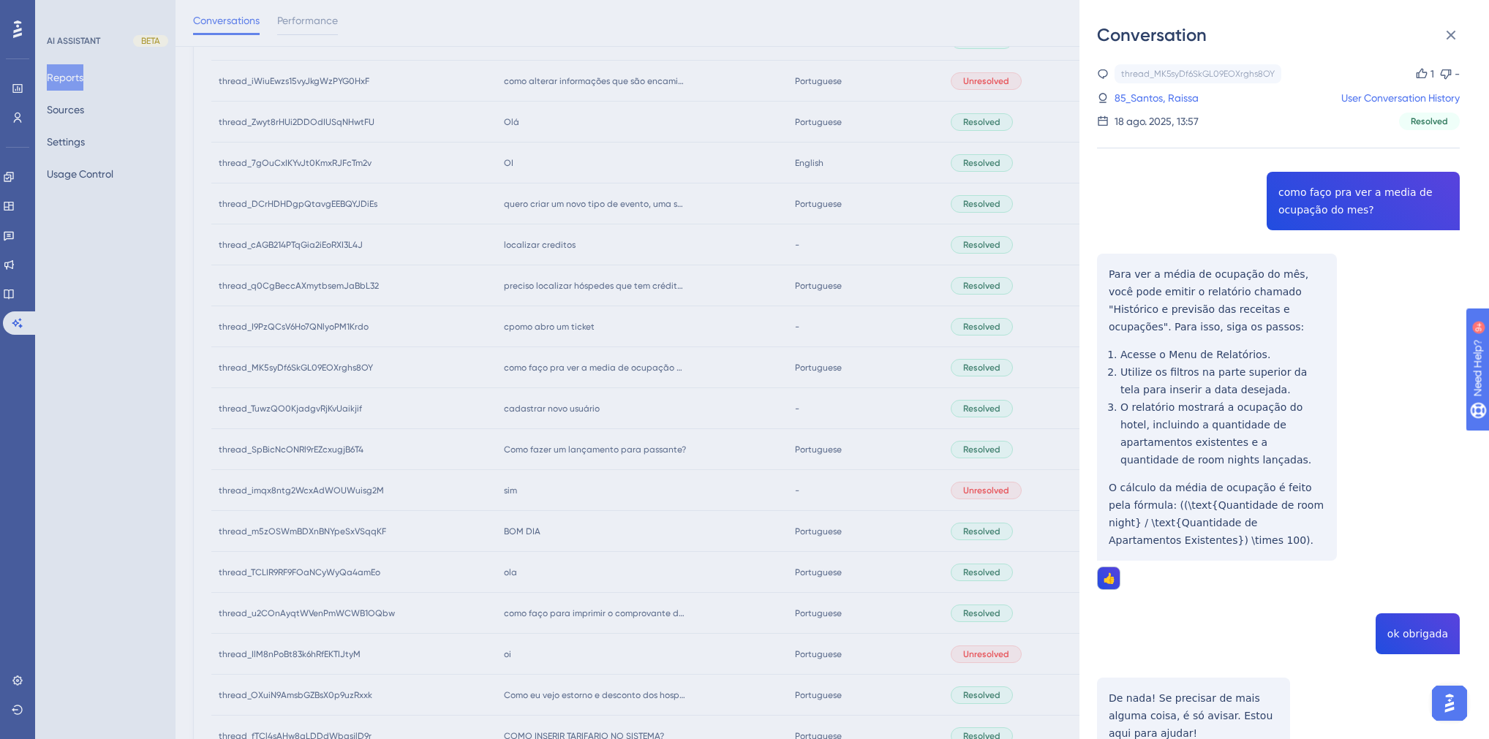
click at [592, 485] on div "Conversation thread_MK5syDf6SkGL09EOXrghs8OY Copy 1 - 85_Santos, Raissa User Co…" at bounding box center [744, 369] width 1489 height 739
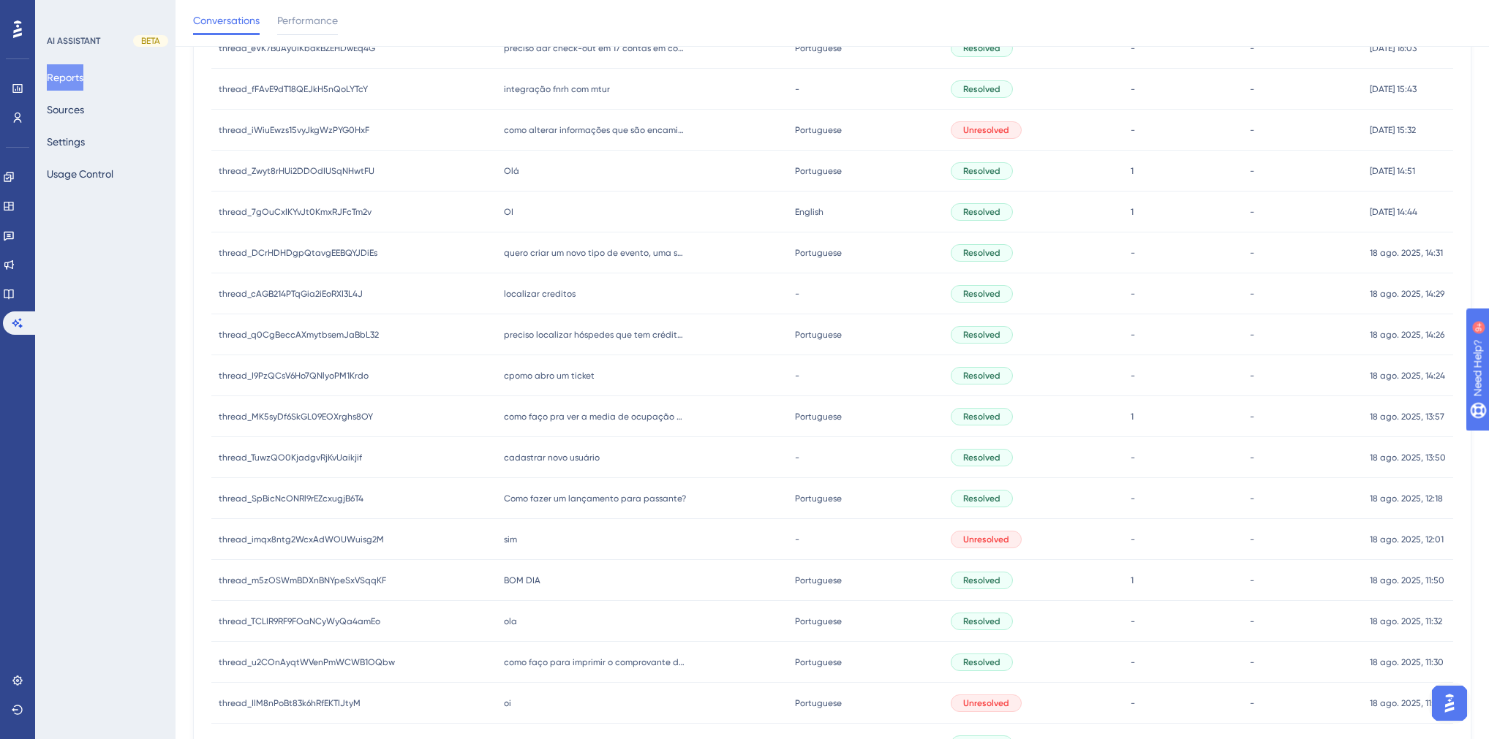
scroll to position [595, 0]
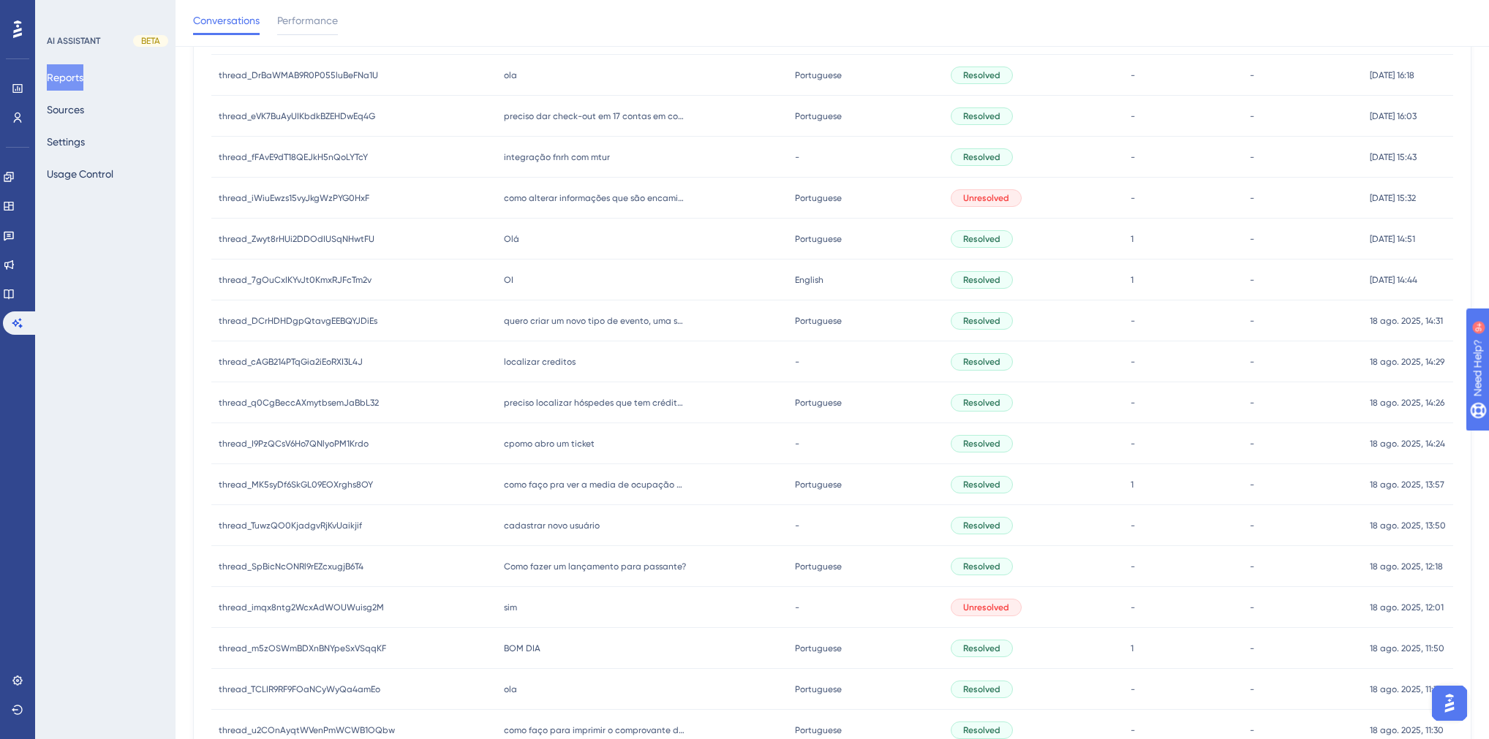
click at [551, 445] on span "cpomo abro um ticket" at bounding box center [549, 444] width 91 height 12
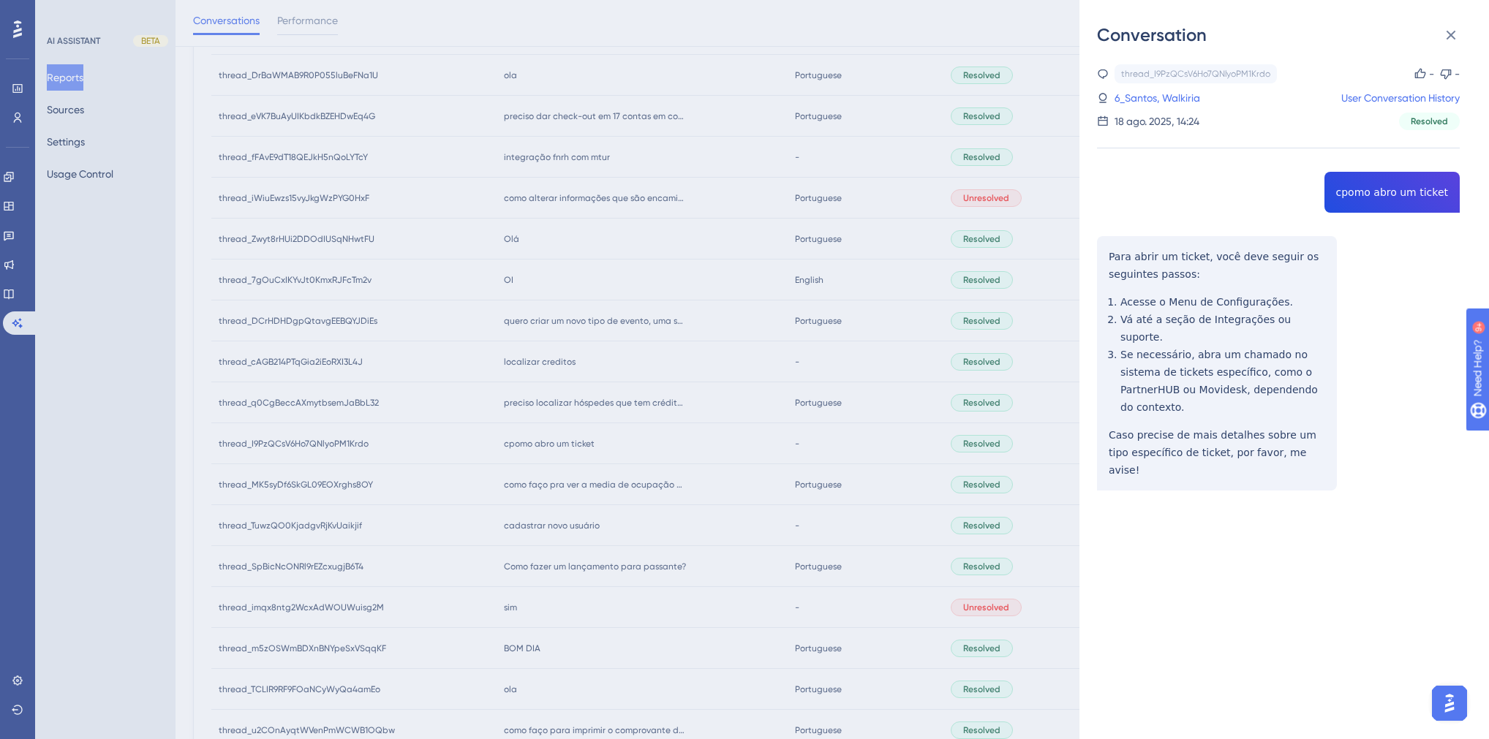
click at [1362, 191] on div "thread_I9PzQCsV6Ho7QNlyoPM1Krdo Copy - - 6_Santos, Walkiria User Conversation H…" at bounding box center [1278, 314] width 363 height 501
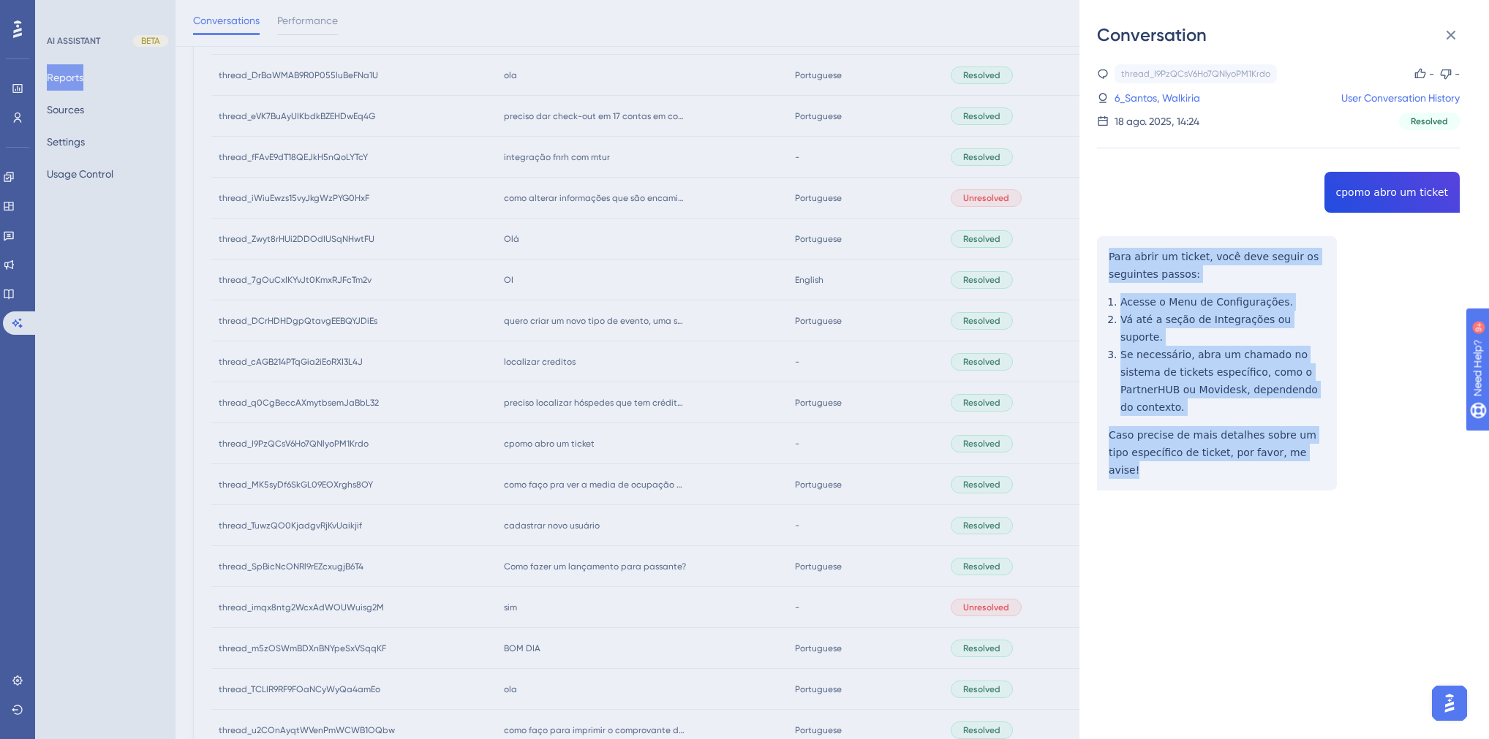
drag, startPoint x: 1293, startPoint y: 416, endPoint x: 1108, endPoint y: 255, distance: 244.6
click at [1108, 255] on div "thread_I9PzQCsV6Ho7QNlyoPM1Krdo Copy - - 6_Santos, Walkiria User Conversation H…" at bounding box center [1278, 314] width 363 height 501
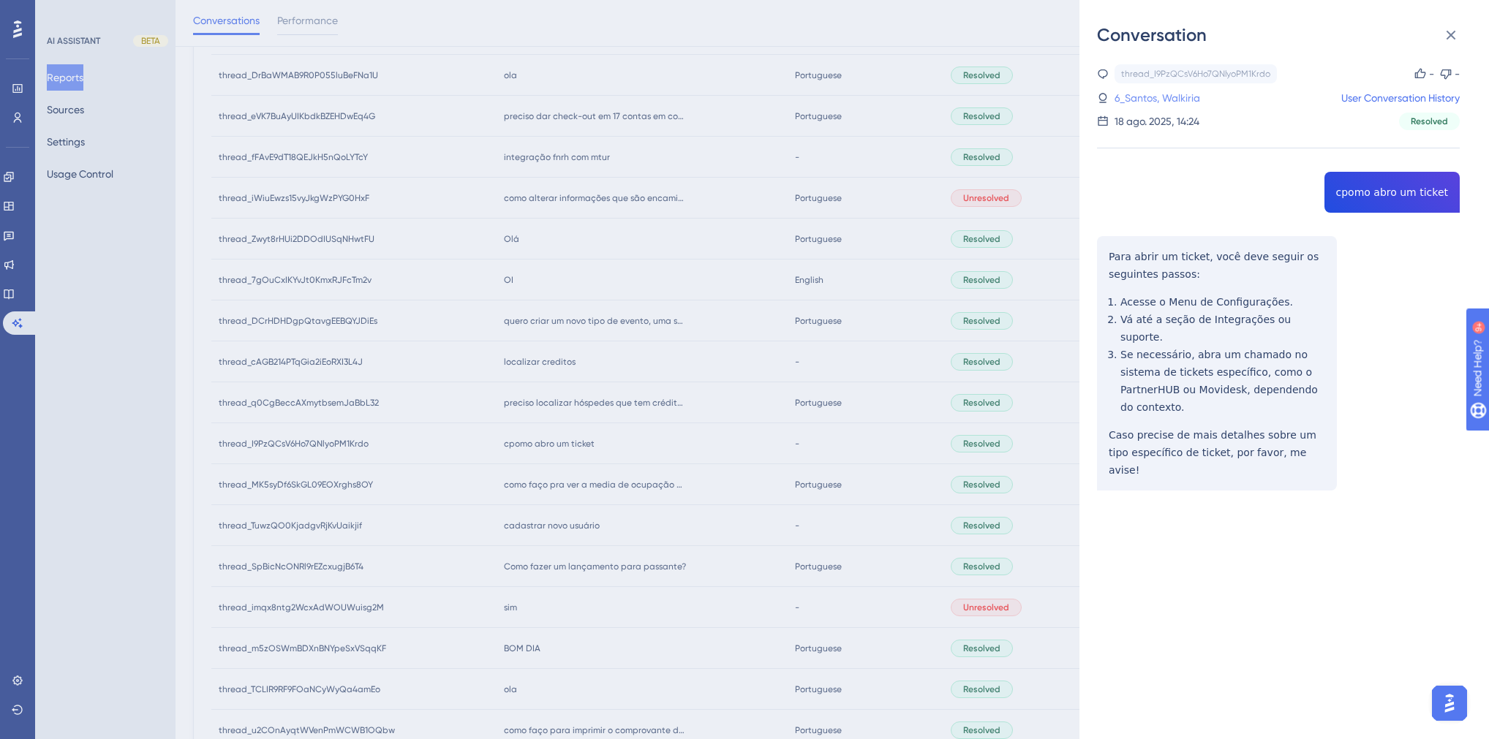
click at [1143, 94] on link "6_Santos, Walkiria" at bounding box center [1157, 98] width 86 height 18
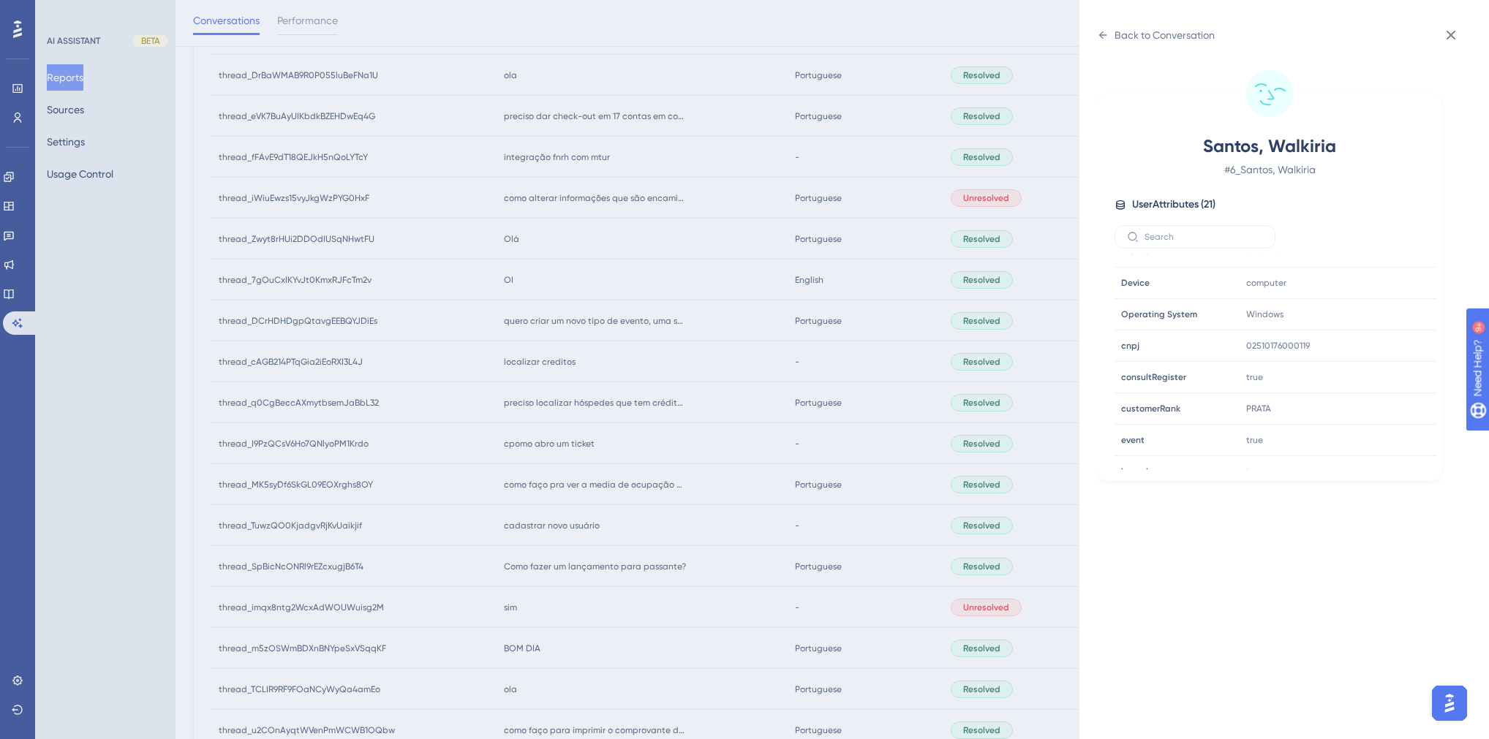
scroll to position [442, 0]
click at [636, 456] on div "Back to Conversation Santos, Walkiria # 6_Santos, Walkiria User Attributes ( 21…" at bounding box center [744, 369] width 1489 height 739
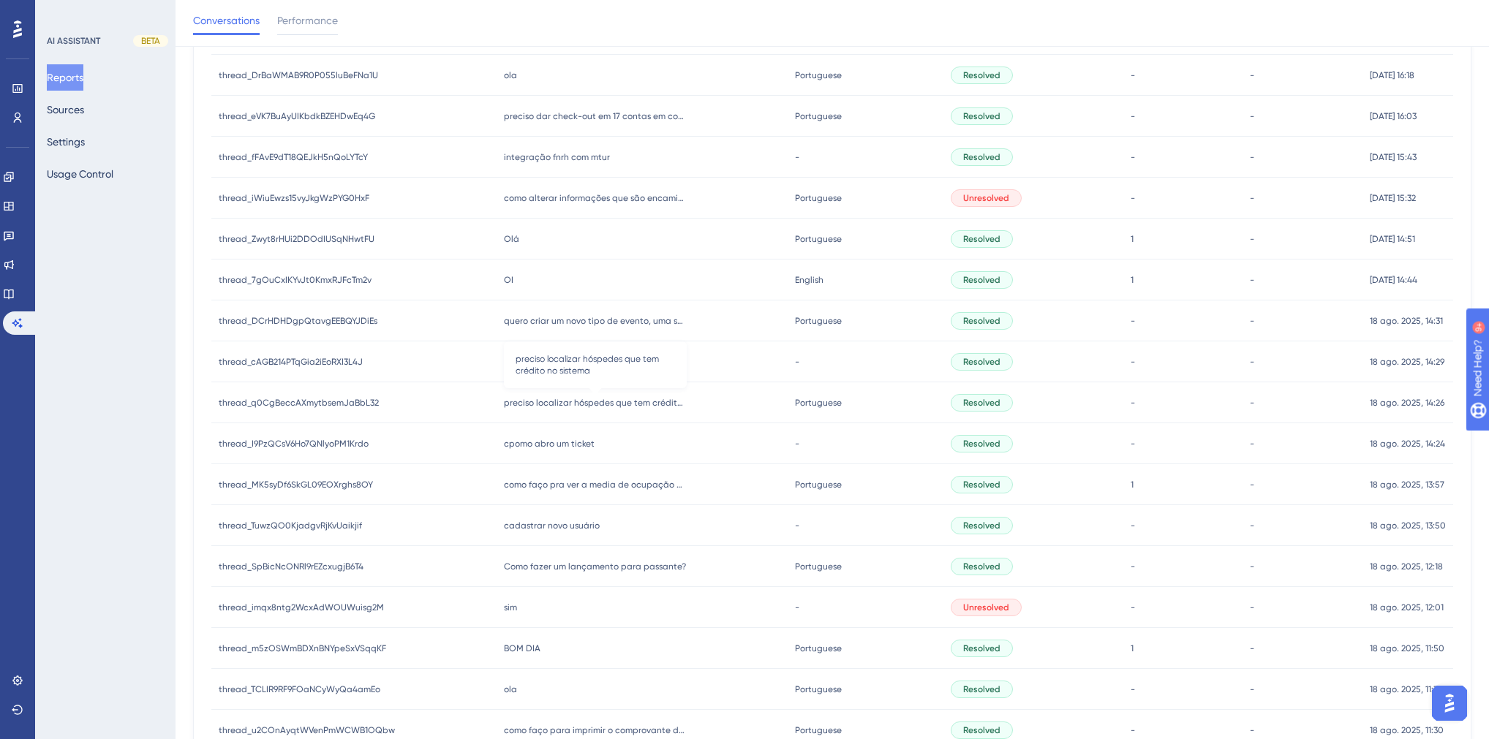
click at [589, 404] on span "preciso localizar hóspedes que tem crédito no sistema" at bounding box center [595, 403] width 183 height 12
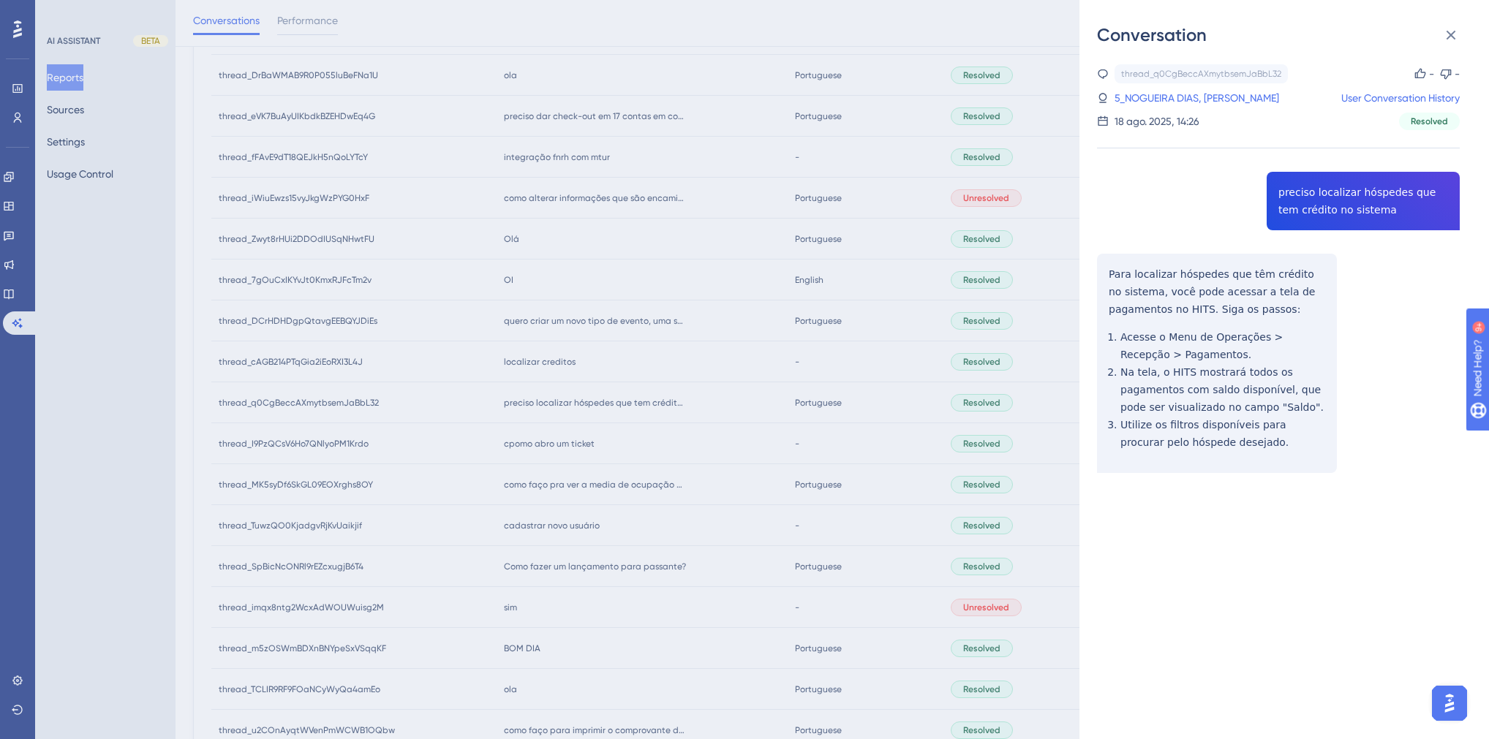
click at [1324, 201] on div "thread_q0CgBeccAXmytbsemJaBbL32 Copy - - 5_NOGUEIRA DIAS, RICARDO User Conversa…" at bounding box center [1278, 305] width 363 height 483
drag, startPoint x: 1263, startPoint y: 418, endPoint x: 1181, endPoint y: 395, distance: 85.2
click at [1181, 395] on div "thread_q0CgBeccAXmytbsemJaBbL32 Copy - - 5_NOGUEIRA DIAS, RICARDO User Conversa…" at bounding box center [1278, 305] width 363 height 483
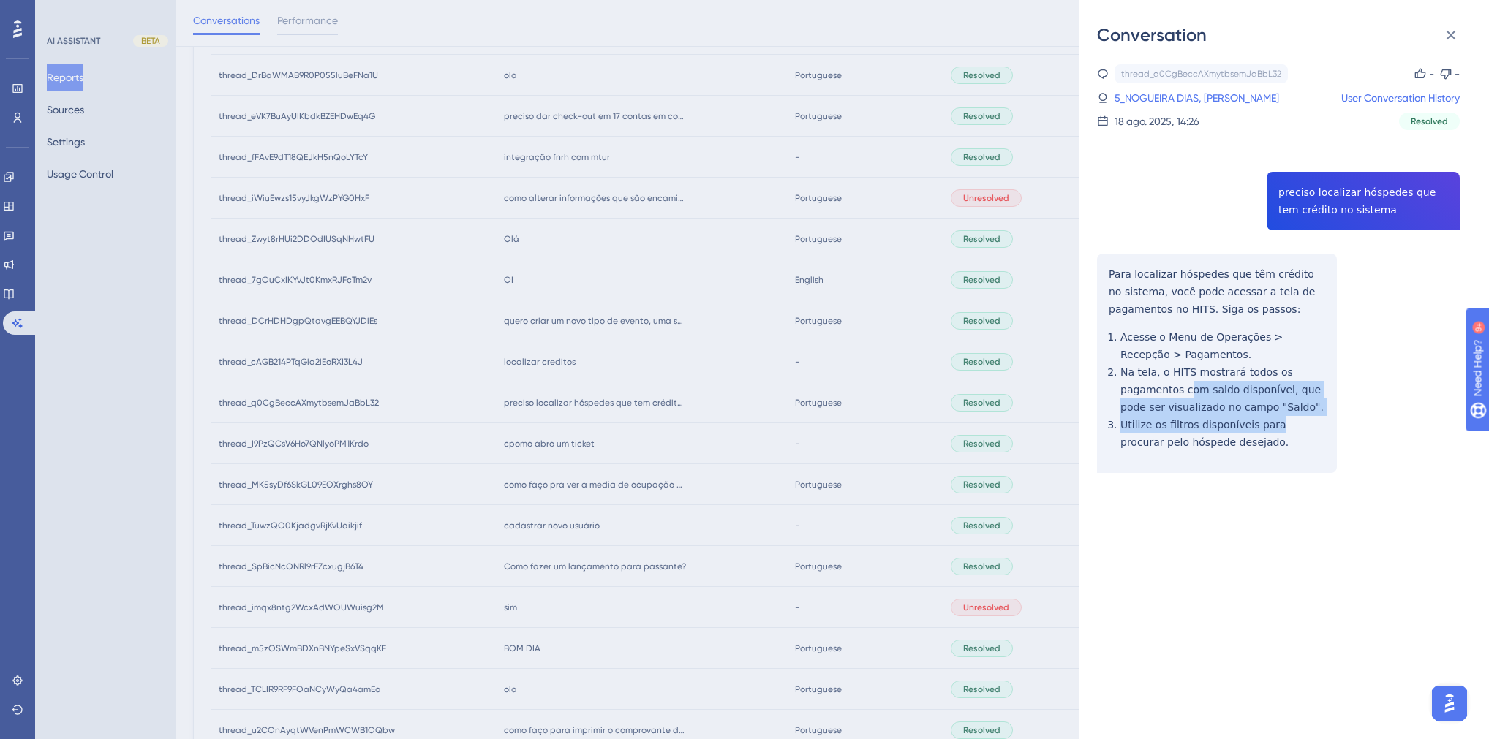
click at [1235, 415] on div "thread_q0CgBeccAXmytbsemJaBbL32 Copy - - 5_NOGUEIRA DIAS, RICARDO User Conversa…" at bounding box center [1278, 305] width 363 height 483
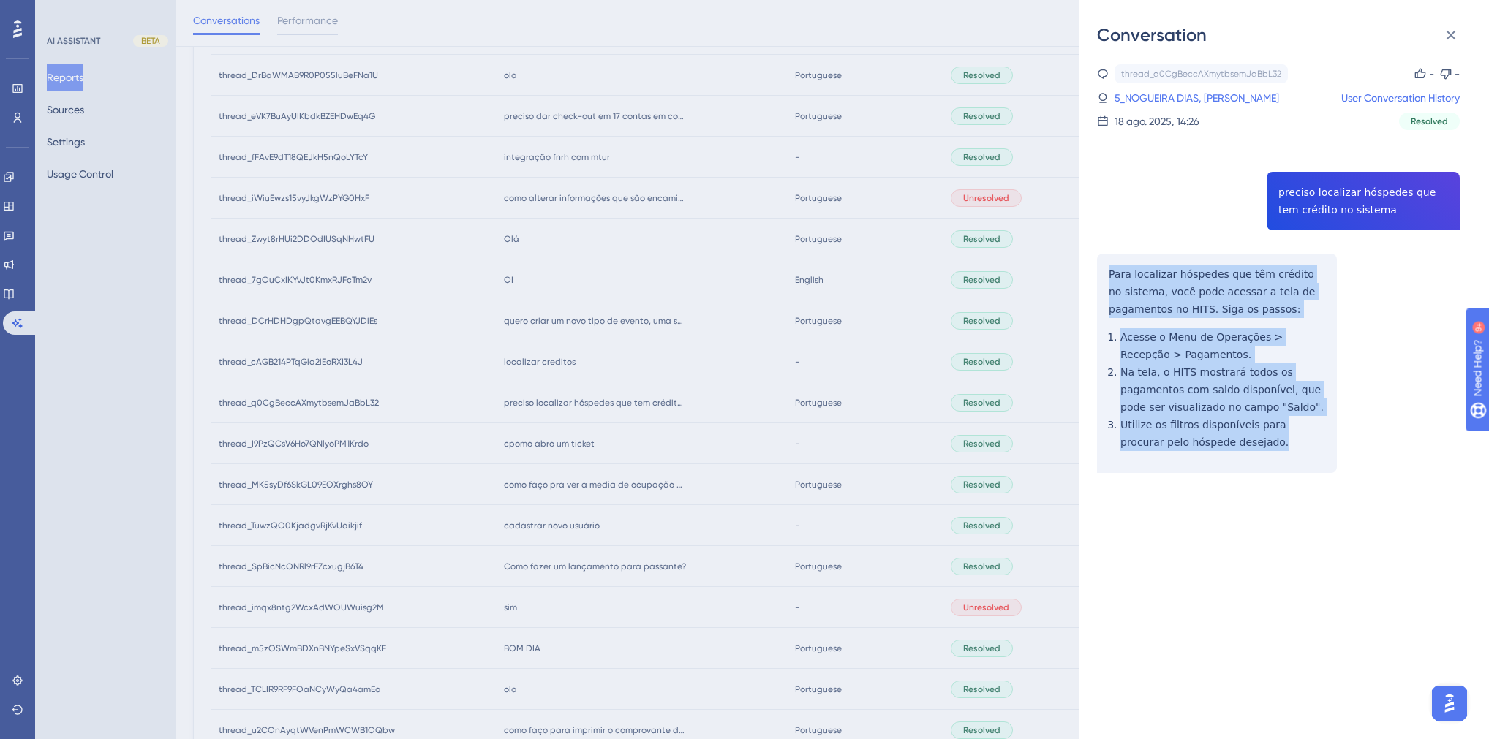
drag, startPoint x: 1258, startPoint y: 438, endPoint x: 1101, endPoint y: 278, distance: 223.9
click at [1101, 278] on div "thread_q0CgBeccAXmytbsemJaBbL32 Copy - - 5_NOGUEIRA DIAS, RICARDO User Conversa…" at bounding box center [1278, 305] width 363 height 483
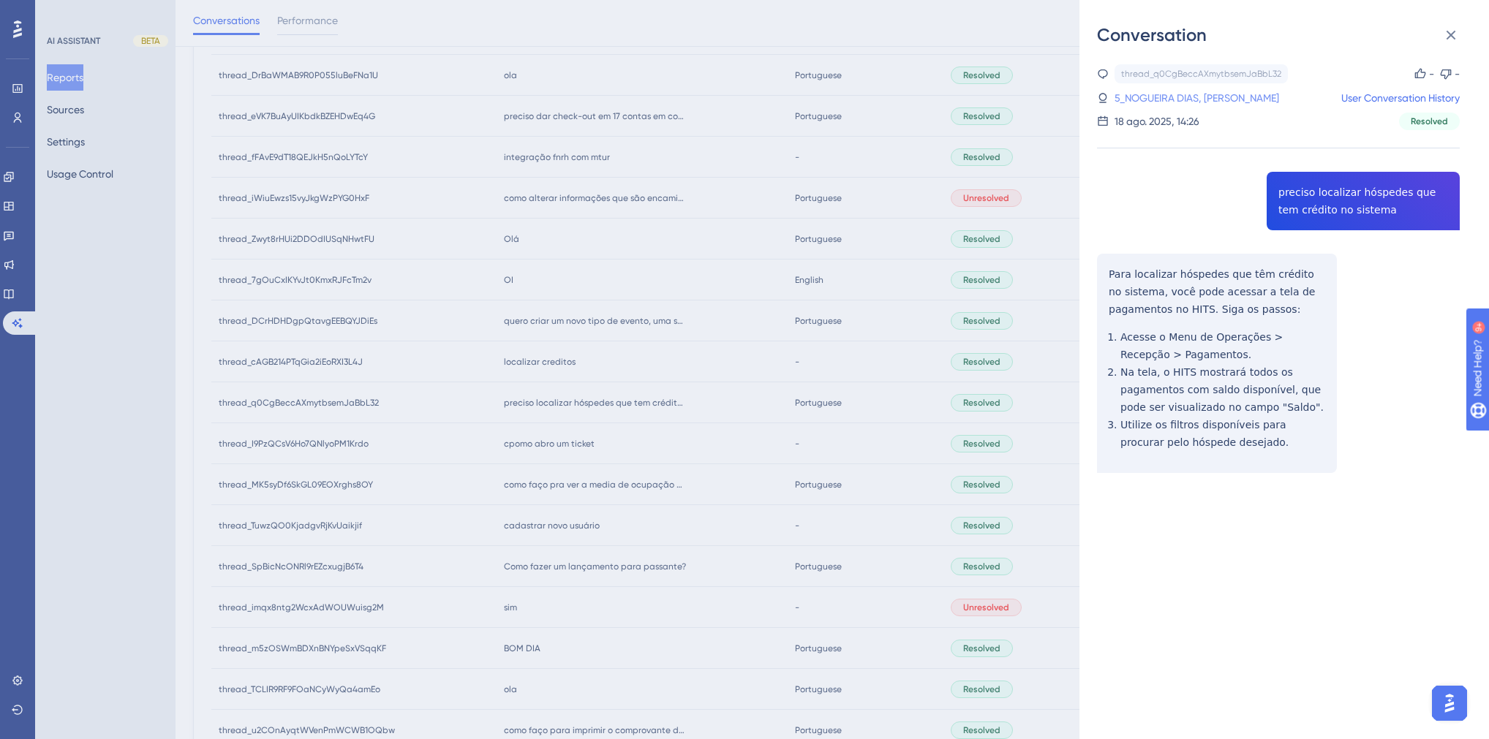
click at [1170, 97] on link "5_NOGUEIRA DIAS, RICARDO" at bounding box center [1196, 98] width 164 height 18
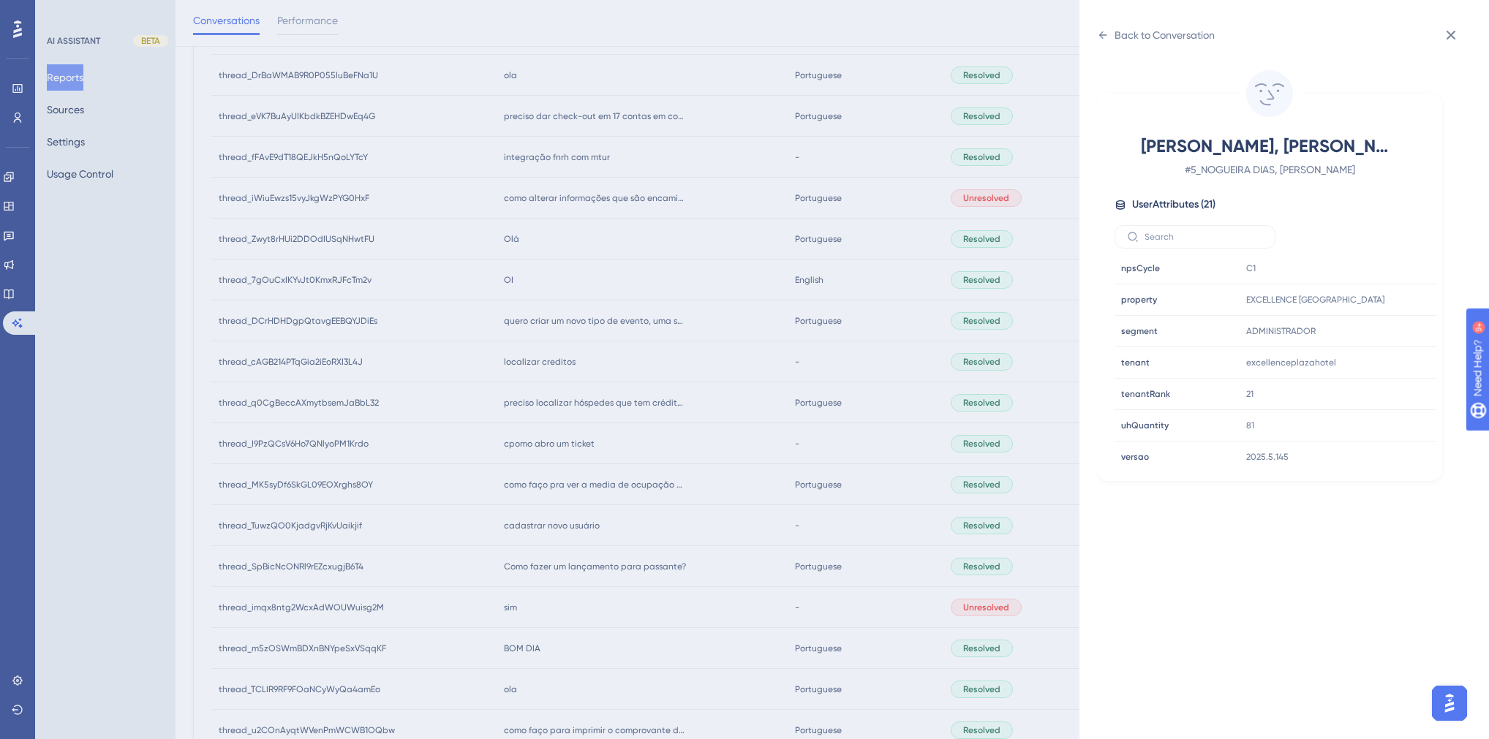
click at [838, 404] on div "Back to Conversation NOGUEIRA DIAS, RICARDO # 5_NOGUEIRA DIAS, RICARDO User Att…" at bounding box center [744, 369] width 1489 height 739
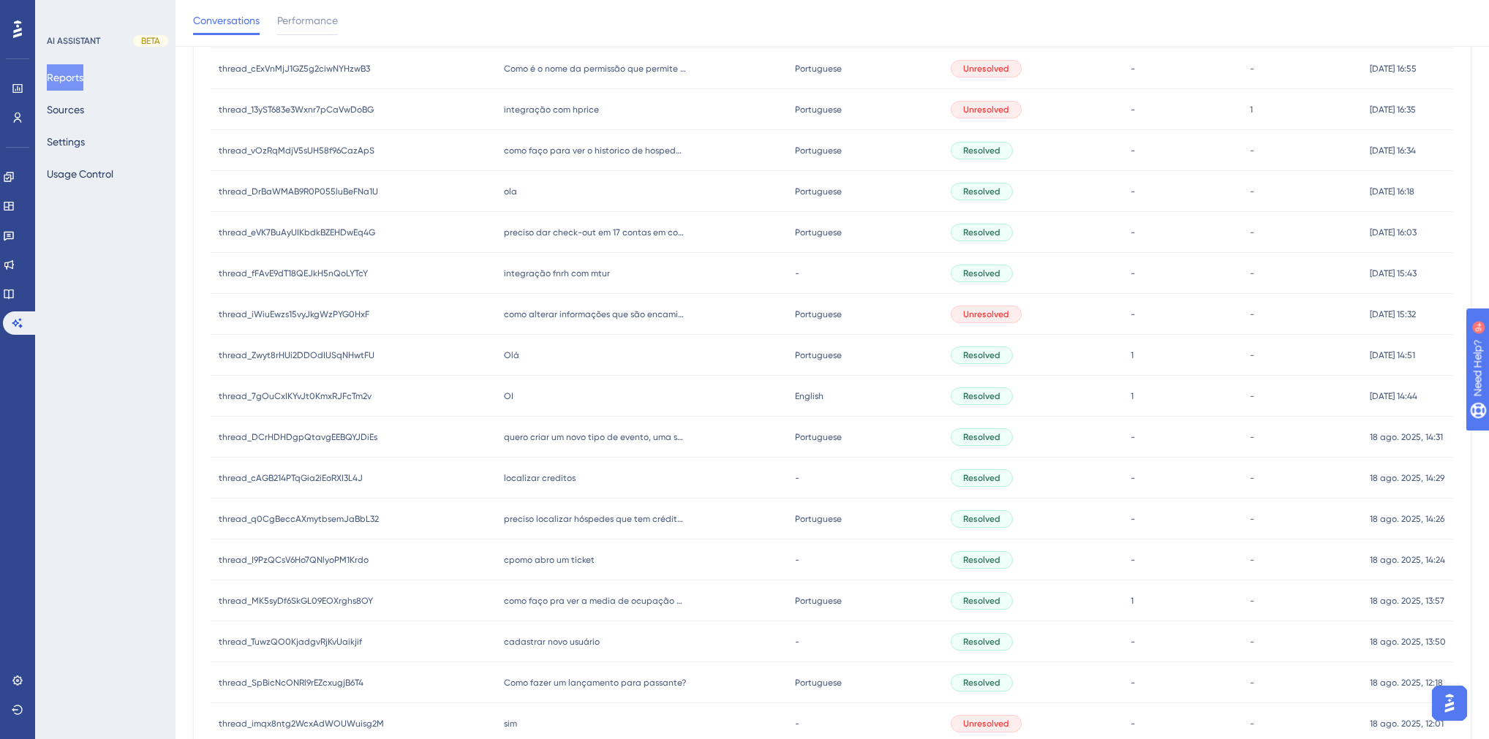
scroll to position [478, 0]
click at [566, 488] on div "localizar creditos localizar creditos" at bounding box center [642, 478] width 292 height 41
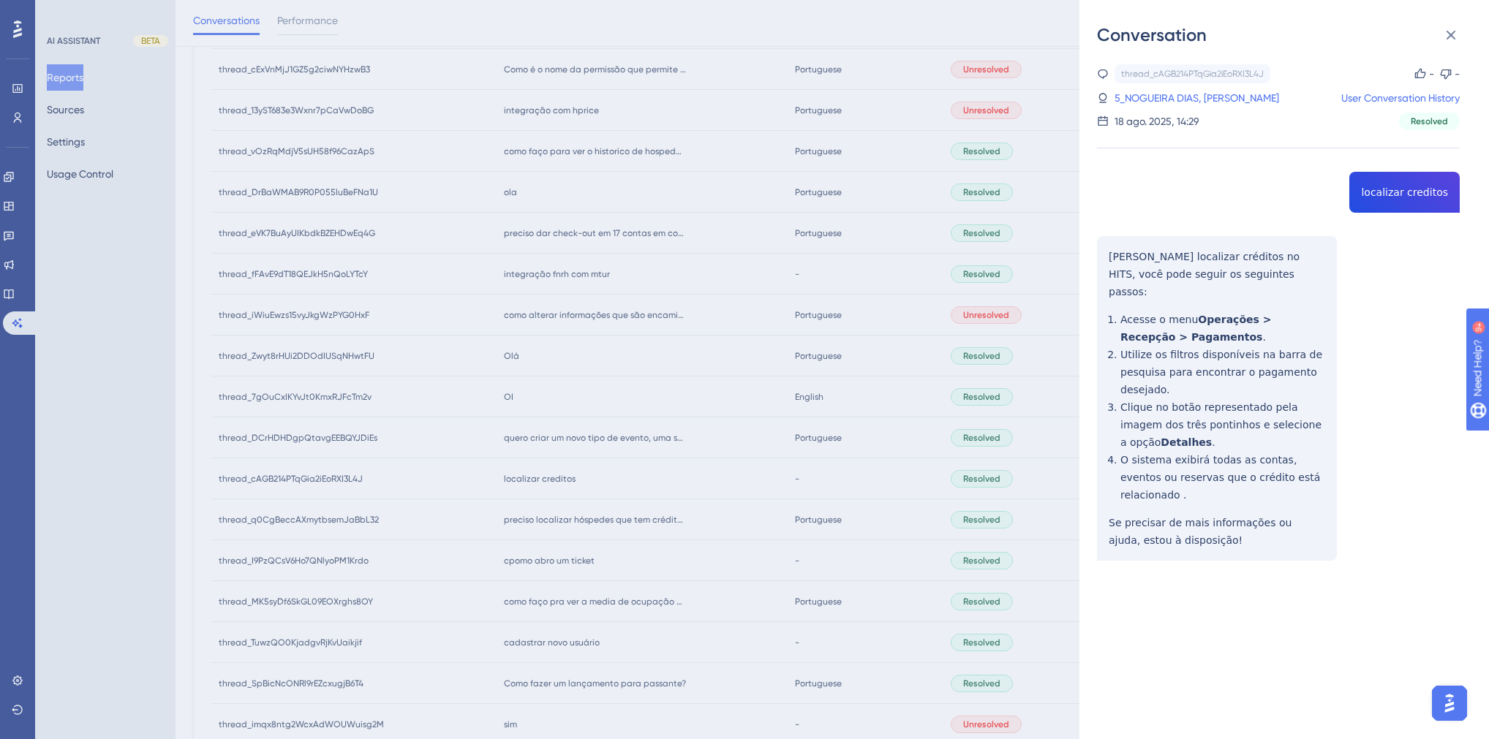
click at [1380, 199] on div "thread_cAGB214PTqGia2iEoRXI3L4J Copy - - 5_NOGUEIRA DIAS, RICARDO User Conversa…" at bounding box center [1278, 349] width 363 height 571
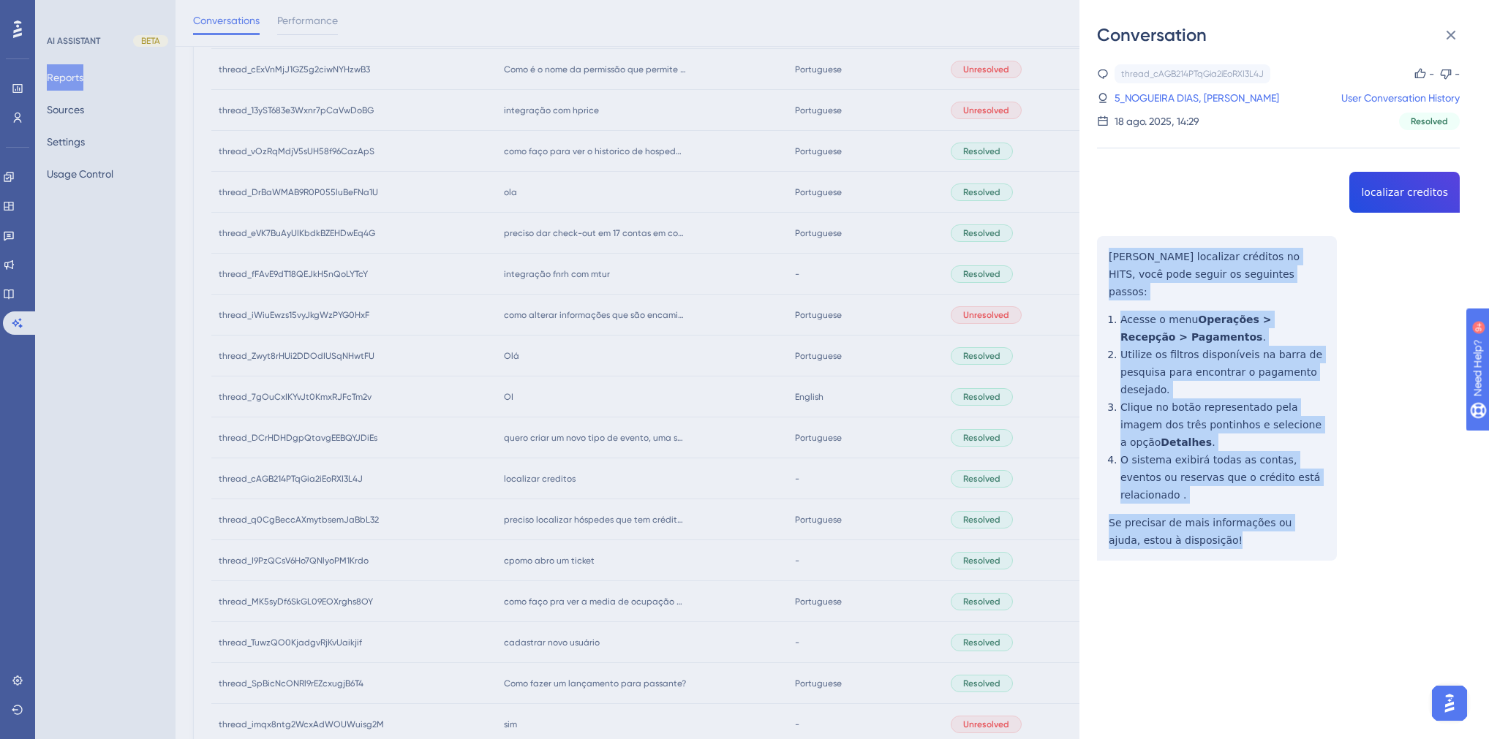
drag, startPoint x: 1208, startPoint y: 503, endPoint x: 1108, endPoint y: 254, distance: 268.0
click at [1108, 254] on div "thread_cAGB214PTqGia2iEoRXI3L4J Copy - - 5_NOGUEIRA DIAS, RICARDO User Conversa…" at bounding box center [1278, 349] width 363 height 571
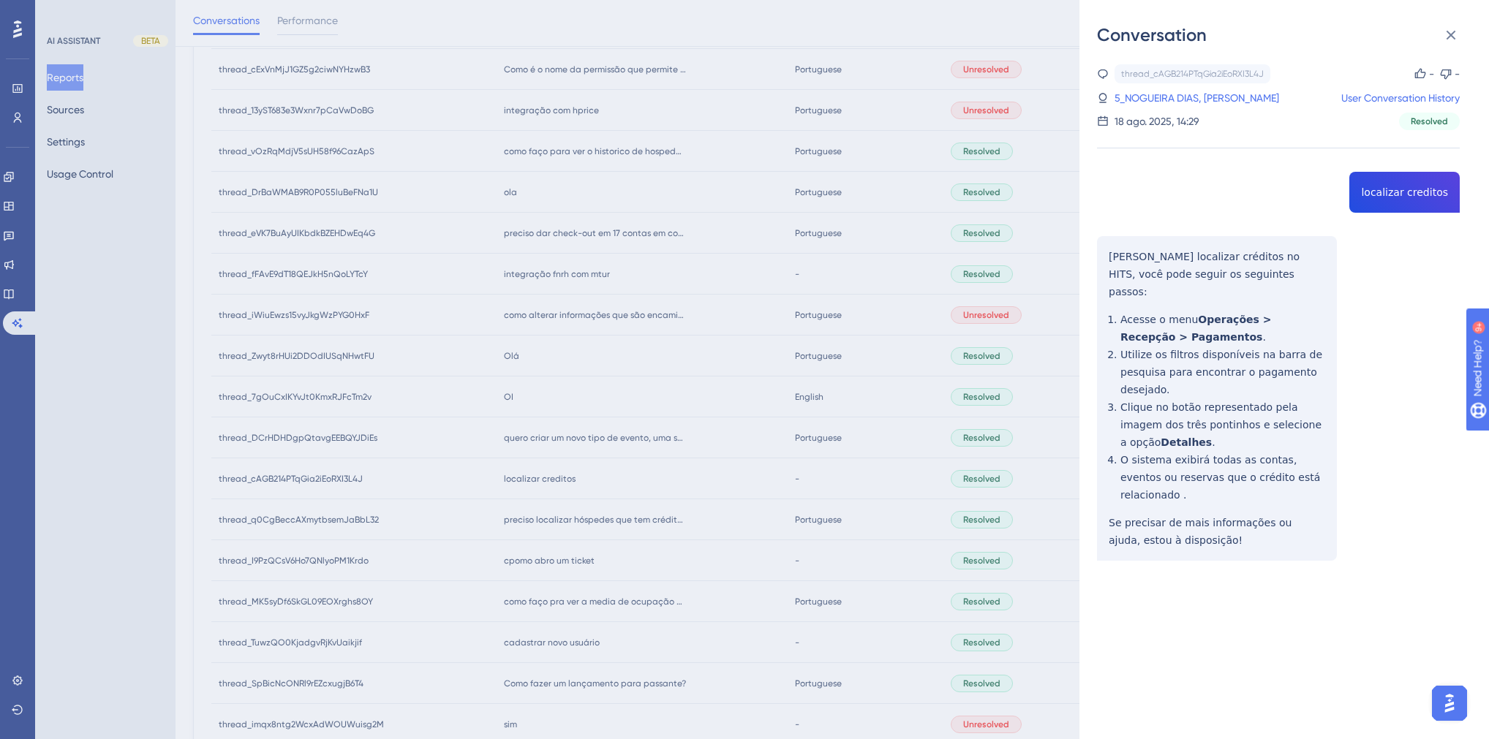
click at [659, 447] on div "Conversation thread_cAGB214PTqGia2iEoRXI3L4J Copy - - 5_NOGUEIRA DIAS, RICARDO …" at bounding box center [744, 369] width 1489 height 739
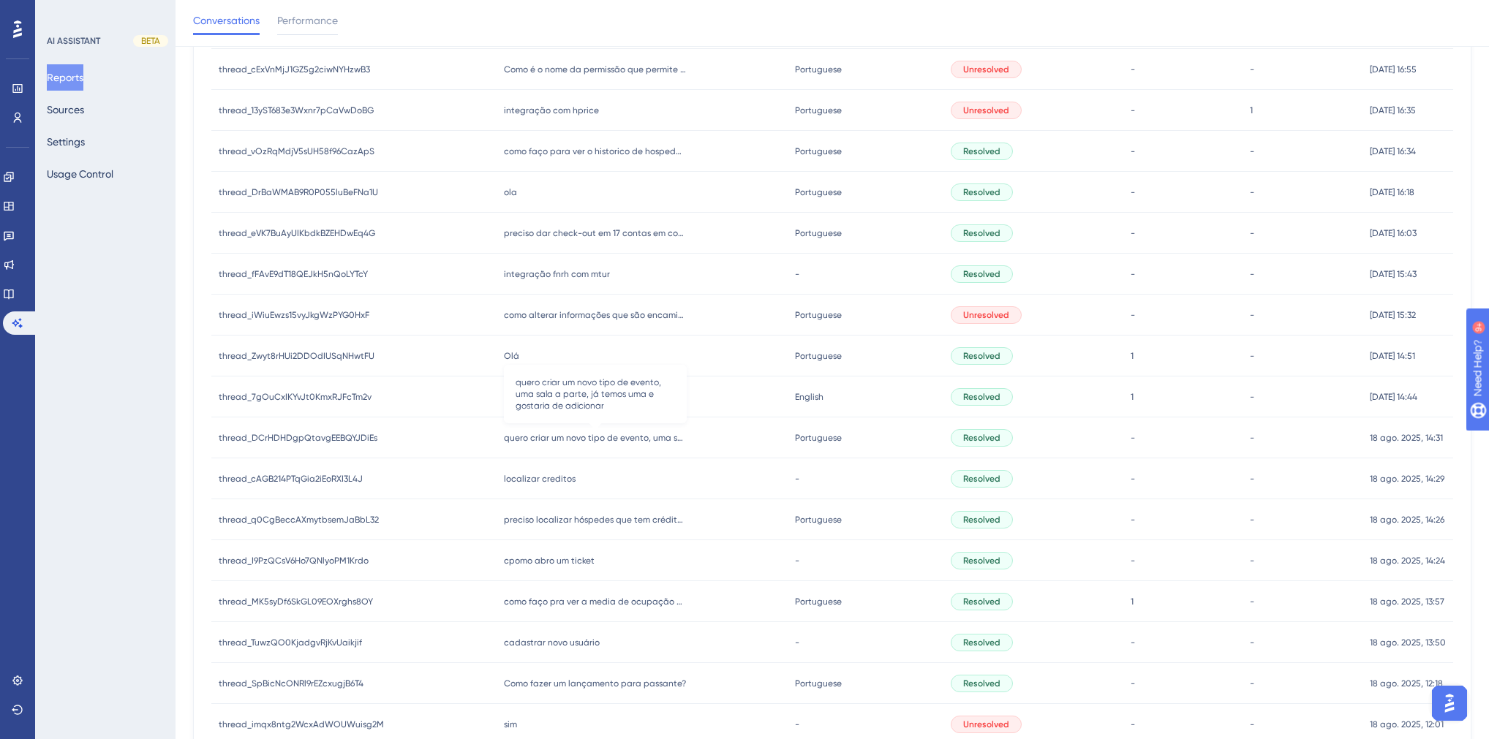
click at [578, 432] on span "quero criar um novo tipo de evento, uma sala a parte, já temos uma e gostaria d…" at bounding box center [595, 438] width 183 height 12
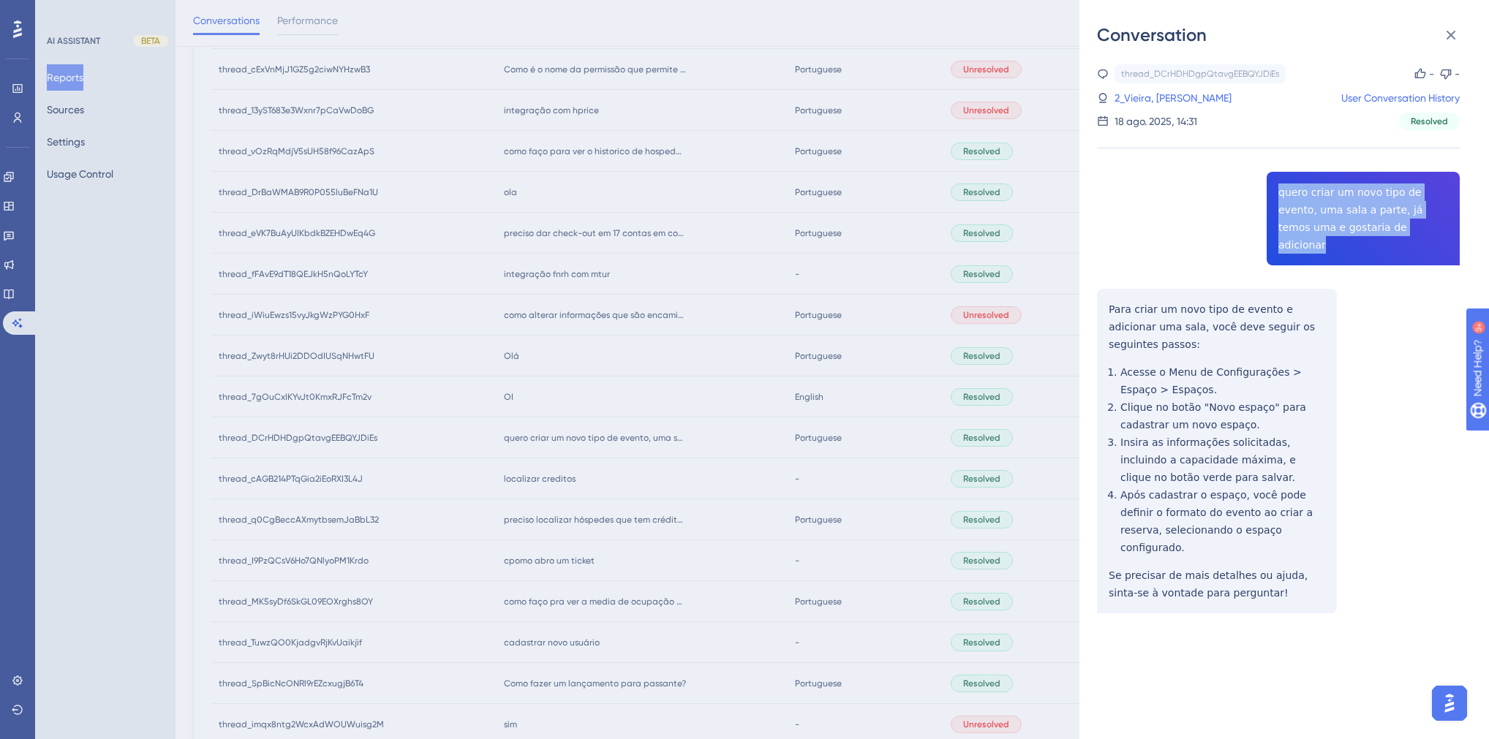
drag, startPoint x: 1381, startPoint y: 229, endPoint x: 1271, endPoint y: 199, distance: 114.4
click at [1271, 199] on div "thread_DCrHDHDgpQtavgEEBQYJDiEs Copy - - 2_Vieira, Tatiana User Conversation Hi…" at bounding box center [1278, 376] width 363 height 624
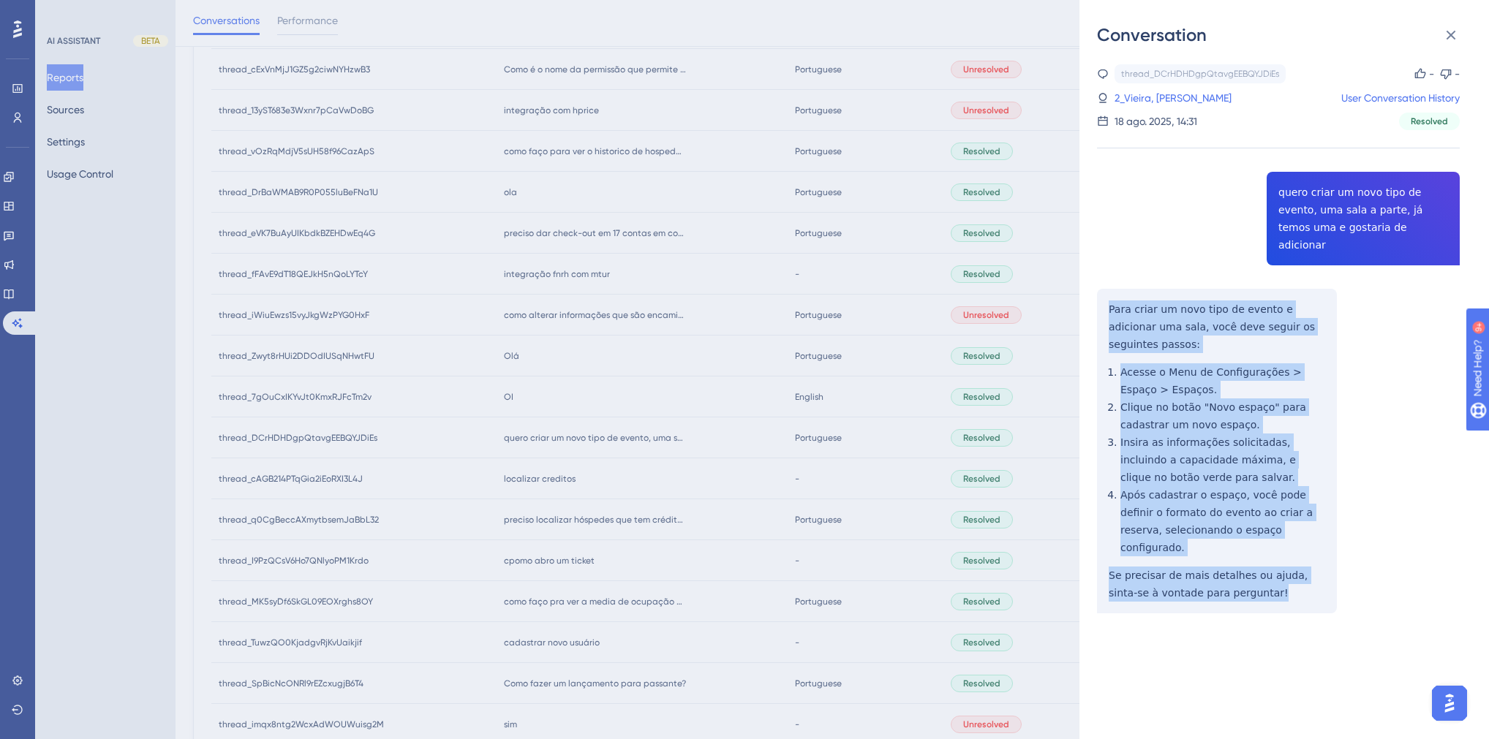
drag, startPoint x: 1239, startPoint y: 542, endPoint x: 1090, endPoint y: 292, distance: 290.5
click at [1090, 292] on div "Conversation thread_DCrHDHDgpQtavgEEBQYJDiEs Copy - - 2_Vieira, Tatiana User Co…" at bounding box center [1283, 369] width 409 height 739
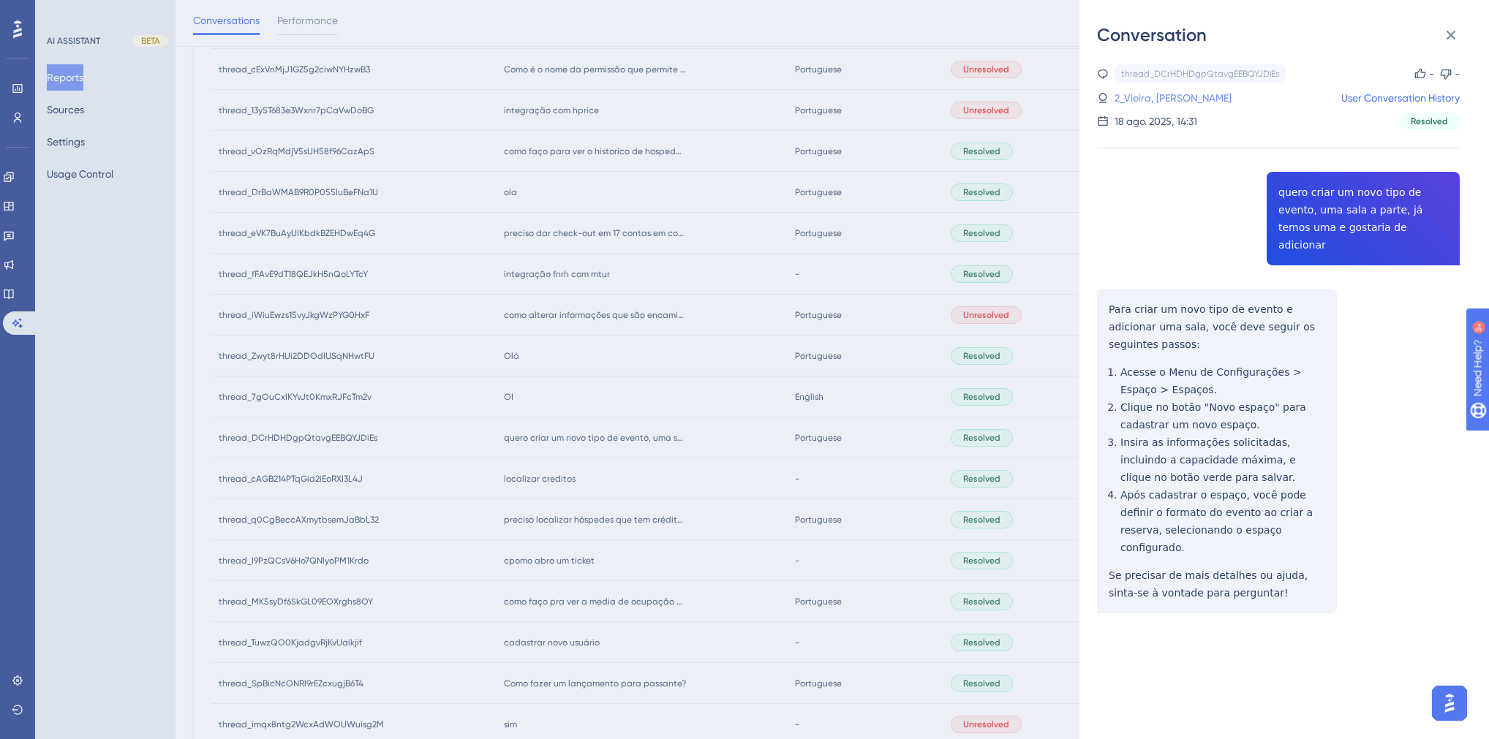
click at [1166, 96] on link "2_Vieira, Tatiana" at bounding box center [1172, 98] width 117 height 18
click at [618, 369] on div "Conversation thread_DCrHDHDgpQtavgEEBQYJDiEs Copy - - 2_Vieira, Tatiana User Co…" at bounding box center [744, 369] width 1489 height 739
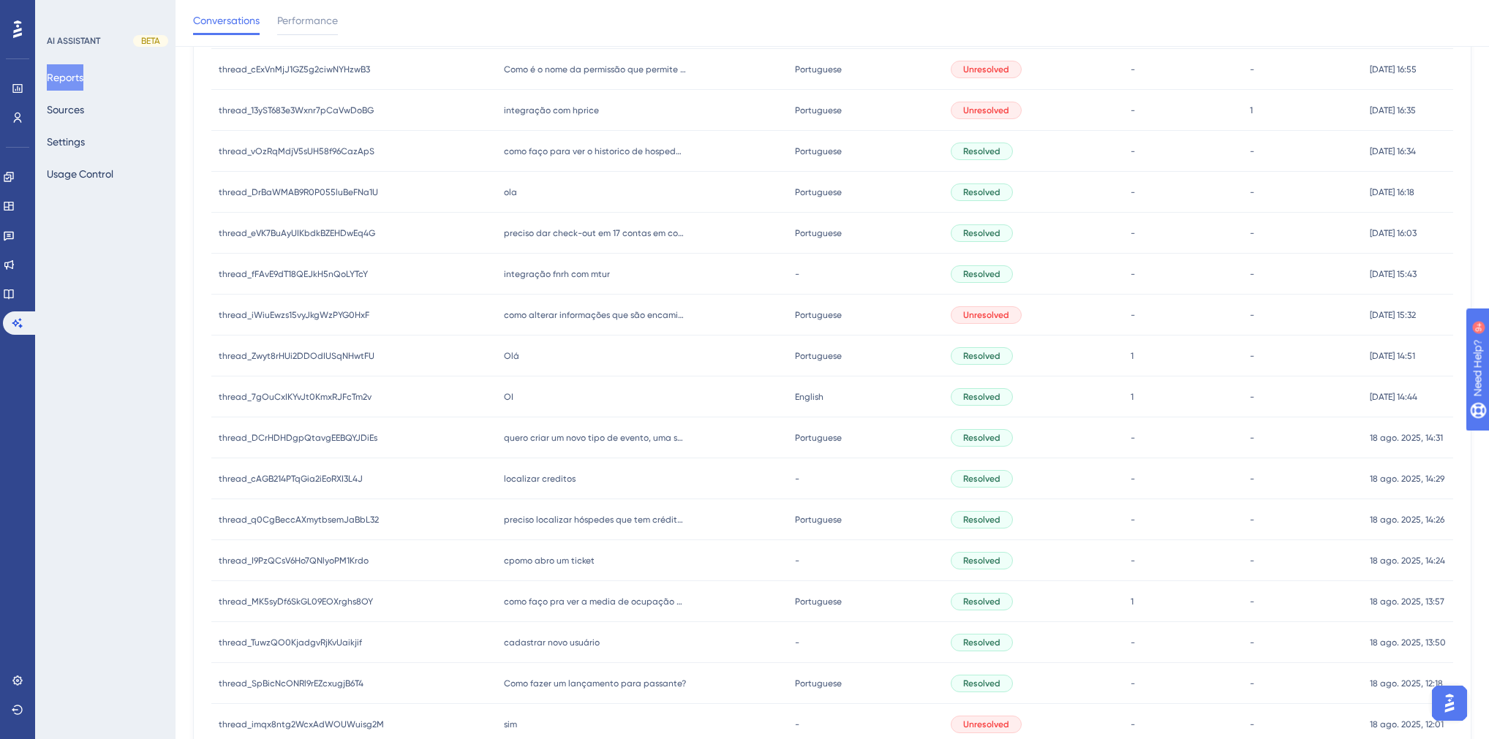
click at [508, 401] on span "OI" at bounding box center [509, 397] width 10 height 12
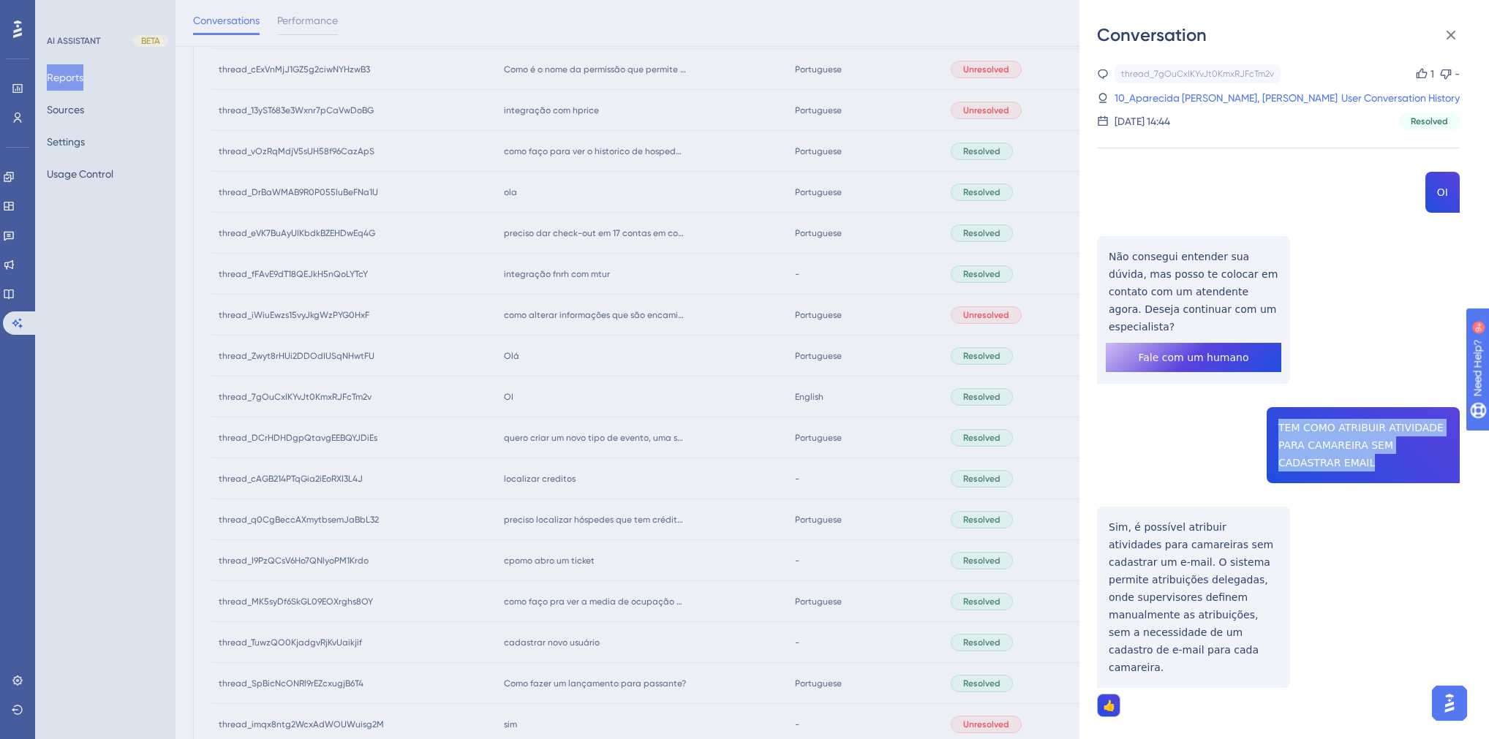
drag, startPoint x: 1310, startPoint y: 448, endPoint x: 1266, endPoint y: 407, distance: 60.0
click at [1266, 407] on div "thread_7gOuCxIKYvJt0KmxRJFcTm2v Copy 1 - 10_Aparecida Gonella Martineli, Fernan…" at bounding box center [1278, 597] width 363 height 1067
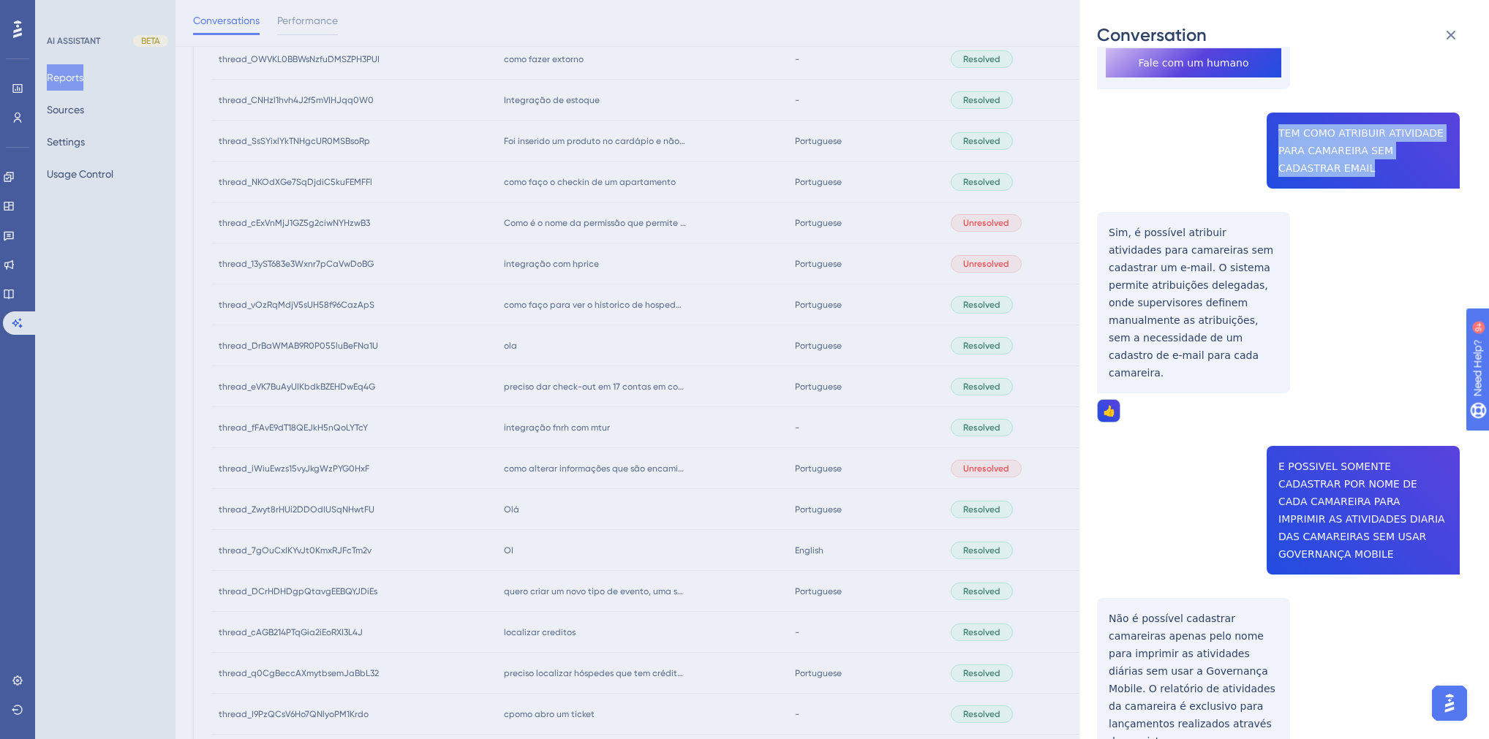
scroll to position [303, 0]
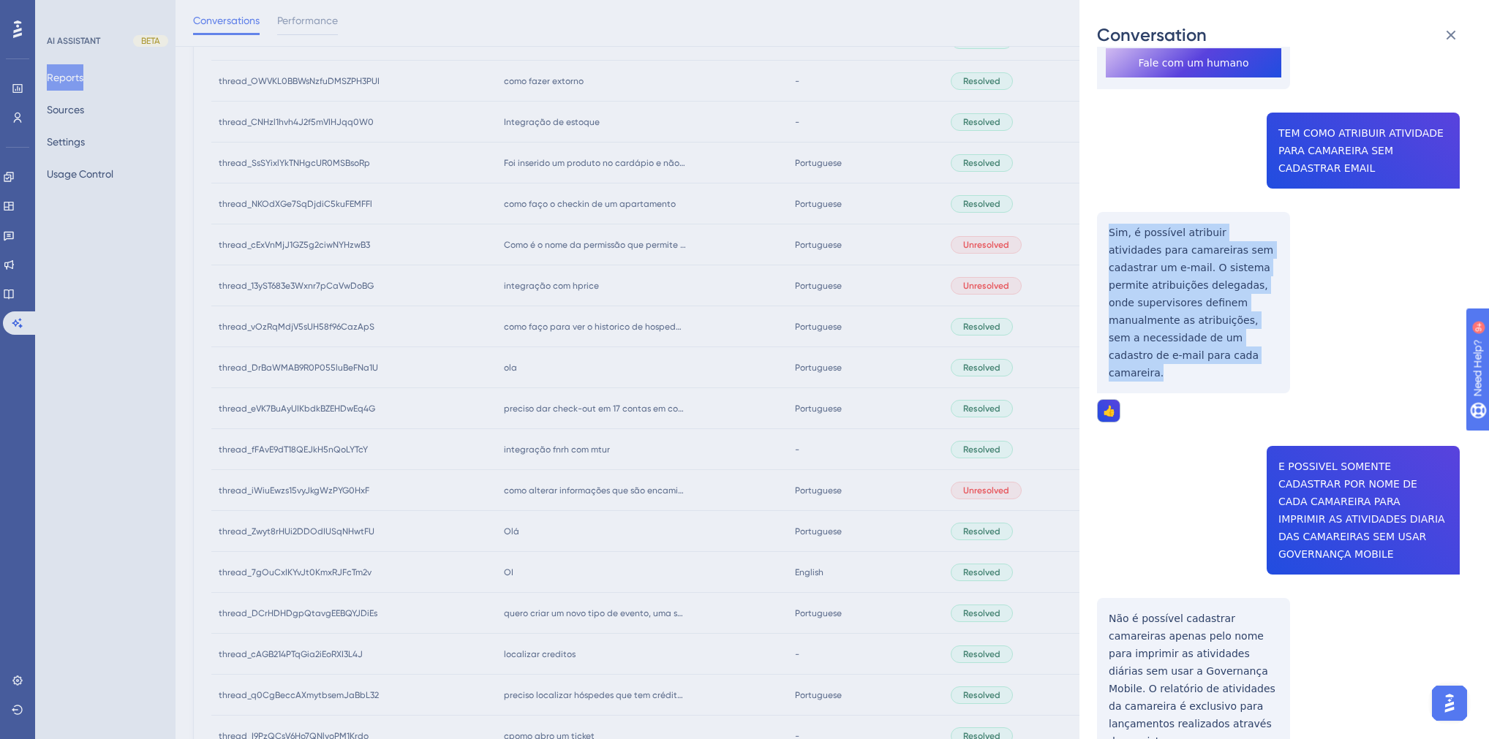
drag, startPoint x: 1250, startPoint y: 320, endPoint x: 1088, endPoint y: 220, distance: 190.7
click at [1088, 220] on div "Conversation thread_7gOuCxIKYvJt0KmxRJFcTm2v Copy 1 - 10_Aparecida Gonella Mart…" at bounding box center [1283, 369] width 409 height 739
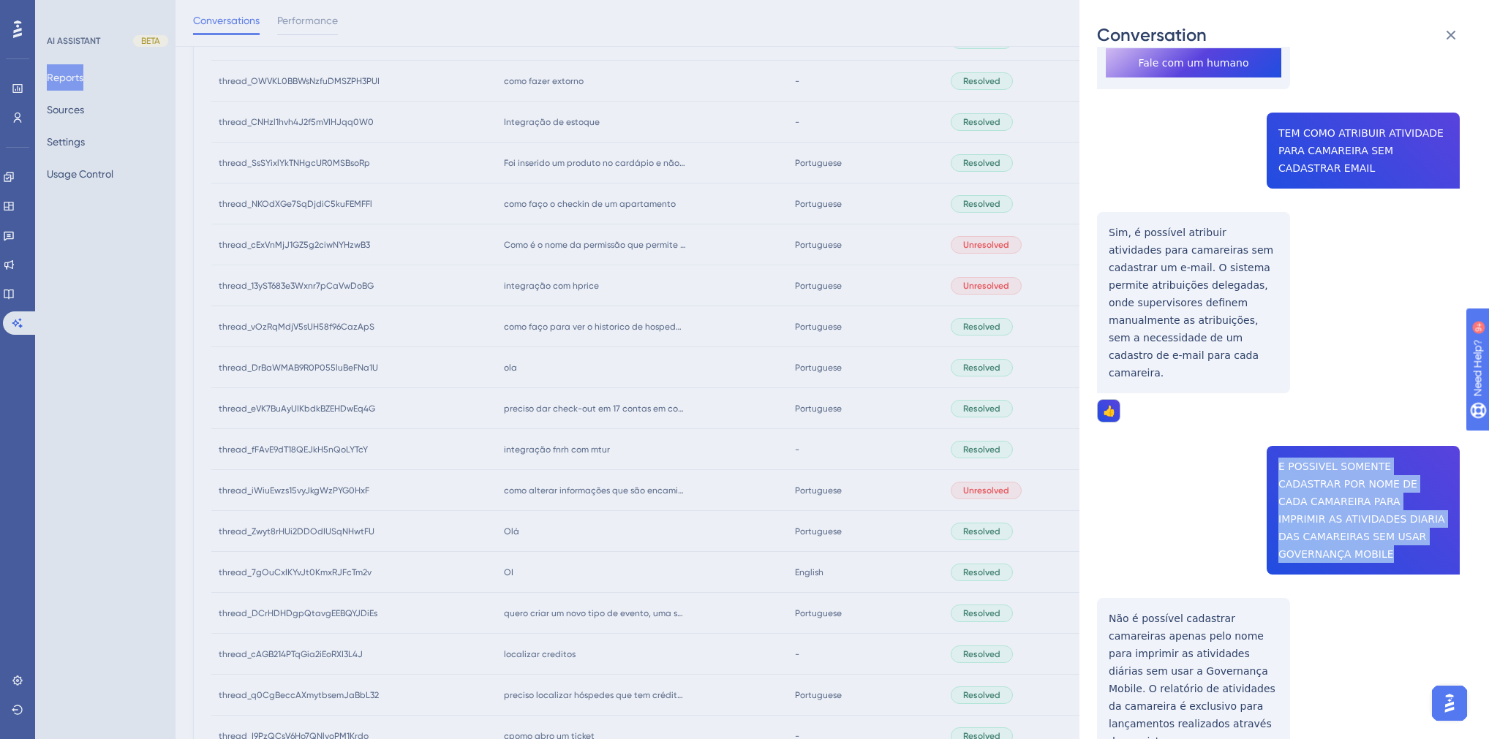
drag, startPoint x: 1387, startPoint y: 483, endPoint x: 1240, endPoint y: 404, distance: 167.2
click at [1240, 404] on div "thread_7gOuCxIKYvJt0KmxRJFcTm2v Copy 1 - 10_Aparecida Gonella Martineli, Fernan…" at bounding box center [1278, 303] width 363 height 1067
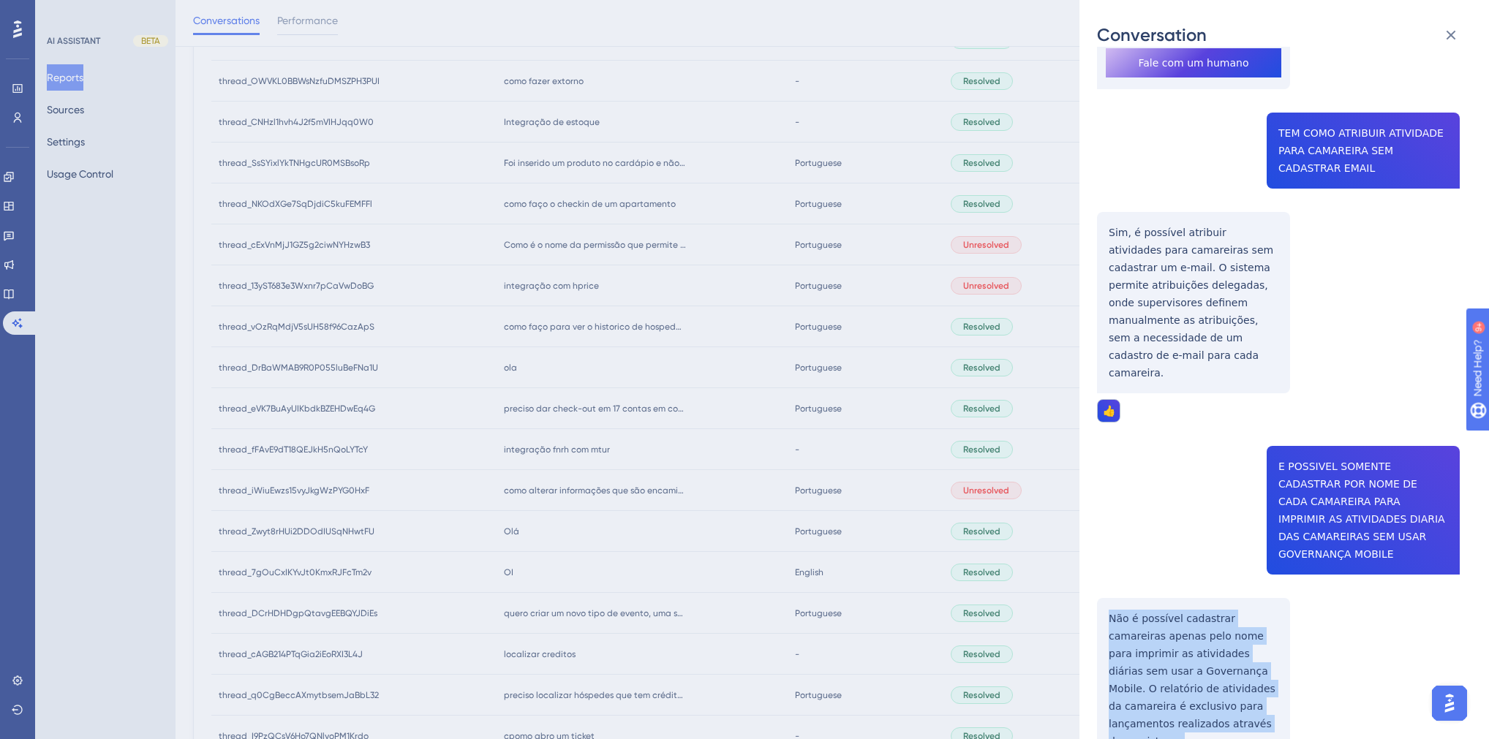
drag, startPoint x: 1184, startPoint y: 649, endPoint x: 1092, endPoint y: 541, distance: 141.6
click at [1094, 541] on div "Conversation thread_7gOuCxIKYvJt0KmxRJFcTm2v Copy 1 - 10_Aparecida Gonella Mart…" at bounding box center [1283, 369] width 409 height 739
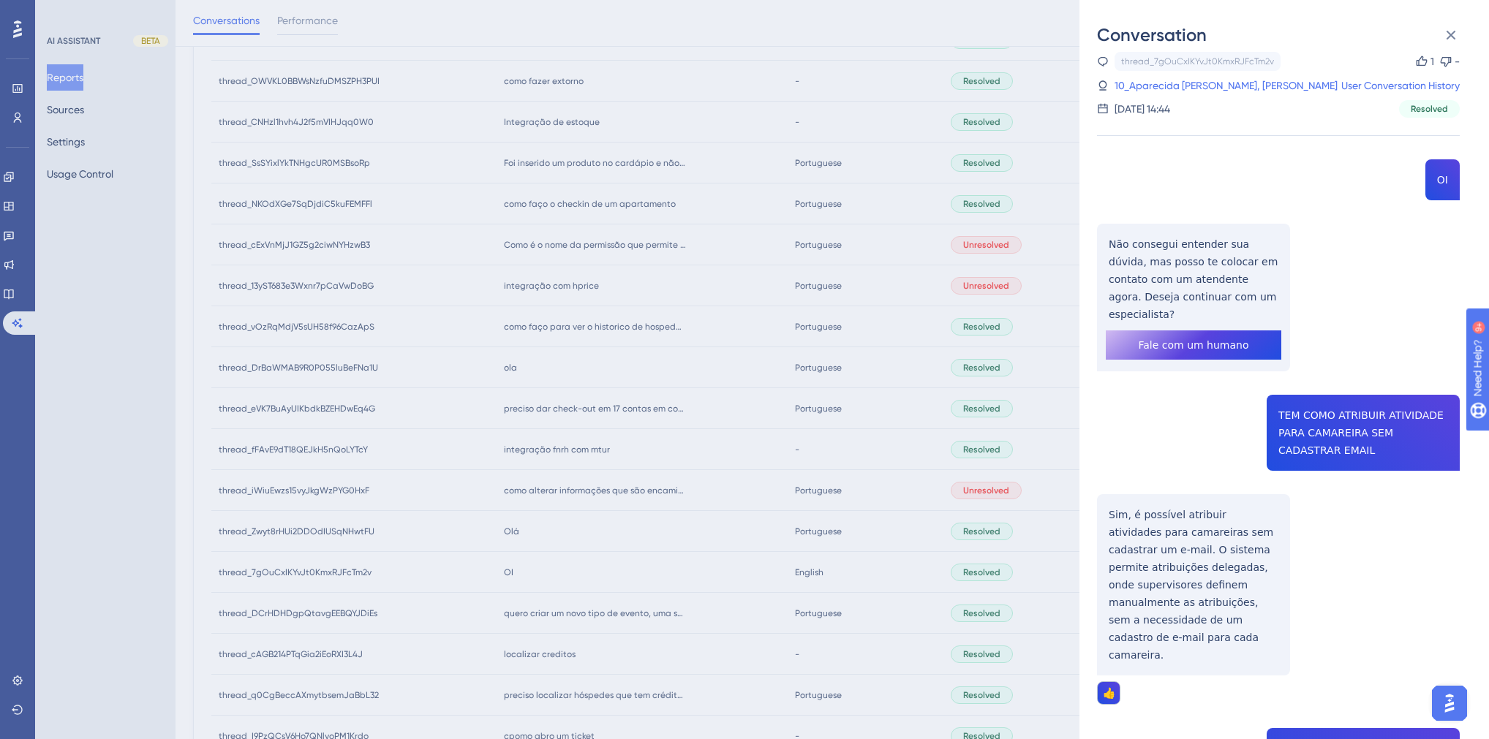
scroll to position [0, 0]
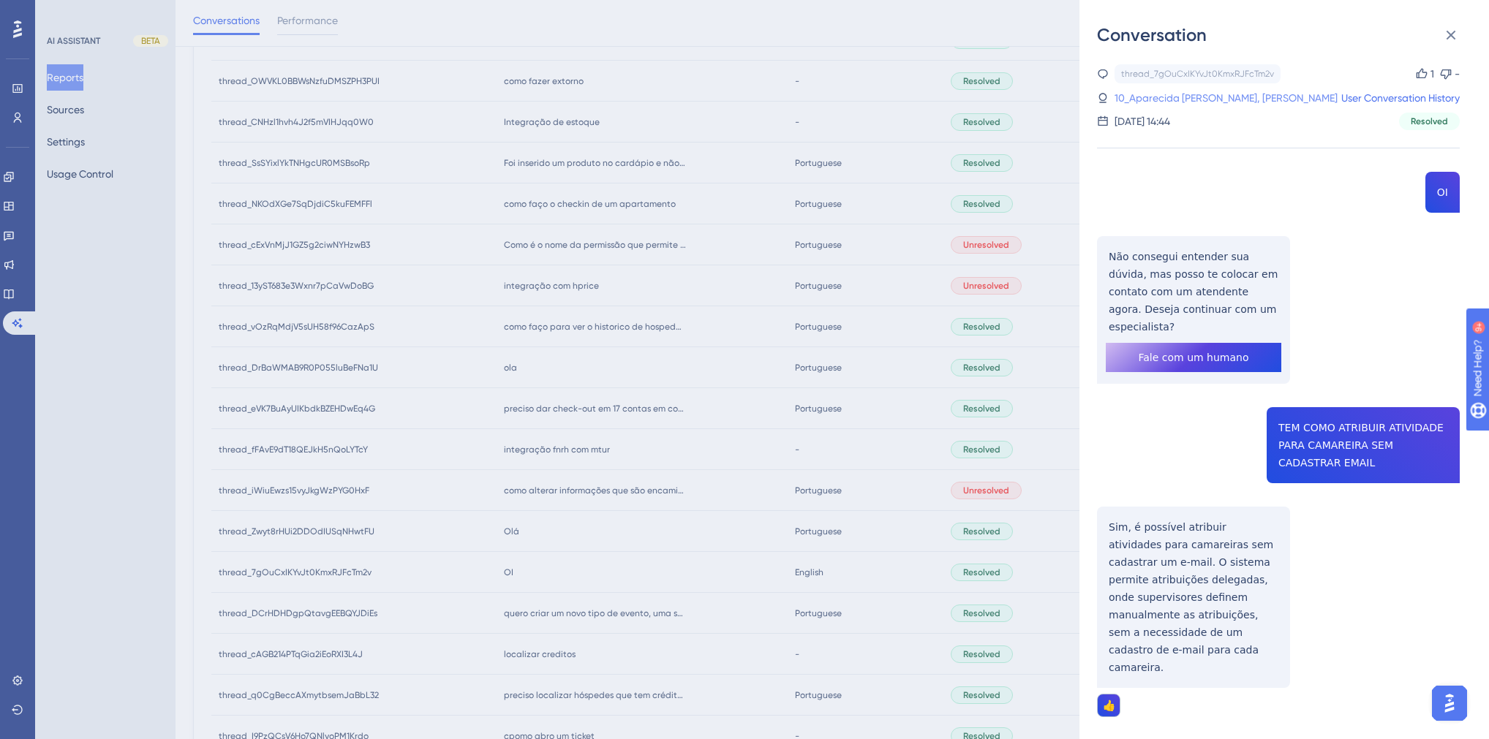
click at [1169, 97] on link "10_Aparecida Gonella Martineli, Fernanda" at bounding box center [1225, 98] width 223 height 18
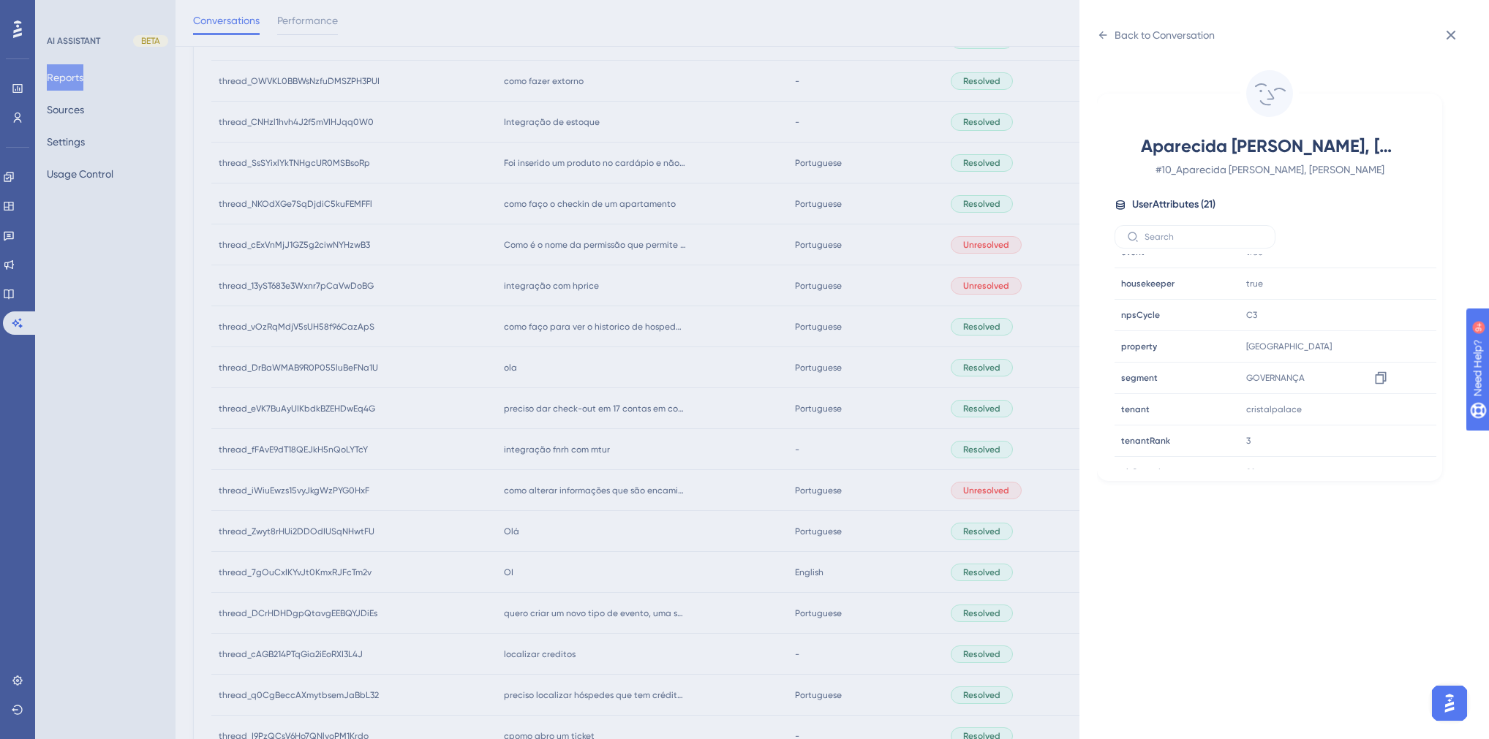
scroll to position [442, 0]
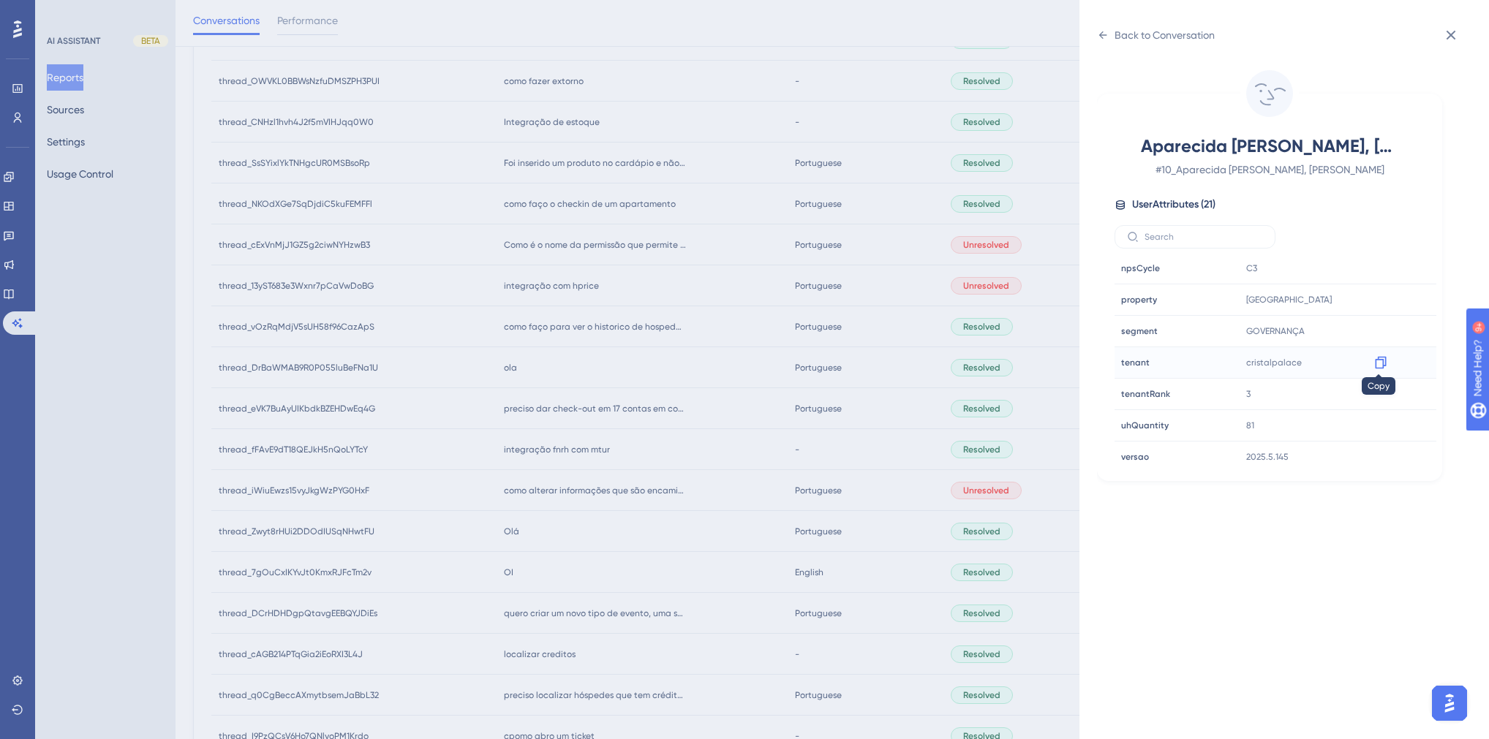
click at [1379, 357] on icon at bounding box center [1380, 362] width 15 height 15
click at [1114, 42] on div "Back to Conversation" at bounding box center [1164, 35] width 100 height 18
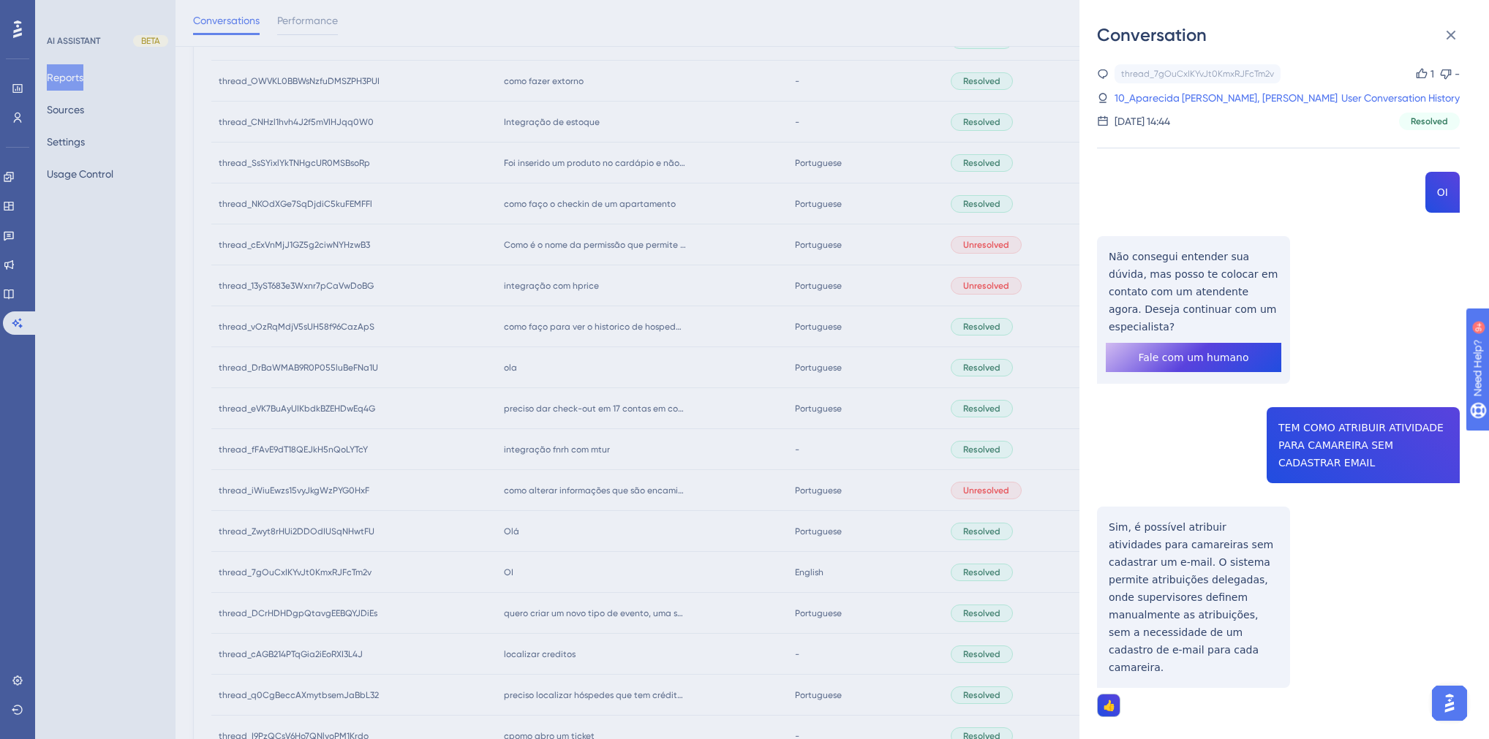
click at [706, 480] on div "Conversation thread_7gOuCxIKYvJt0KmxRJFcTm2v Copy 1 - 10_Aparecida Gonella Mart…" at bounding box center [744, 369] width 1489 height 739
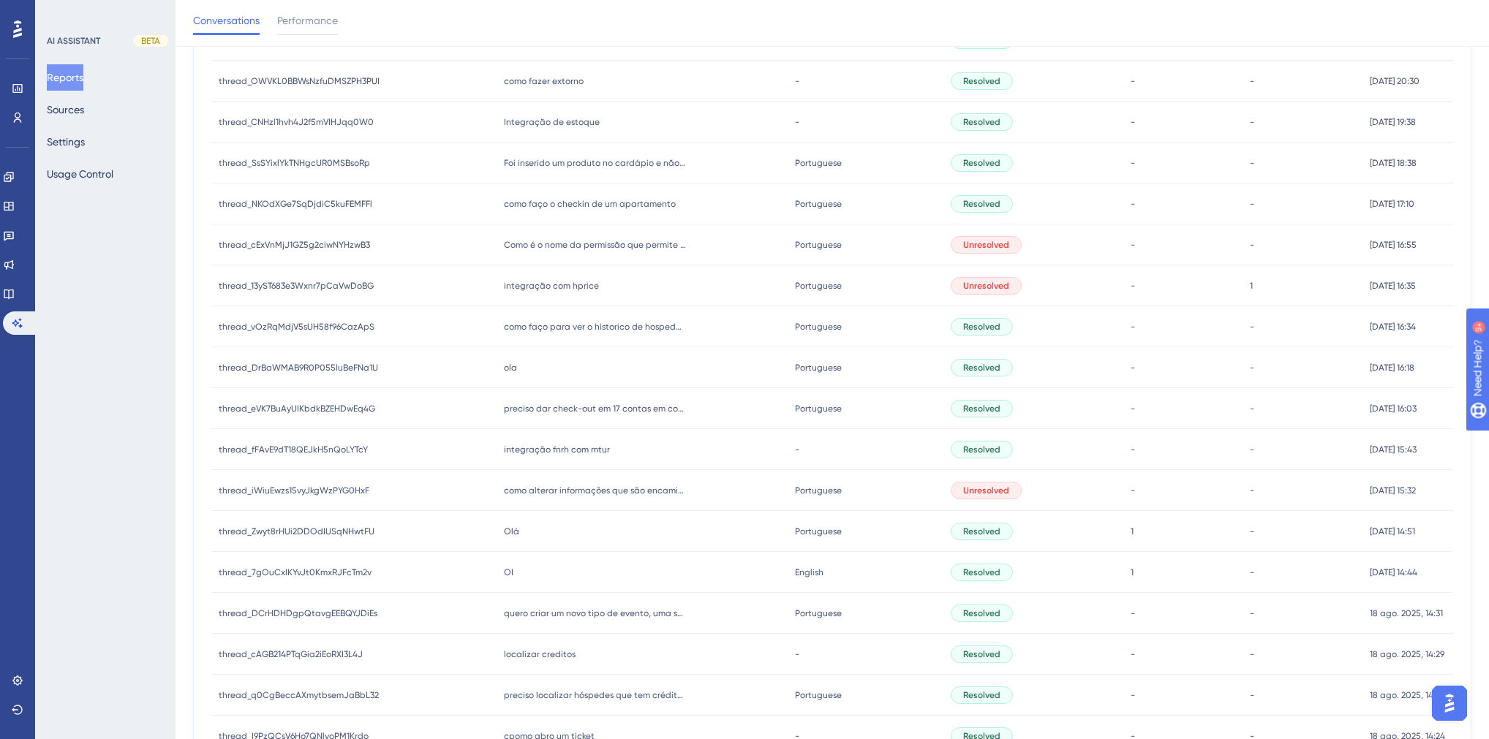
click at [510, 534] on span "Olá" at bounding box center [511, 532] width 15 height 12
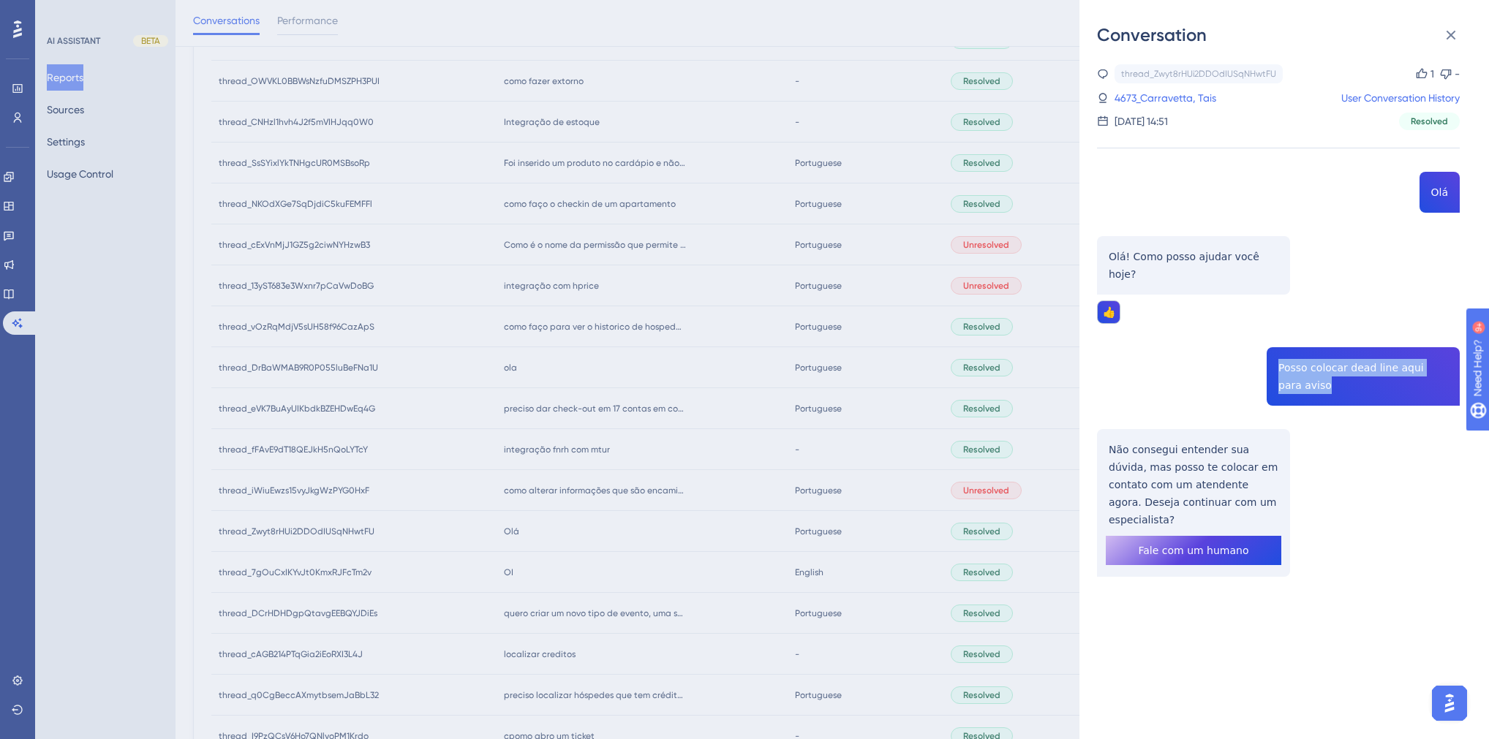
drag, startPoint x: 1320, startPoint y: 371, endPoint x: 1268, endPoint y: 353, distance: 54.1
click at [1268, 353] on div "thread_Zwyt8rHUi2DDOdIUSqNHwtFU Copy 1 - 4673_Carravetta, Tais User Conversatio…" at bounding box center [1278, 357] width 363 height 587
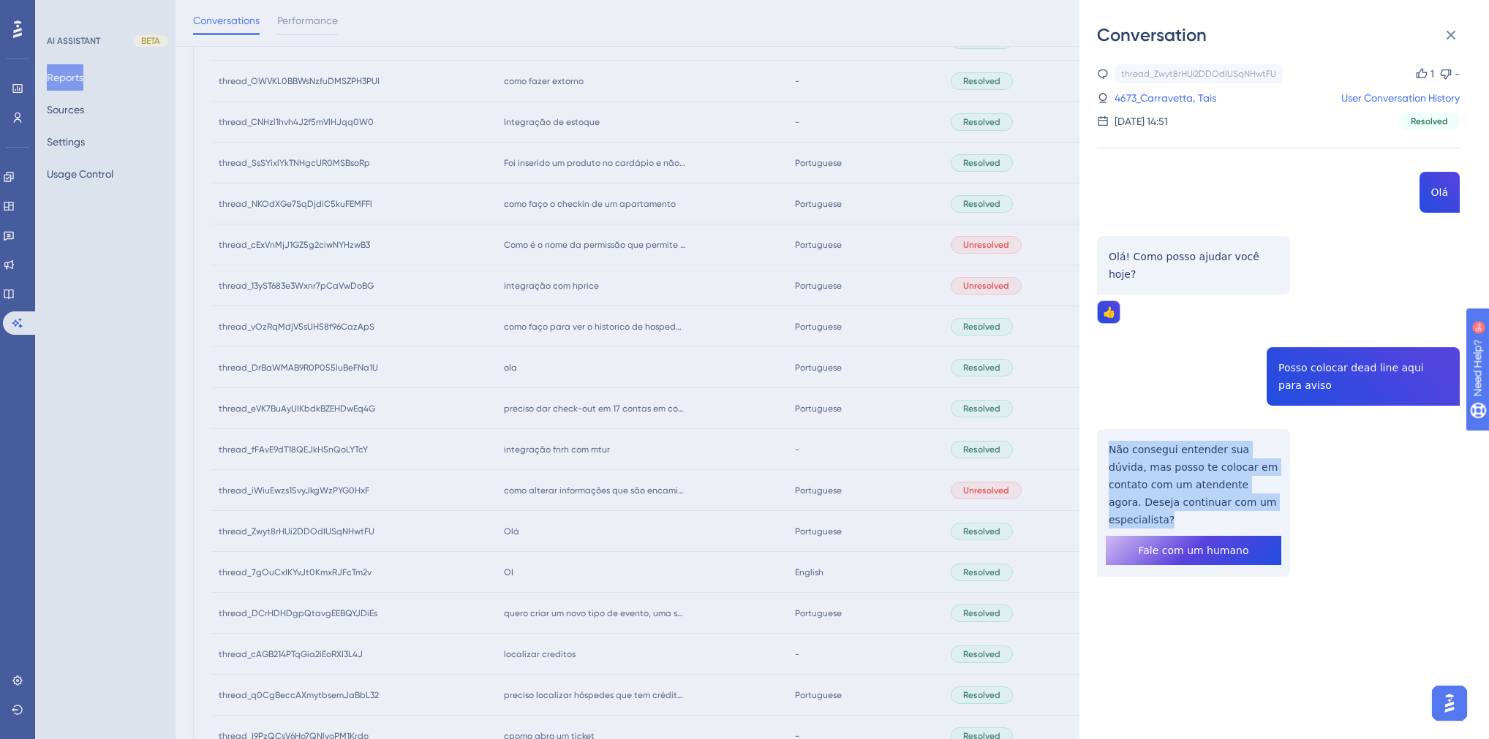
drag, startPoint x: 1266, startPoint y: 489, endPoint x: 1086, endPoint y: 432, distance: 188.7
click at [1086, 432] on div "Conversation thread_Zwyt8rHUi2DDOdIUSqNHwtFU Copy 1 - 4673_Carravetta, Tais Use…" at bounding box center [1283, 369] width 409 height 739
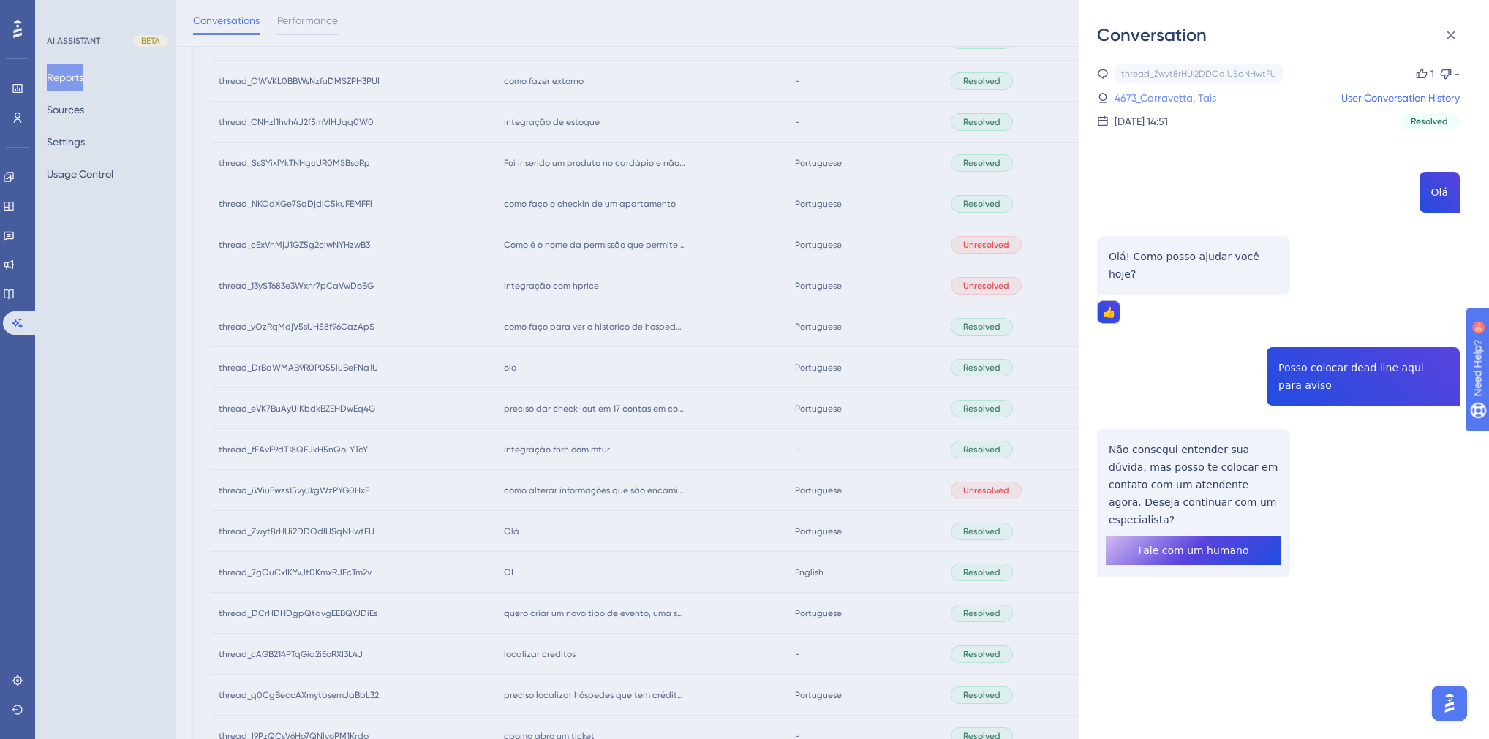
click at [1149, 99] on link "4673_Carravetta, Tais" at bounding box center [1165, 98] width 102 height 18
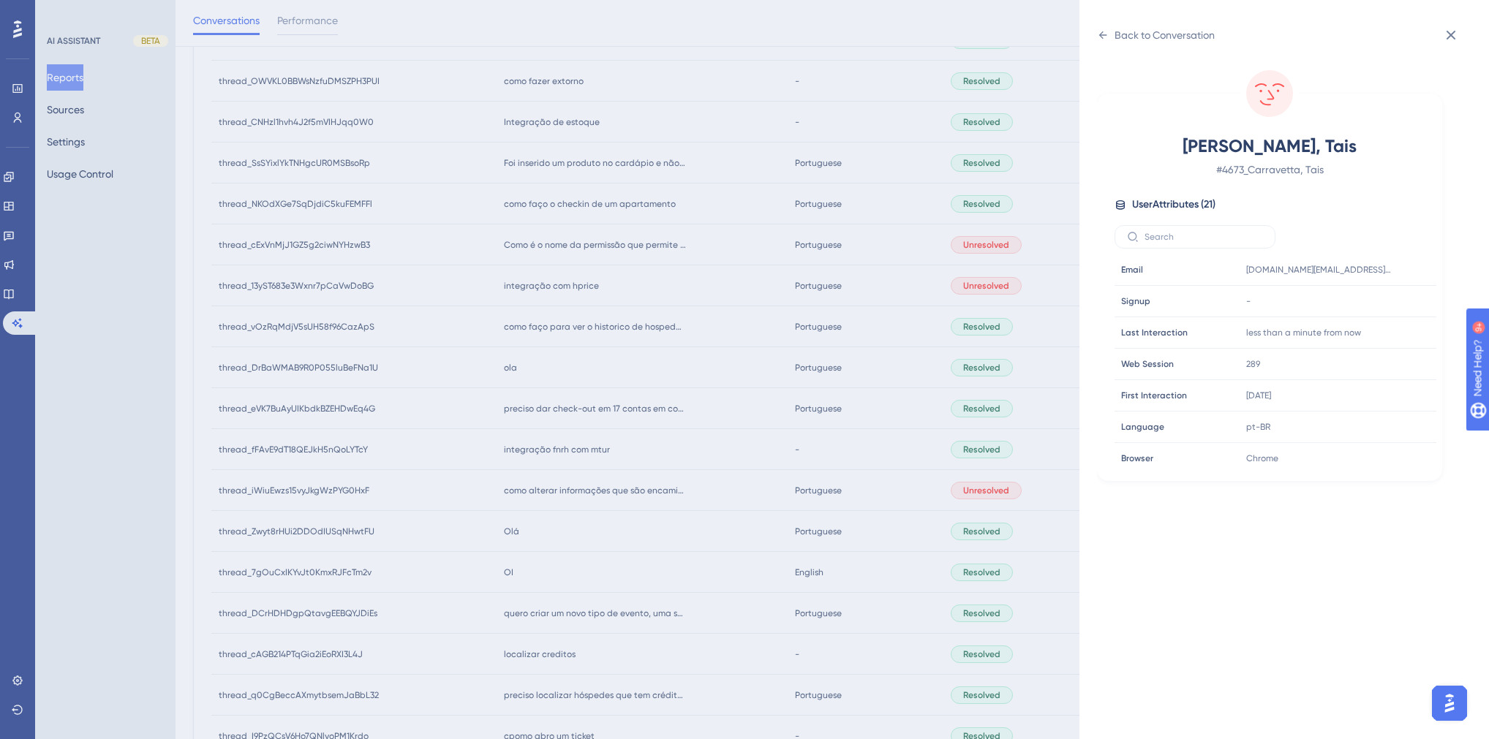
click at [668, 516] on div "Back to Conversation Carravetta, Tais # 4673_Carravetta, Tais User Attributes (…" at bounding box center [744, 369] width 1489 height 739
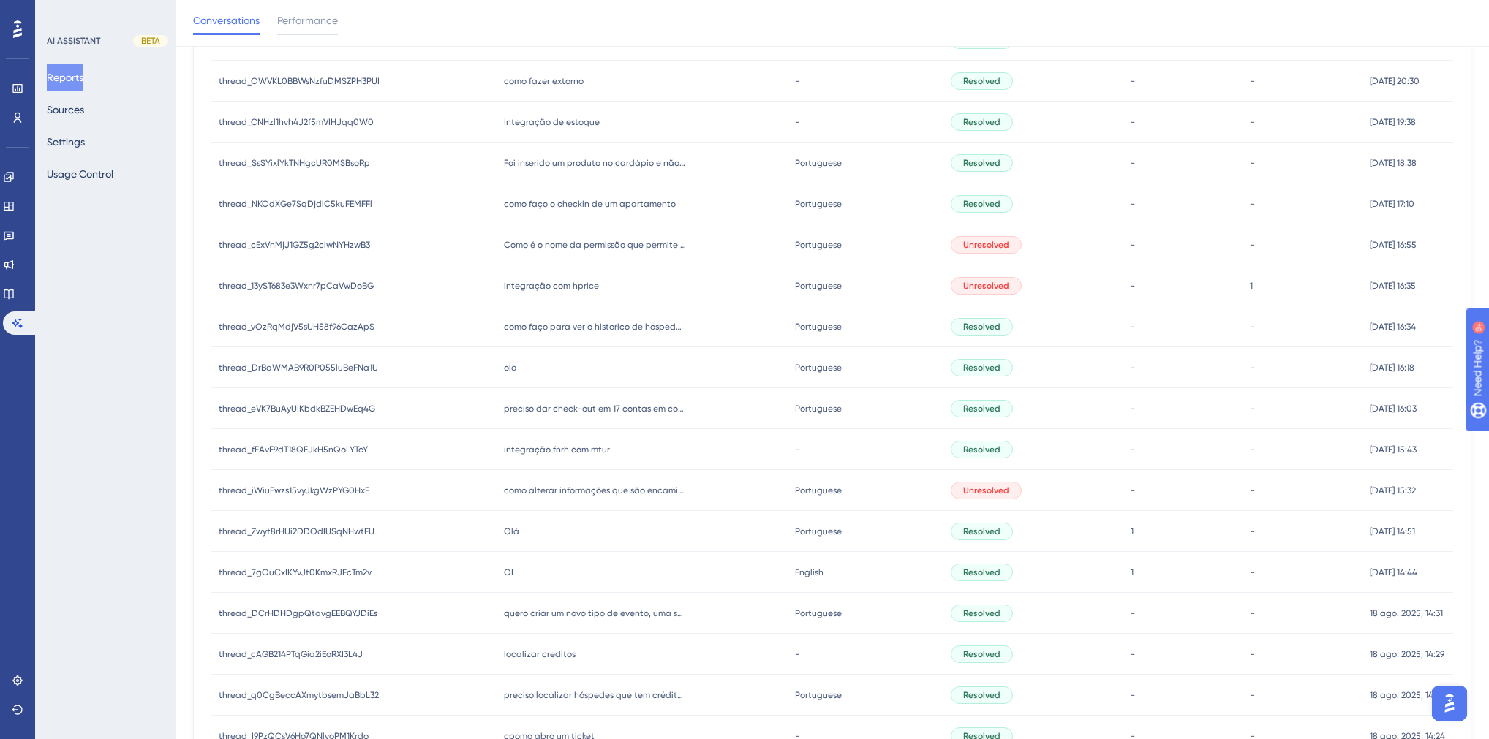
scroll to position [361, 0]
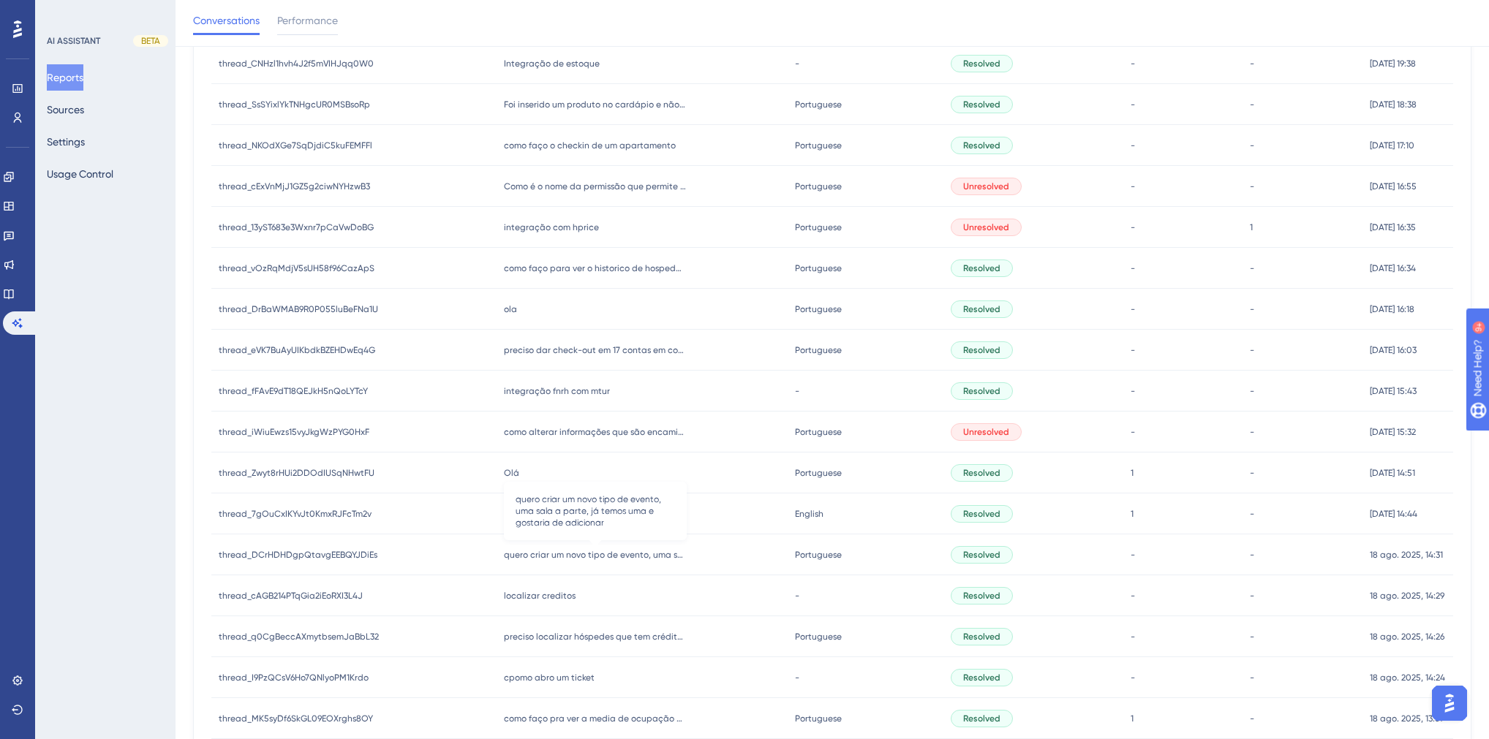
click at [643, 556] on span "quero criar um novo tipo de evento, uma sala a parte, já temos uma e gostaria d…" at bounding box center [595, 555] width 183 height 12
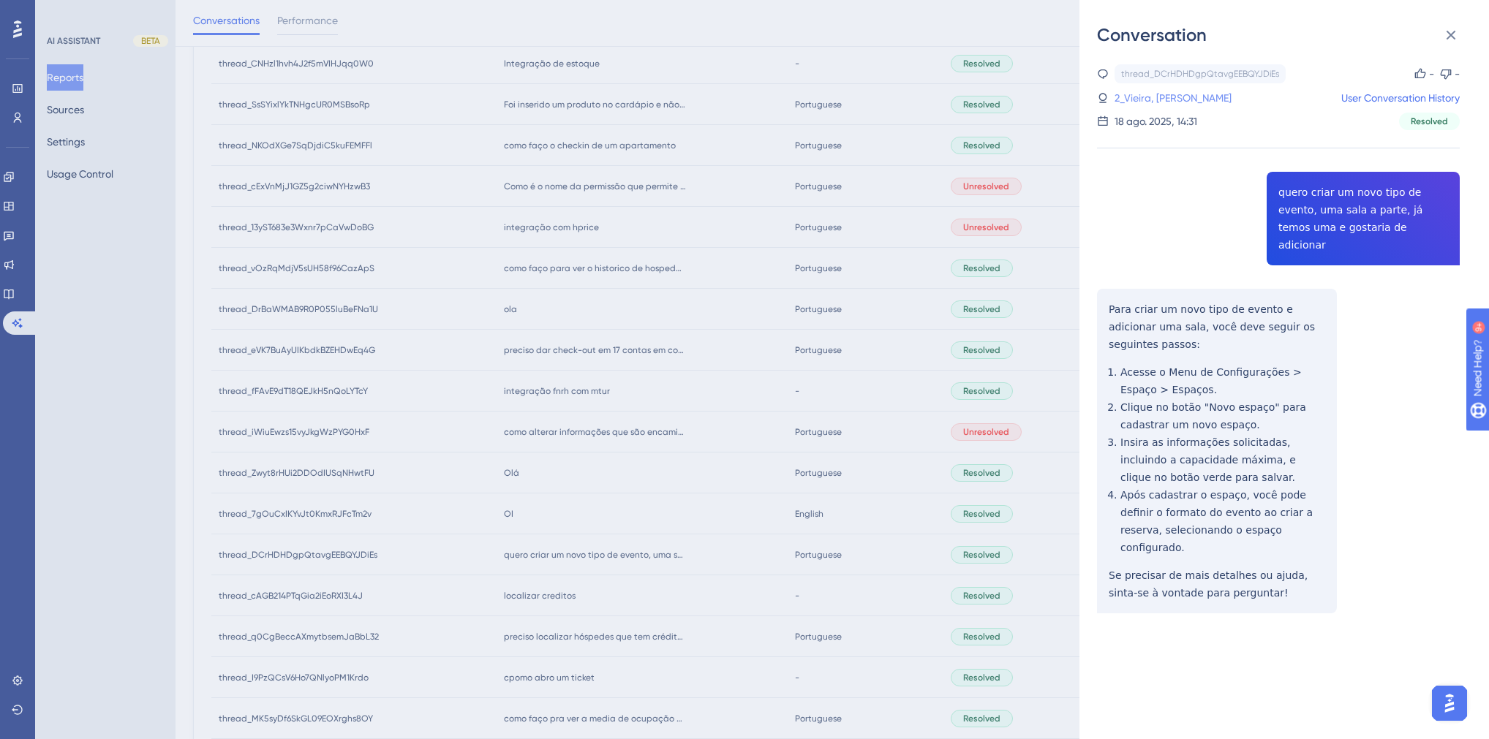
click at [1157, 101] on link "2_Vieira, Tatiana" at bounding box center [1172, 98] width 117 height 18
click at [608, 470] on div "Conversation thread_DCrHDHDgpQtavgEEBQYJDiEs Copy - - 2_Vieira, Tatiana User Co…" at bounding box center [744, 369] width 1489 height 739
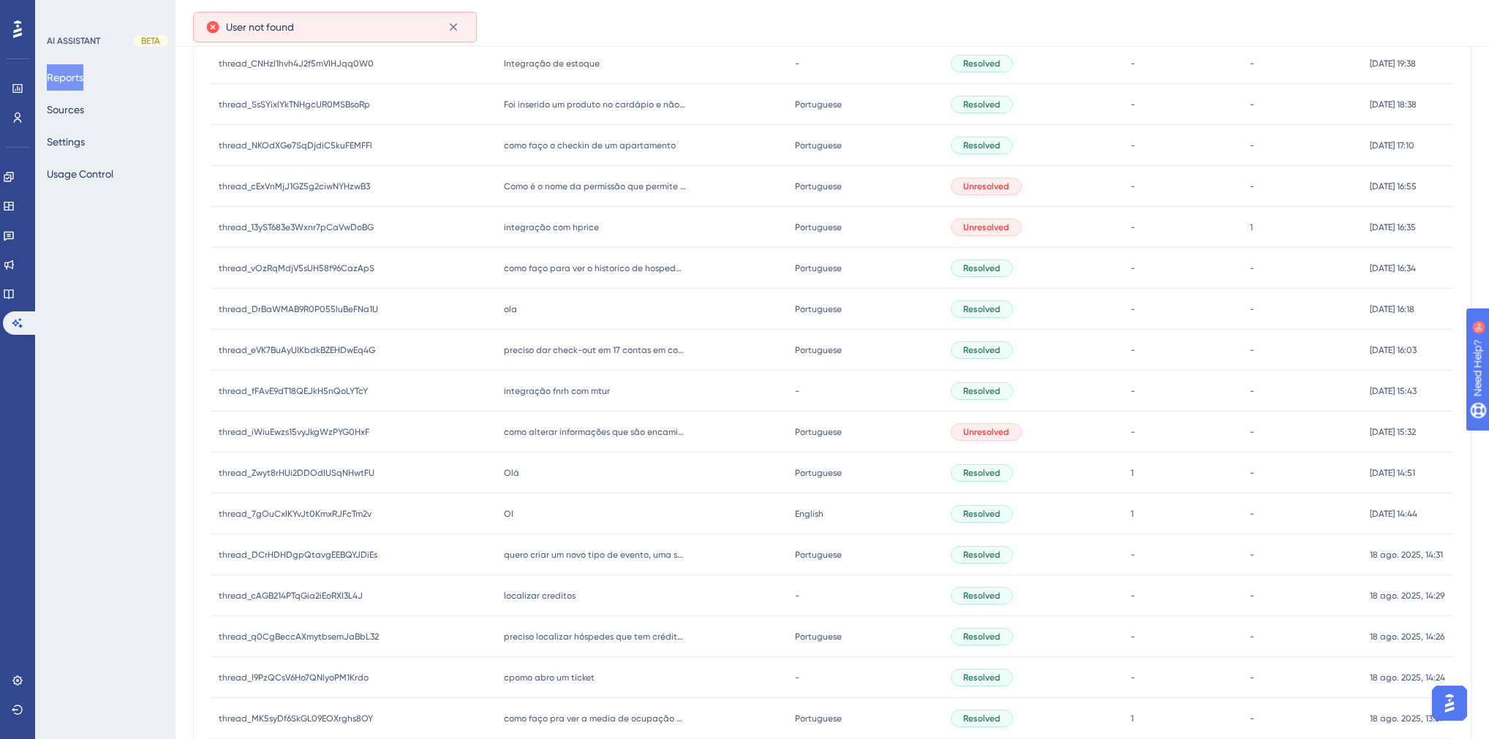
scroll to position [303, 0]
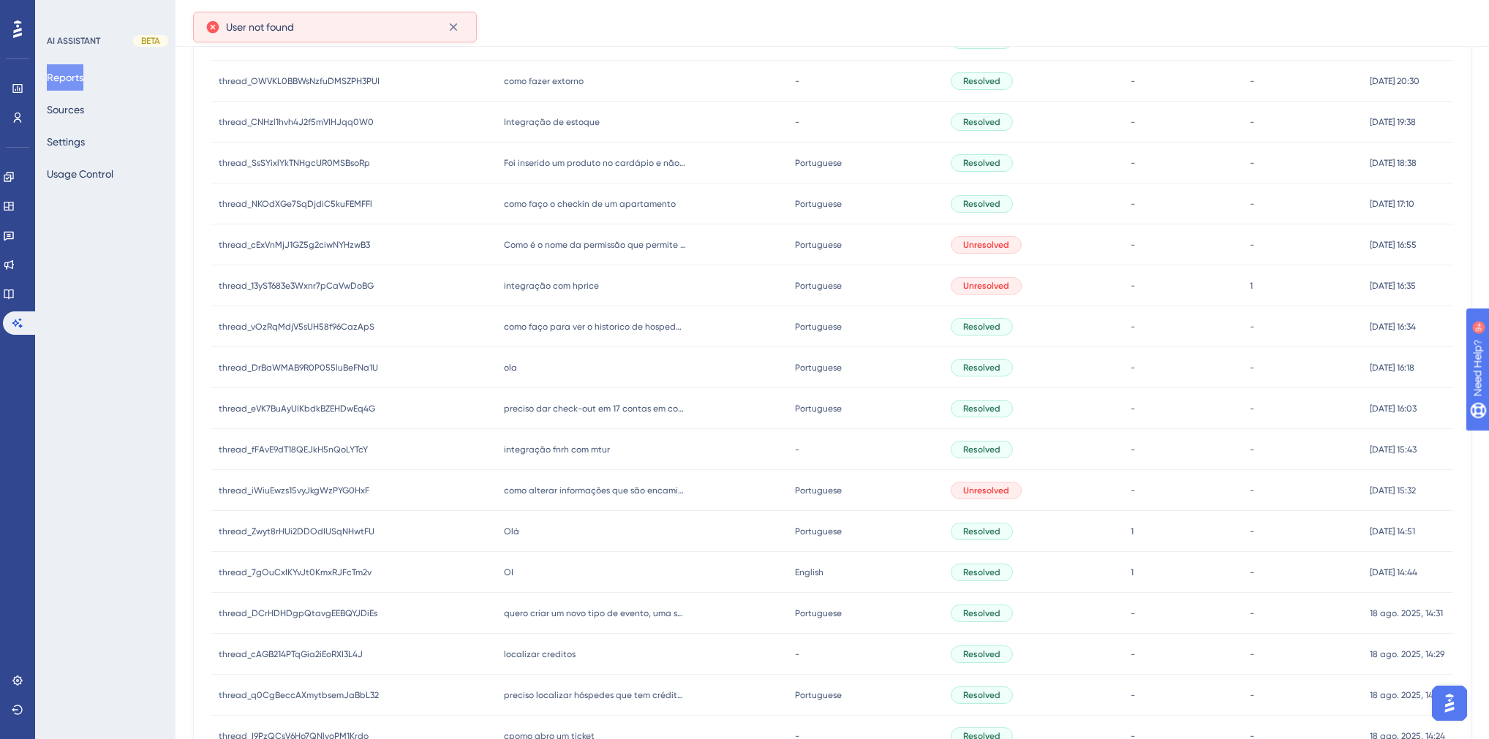
click at [513, 362] on span "ola" at bounding box center [510, 368] width 13 height 12
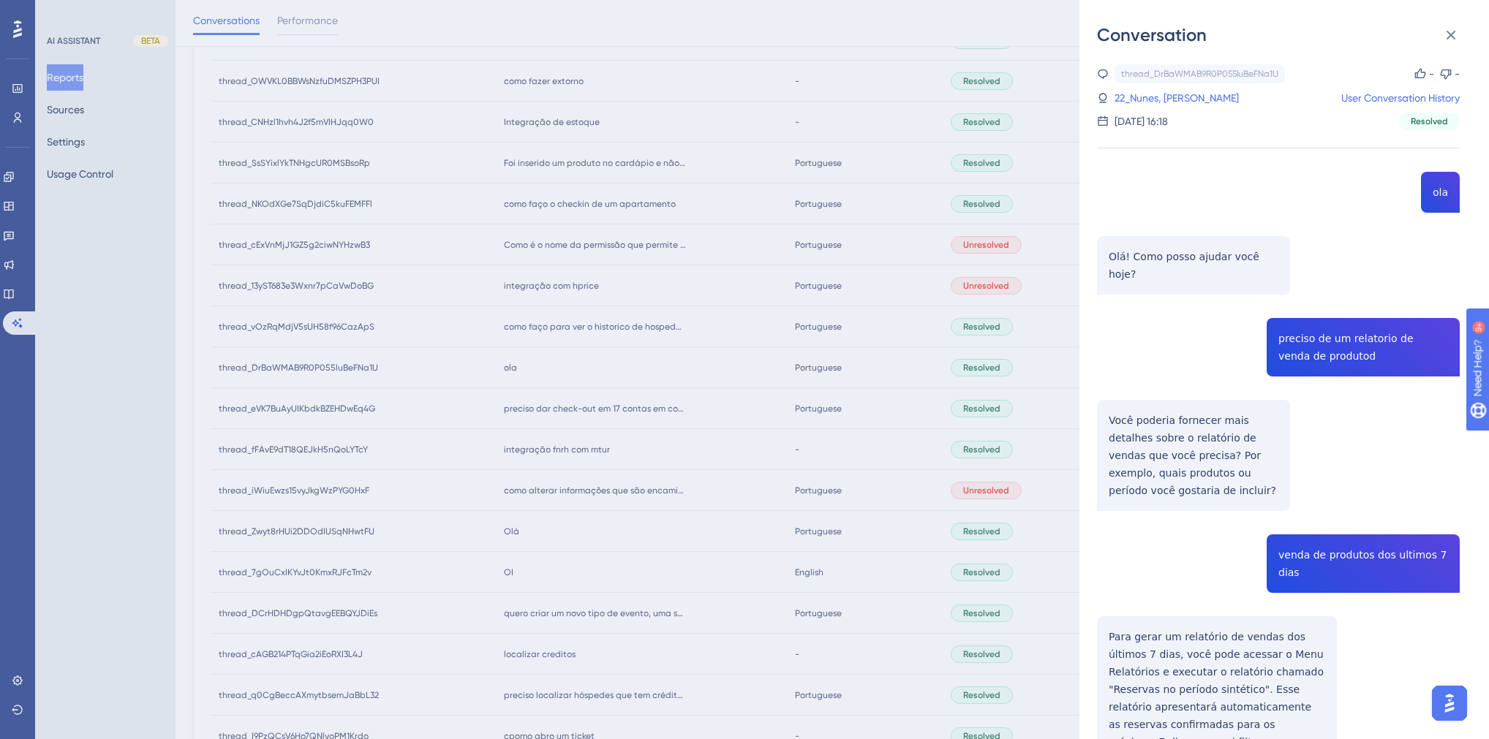
click at [681, 501] on div "Conversation thread_DrBaWMAB9R0P055luBeFNa1U Copy - - 22_Nunes, Ariana User Con…" at bounding box center [744, 369] width 1489 height 739
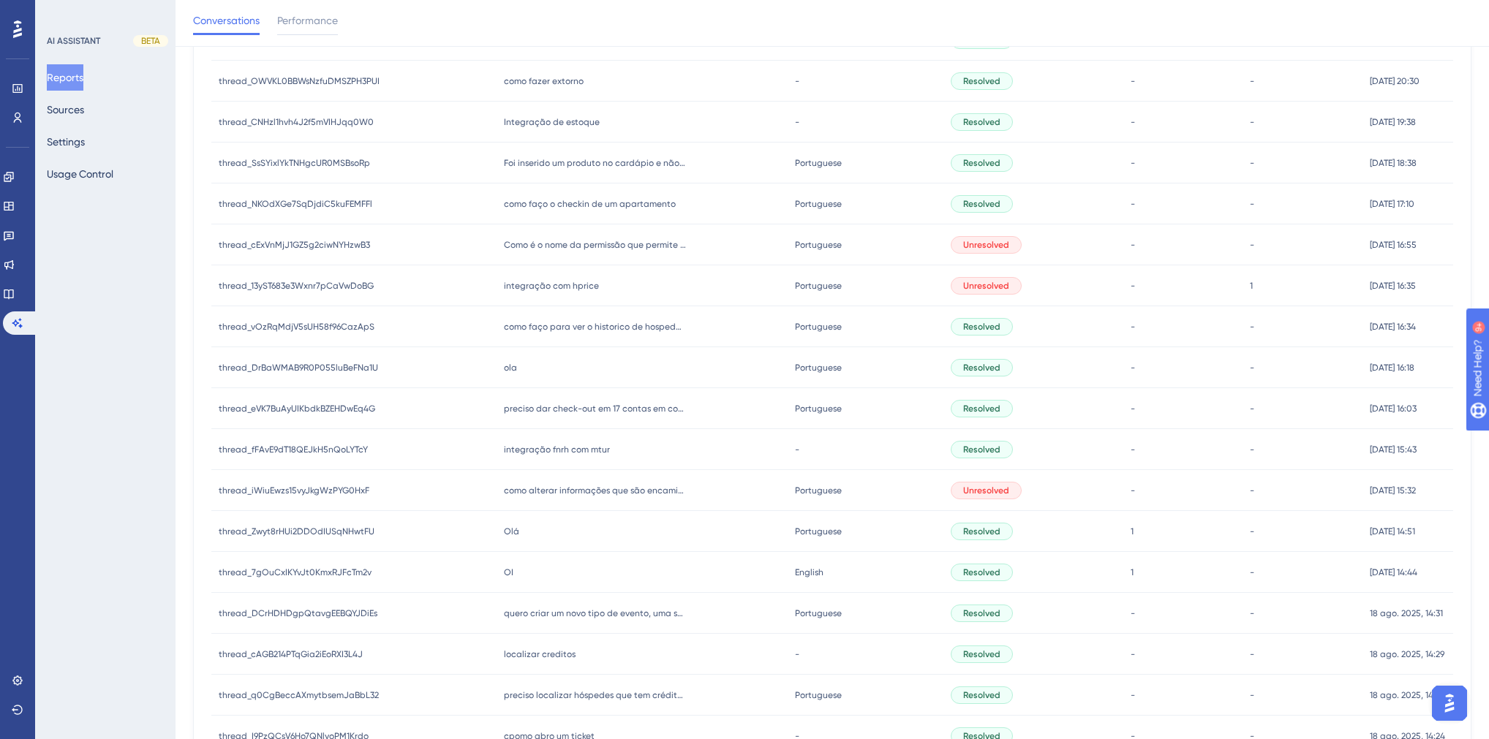
click at [510, 536] on span "Olá" at bounding box center [511, 532] width 15 height 12
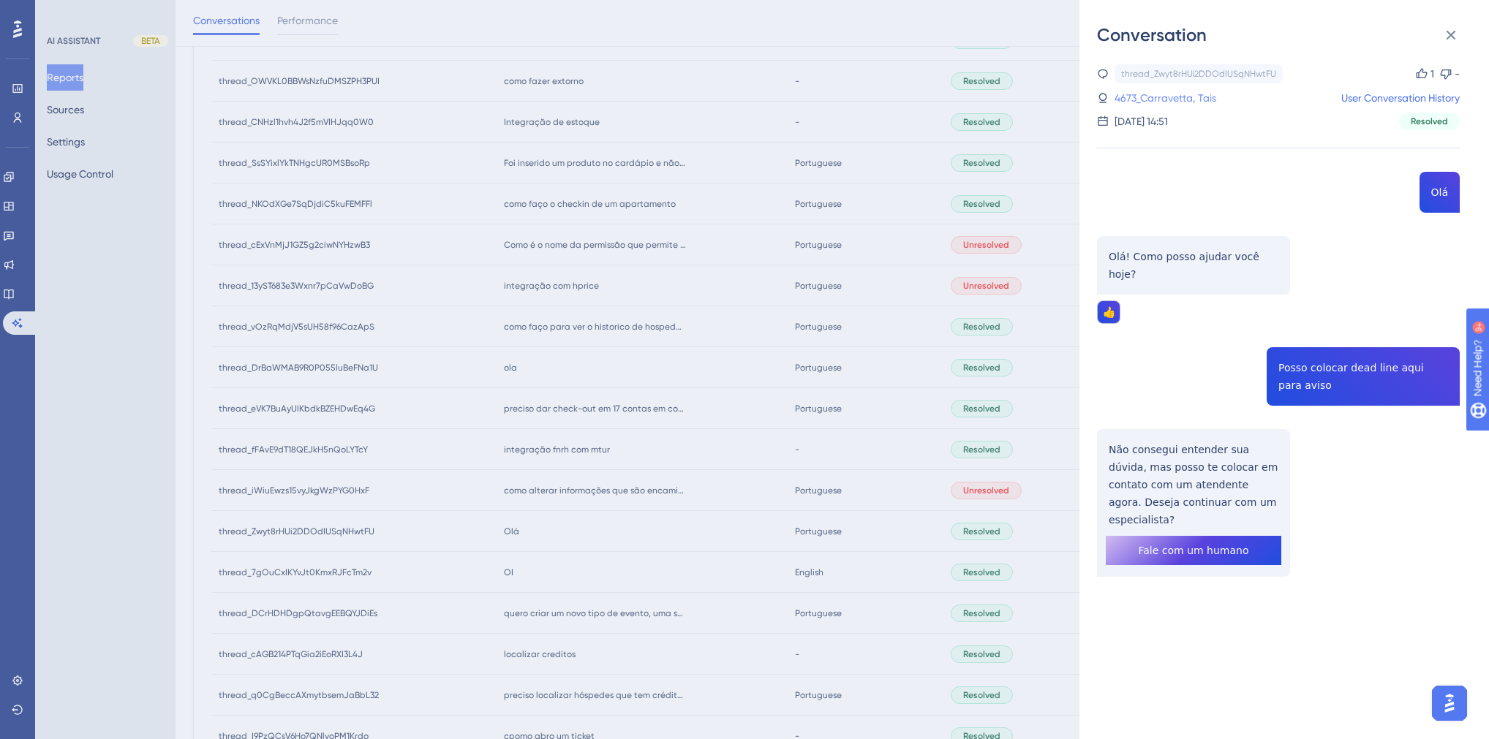
click at [1153, 97] on link "4673_Carravetta, Tais" at bounding box center [1165, 98] width 102 height 18
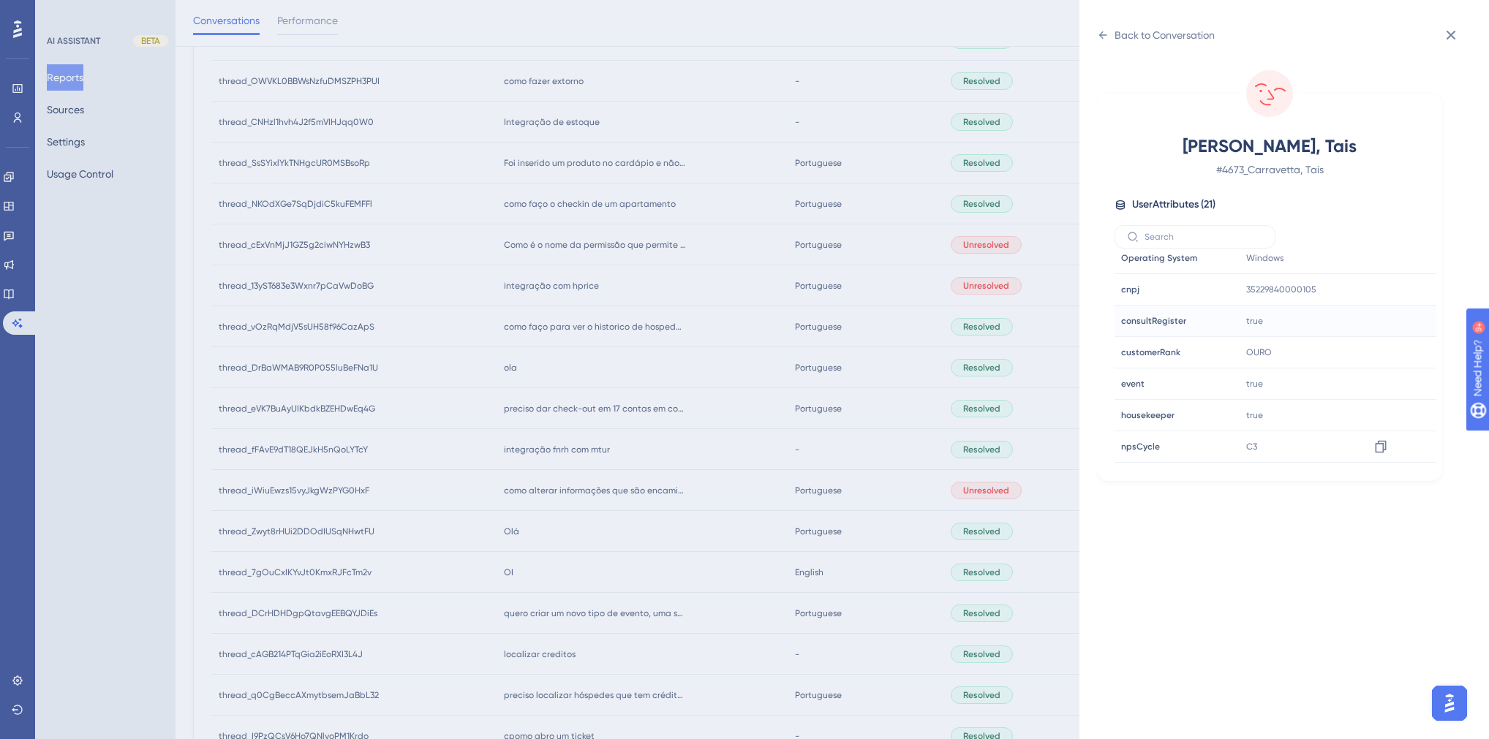
scroll to position [409, 0]
click at [1374, 328] on icon at bounding box center [1380, 332] width 15 height 15
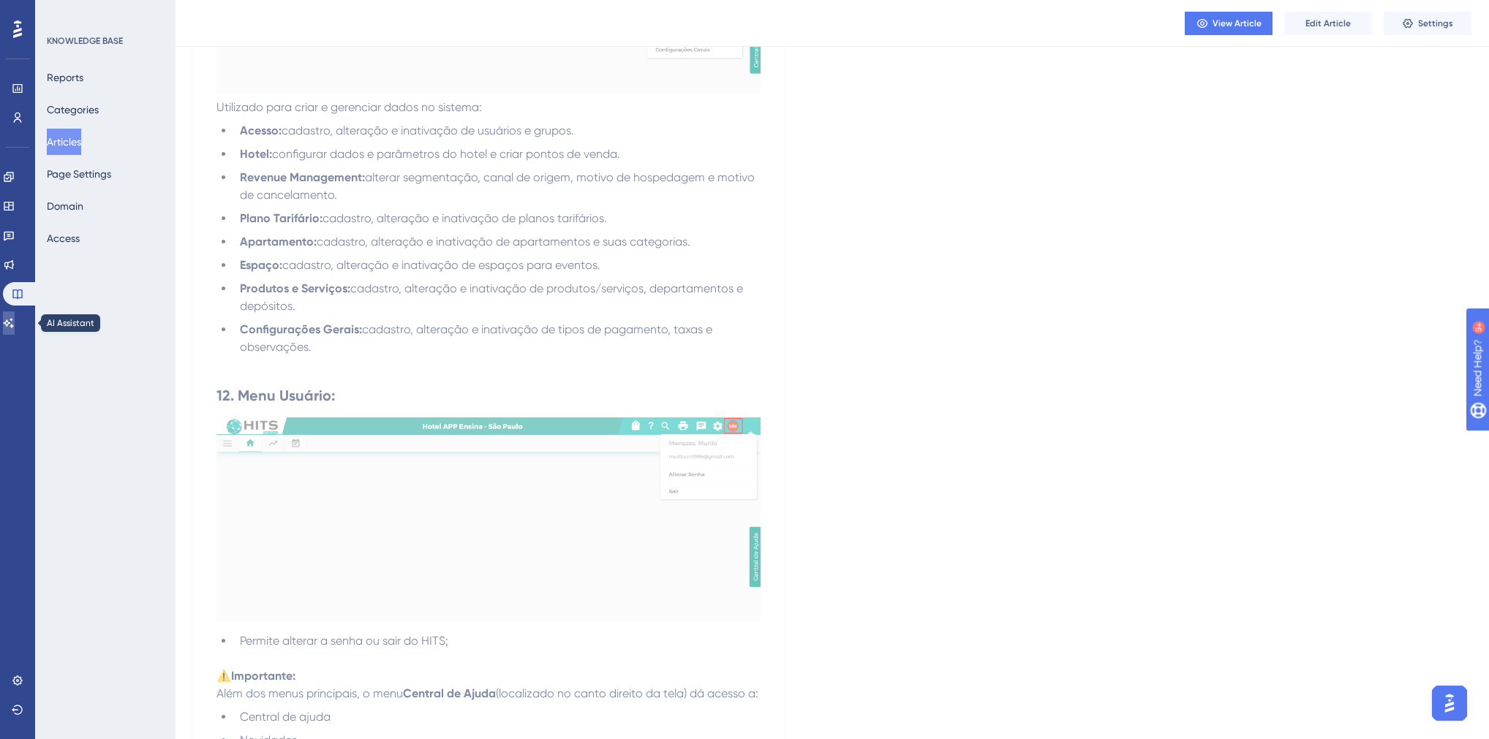
click at [15, 327] on icon at bounding box center [9, 323] width 12 height 12
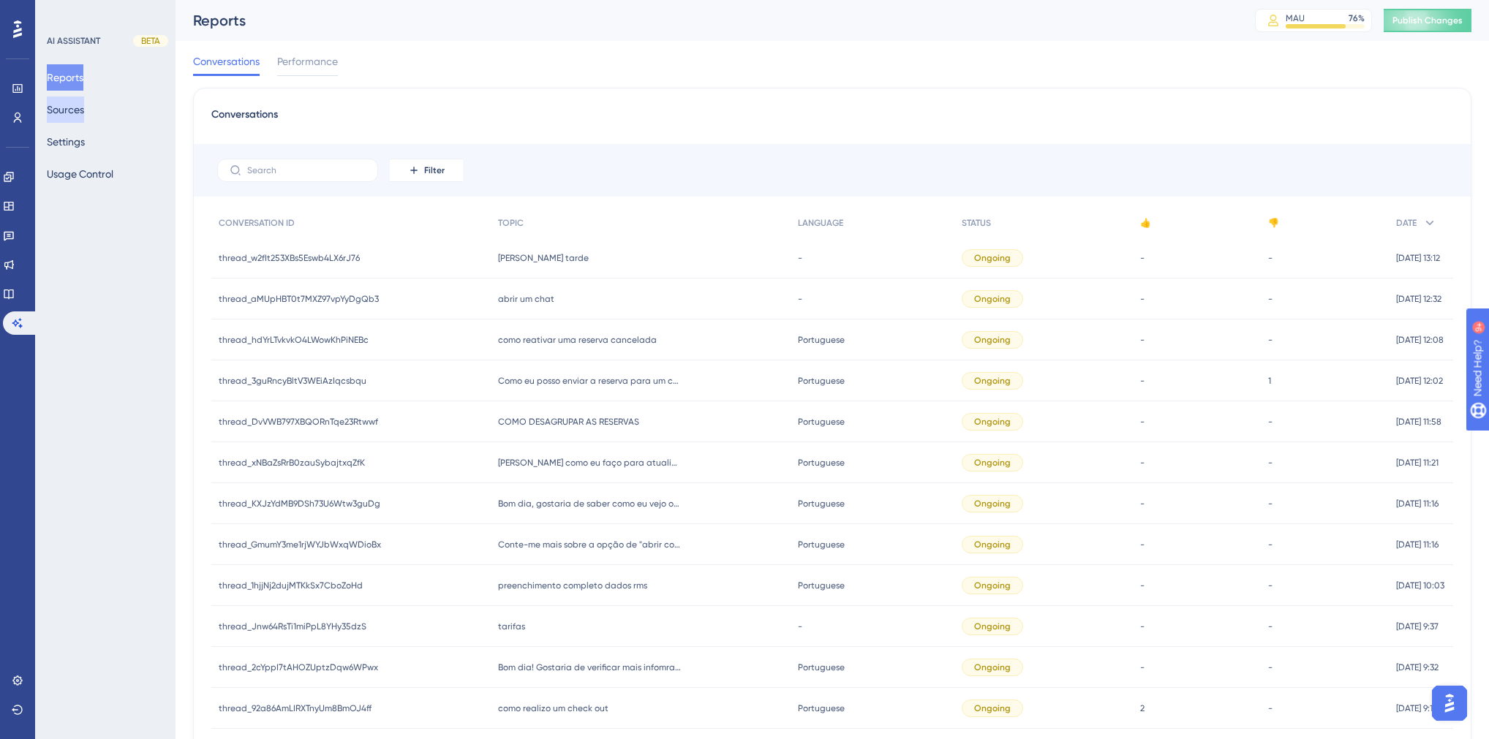
click at [73, 113] on button "Sources" at bounding box center [65, 110] width 37 height 26
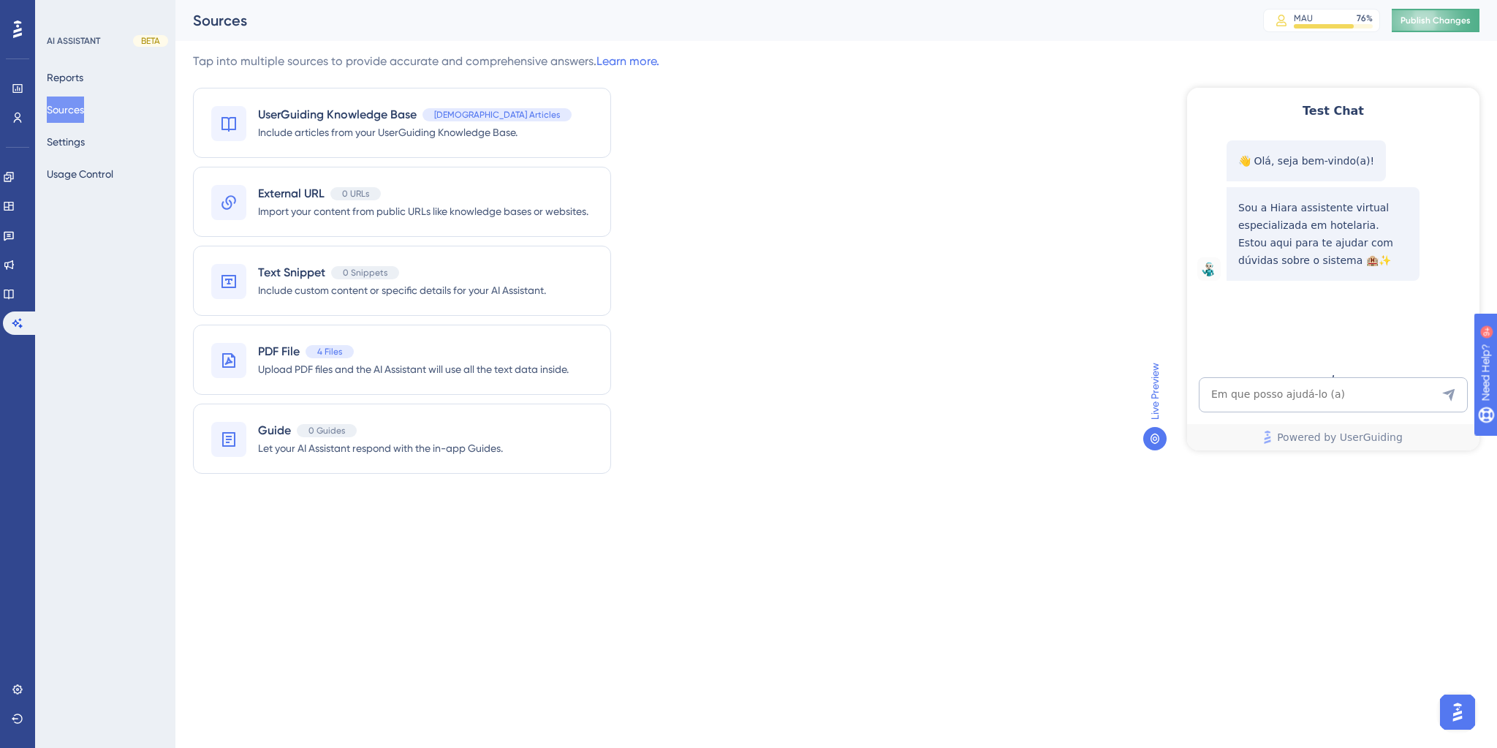
click at [1435, 19] on span "Publish Changes" at bounding box center [1436, 21] width 70 height 12
click at [1268, 391] on textarea "AI Assistant Text Input" at bounding box center [1333, 394] width 269 height 35
paste textarea ""Onde posso imprimir segunda via do boleto da assinatura hits ""
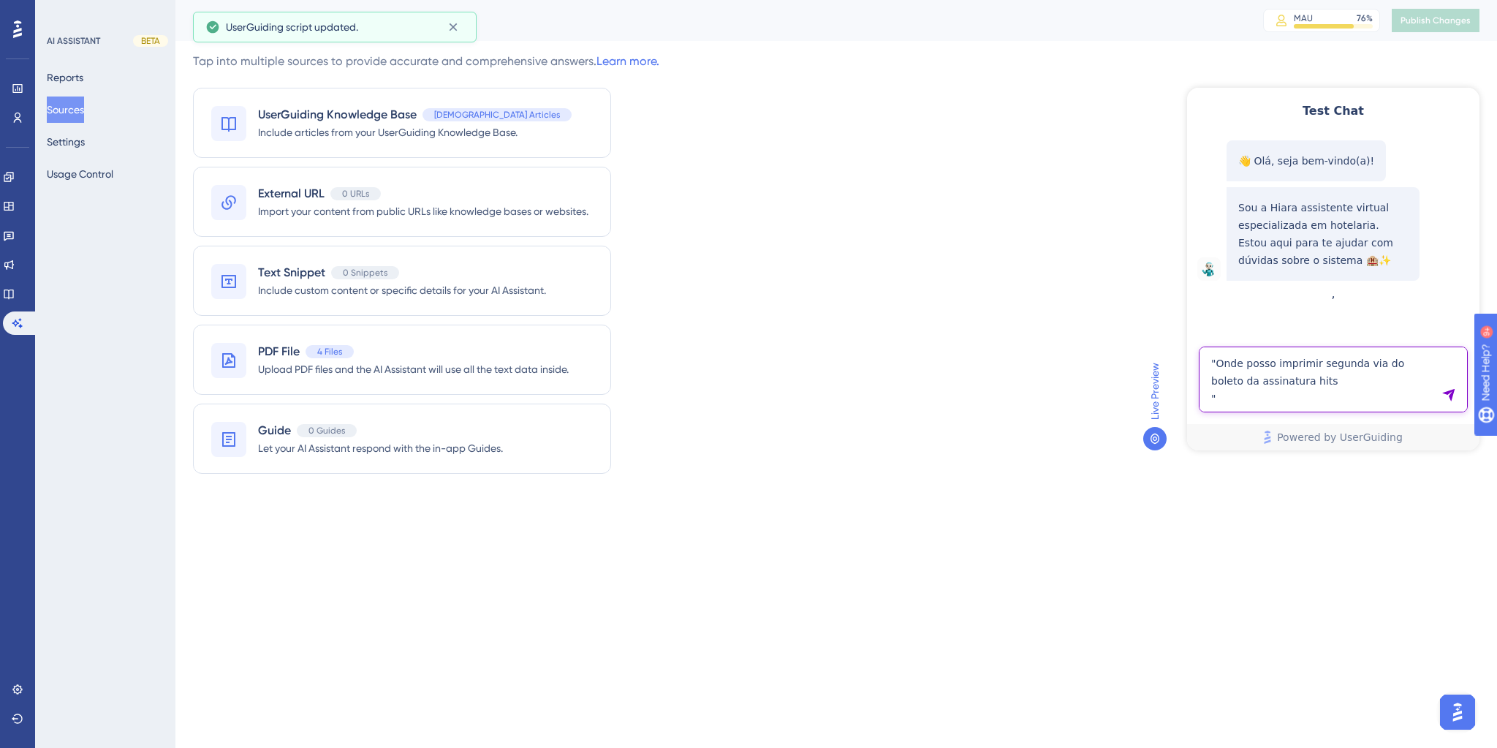
type textarea ""Onde posso imprimir segunda via do boleto da assinatura hits ""
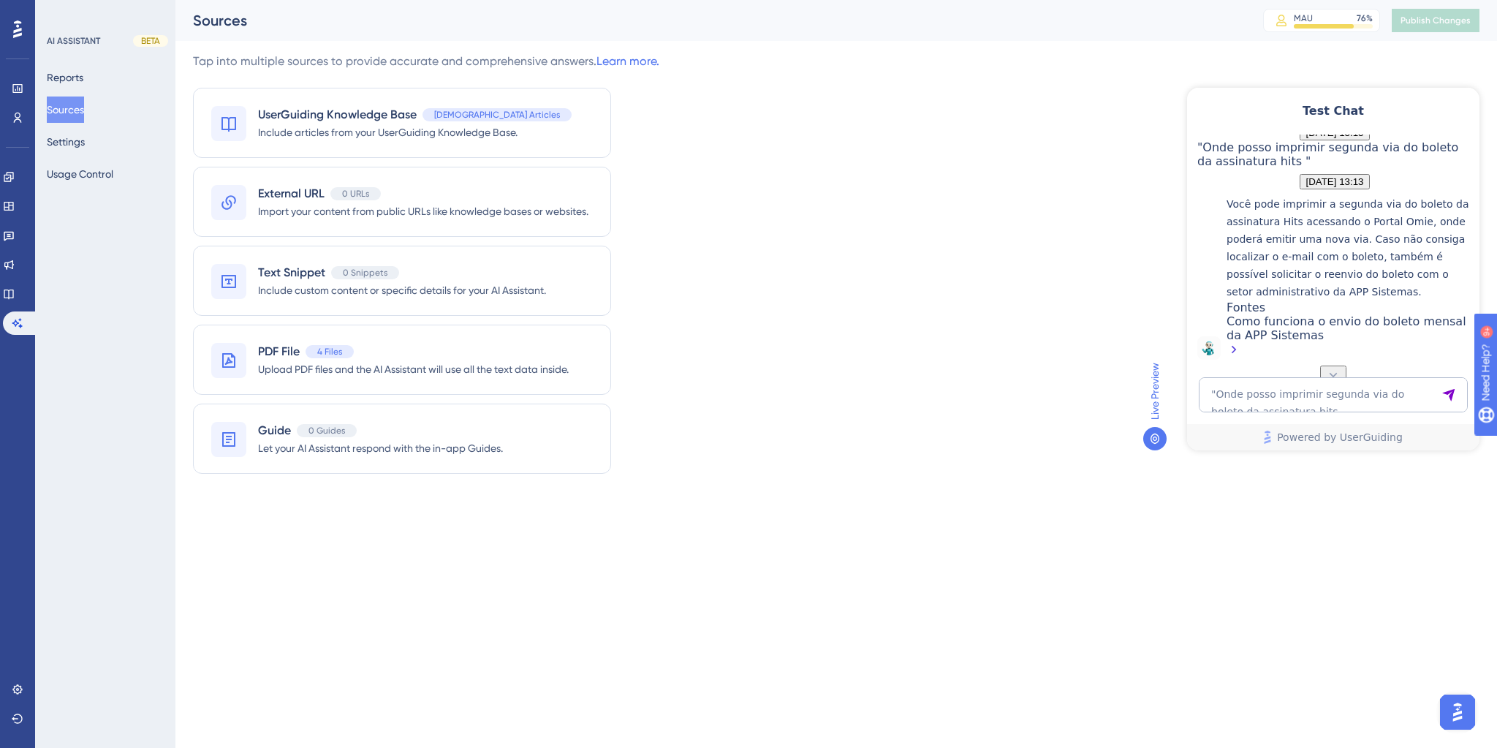
scroll to position [256, 0]
click at [1275, 332] on div "Como funciona o envio do boleto mensal da APP Sistemas" at bounding box center [1350, 336] width 246 height 45
click at [1336, 395] on textarea ""Onde posso imprimir segunda via do boleto da assinatura hits "" at bounding box center [1333, 394] width 269 height 35
paste textarea "relatório que mostre quem limpou o quarto"
type textarea "relatório que mostre quem limpou o quarto"
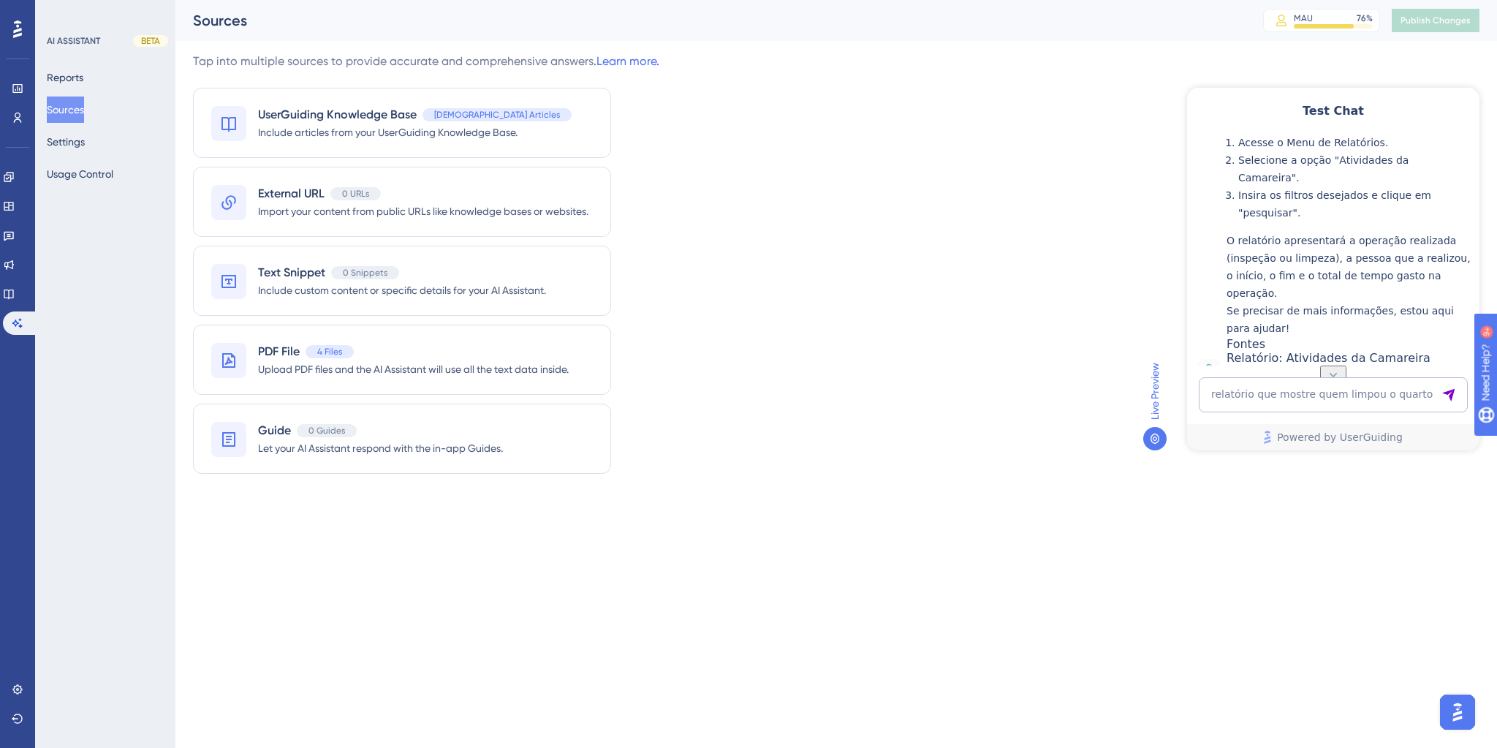
scroll to position [535, 0]
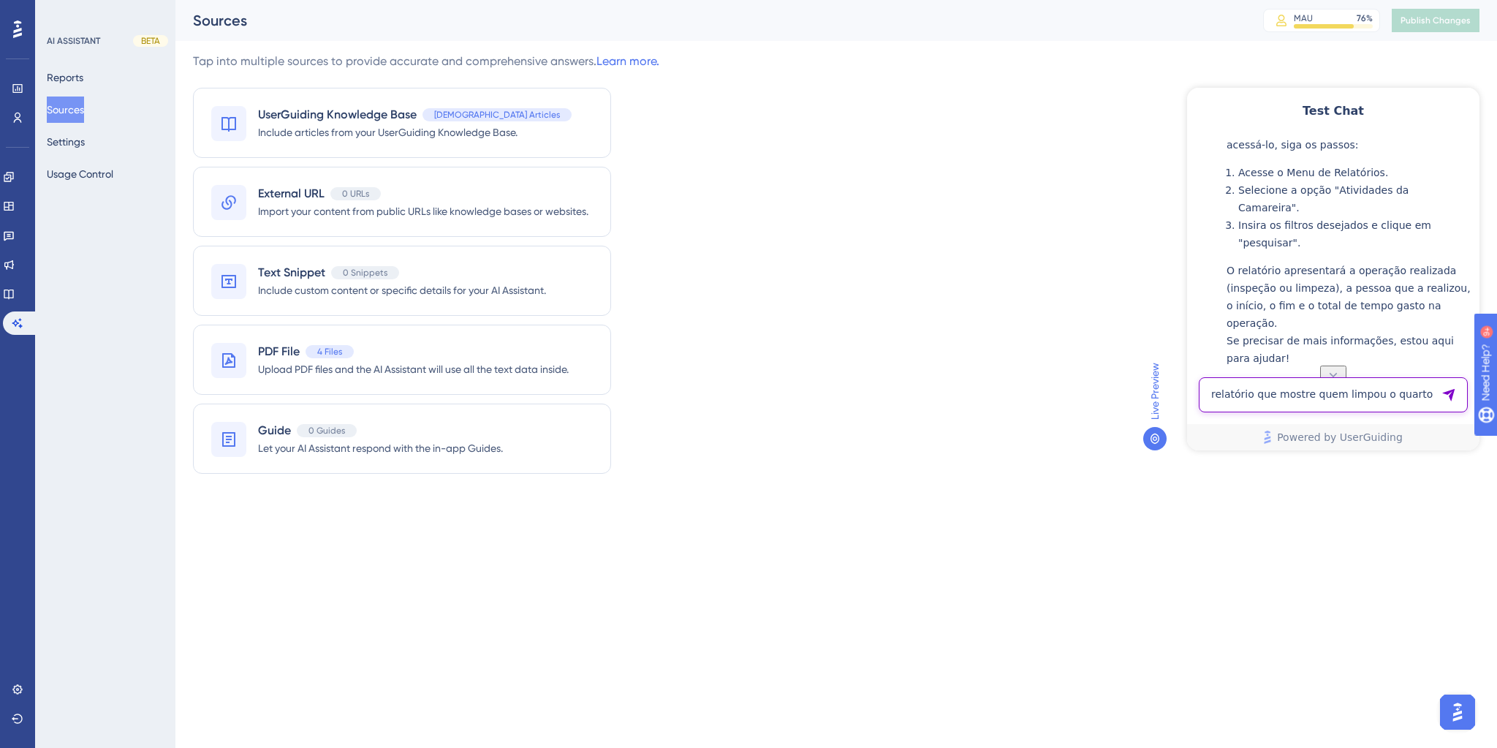
click at [1332, 389] on textarea "relatório que mostre quem limpou o quarto" at bounding box center [1333, 394] width 269 height 35
paste textarea "relatório que mostre quem limpou o quarto"
type textarea "relatório que mostre quem limpou o quarto"
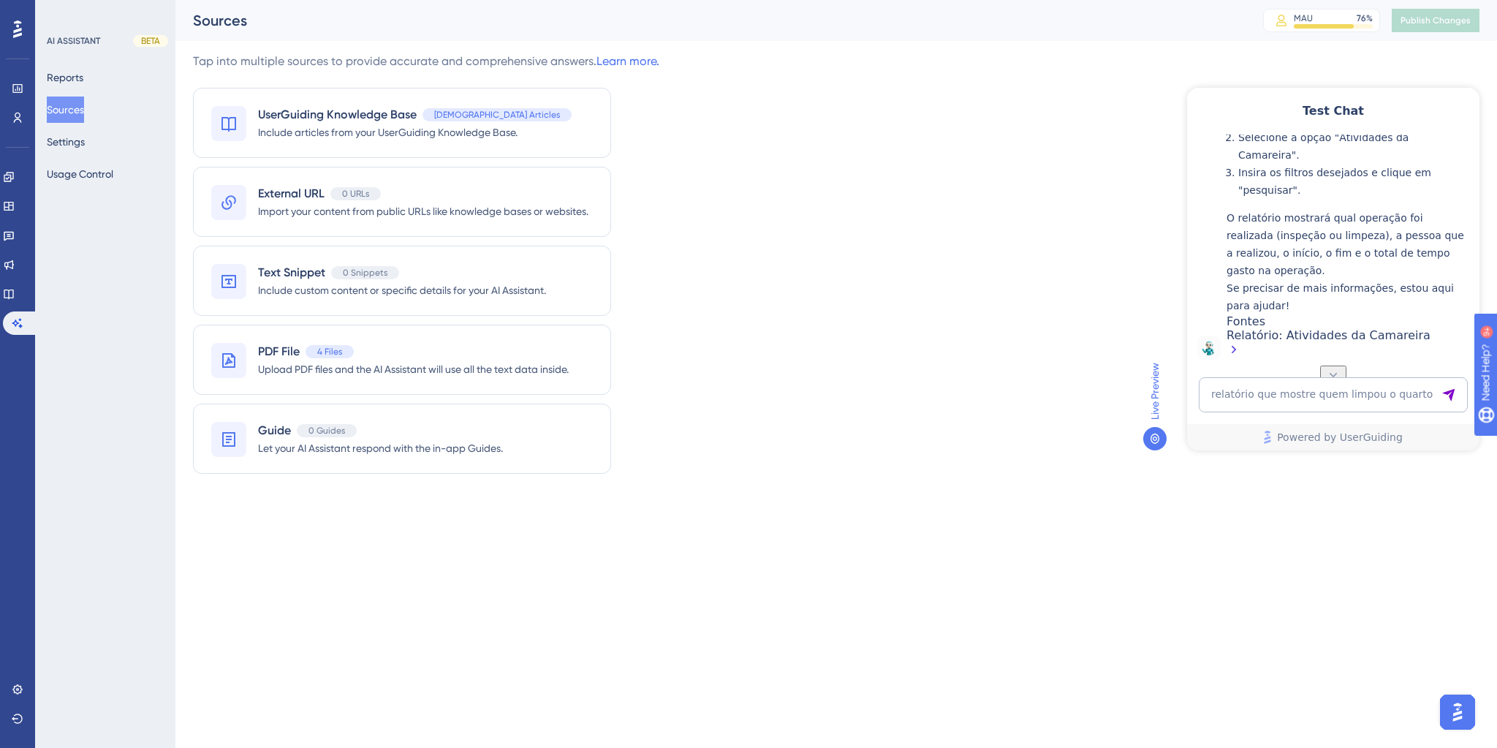
scroll to position [1282, 0]
click at [1219, 397] on textarea "relatório que mostre quem limpou o quarto" at bounding box center [1333, 394] width 269 height 35
type textarea "cmo ver descontos realizados"
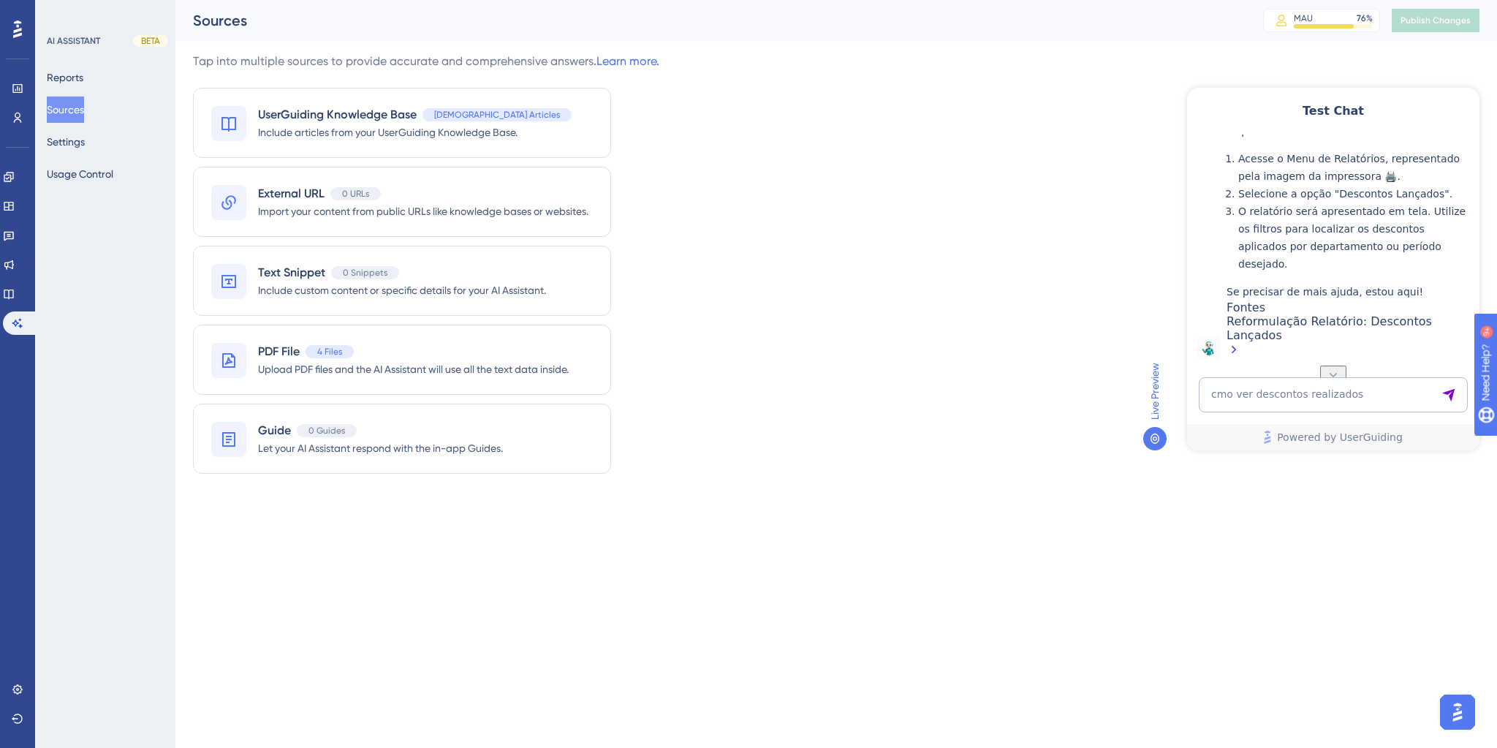
scroll to position [1708, 0]
